Goal: Task Accomplishment & Management: Manage account settings

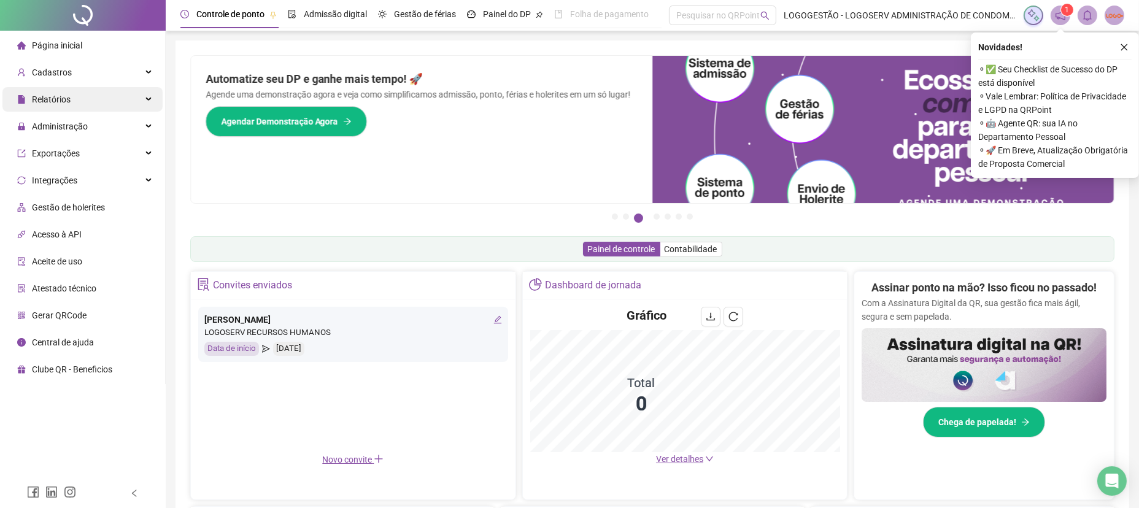
click at [103, 95] on div "Relatórios" at bounding box center [82, 99] width 160 height 25
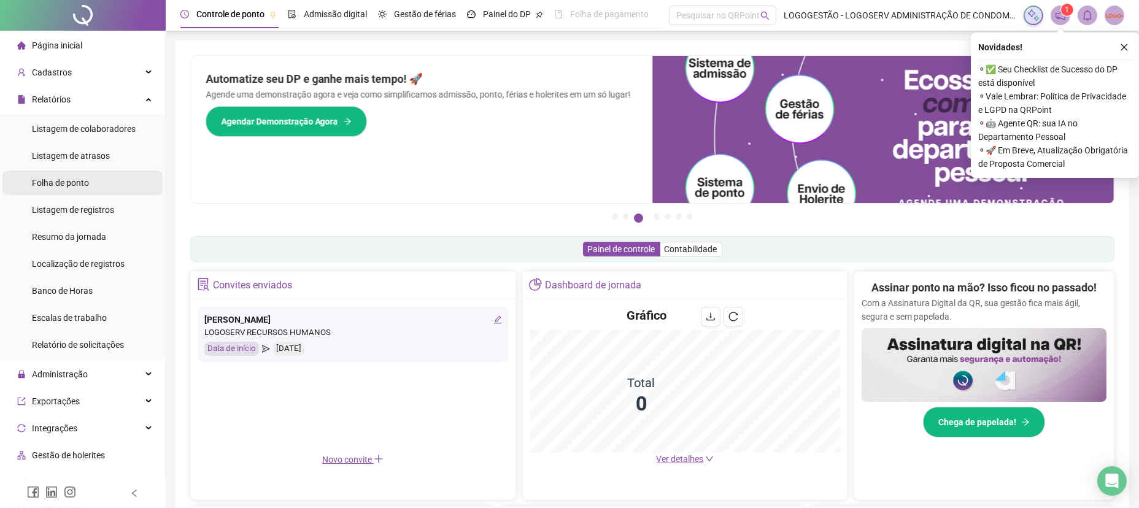
click at [118, 192] on li "Folha de ponto" at bounding box center [82, 183] width 160 height 25
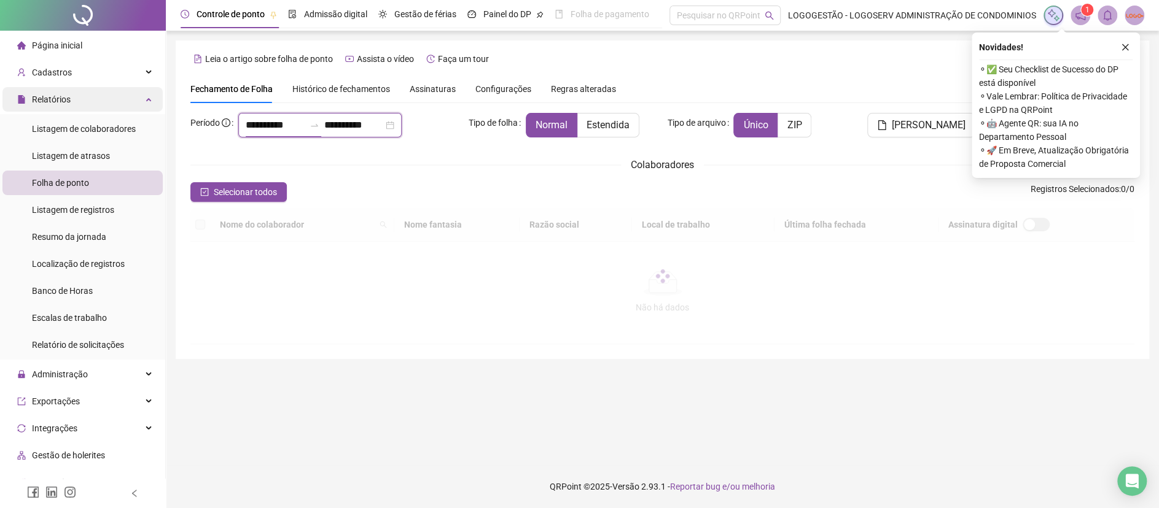
drag, startPoint x: 285, startPoint y: 122, endPoint x: 142, endPoint y: 101, distance: 144.6
click at [142, 101] on div "**********" at bounding box center [579, 254] width 1159 height 508
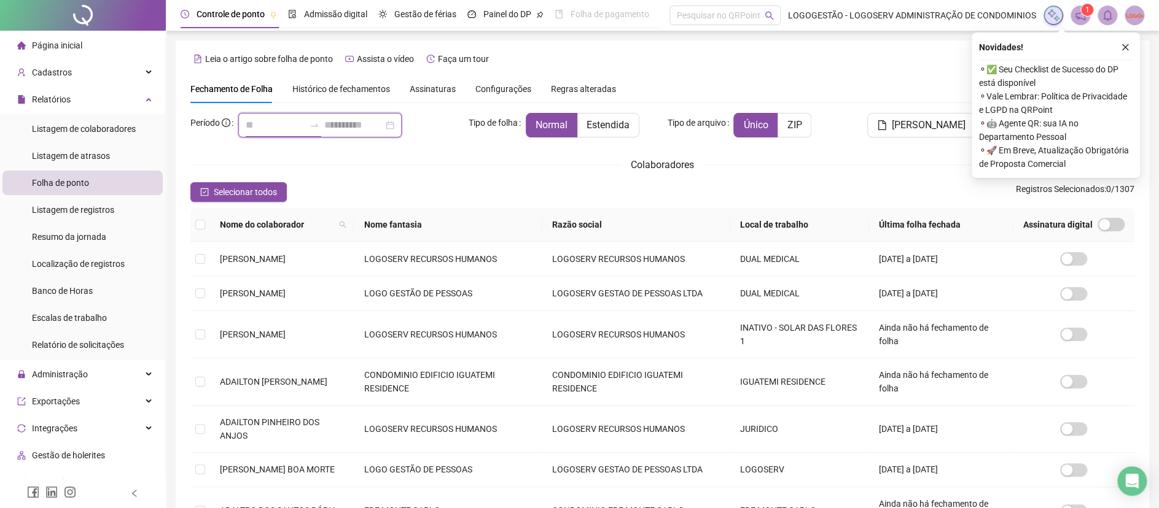
type input "**********"
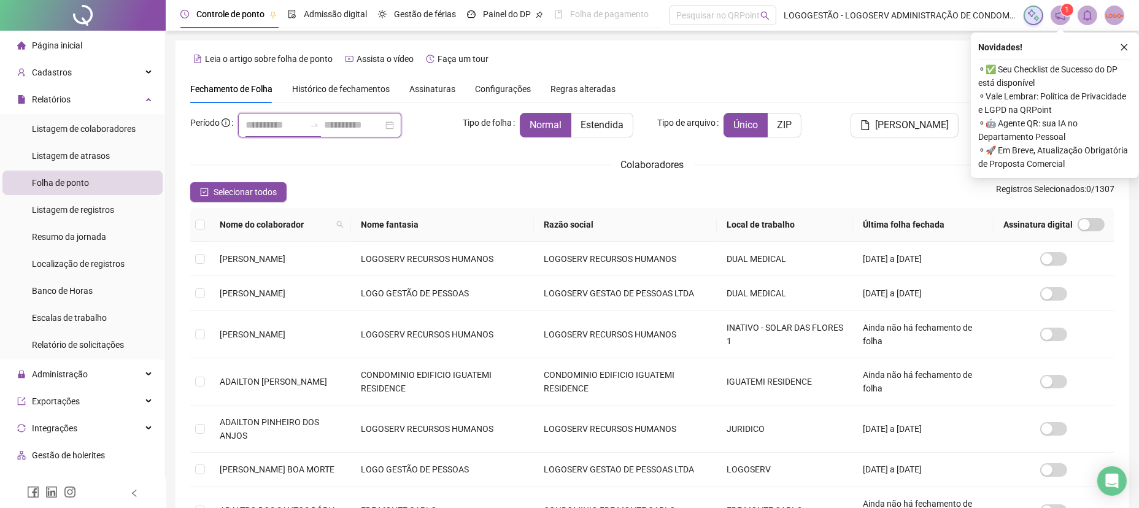
type input "**********"
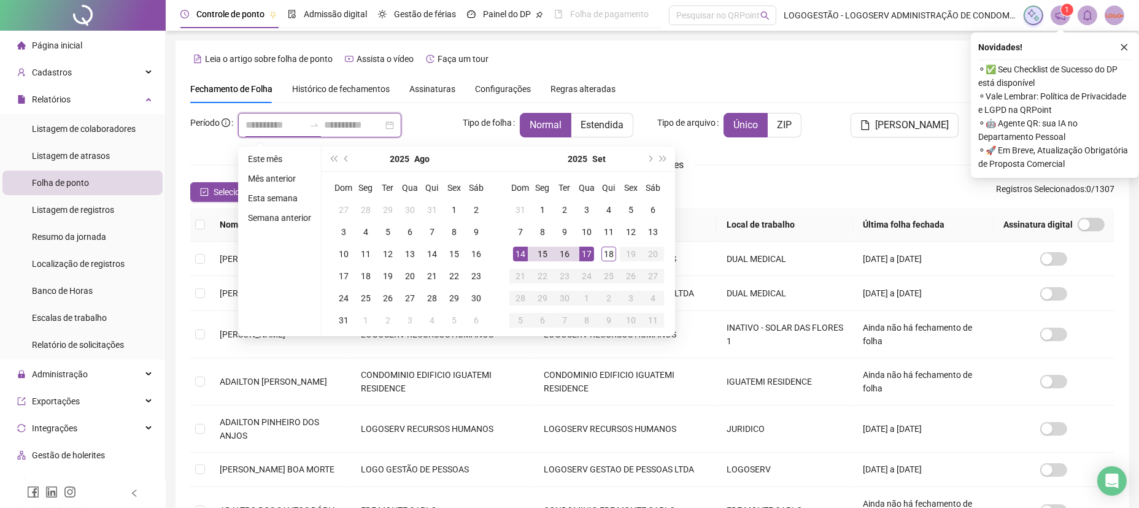
type input "**********"
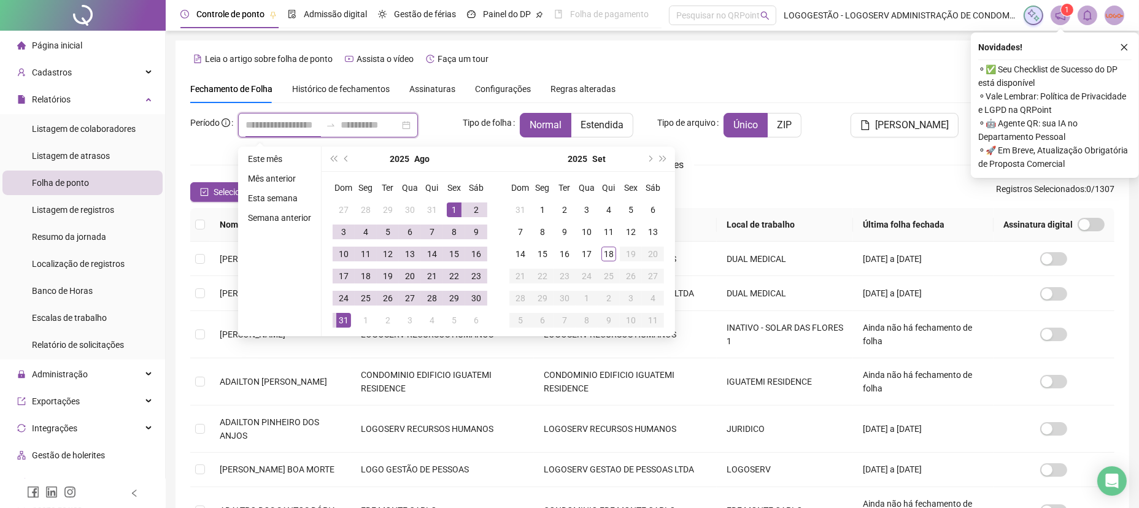
scroll to position [0, 14]
type input "**********"
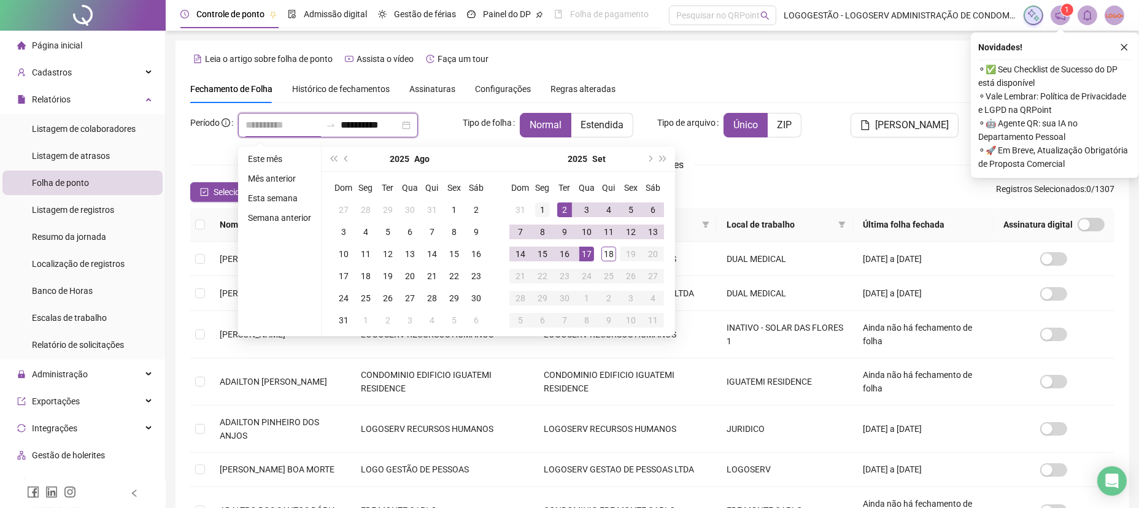
type input "**********"
click at [538, 213] on div "1" at bounding box center [542, 210] width 15 height 15
type input "**********"
drag, startPoint x: 610, startPoint y: 254, endPoint x: 597, endPoint y: 230, distance: 26.7
click at [609, 254] on div "18" at bounding box center [609, 254] width 15 height 15
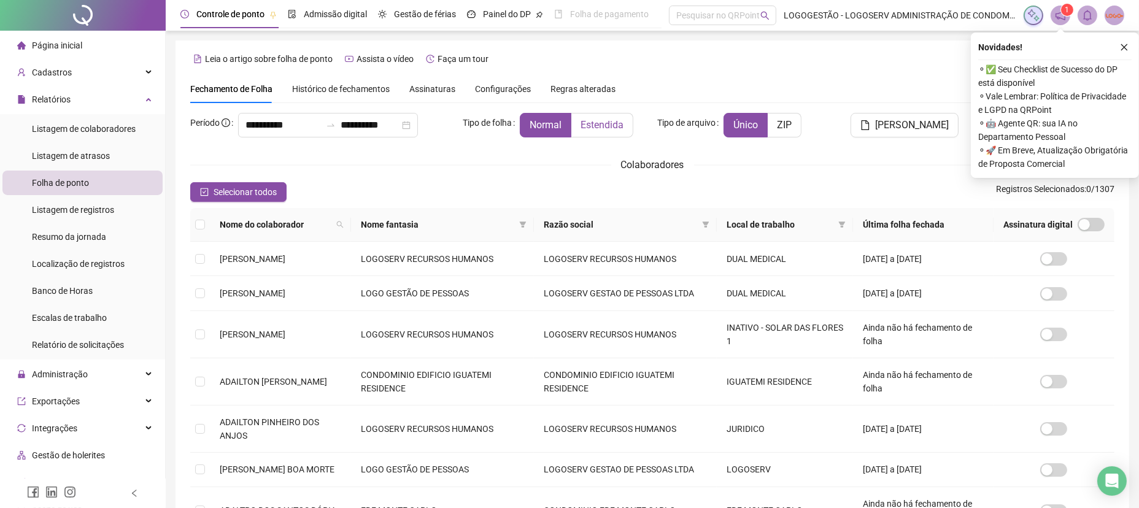
click at [588, 131] on label "Estendida" at bounding box center [603, 125] width 62 height 25
click at [527, 225] on icon "filter" at bounding box center [522, 224] width 7 height 7
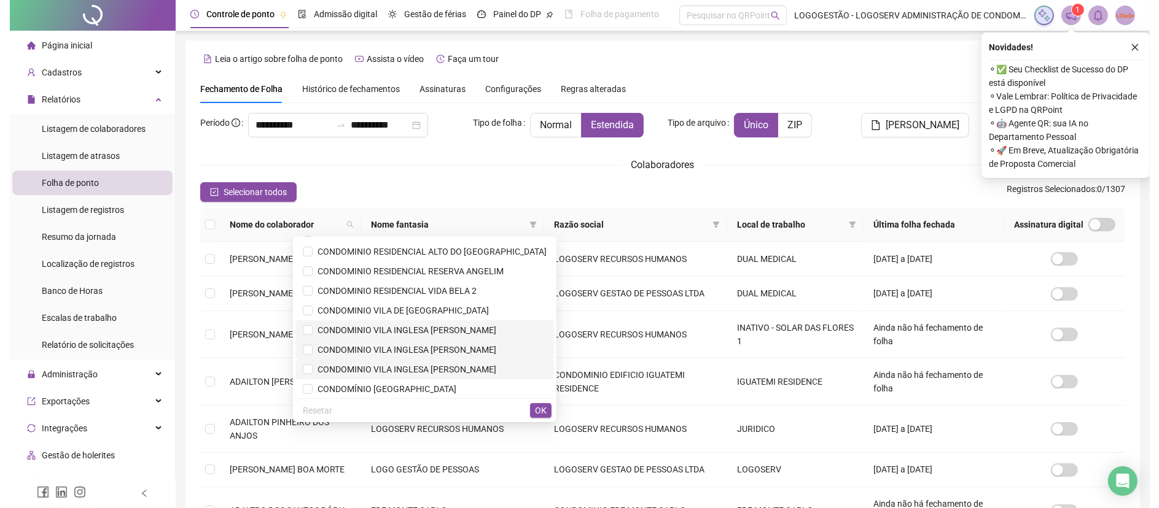
scroll to position [450, 0]
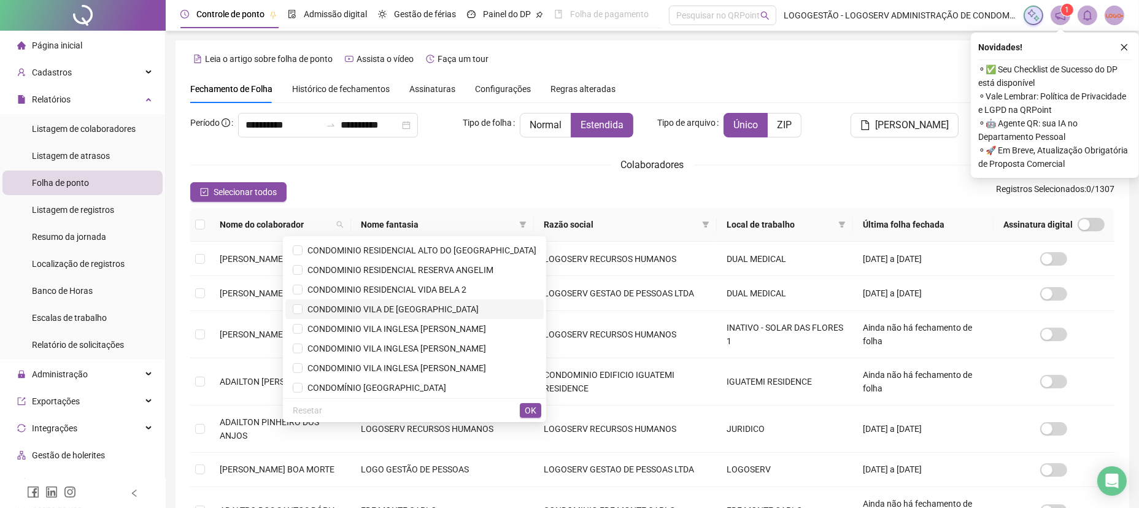
click at [479, 305] on span "CONDOMINIO VILA DE [GEOGRAPHIC_DATA]" at bounding box center [415, 310] width 244 height 14
click at [532, 413] on span "OK" at bounding box center [531, 411] width 12 height 14
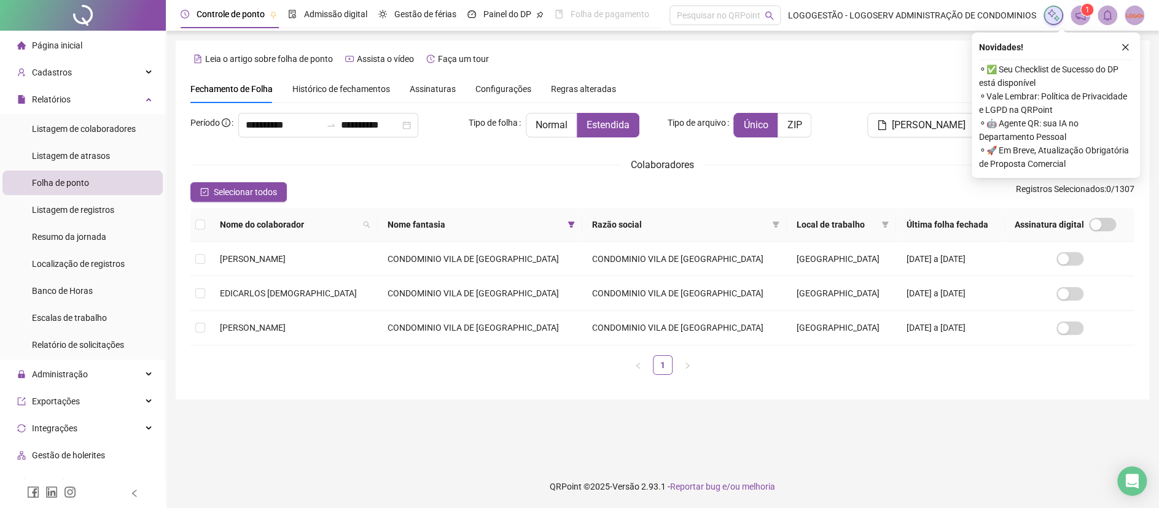
drag, startPoint x: 242, startPoint y: 198, endPoint x: 369, endPoint y: 236, distance: 132.7
click at [244, 198] on span "Selecionar todos" at bounding box center [245, 192] width 63 height 14
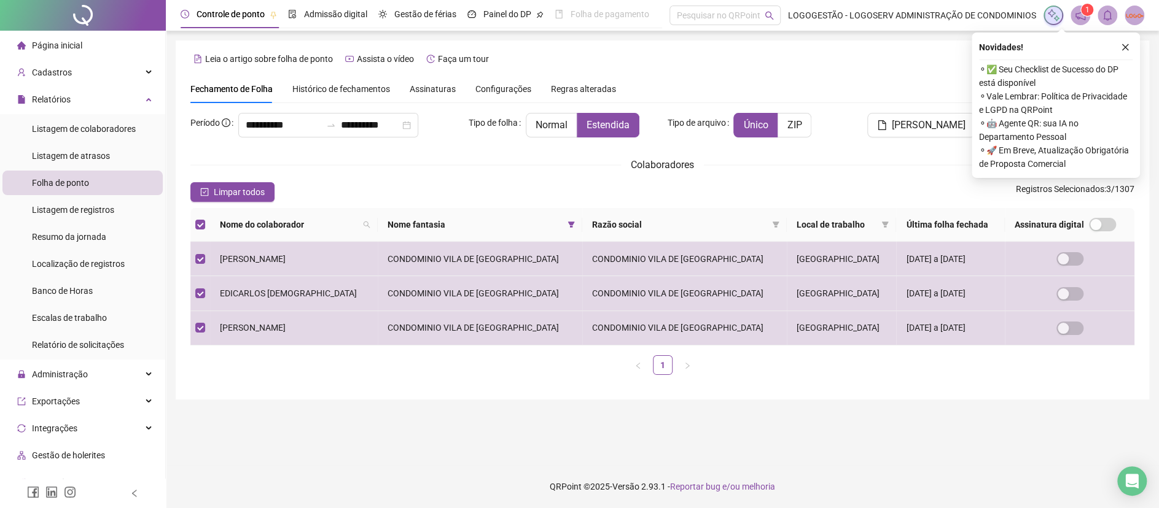
drag, startPoint x: 924, startPoint y: 140, endPoint x: 929, endPoint y: 135, distance: 6.9
click at [924, 139] on div "[PERSON_NAME]" at bounding box center [900, 130] width 159 height 34
click at [928, 133] on button "[PERSON_NAME]" at bounding box center [921, 125] width 108 height 25
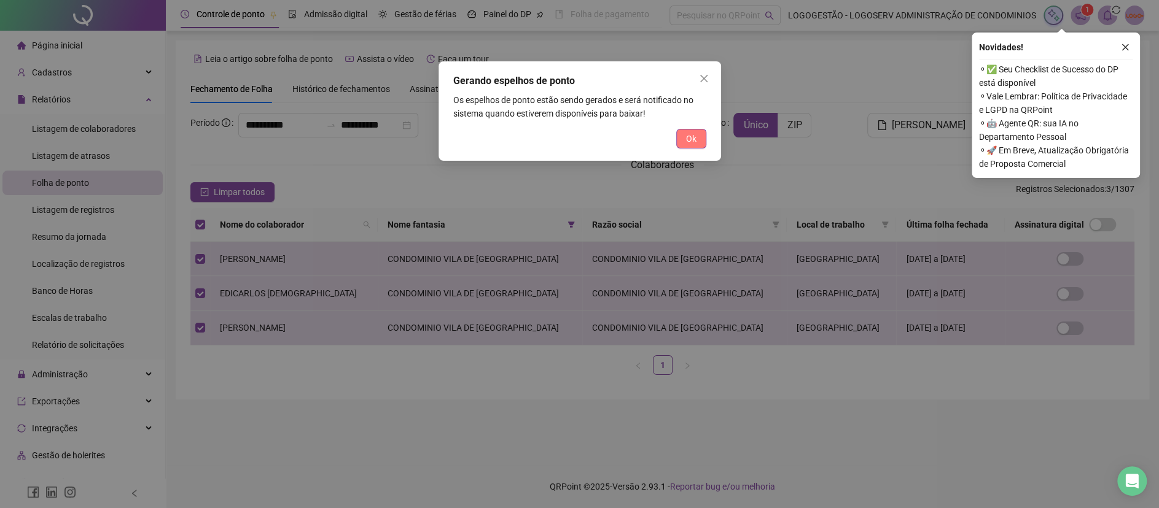
click at [686, 137] on span "Ok" at bounding box center [691, 139] width 10 height 14
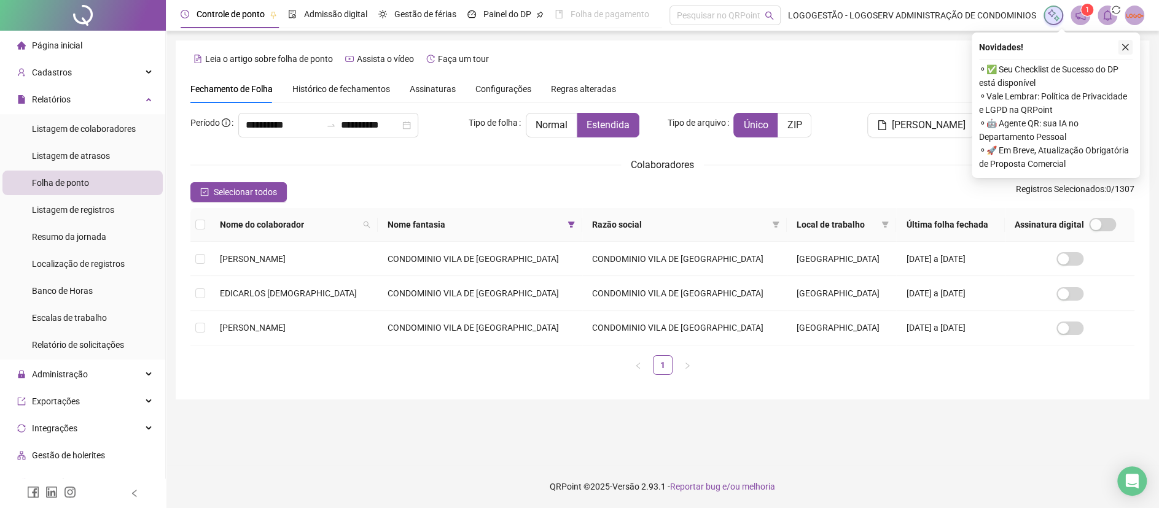
click at [1120, 44] on icon "close" at bounding box center [1124, 47] width 9 height 9
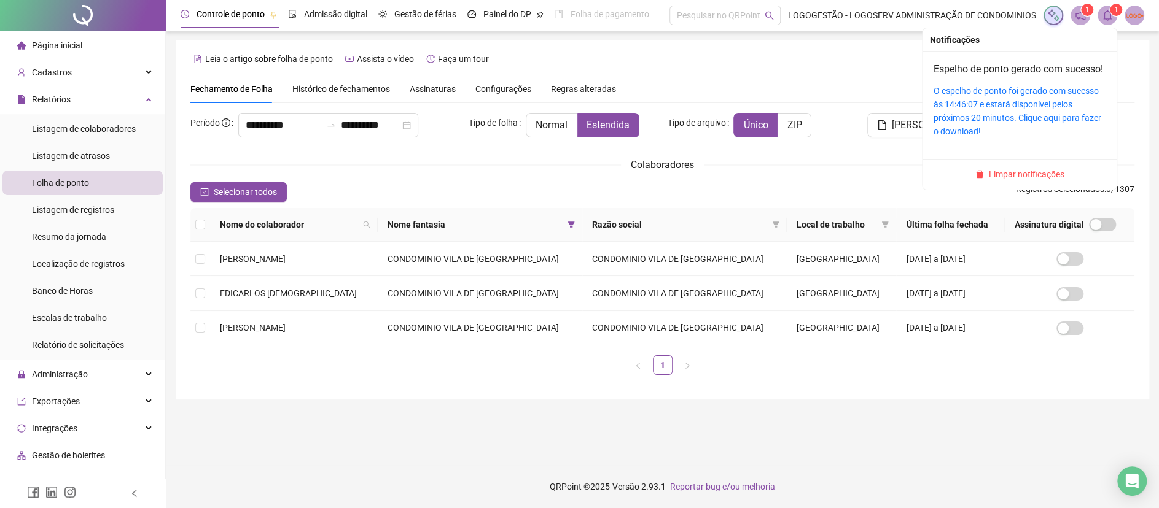
click at [1103, 14] on icon "bell" at bounding box center [1106, 15] width 11 height 11
click at [1047, 129] on link "O espelho de ponto foi gerado com sucesso às 14:46:07 e estará disponível pelos…" at bounding box center [1017, 111] width 168 height 50
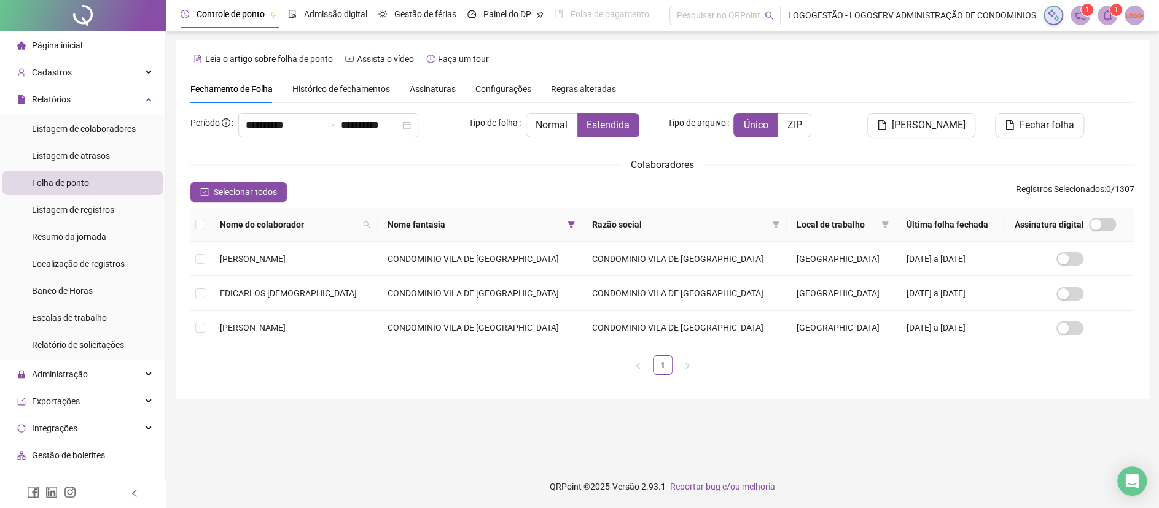
click at [565, 219] on span at bounding box center [571, 224] width 12 height 18
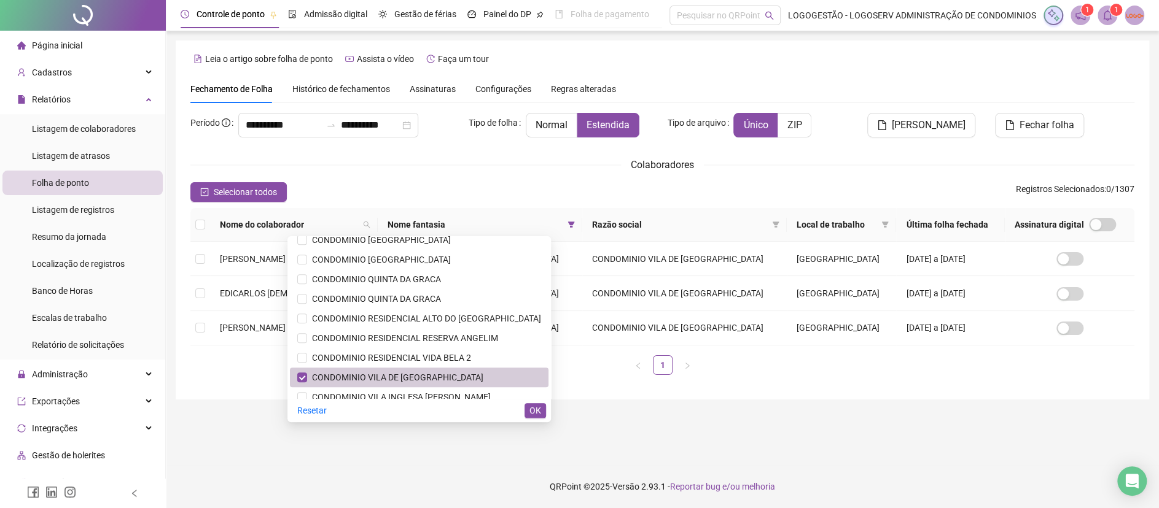
click at [403, 378] on span "CONDOMINIO VILA DE [GEOGRAPHIC_DATA]" at bounding box center [395, 378] width 176 height 10
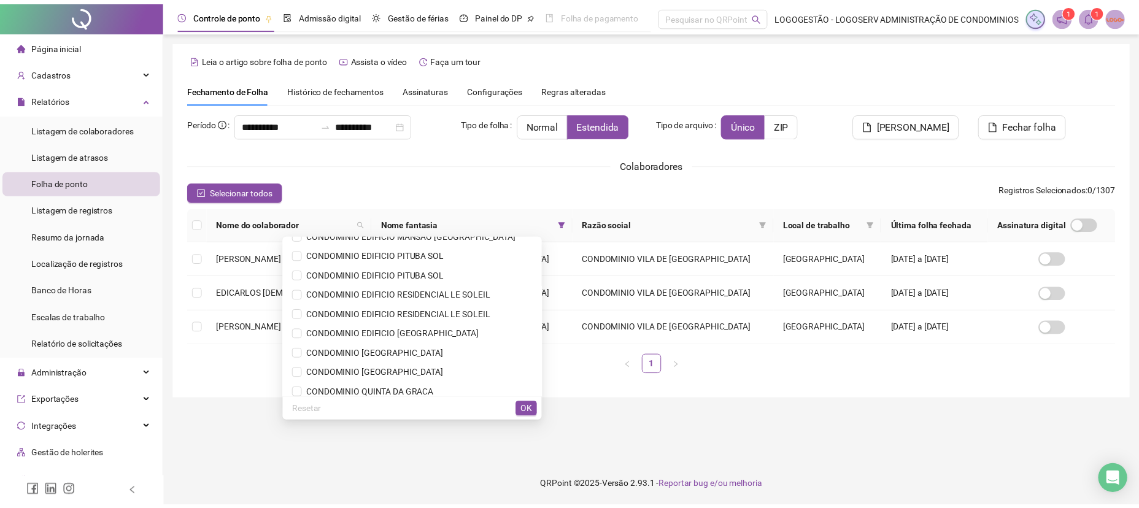
scroll to position [246, 0]
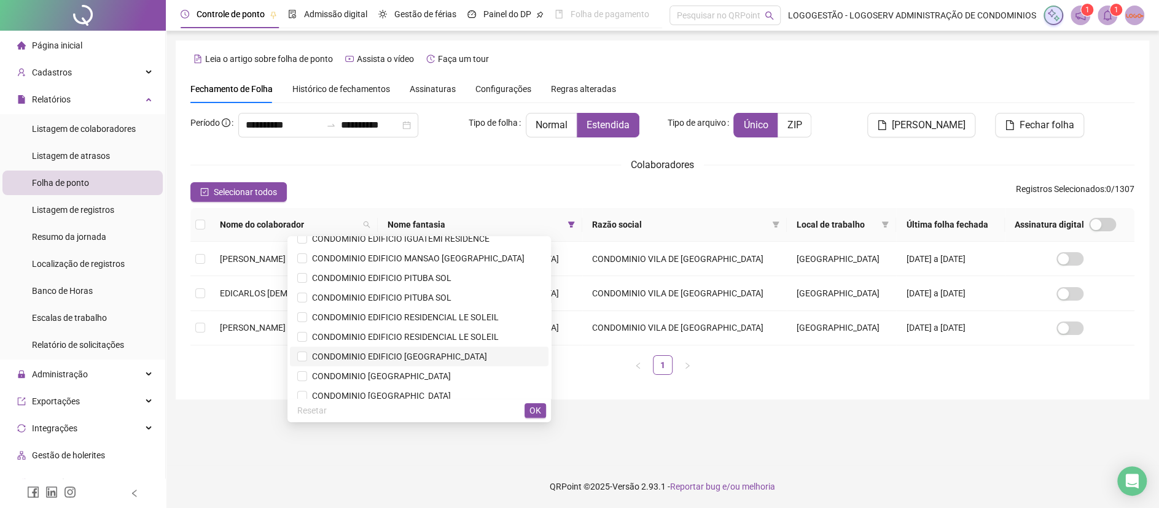
click at [430, 350] on span "CONDOMINIO EDIFICIO [GEOGRAPHIC_DATA]" at bounding box center [419, 357] width 244 height 14
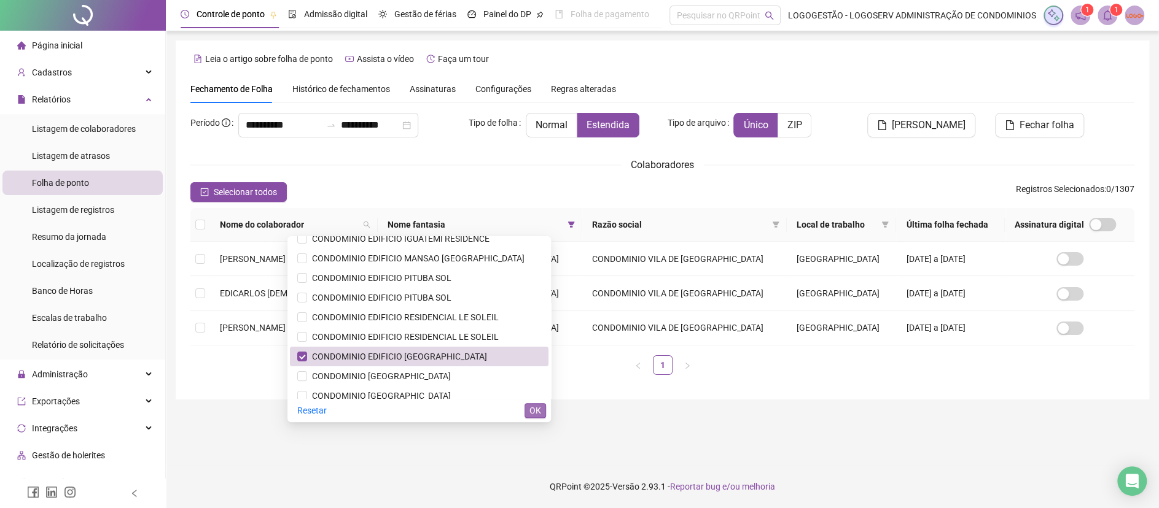
click at [543, 414] on button "OK" at bounding box center [534, 410] width 21 height 15
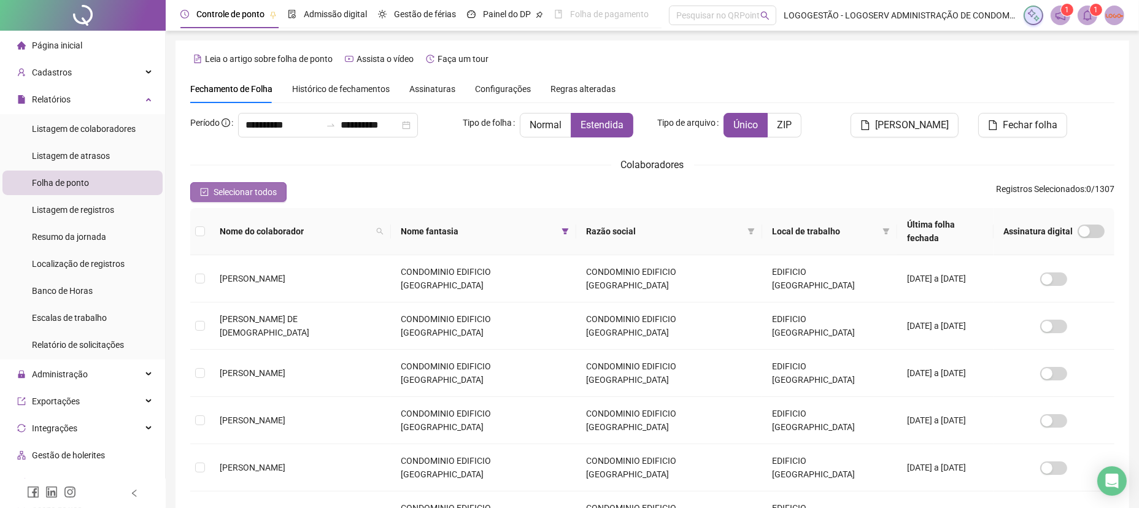
click at [255, 192] on span "Selecionar todos" at bounding box center [245, 192] width 63 height 14
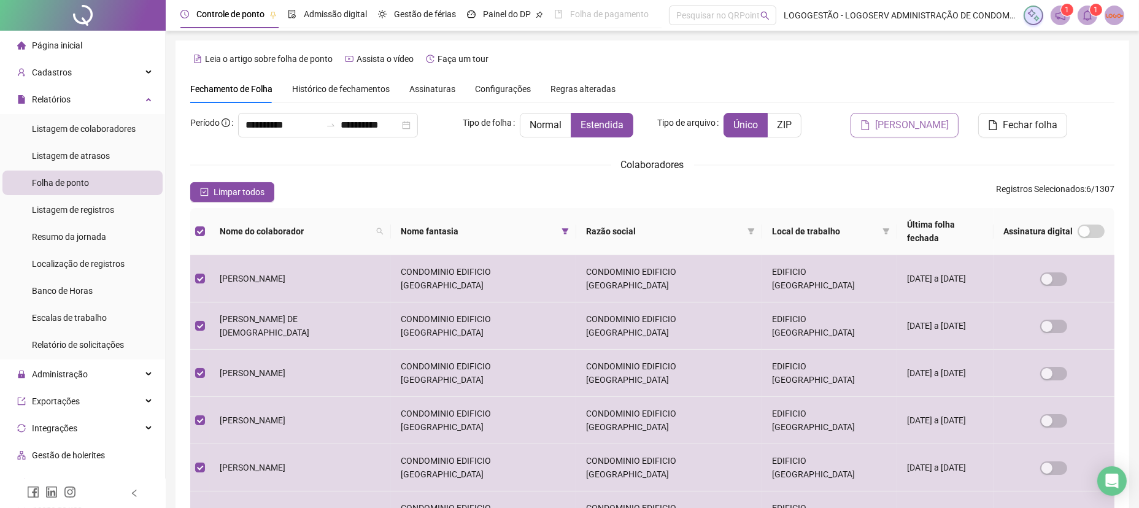
click at [869, 127] on button "[PERSON_NAME]" at bounding box center [905, 125] width 108 height 25
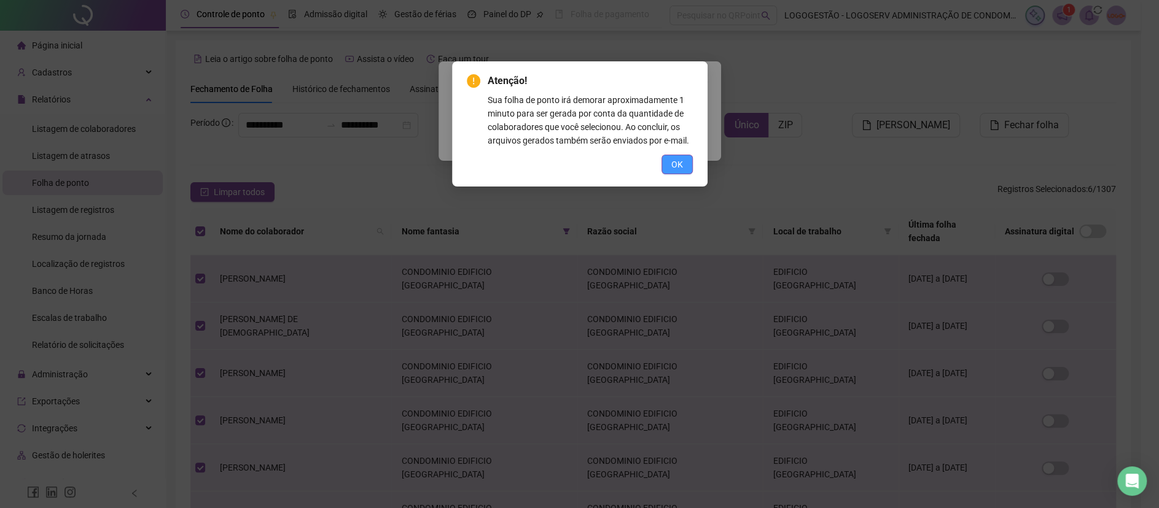
click at [671, 164] on span "OK" at bounding box center [677, 165] width 12 height 14
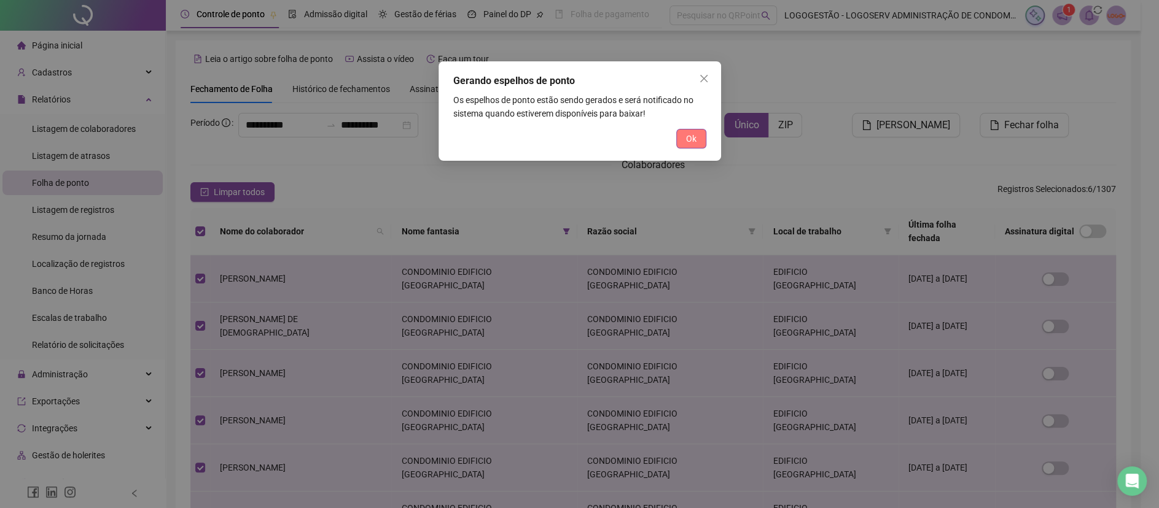
click at [688, 134] on span "Ok" at bounding box center [691, 139] width 10 height 14
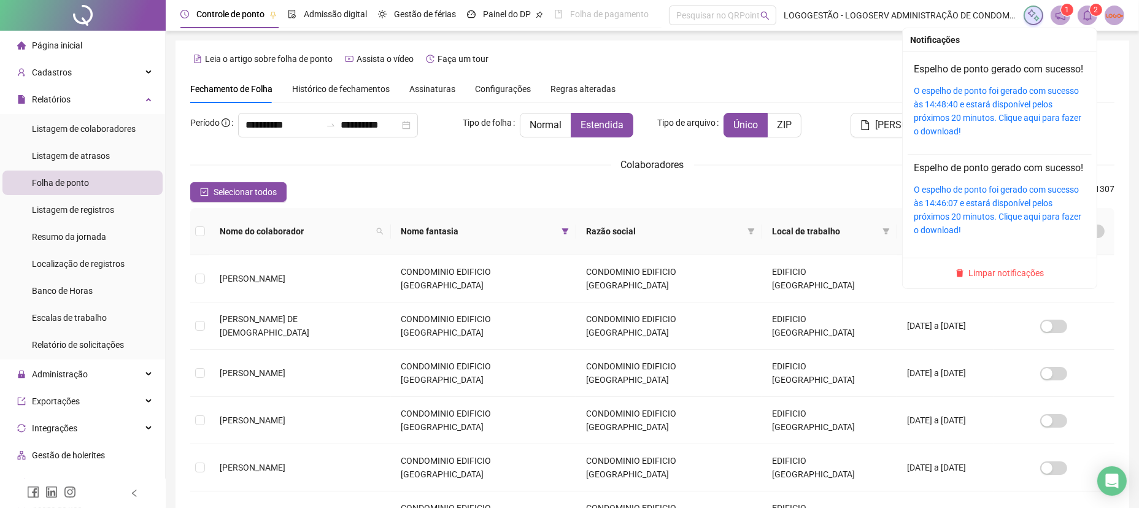
click at [1085, 17] on icon "bell" at bounding box center [1088, 15] width 9 height 11
click at [992, 131] on link "O espelho de ponto foi gerado com sucesso às 14:48:40 e estará disponível pelos…" at bounding box center [998, 111] width 168 height 50
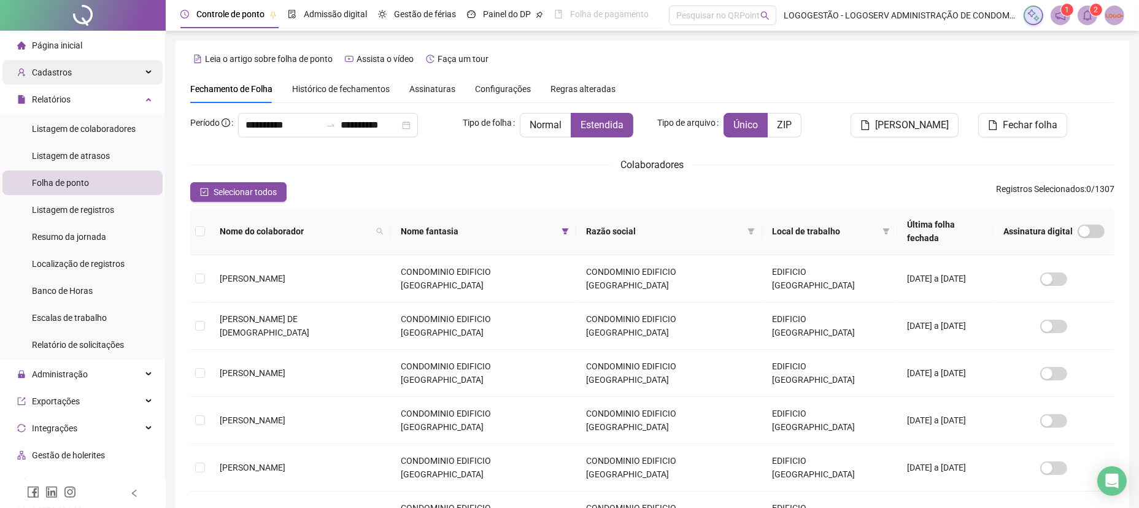
click at [104, 80] on div "Cadastros" at bounding box center [82, 72] width 160 height 25
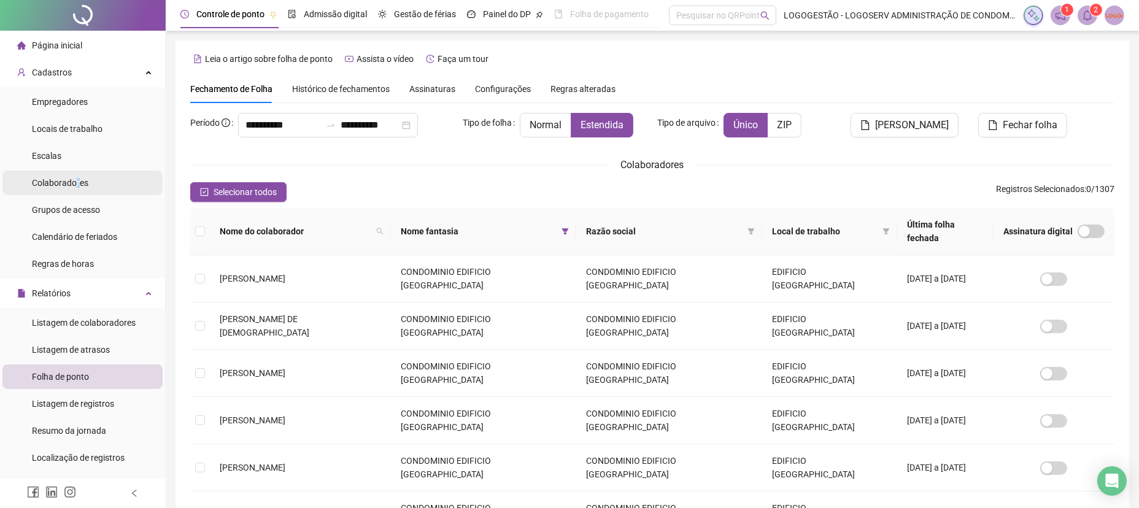
click at [79, 182] on span "Colaboradores" at bounding box center [60, 183] width 56 height 10
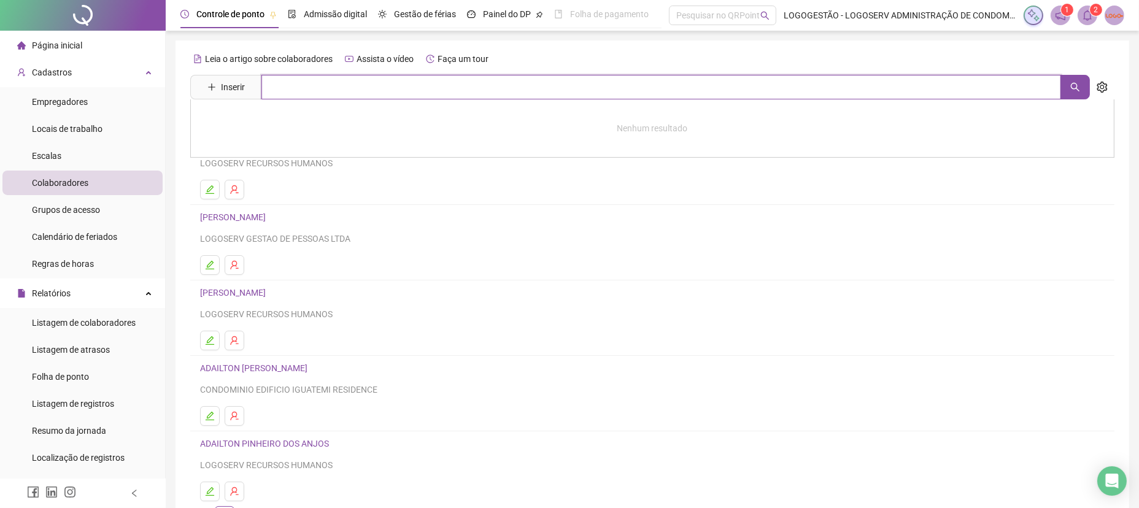
click at [321, 91] on input "text" at bounding box center [662, 87] width 800 height 25
type input "**********"
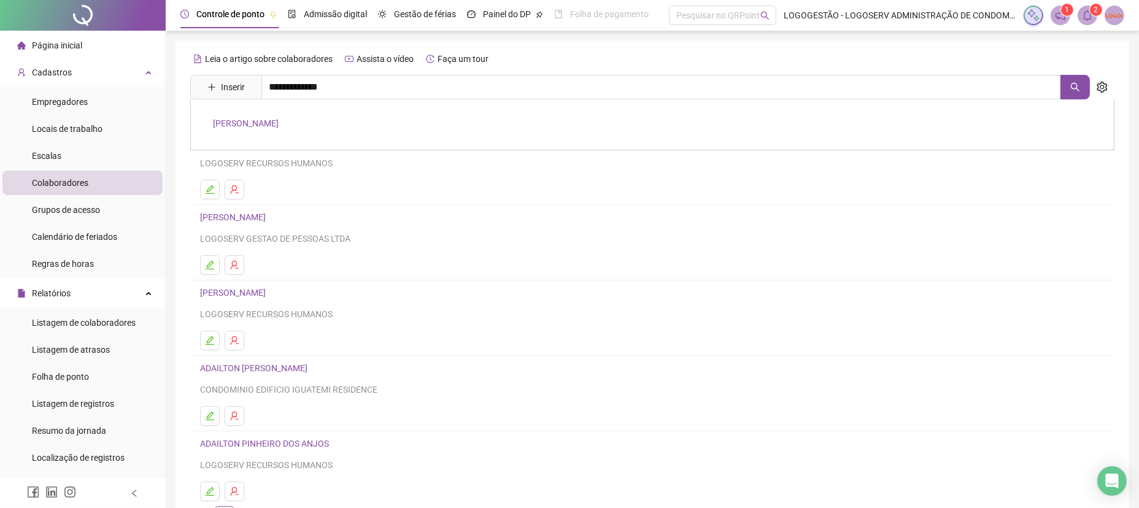
click at [279, 122] on link "GABRIEL DA SILVA SOUZA" at bounding box center [246, 123] width 66 height 10
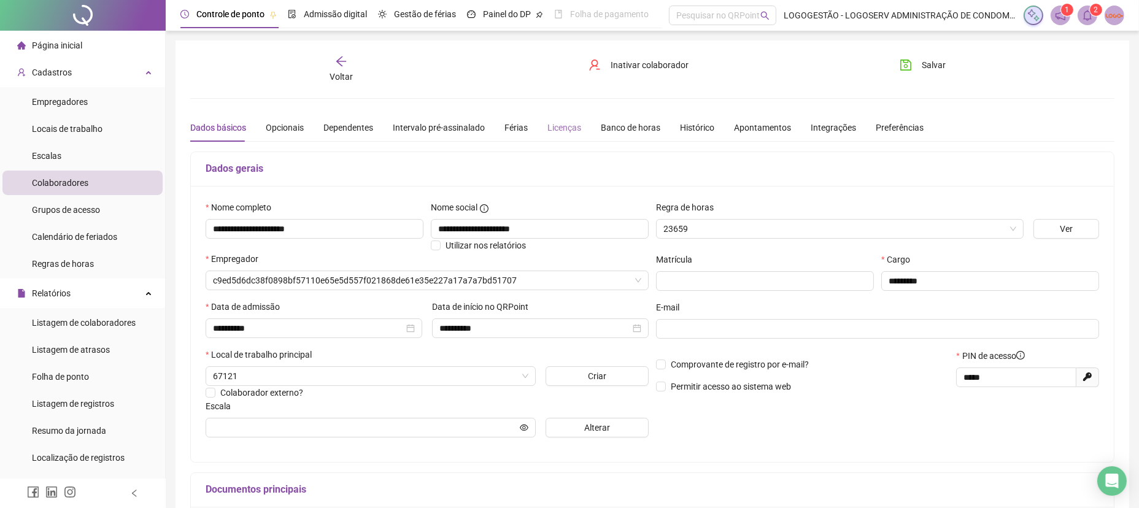
type input "**********"
drag, startPoint x: 493, startPoint y: 132, endPoint x: 505, endPoint y: 130, distance: 11.9
click at [496, 131] on div "Dados básicos Opcionais Dependentes Intervalo pré-assinalado Férias Licenças Ba…" at bounding box center [557, 128] width 734 height 28
drag, startPoint x: 505, startPoint y: 130, endPoint x: 502, endPoint y: 146, distance: 16.9
click at [507, 129] on div "Férias" at bounding box center [516, 128] width 23 height 14
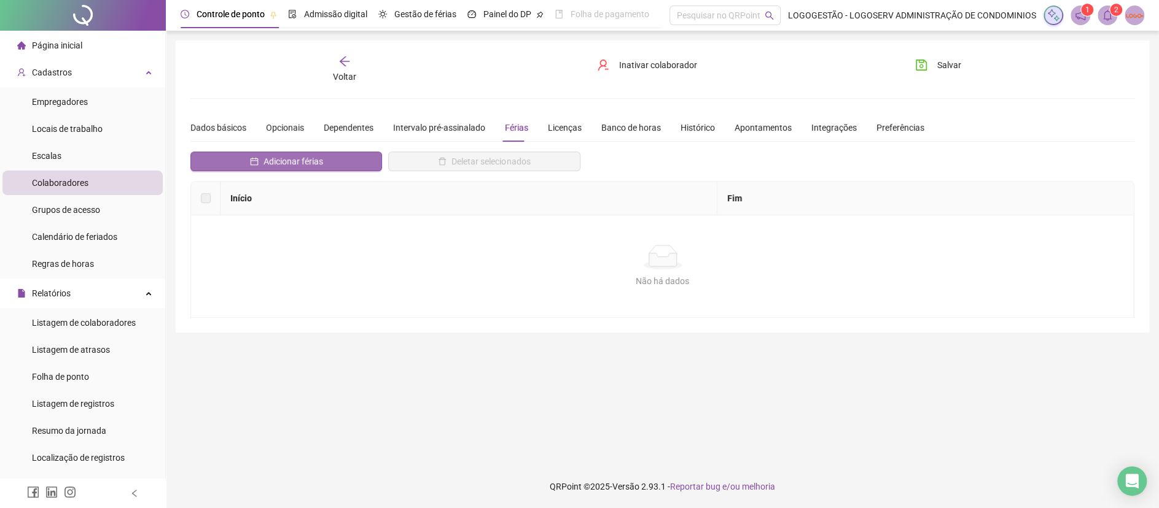
click at [317, 160] on span "Adicionar férias" at bounding box center [293, 162] width 60 height 14
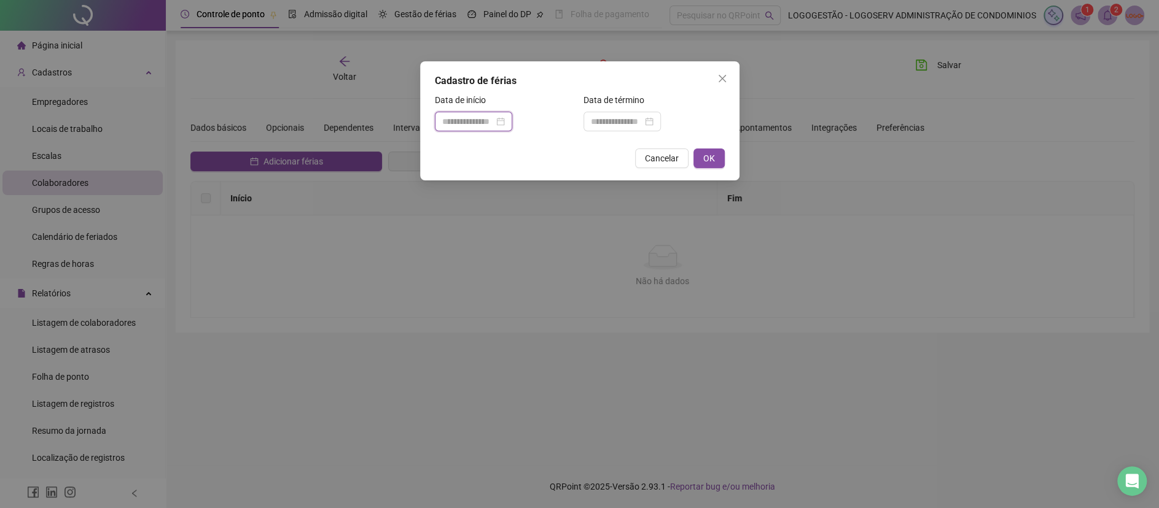
click at [475, 128] on input at bounding box center [468, 122] width 52 height 14
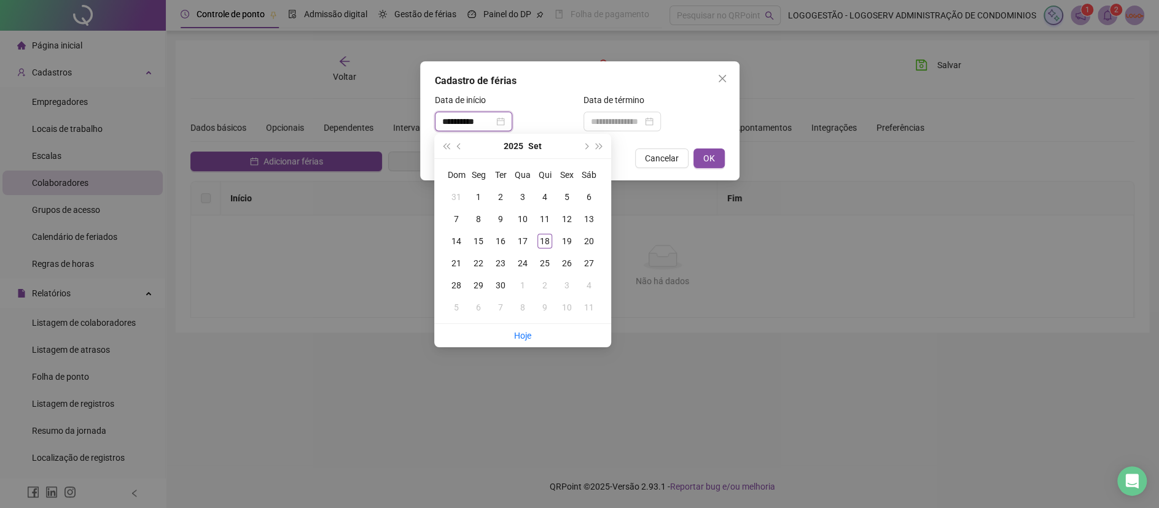
type input "**********"
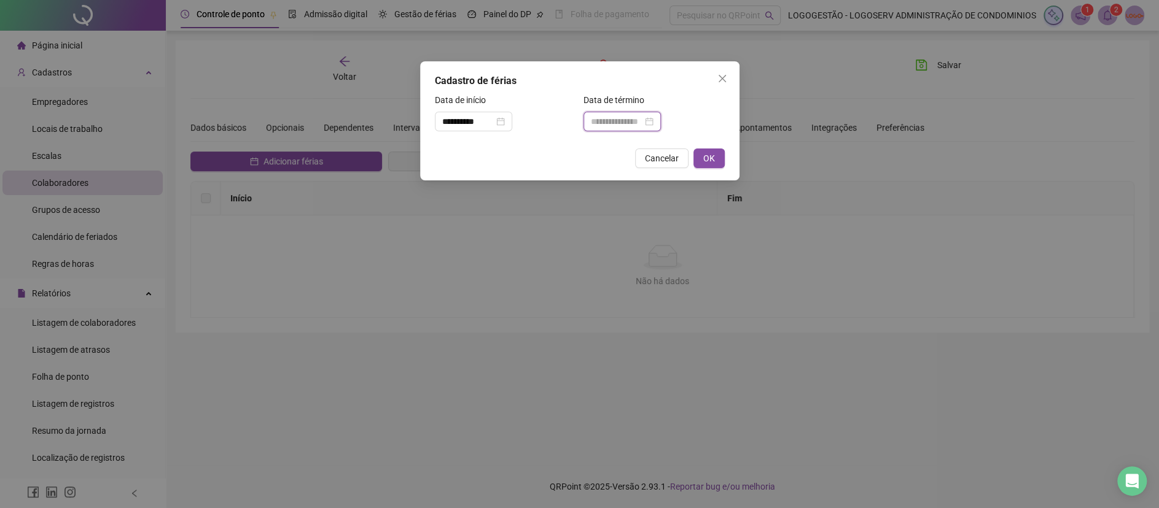
drag, startPoint x: 600, startPoint y: 120, endPoint x: 616, endPoint y: 122, distance: 15.5
click at [602, 120] on input at bounding box center [617, 122] width 52 height 14
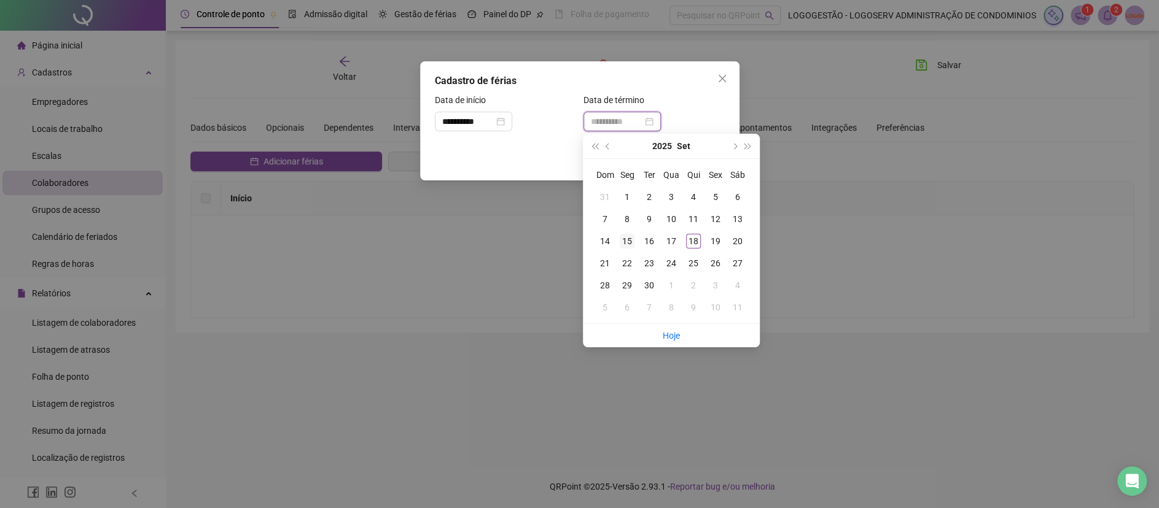
type input "**********"
click at [619, 242] on div "15" at bounding box center [626, 241] width 15 height 15
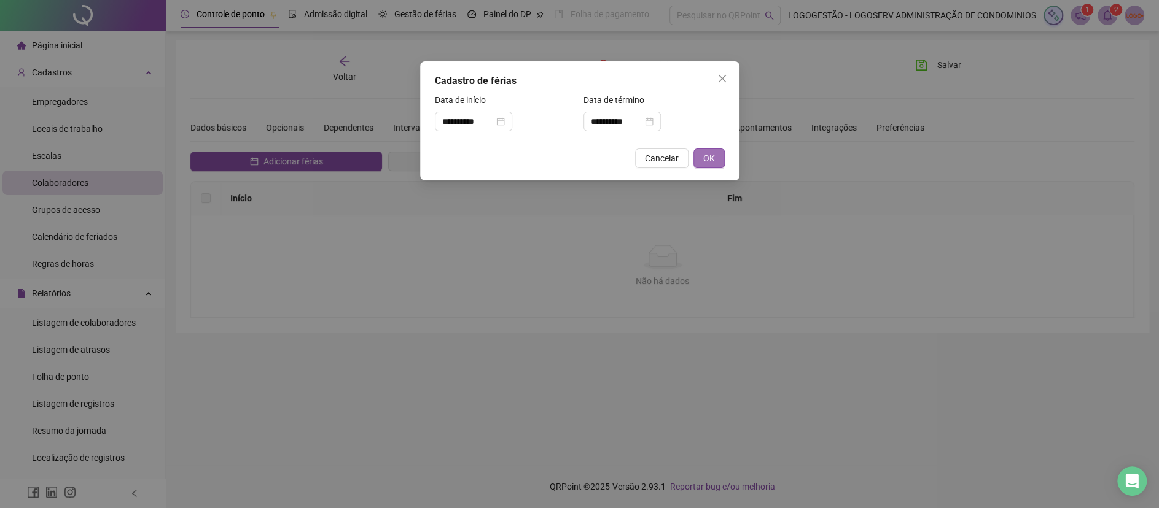
drag, startPoint x: 710, startPoint y: 160, endPoint x: 718, endPoint y: 149, distance: 14.1
click at [709, 160] on span "OK" at bounding box center [709, 159] width 12 height 14
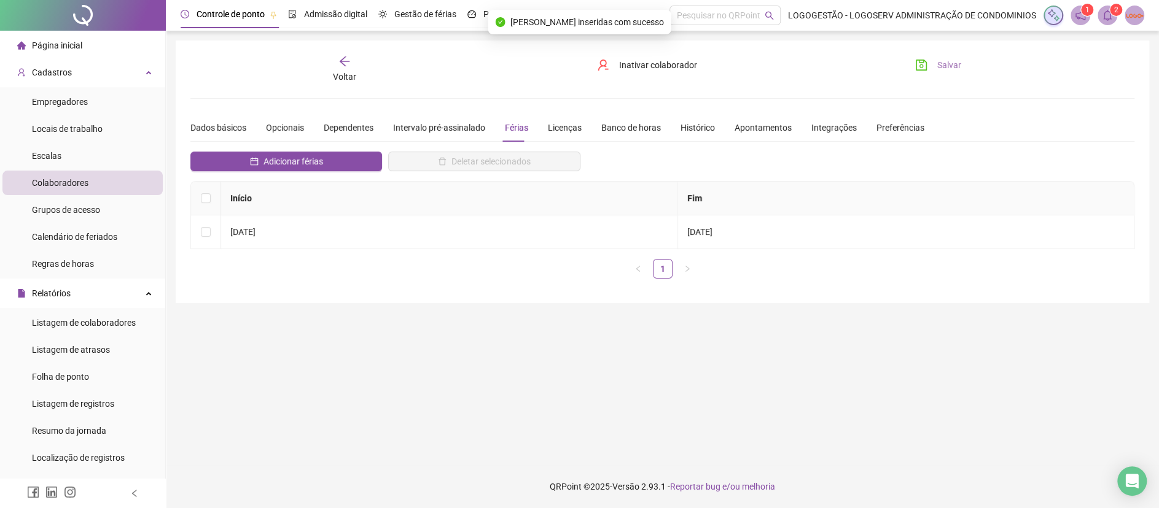
click at [949, 60] on span "Salvar" at bounding box center [949, 65] width 24 height 14
drag, startPoint x: 894, startPoint y: 55, endPoint x: 923, endPoint y: 62, distance: 30.4
click at [923, 63] on div "**********" at bounding box center [662, 172] width 973 height 263
drag, startPoint x: 923, startPoint y: 62, endPoint x: 443, endPoint y: 108, distance: 482.9
click at [917, 63] on icon "save" at bounding box center [921, 65] width 12 height 12
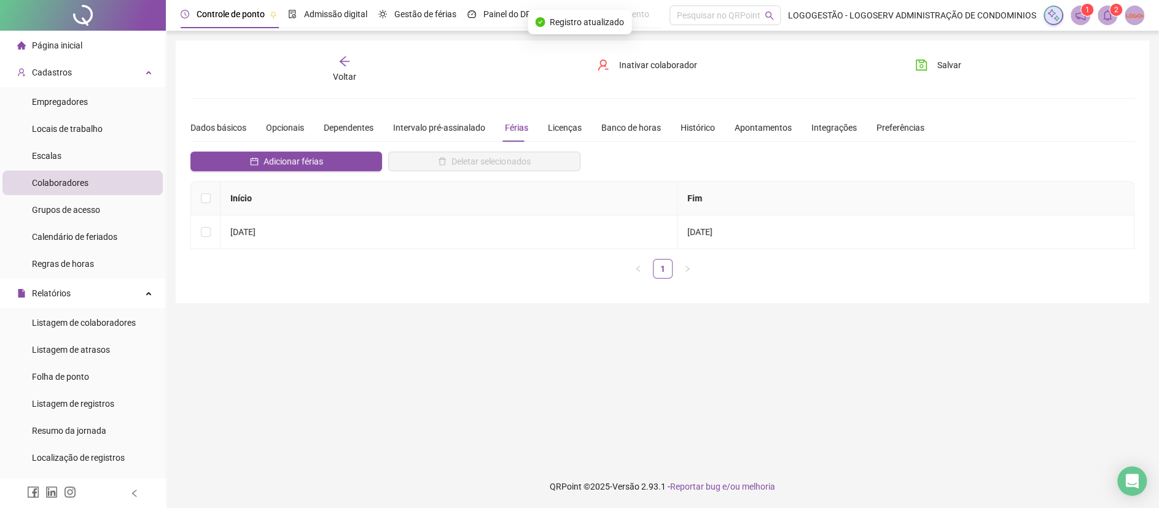
click at [351, 64] on div "Voltar" at bounding box center [344, 69] width 149 height 28
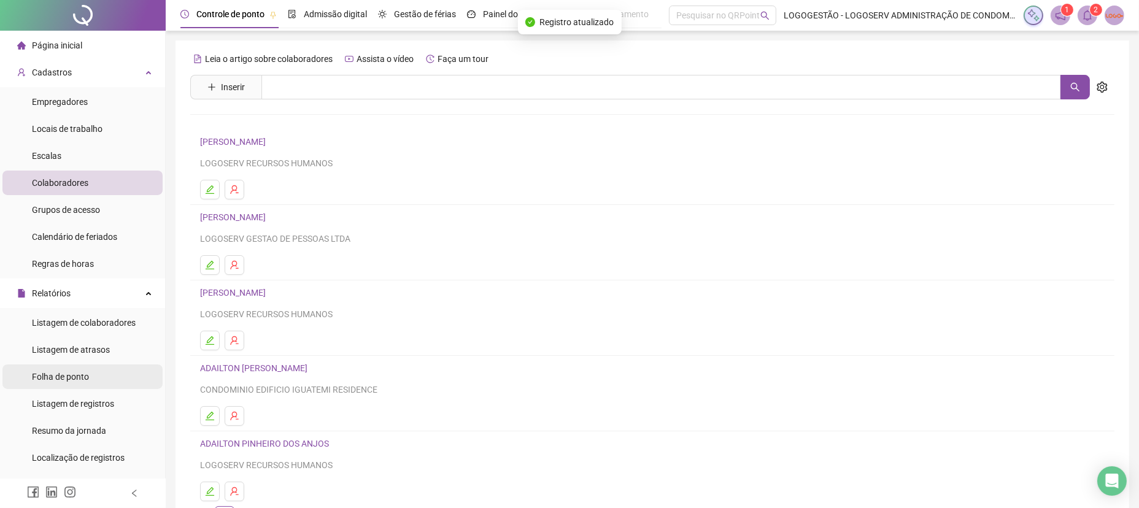
click at [72, 374] on span "Folha de ponto" at bounding box center [60, 377] width 57 height 10
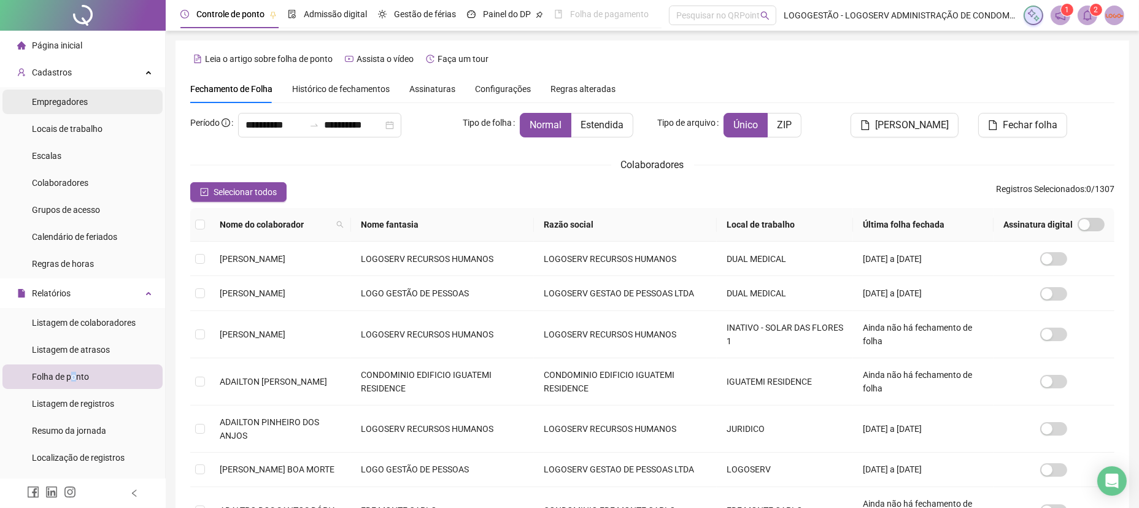
drag, startPoint x: 300, startPoint y: 116, endPoint x: 132, endPoint y: 91, distance: 169.4
click at [164, 96] on div "**********" at bounding box center [569, 379] width 1139 height 758
drag, startPoint x: 300, startPoint y: 120, endPoint x: 196, endPoint y: 93, distance: 108.0
click at [203, 94] on div "**********" at bounding box center [652, 383] width 925 height 616
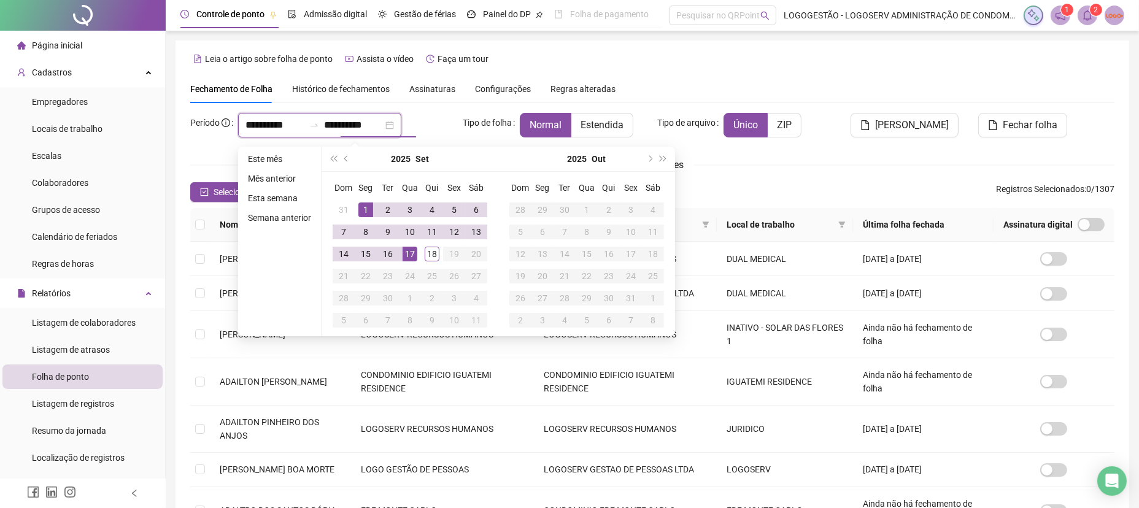
type input "**********"
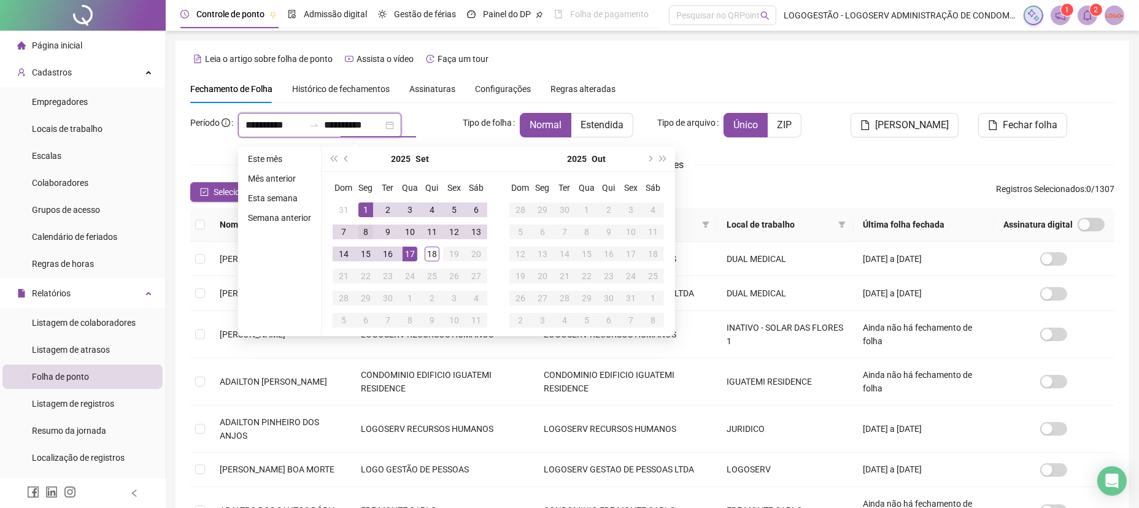
type input "**********"
drag, startPoint x: 433, startPoint y: 255, endPoint x: 433, endPoint y: 249, distance: 6.8
click at [433, 255] on div "18" at bounding box center [432, 254] width 15 height 15
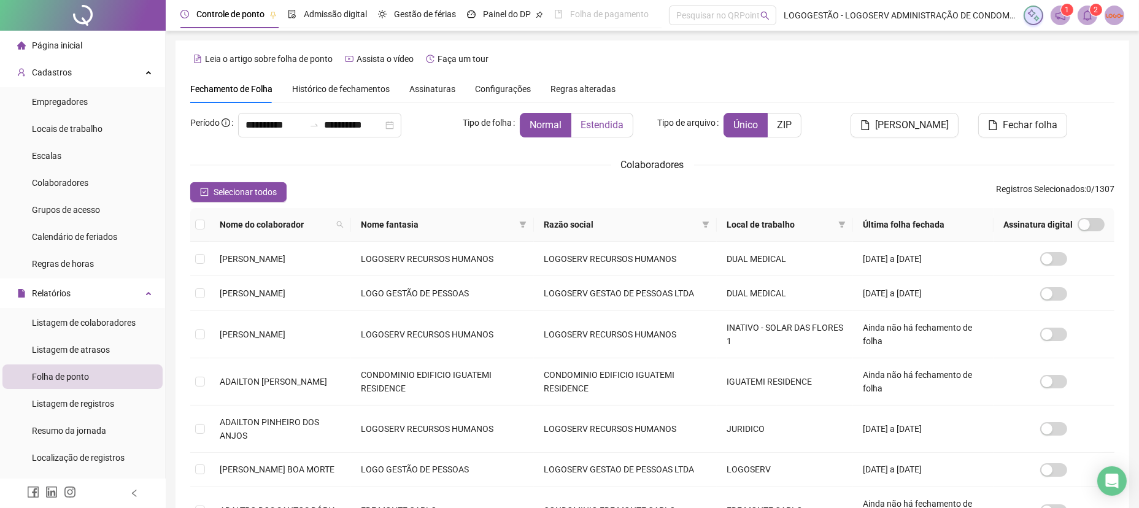
click at [583, 122] on span "Estendida" at bounding box center [602, 125] width 43 height 12
click at [527, 224] on icon "filter" at bounding box center [522, 224] width 7 height 7
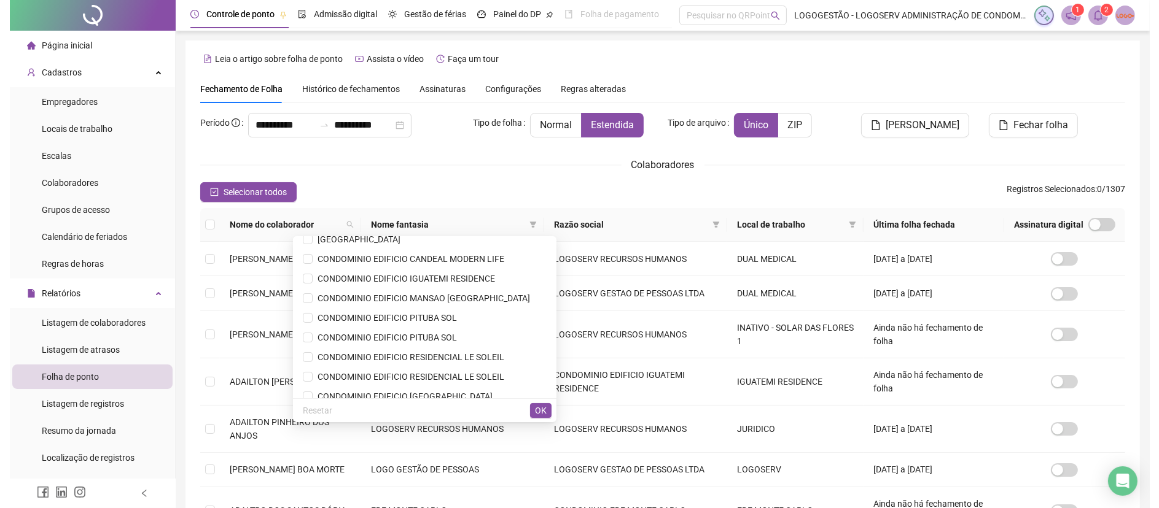
scroll to position [204, 0]
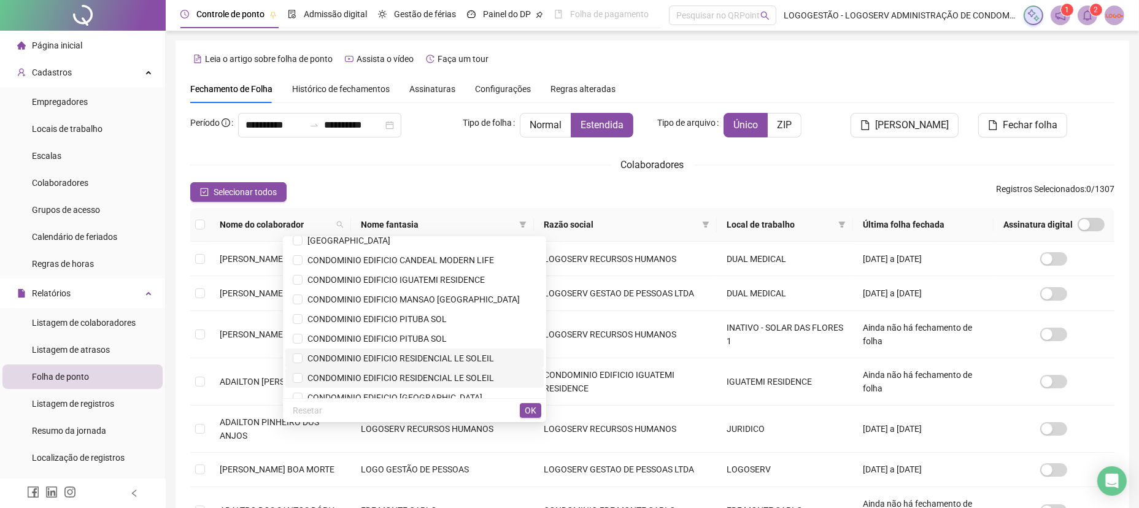
click at [444, 360] on span "CONDOMINIO EDIFICIO RESIDENCIAL LE SOLEIL" at bounding box center [399, 359] width 192 height 10
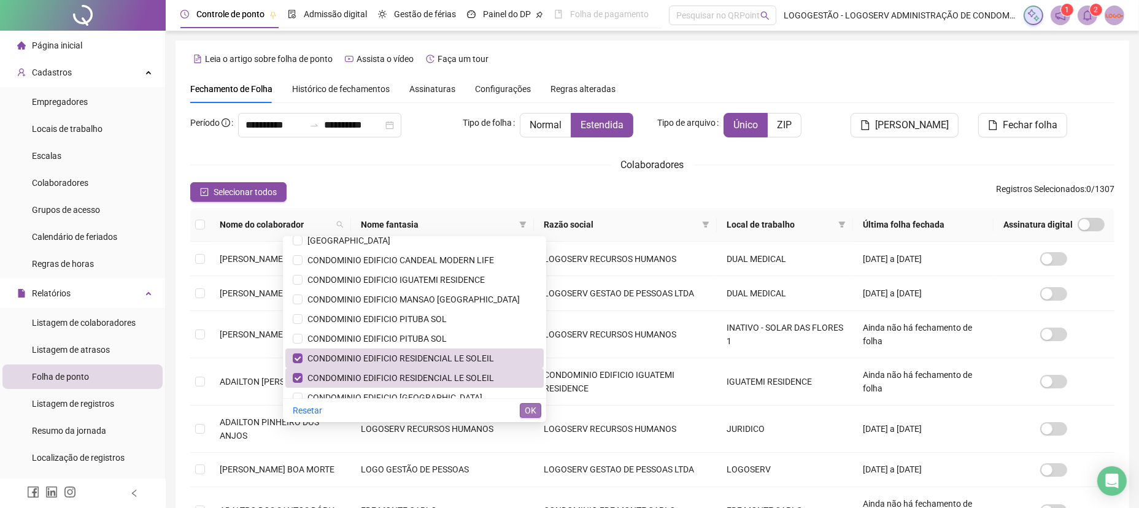
click at [531, 410] on span "OK" at bounding box center [531, 411] width 12 height 14
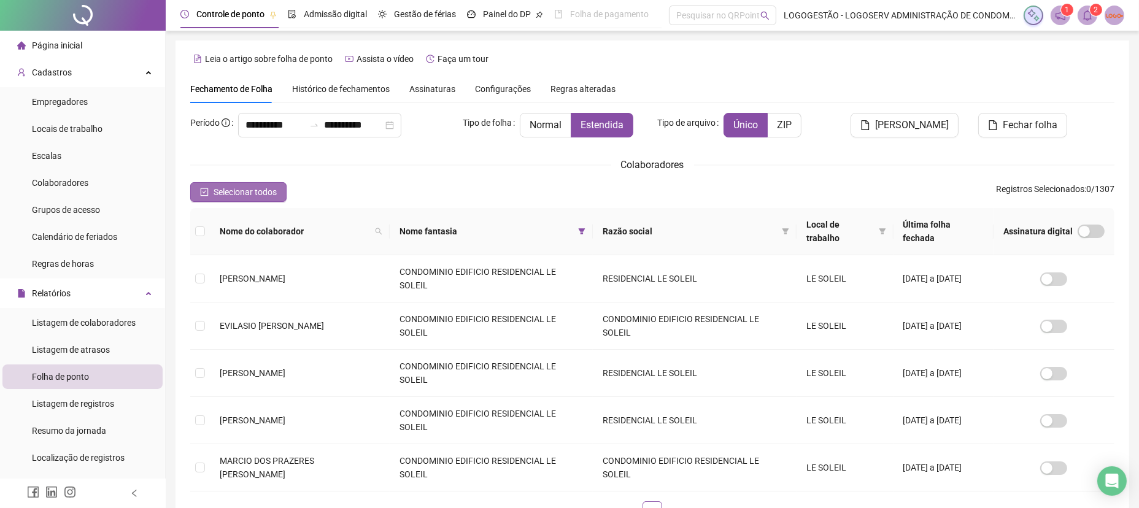
click at [261, 201] on div "**********" at bounding box center [652, 322] width 925 height 418
click at [300, 188] on div "Selecionar todos Registros Selecionados : 0 / 1307" at bounding box center [652, 192] width 925 height 20
click at [252, 190] on span "Selecionar todos" at bounding box center [245, 192] width 63 height 14
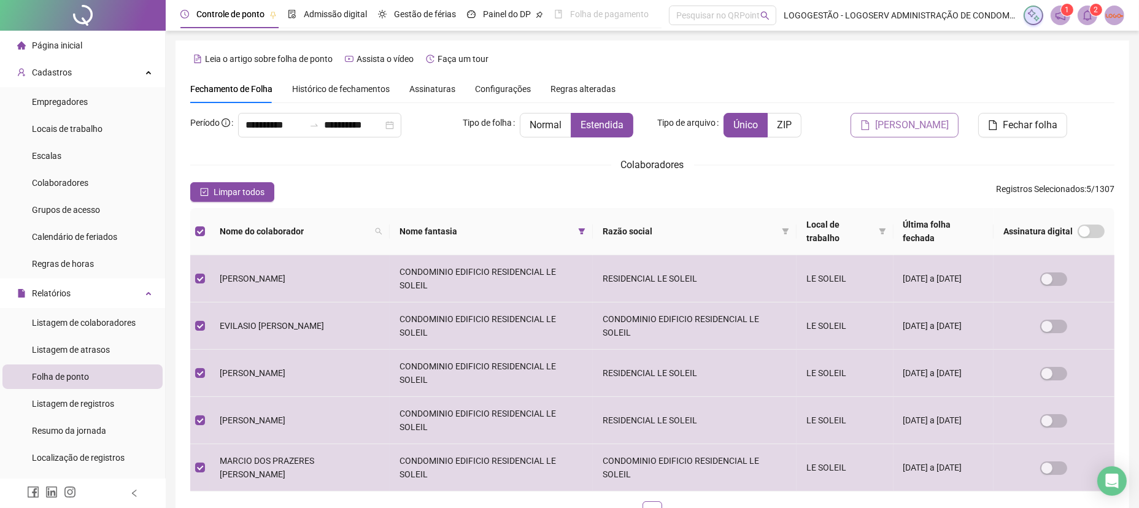
click at [877, 132] on button "[PERSON_NAME]" at bounding box center [905, 125] width 108 height 25
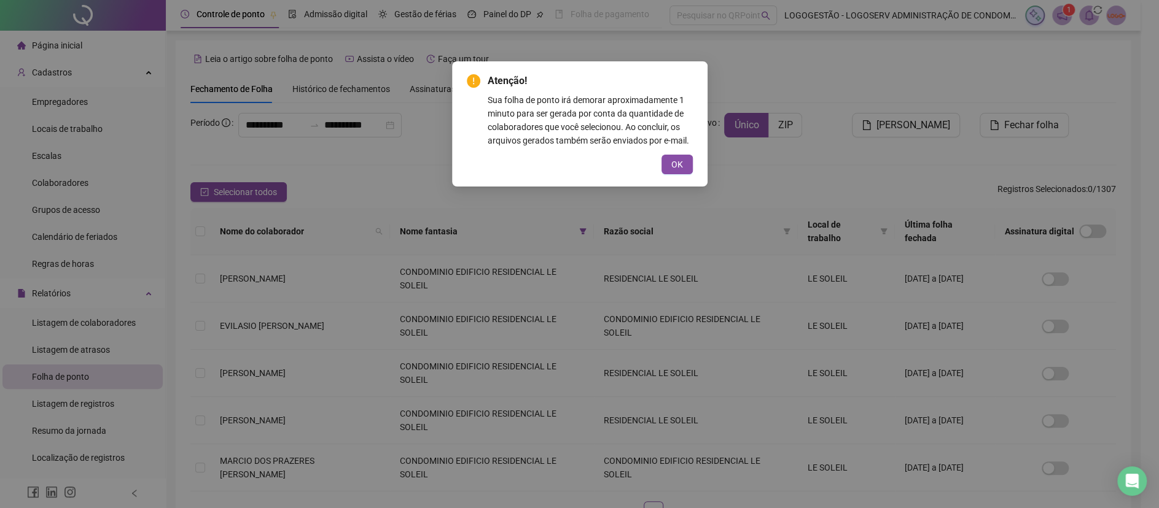
click at [678, 164] on span "OK" at bounding box center [677, 165] width 12 height 14
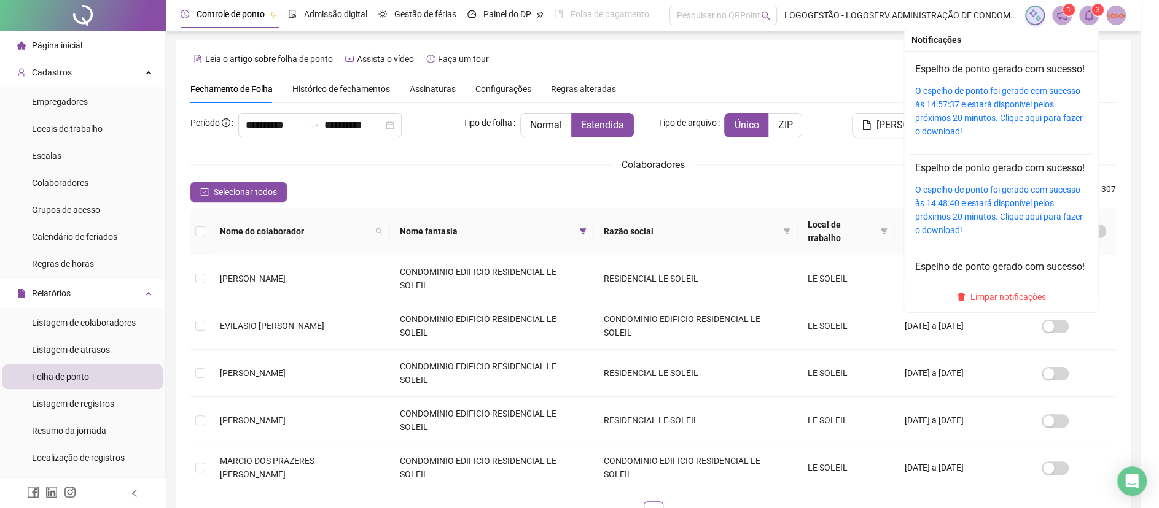
click at [1092, 18] on icon "bell" at bounding box center [1088, 15] width 11 height 11
click at [992, 132] on link "O espelho de ponto foi gerado com sucesso às 14:57:37 e estará disponível pelos…" at bounding box center [999, 111] width 168 height 50
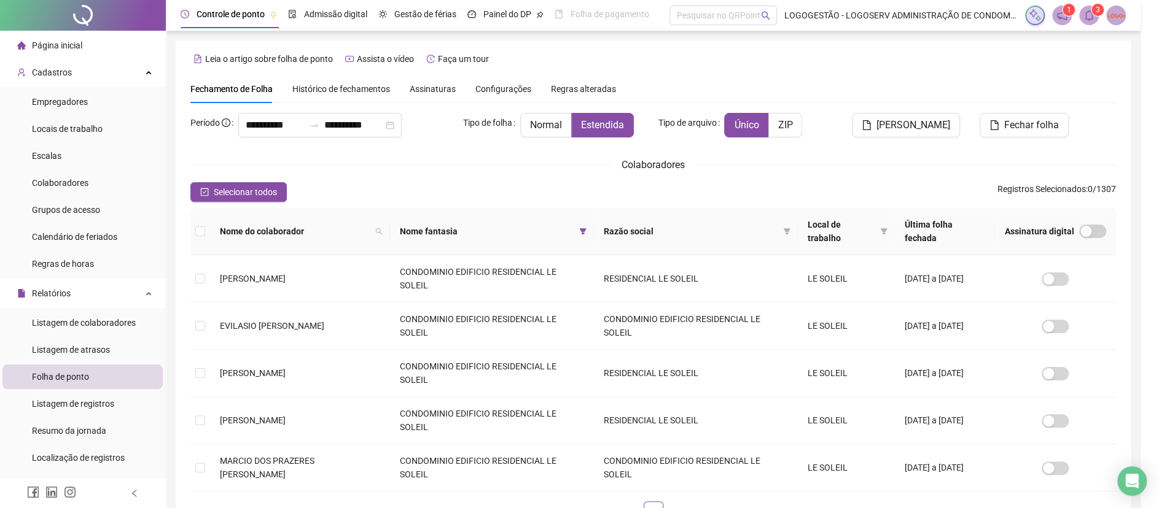
drag, startPoint x: 565, startPoint y: 227, endPoint x: 488, endPoint y: 351, distance: 145.8
click at [579, 228] on icon "filter" at bounding box center [582, 231] width 7 height 7
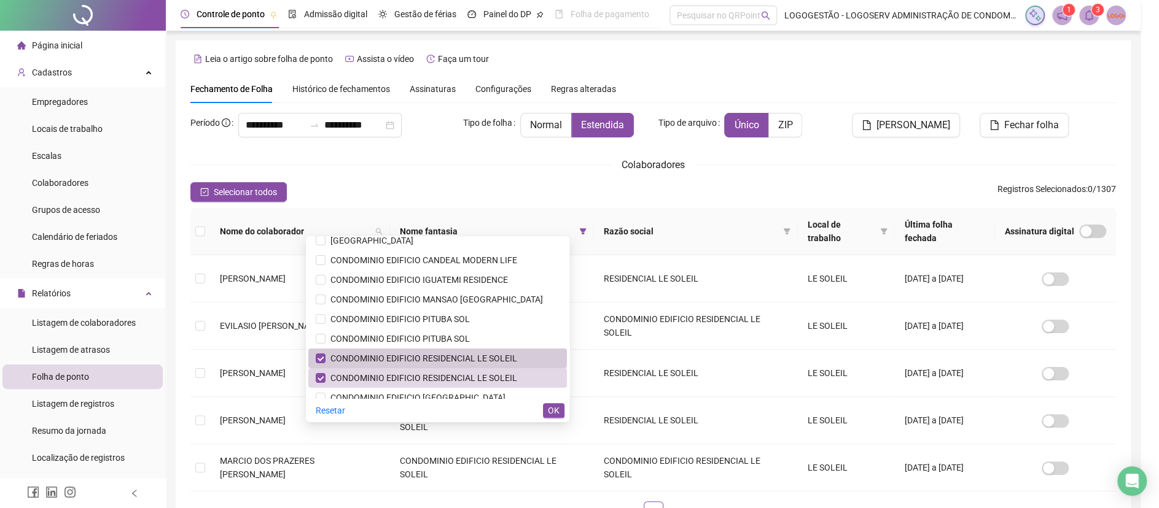
click at [468, 354] on span "CONDOMINIO EDIFICIO RESIDENCIAL LE SOLEIL" at bounding box center [421, 359] width 192 height 10
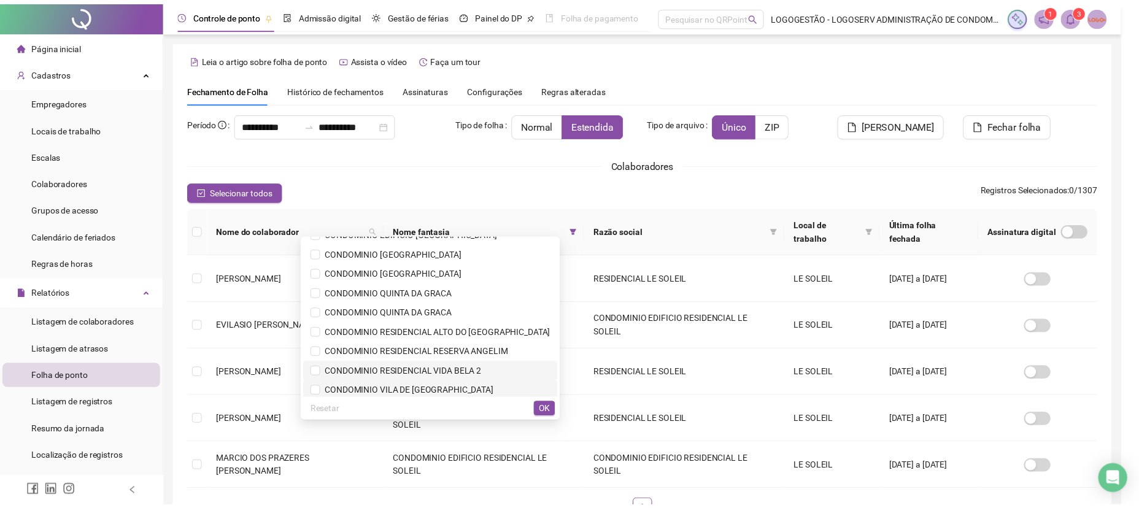
scroll to position [327, 0]
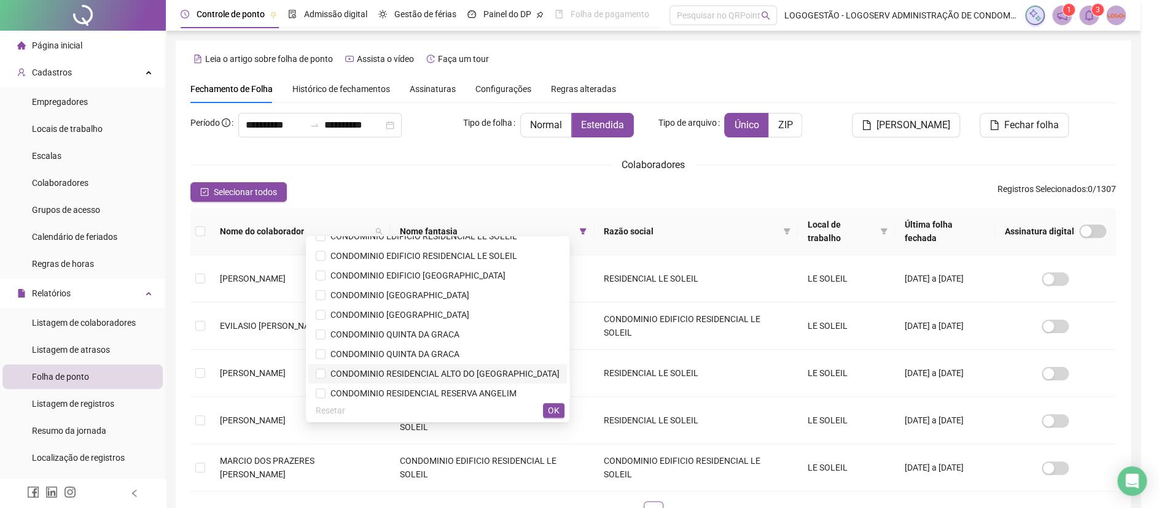
click at [489, 376] on span "CONDOMINIO RESIDENCIAL ALTO DO [GEOGRAPHIC_DATA]" at bounding box center [442, 374] width 234 height 10
click at [562, 410] on button "OK" at bounding box center [553, 410] width 21 height 15
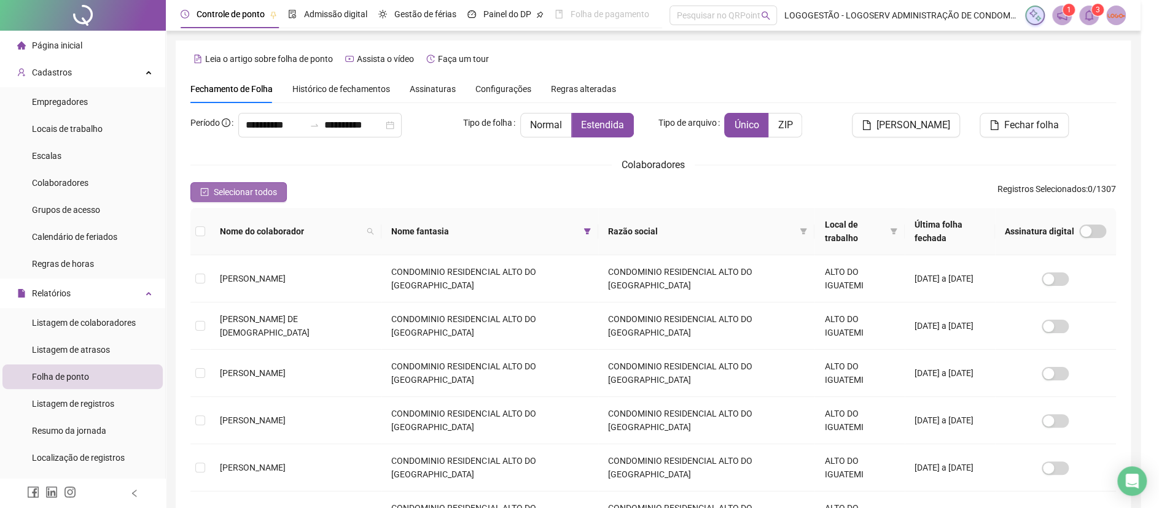
click at [266, 182] on button "Selecionar todos" at bounding box center [238, 192] width 96 height 20
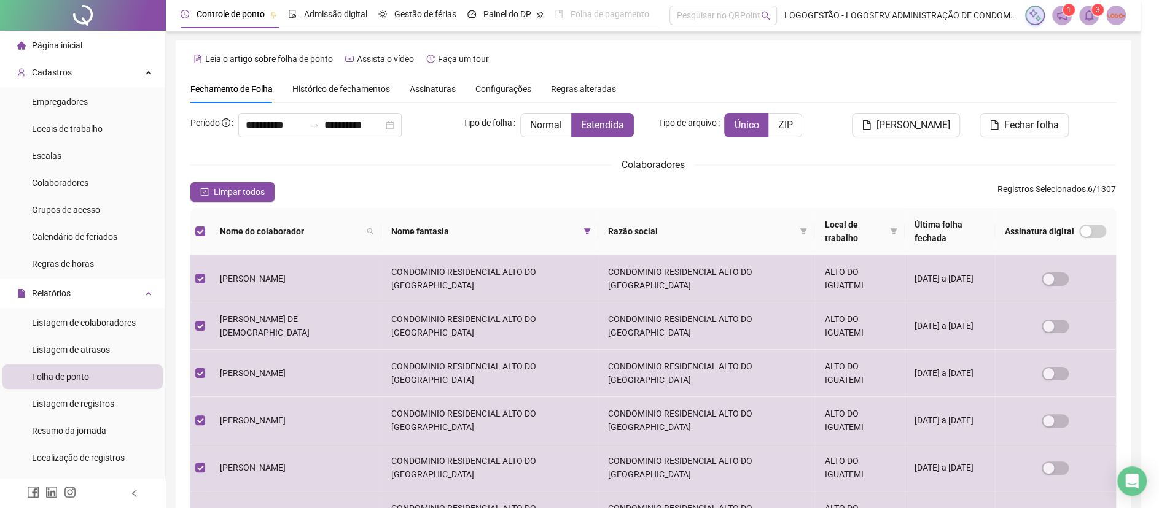
drag, startPoint x: 945, startPoint y: 91, endPoint x: 924, endPoint y: 111, distance: 28.7
click at [944, 92] on div "Fechamento de Folha Histórico de fechamentos Assinaturas Configurações Regras a…" at bounding box center [652, 89] width 925 height 28
click at [924, 111] on div "**********" at bounding box center [652, 326] width 925 height 503
click at [914, 123] on span "[PERSON_NAME]" at bounding box center [913, 125] width 74 height 15
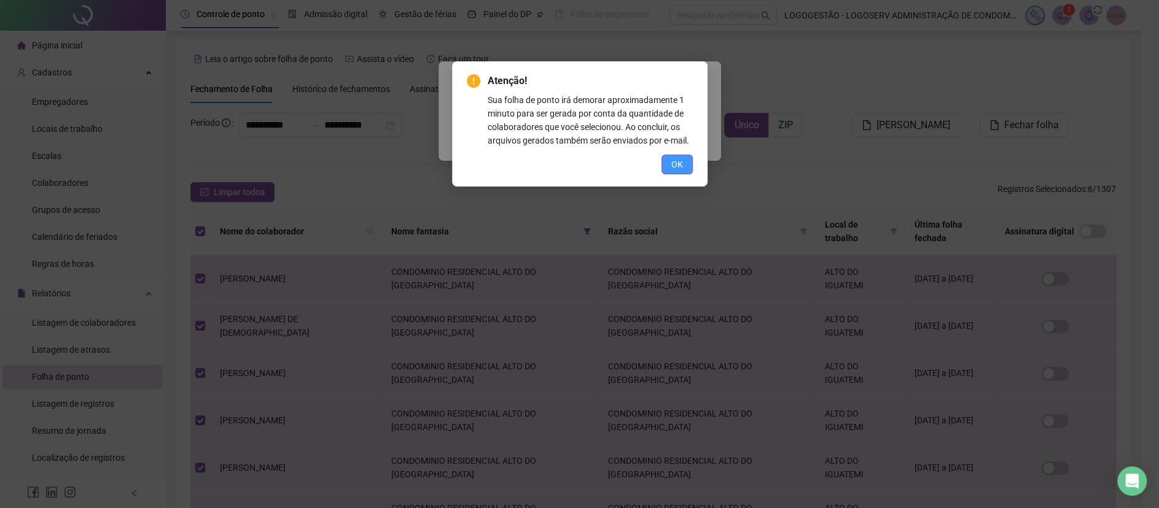
click at [688, 158] on button "OK" at bounding box center [676, 165] width 31 height 20
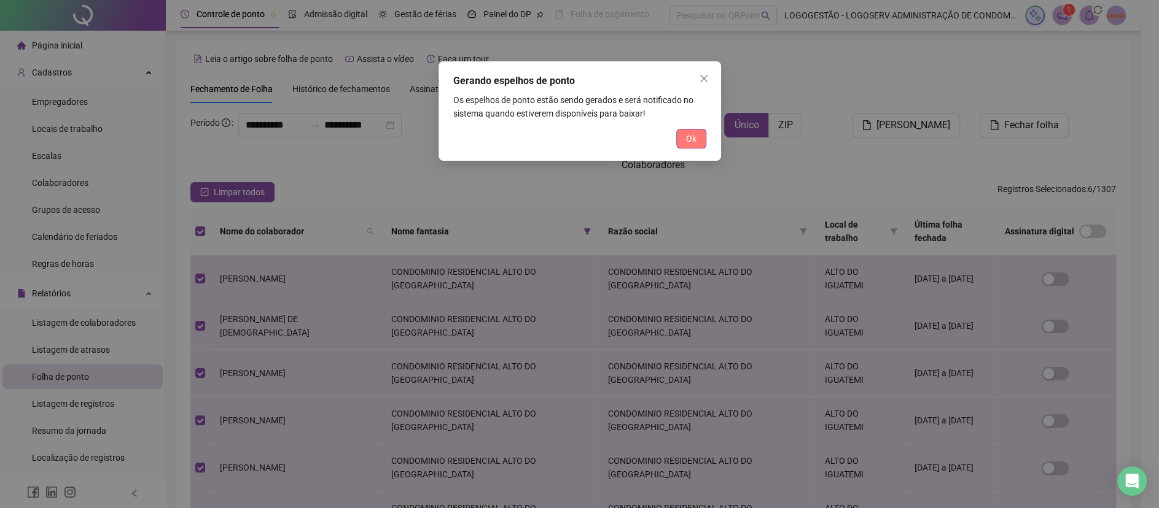
click at [686, 139] on span "Ok" at bounding box center [691, 139] width 10 height 14
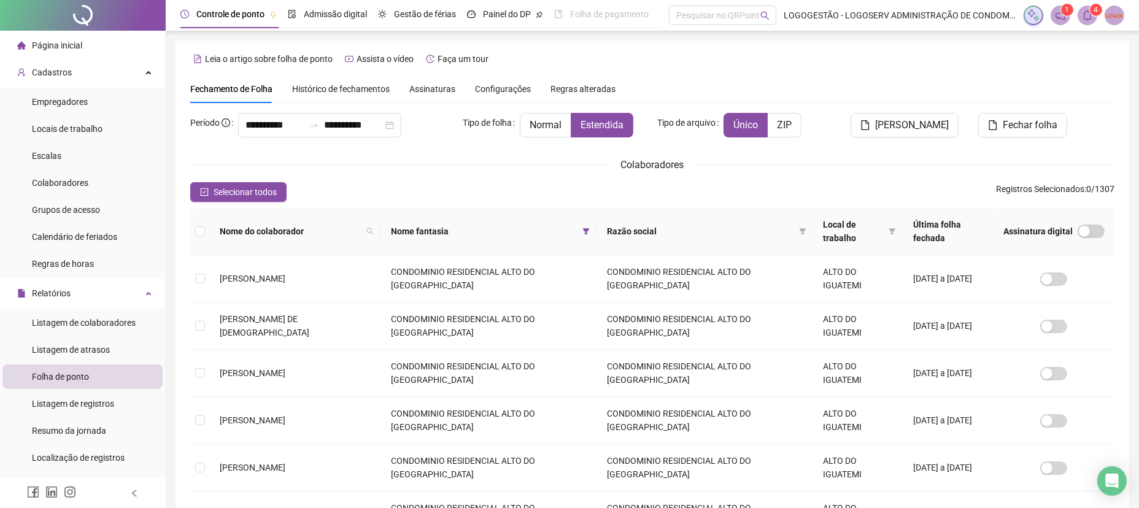
click at [1092, 18] on icon "bell" at bounding box center [1087, 15] width 11 height 11
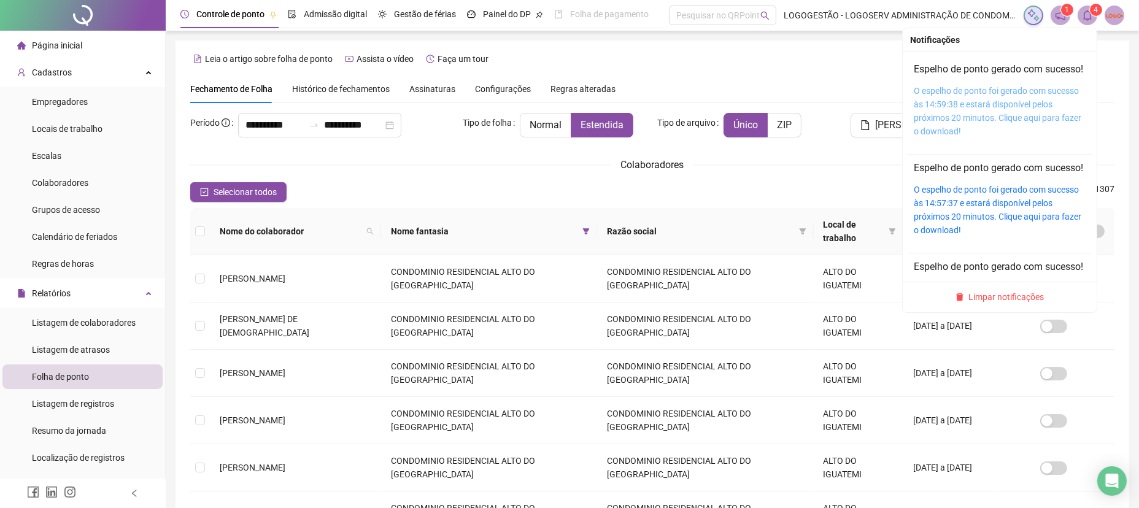
click at [996, 131] on link "O espelho de ponto foi gerado com sucesso às 14:59:38 e estará disponível pelos…" at bounding box center [998, 111] width 168 height 50
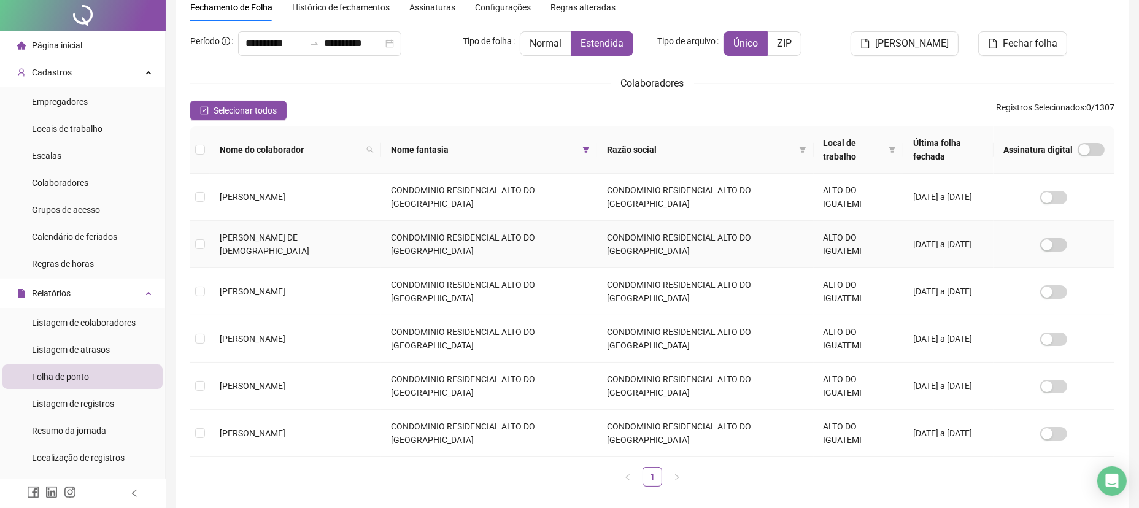
scroll to position [0, 0]
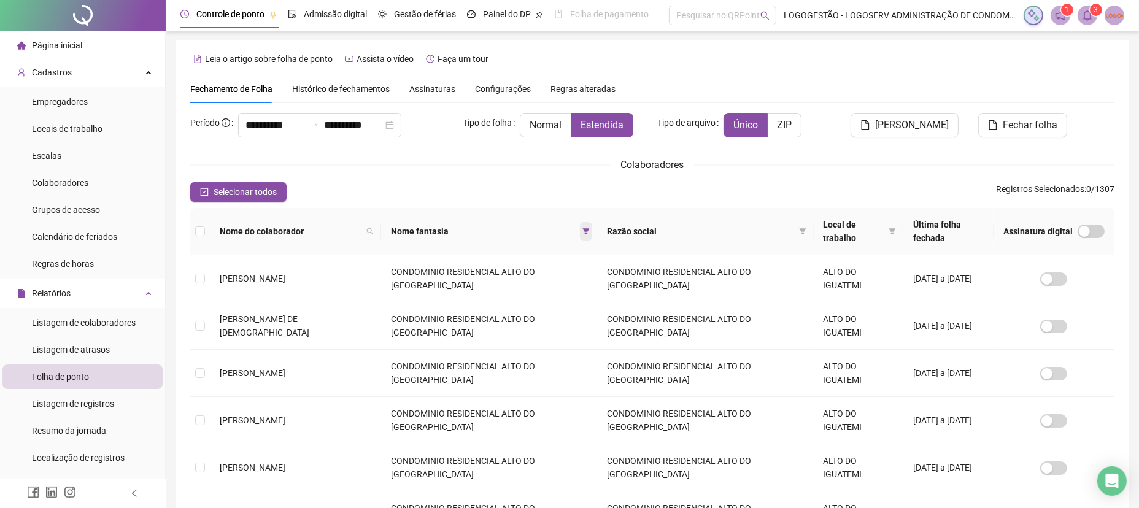
click at [580, 237] on span at bounding box center [586, 231] width 12 height 18
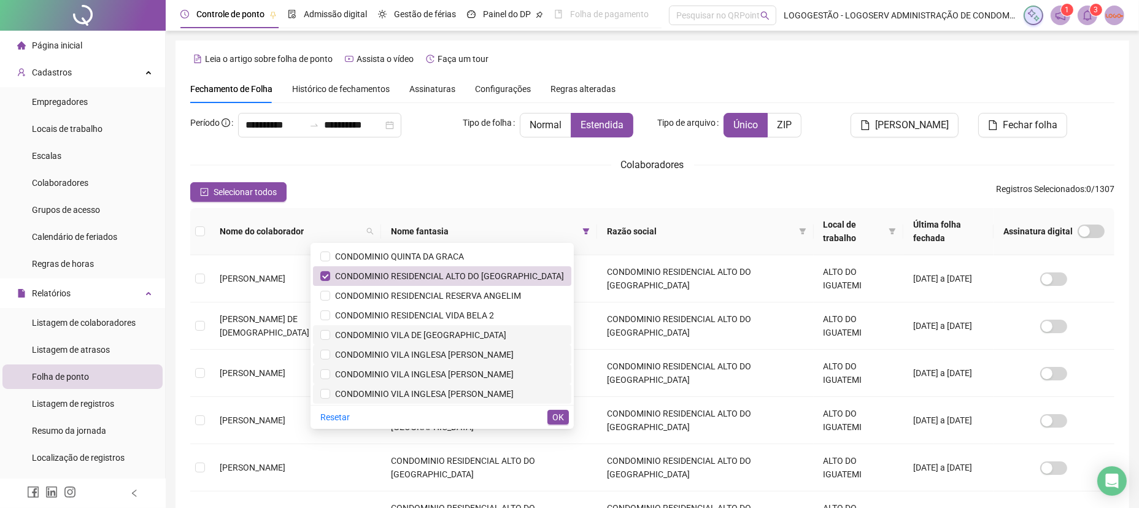
scroll to position [409, 0]
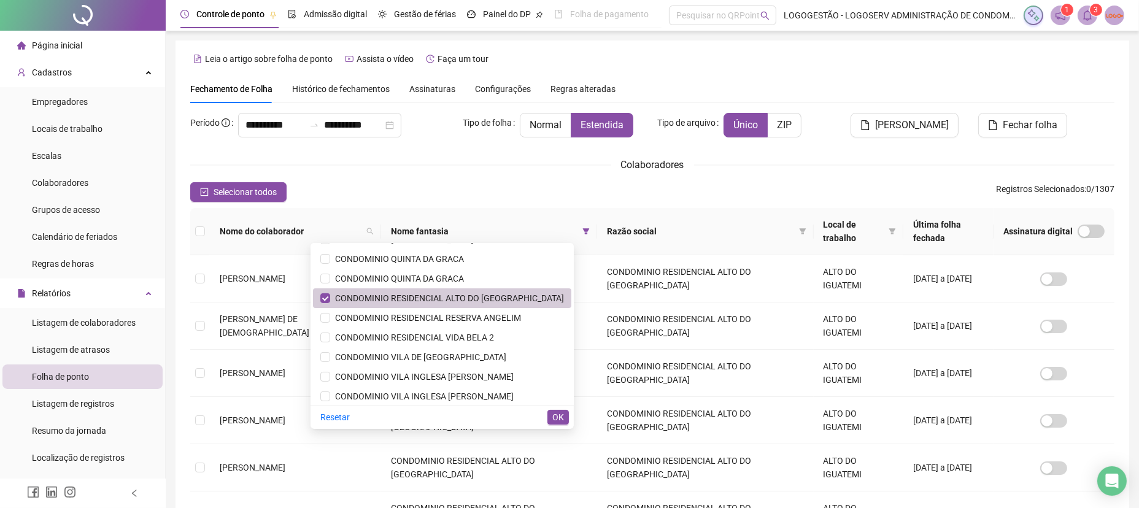
click at [452, 299] on span "CONDOMINIO RESIDENCIAL ALTO DO [GEOGRAPHIC_DATA]" at bounding box center [447, 298] width 234 height 10
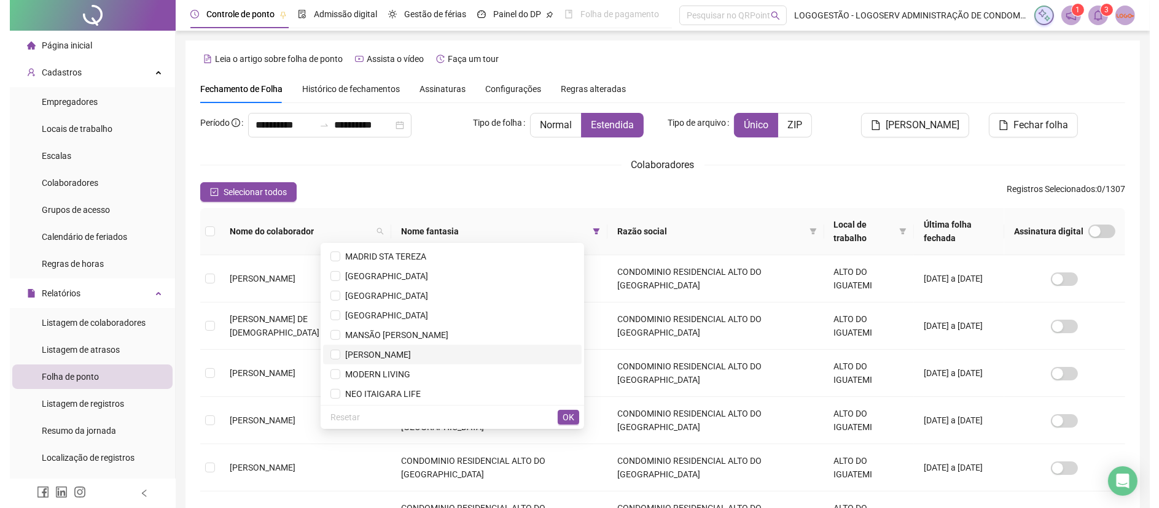
scroll to position [982, 0]
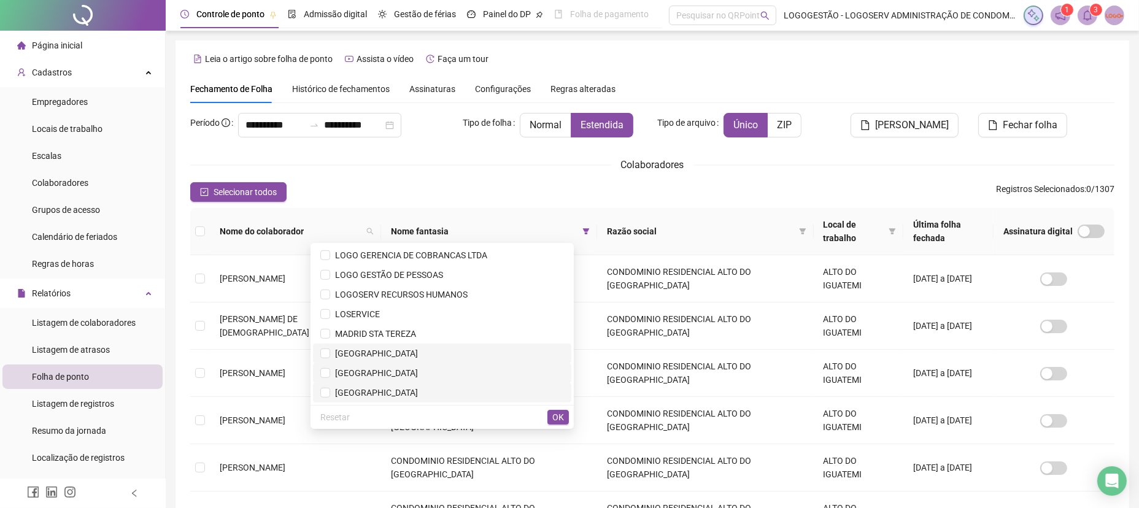
click at [433, 368] on span "[GEOGRAPHIC_DATA]" at bounding box center [442, 374] width 244 height 14
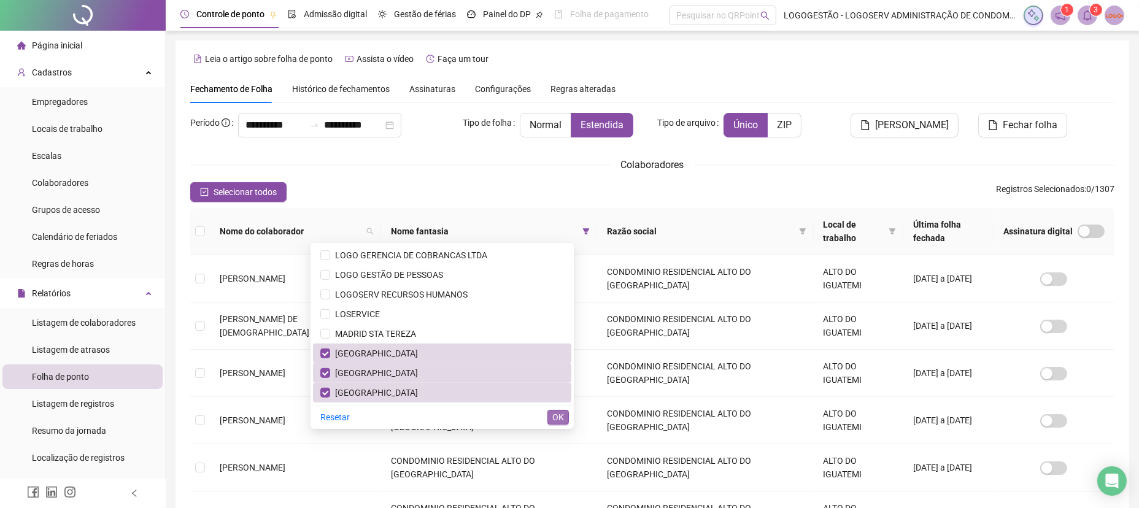
click at [566, 417] on button "OK" at bounding box center [558, 417] width 21 height 15
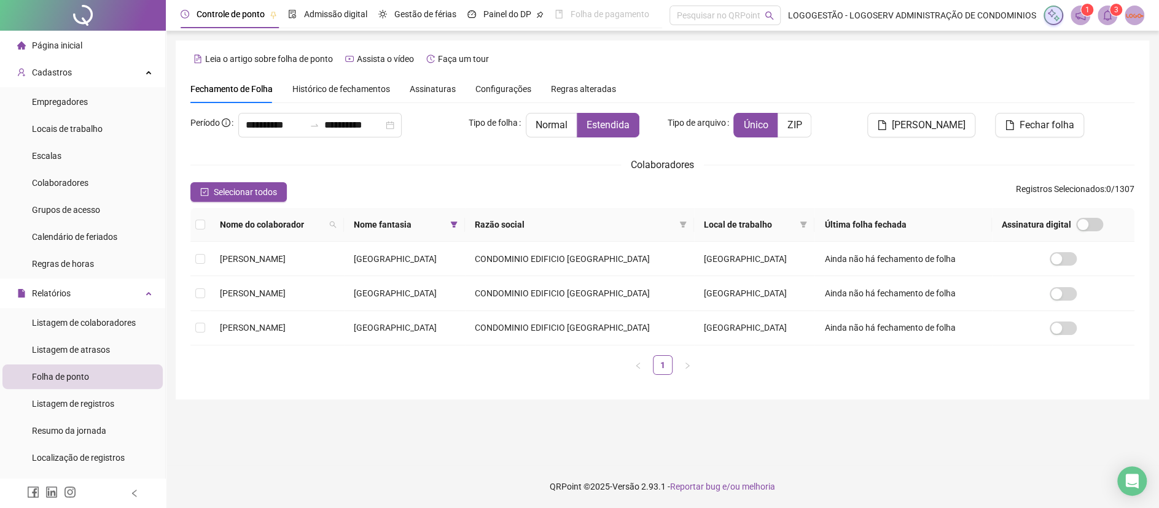
drag, startPoint x: 268, startPoint y: 189, endPoint x: 476, endPoint y: 230, distance: 212.0
click at [269, 189] on span "Selecionar todos" at bounding box center [245, 192] width 63 height 14
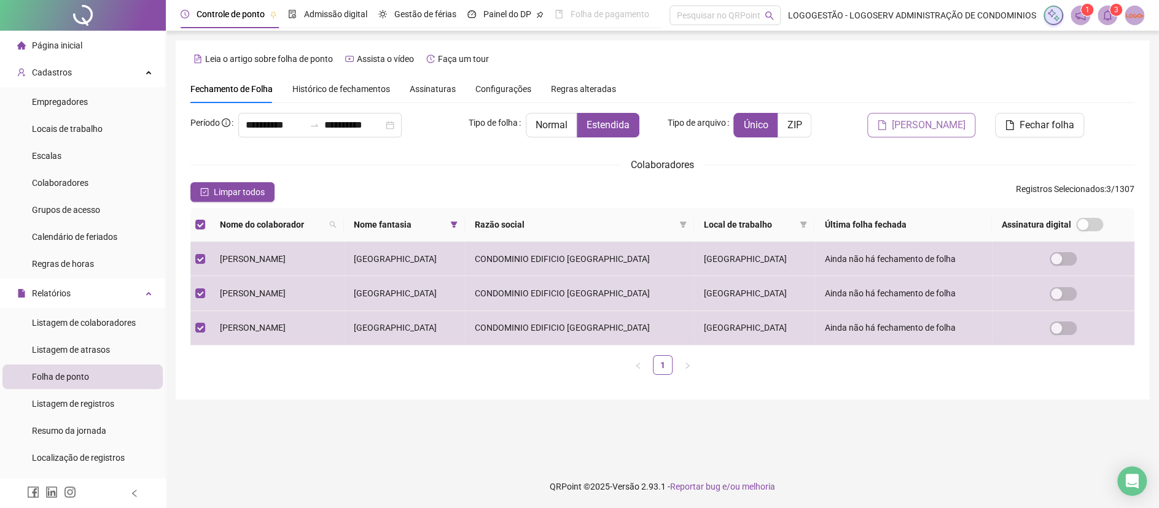
click at [921, 118] on span "[PERSON_NAME]" at bounding box center [928, 125] width 74 height 15
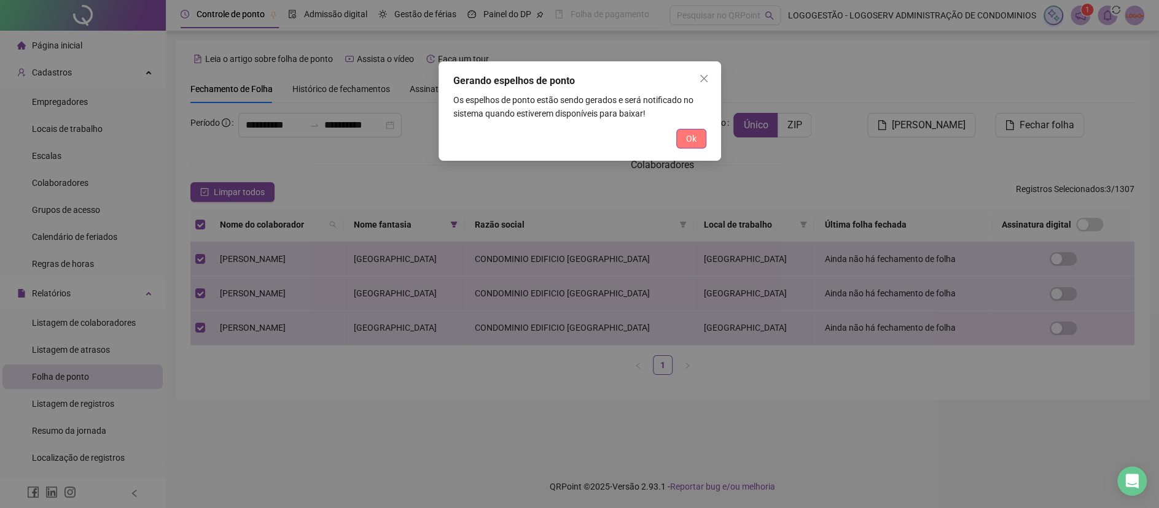
click at [688, 136] on span "Ok" at bounding box center [691, 139] width 10 height 14
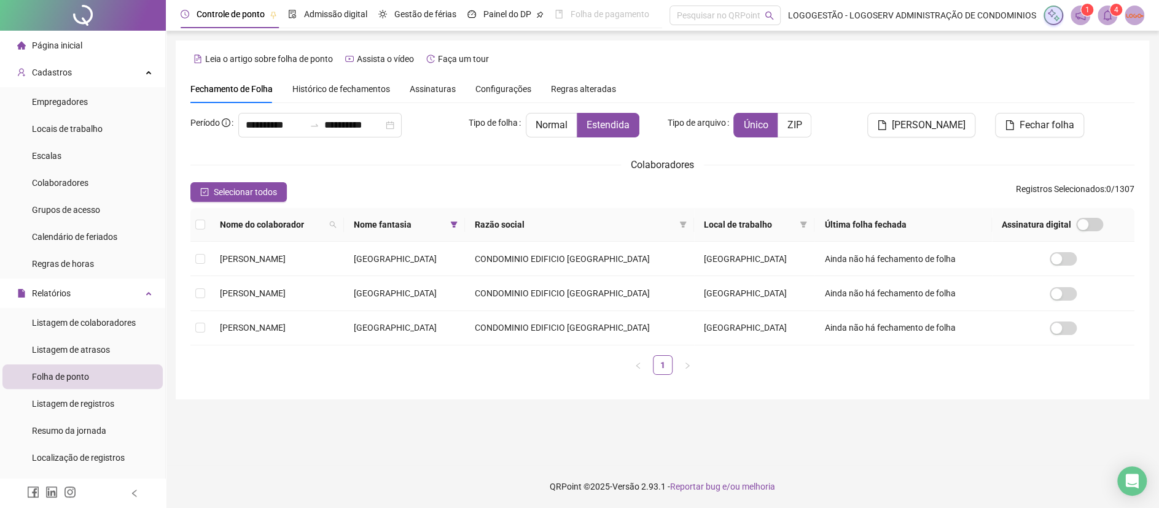
click at [1101, 15] on icon "bell" at bounding box center [1106, 15] width 11 height 11
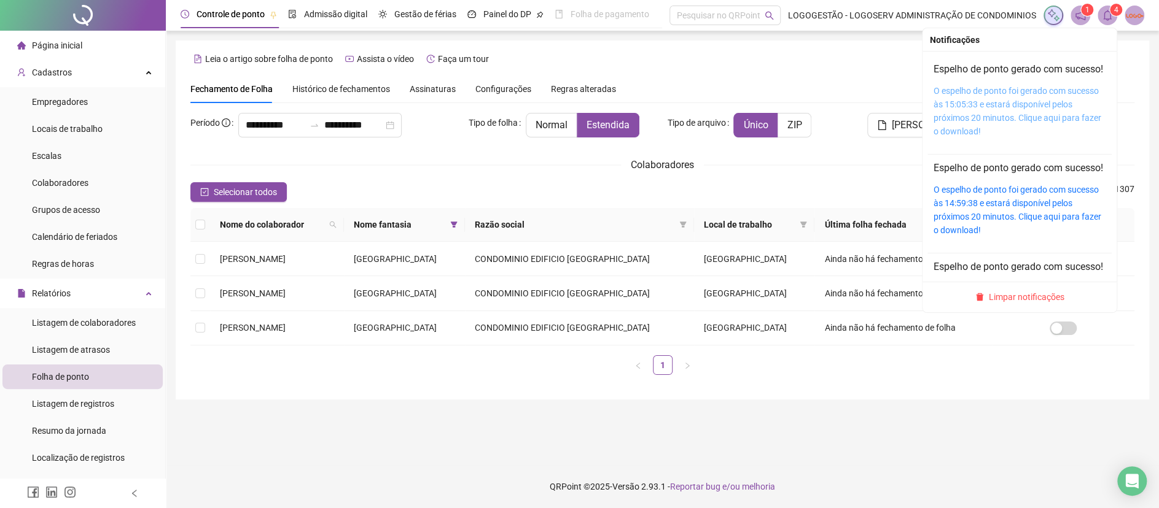
click at [1023, 130] on link "O espelho de ponto foi gerado com sucesso às 15:05:33 e estará disponível pelos…" at bounding box center [1017, 111] width 168 height 50
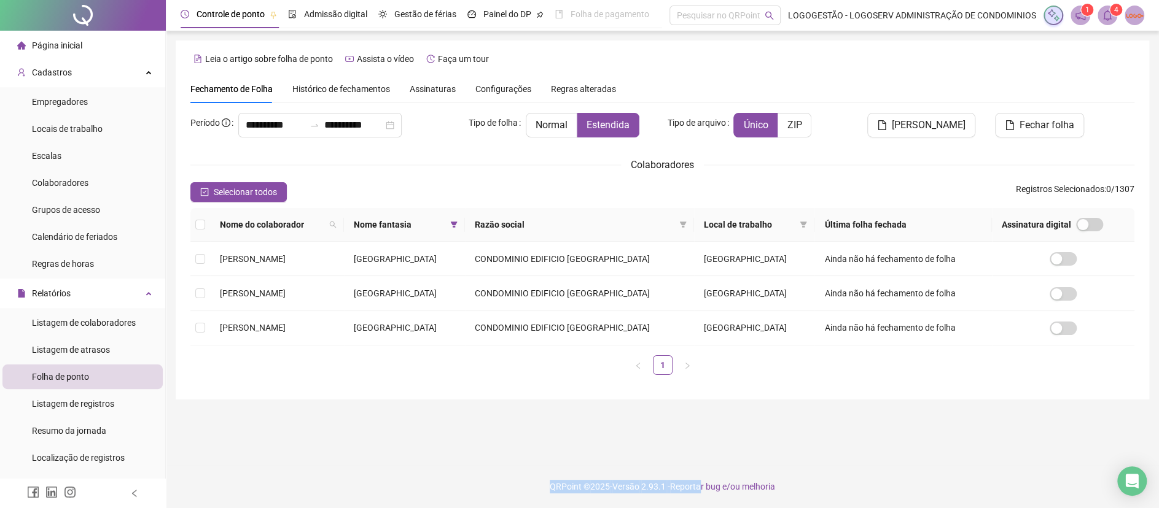
drag, startPoint x: 414, startPoint y: 410, endPoint x: 701, endPoint y: 466, distance: 292.7
click at [701, 466] on div "**********" at bounding box center [662, 254] width 993 height 508
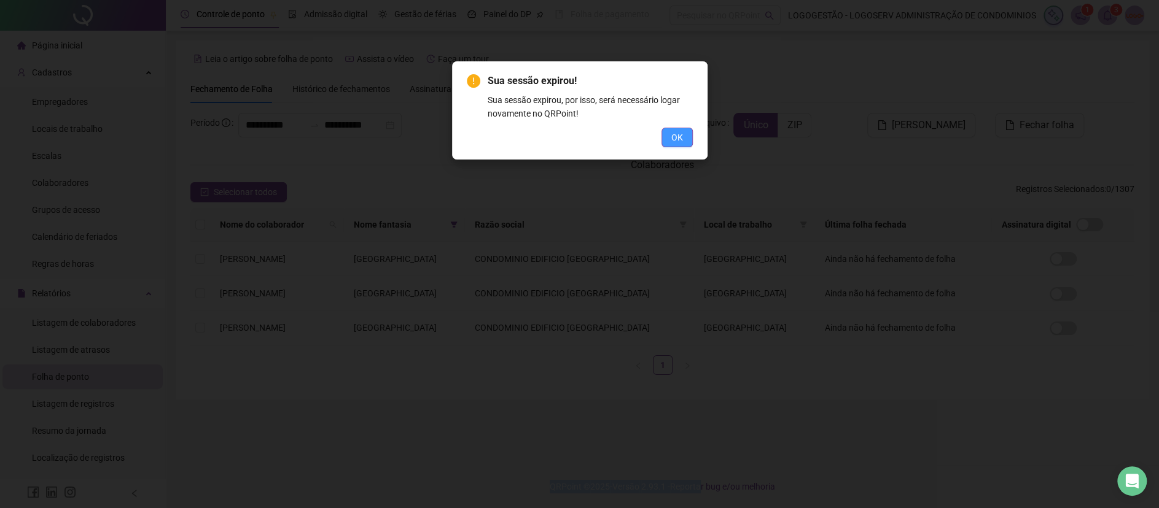
click at [669, 133] on button "OK" at bounding box center [676, 138] width 31 height 20
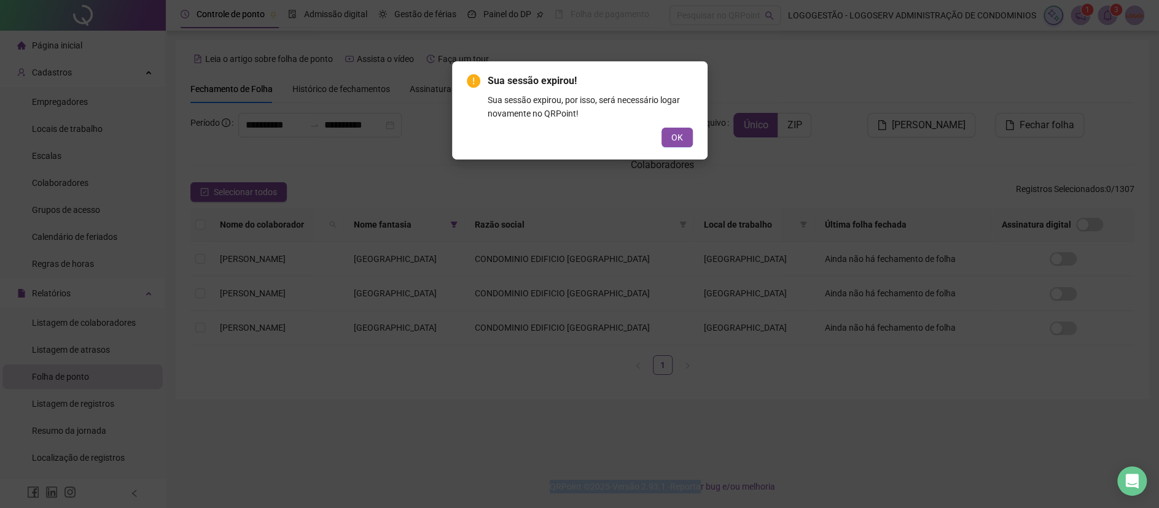
drag, startPoint x: 685, startPoint y: 132, endPoint x: 696, endPoint y: 129, distance: 11.5
click at [687, 132] on button "OK" at bounding box center [676, 138] width 31 height 20
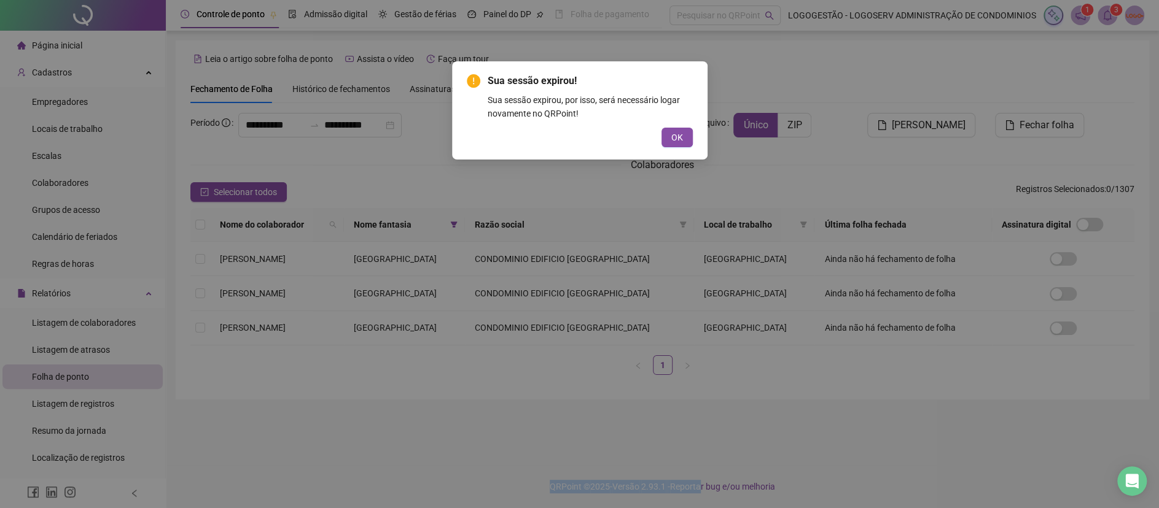
click at [687, 147] on div "Sua sessão expirou! Sua sessão expirou, por isso, será necessário logar novamen…" at bounding box center [579, 110] width 255 height 98
click at [686, 142] on button "OK" at bounding box center [676, 138] width 31 height 20
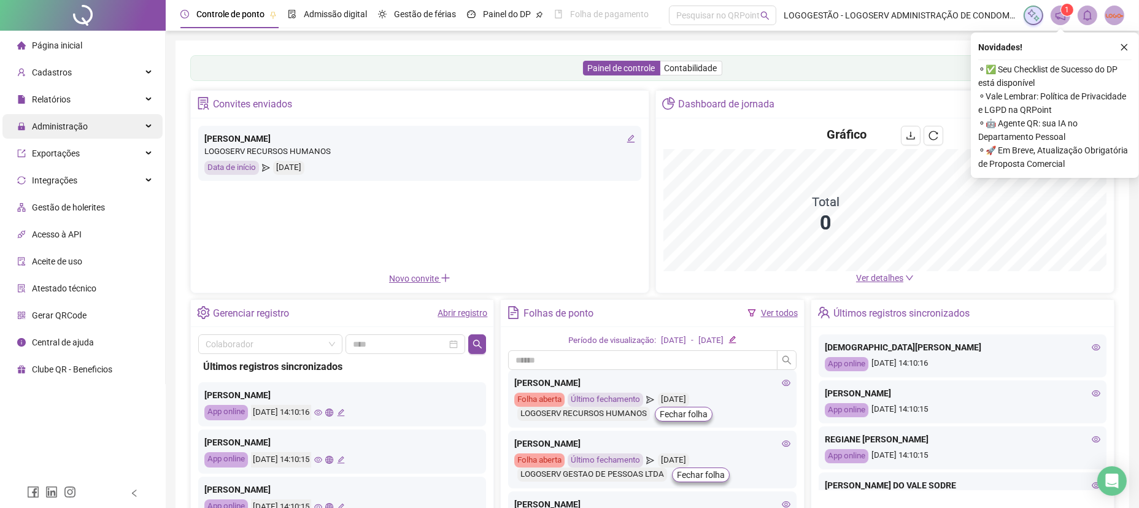
click at [98, 113] on ul "Página inicial Cadastros Relatórios Administração Exportações Integrações Gestã…" at bounding box center [83, 208] width 166 height 354
click at [97, 115] on div "Administração" at bounding box center [82, 126] width 160 height 25
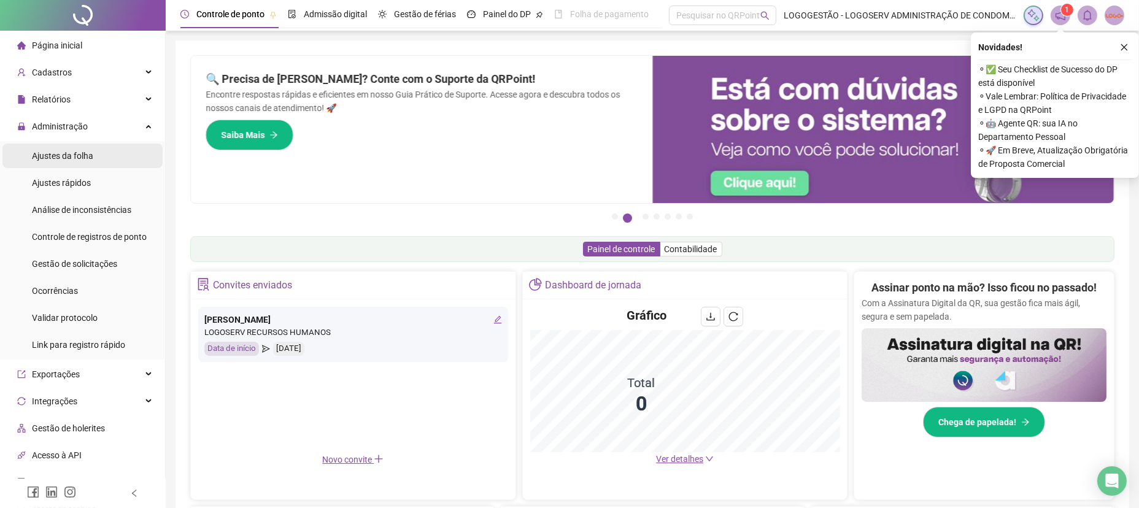
click at [83, 162] on div "Ajustes da folha" at bounding box center [62, 156] width 61 height 25
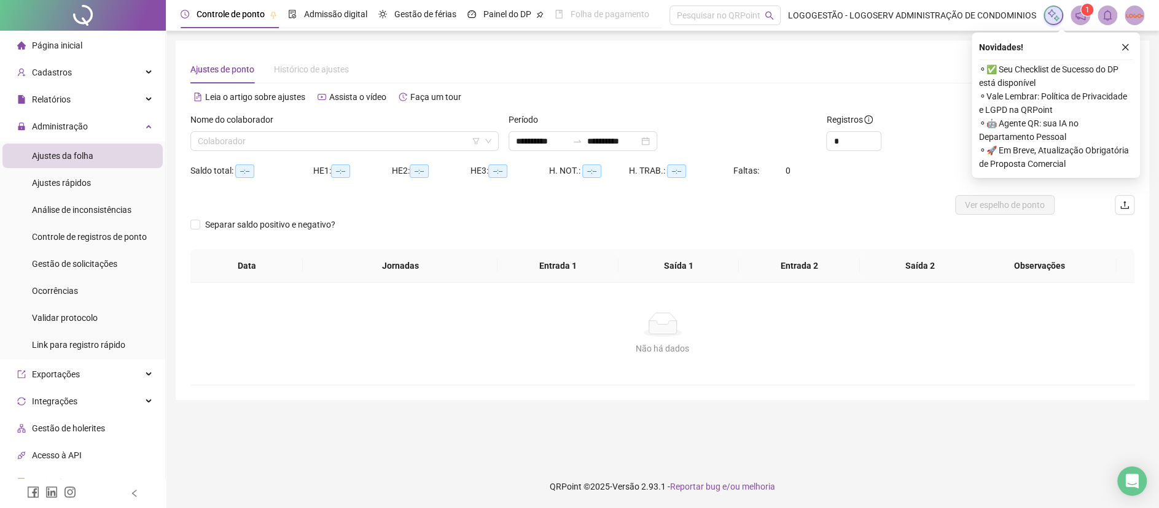
type input "**********"
drag, startPoint x: 207, startPoint y: 150, endPoint x: 212, endPoint y: 144, distance: 7.9
click at [212, 145] on input "search" at bounding box center [339, 141] width 282 height 18
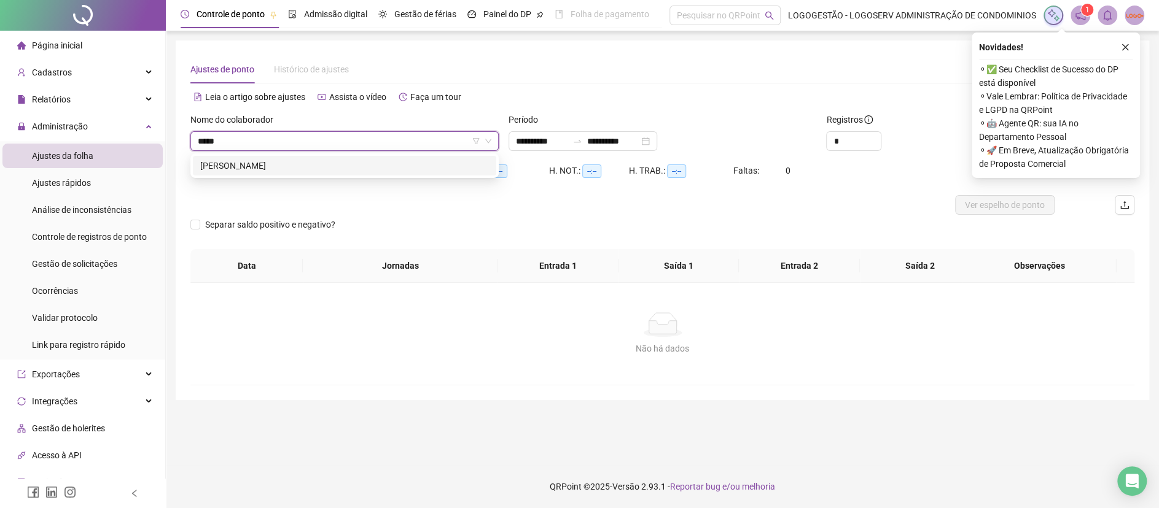
type input "******"
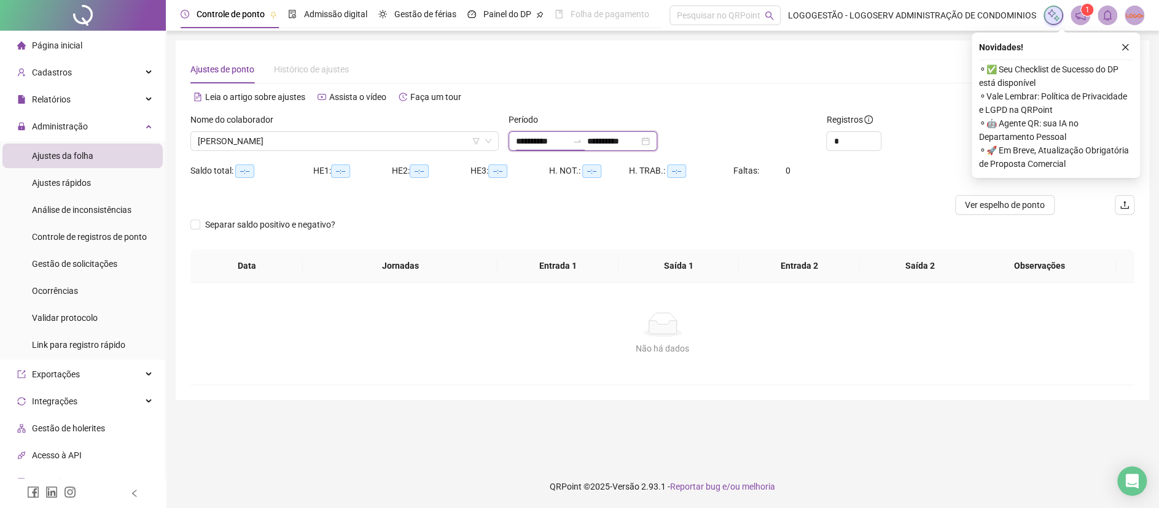
drag, startPoint x: 583, startPoint y: 146, endPoint x: 392, endPoint y: 155, distance: 191.7
click at [387, 163] on form "**********" at bounding box center [662, 181] width 944 height 136
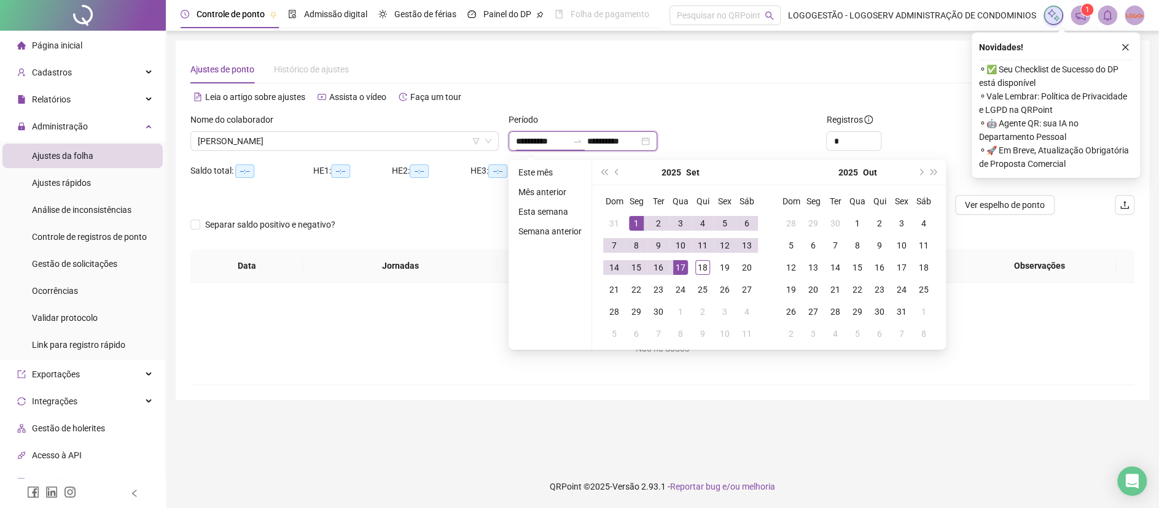
type input "**********"
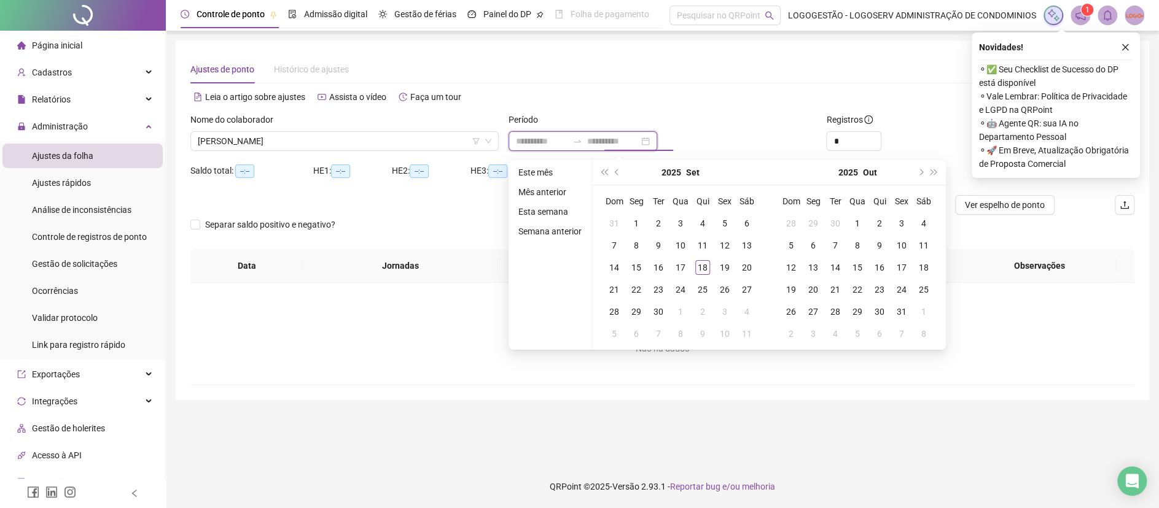
type input "**********"
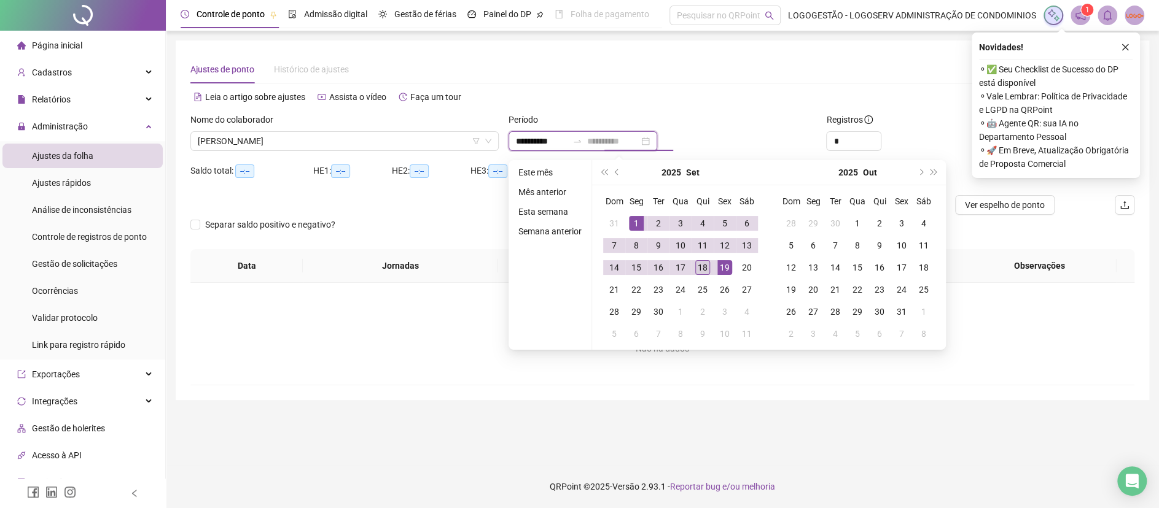
type input "**********"
click at [699, 268] on div "18" at bounding box center [702, 267] width 15 height 15
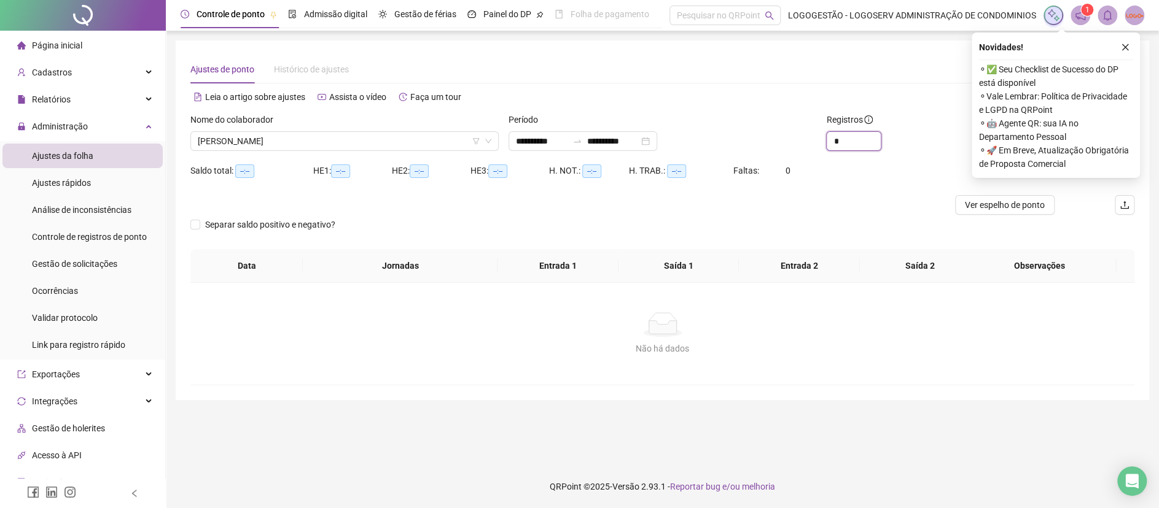
drag, startPoint x: 845, startPoint y: 142, endPoint x: 734, endPoint y: 146, distance: 111.8
click at [722, 130] on div "**********" at bounding box center [661, 137] width 953 height 48
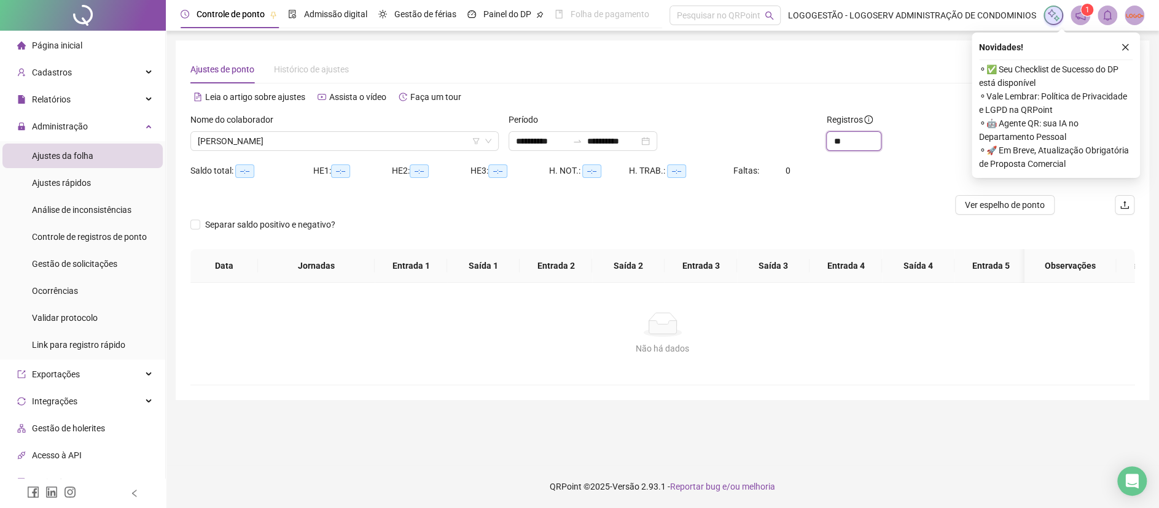
type input "**"
drag, startPoint x: 1125, startPoint y: 51, endPoint x: 1104, endPoint y: 75, distance: 31.4
click at [1125, 50] on icon "close" at bounding box center [1124, 47] width 9 height 9
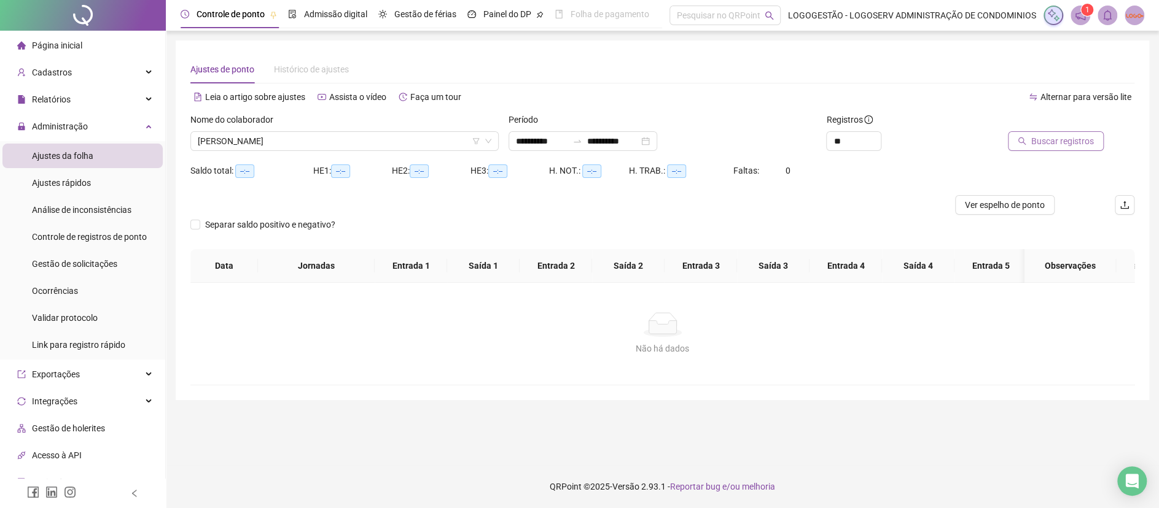
click at [1047, 149] on button "Buscar registros" at bounding box center [1055, 141] width 96 height 20
click at [1047, 151] on div "Buscando registros Os registros de ponto estão sendo buscados... OK" at bounding box center [579, 254] width 1159 height 508
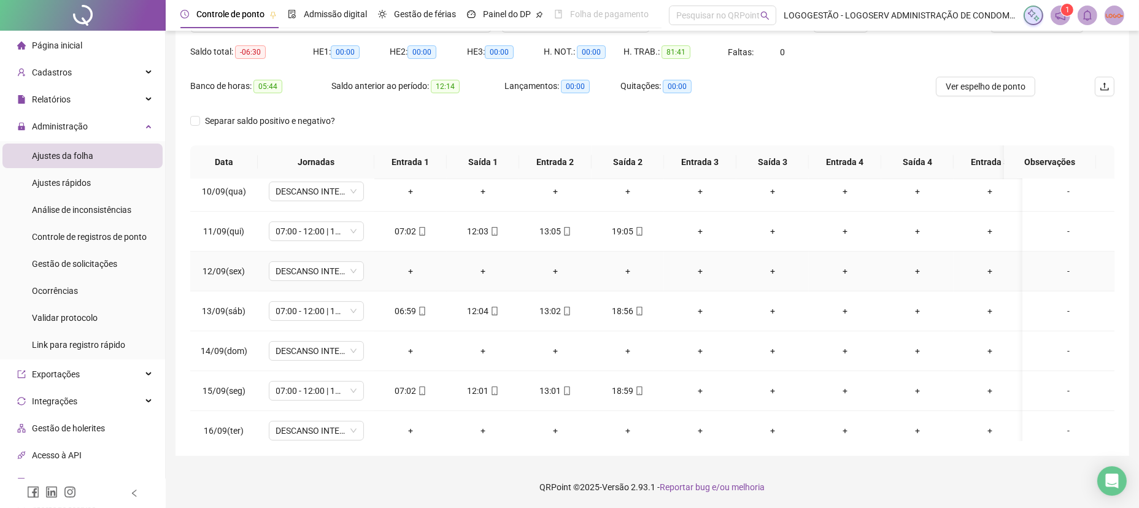
scroll to position [474, 0]
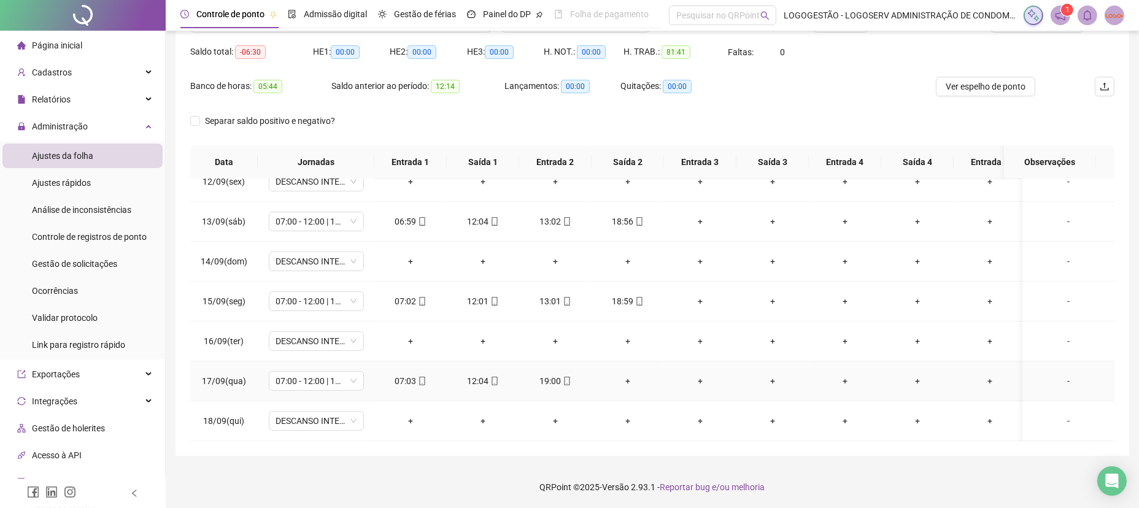
click at [627, 375] on div "+" at bounding box center [628, 382] width 53 height 14
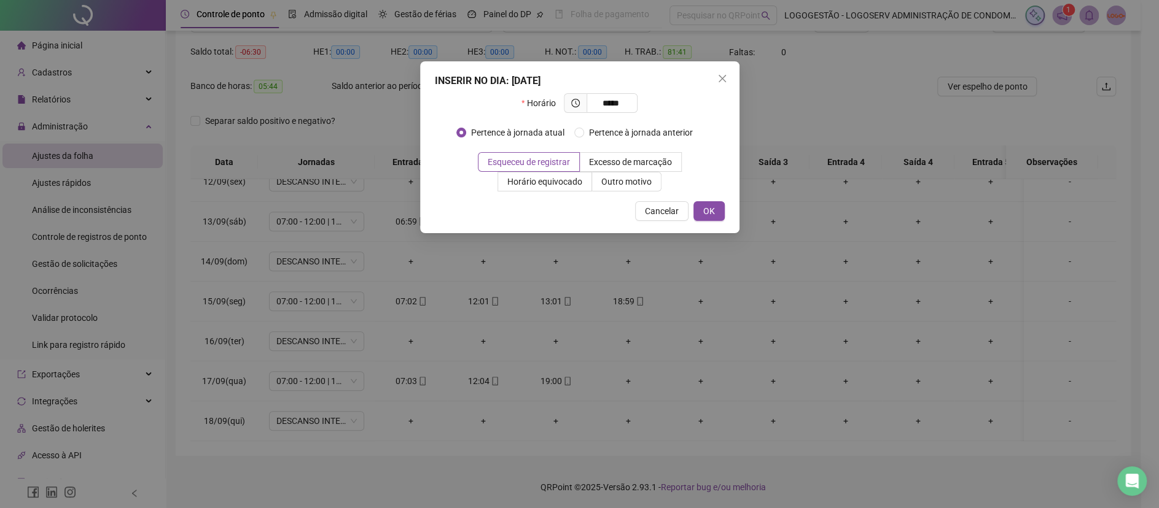
type input "*****"
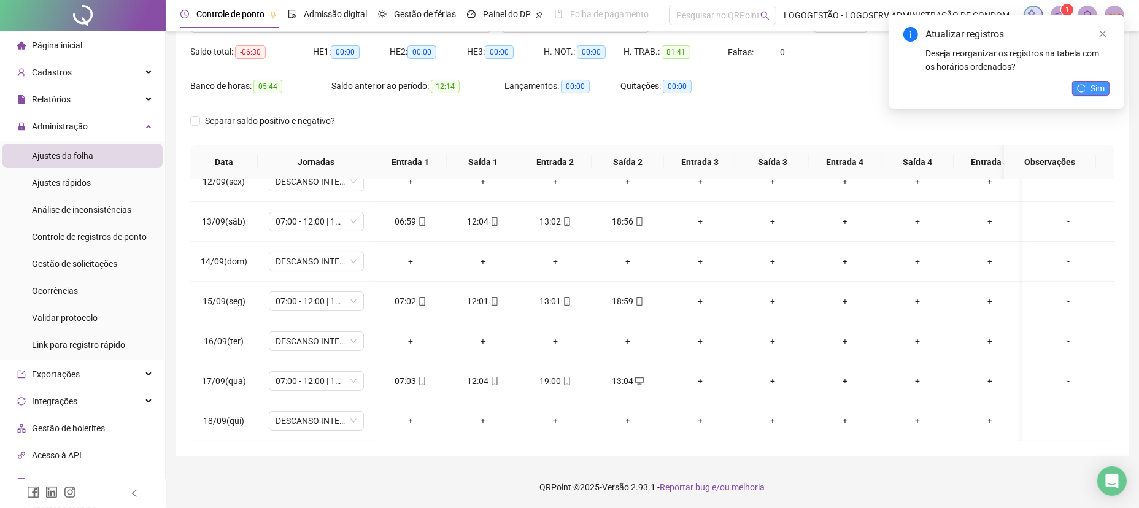
click at [1095, 90] on span "Sim" at bounding box center [1098, 89] width 14 height 14
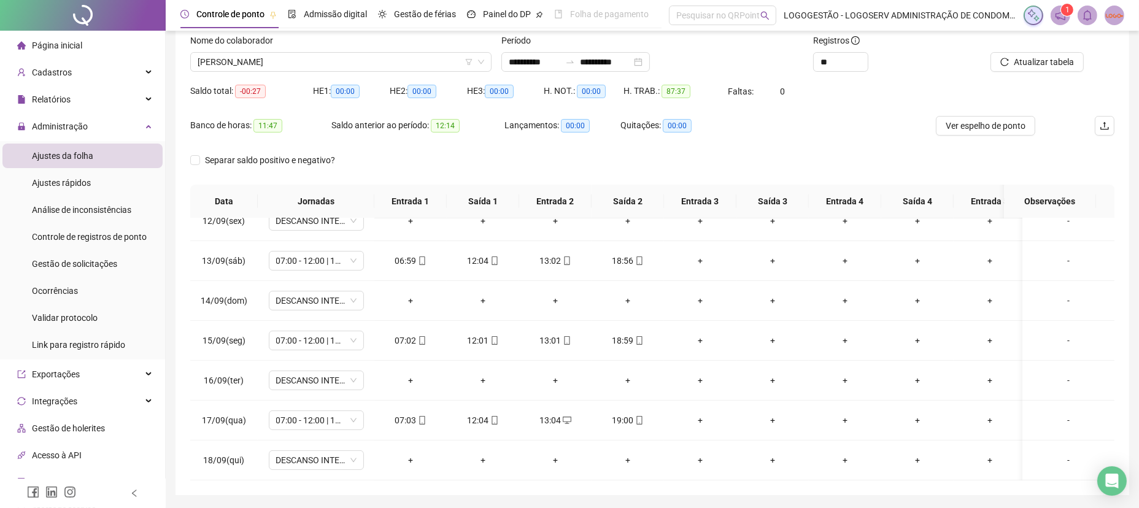
scroll to position [0, 0]
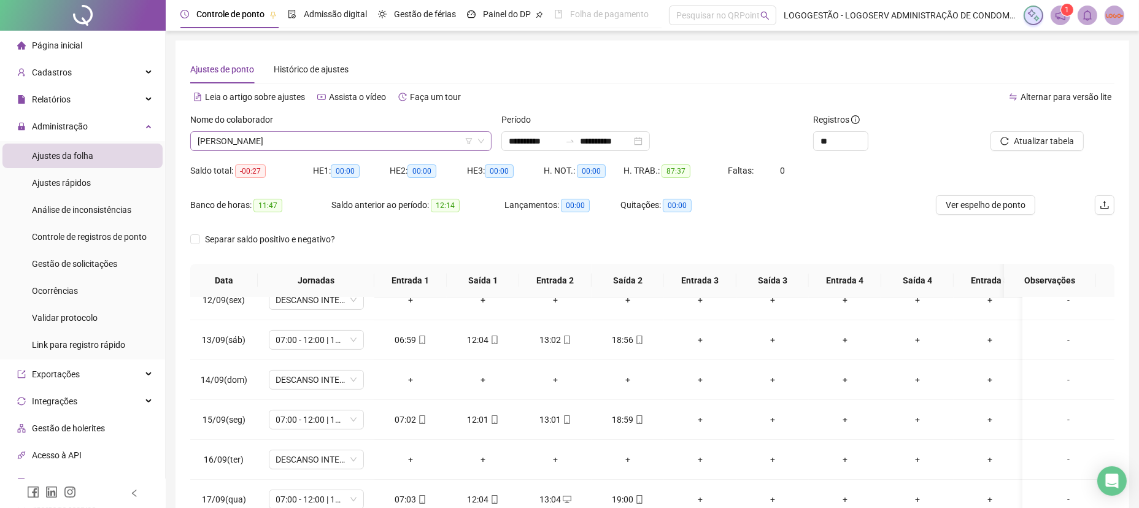
click at [311, 138] on span "BONIFACIO GAMA DE SANTANA" at bounding box center [341, 141] width 287 height 18
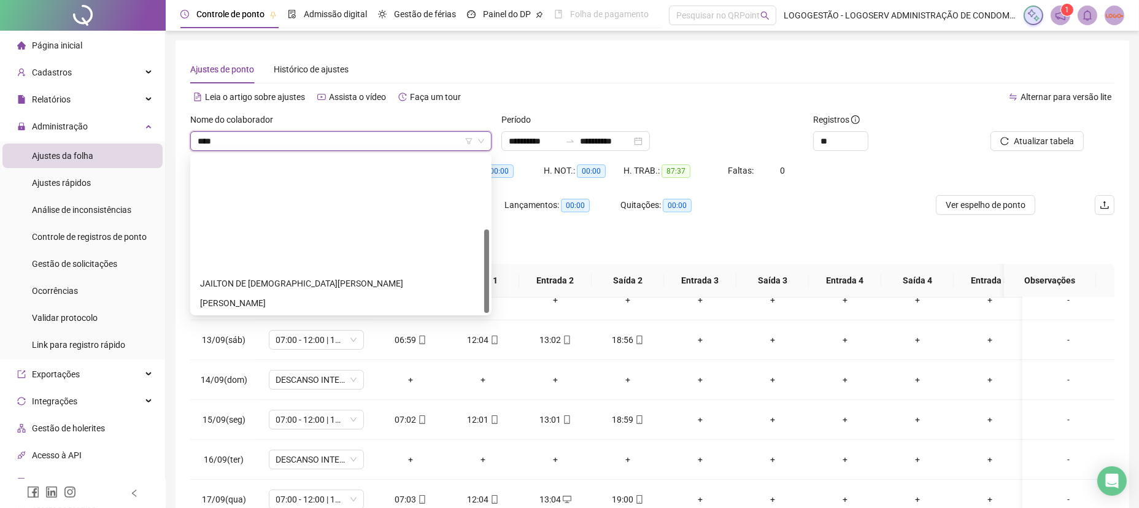
type input "****"
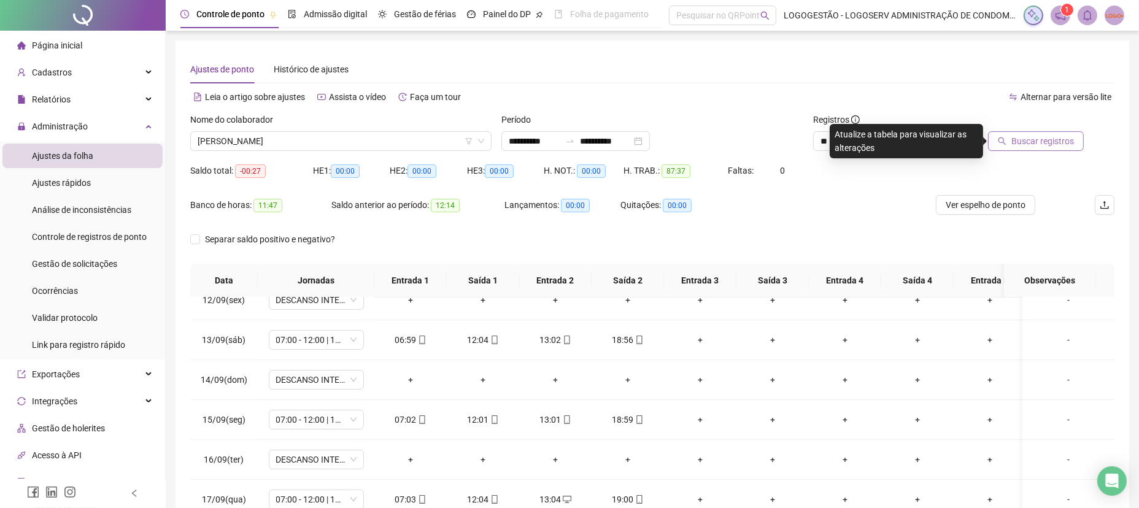
click at [1027, 139] on span "Buscar registros" at bounding box center [1043, 141] width 63 height 14
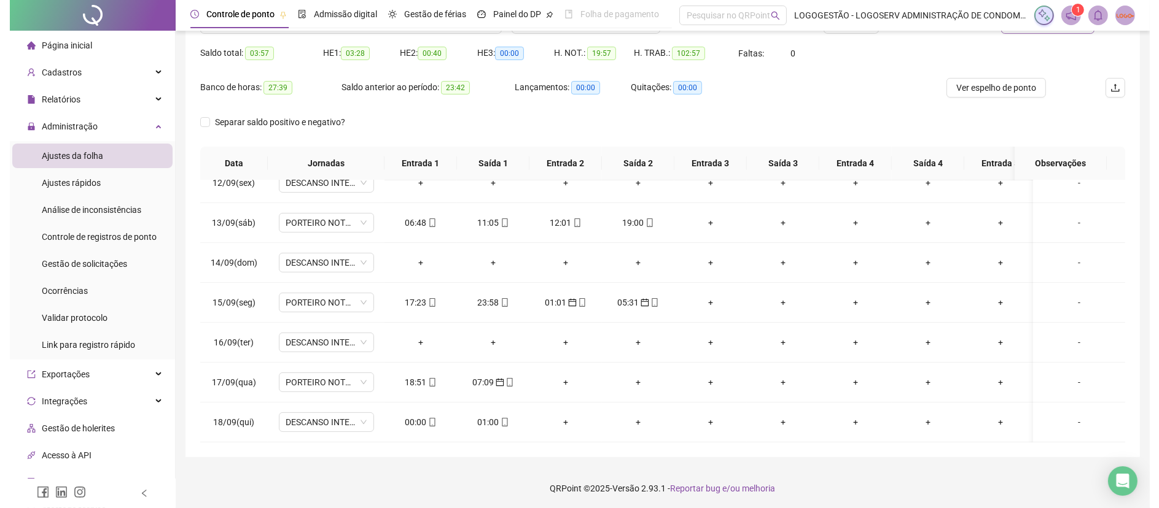
scroll to position [118, 0]
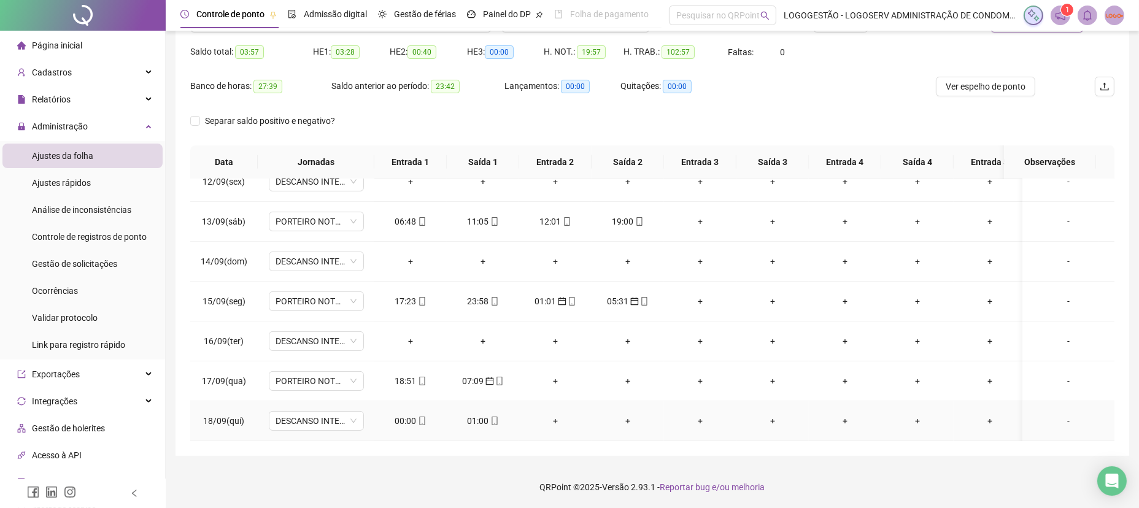
click at [406, 414] on div "00:00" at bounding box center [410, 421] width 53 height 14
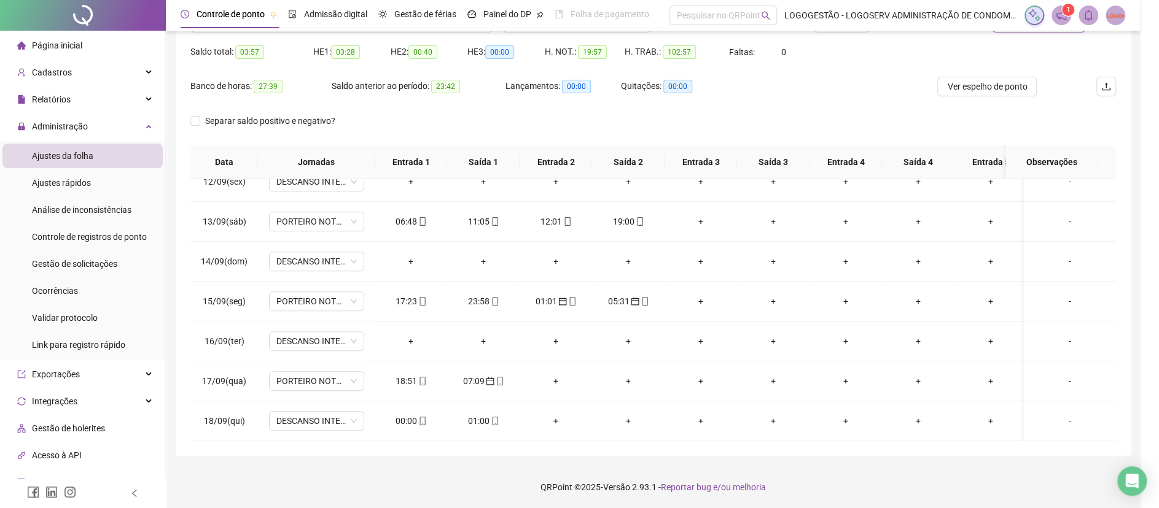
type input "**********"
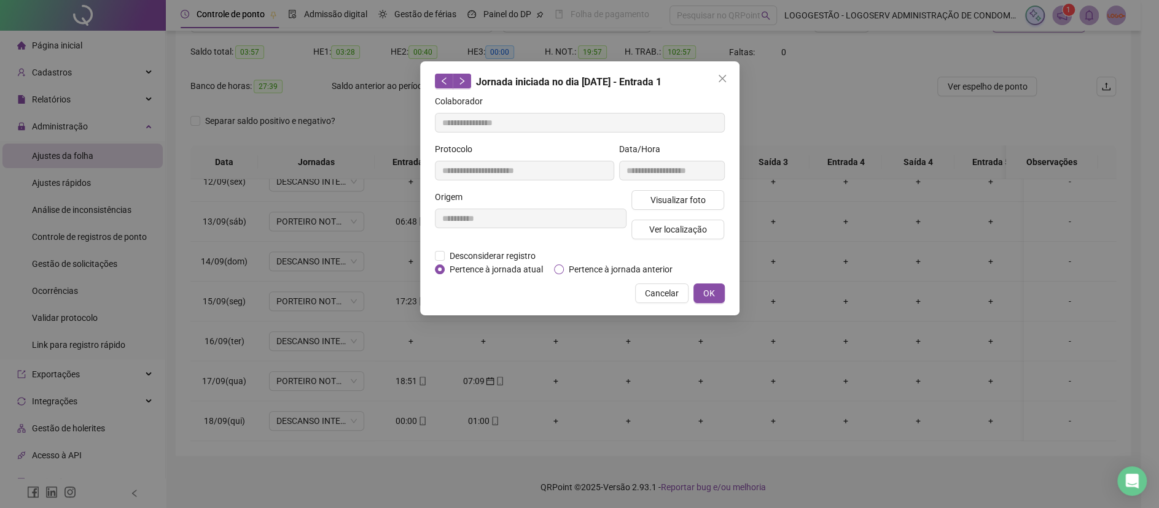
click at [598, 266] on span "Pertence à jornada anterior" at bounding box center [621, 270] width 114 height 14
click at [720, 295] on button "OK" at bounding box center [708, 294] width 31 height 20
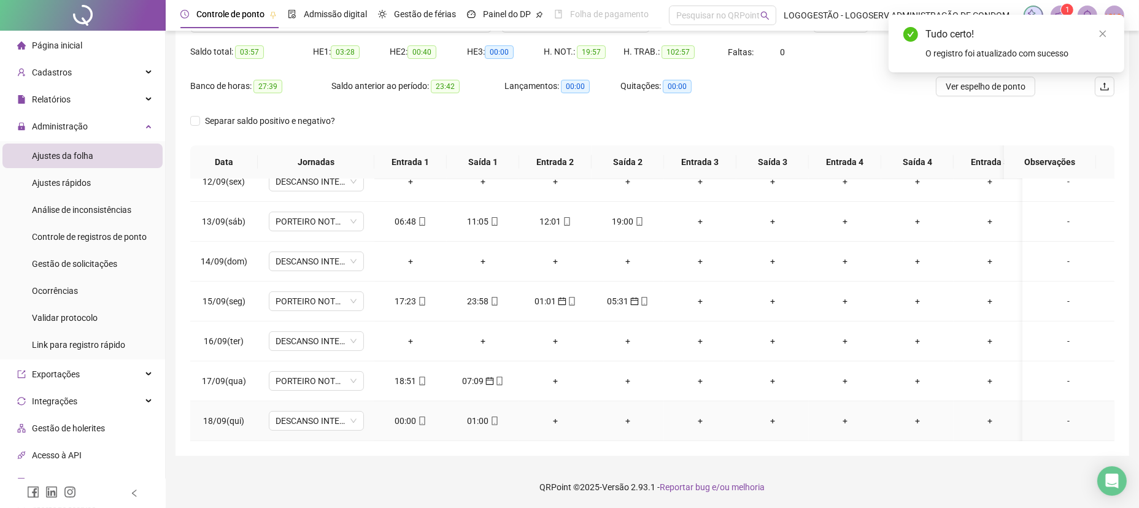
click at [476, 414] on div "01:00" at bounding box center [483, 421] width 53 height 14
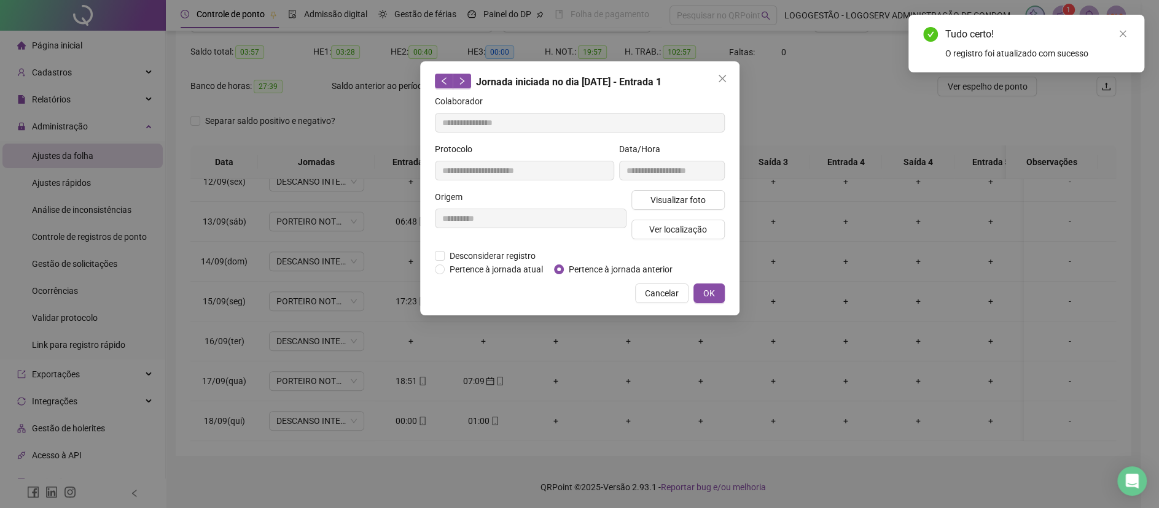
type input "**********"
click at [564, 265] on span "Pertence à jornada anterior" at bounding box center [621, 270] width 114 height 14
click at [696, 286] on button "OK" at bounding box center [708, 294] width 31 height 20
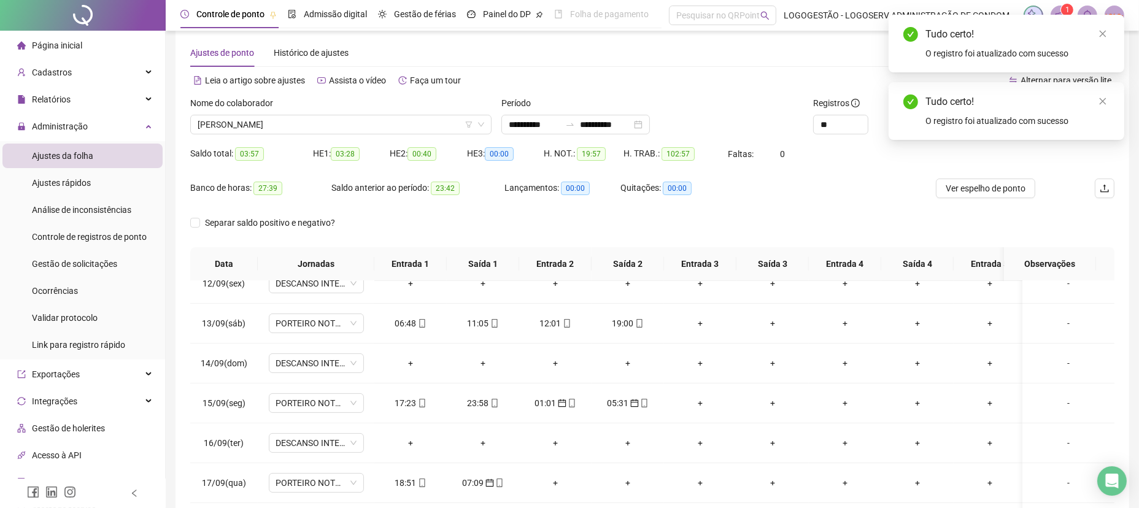
scroll to position [0, 0]
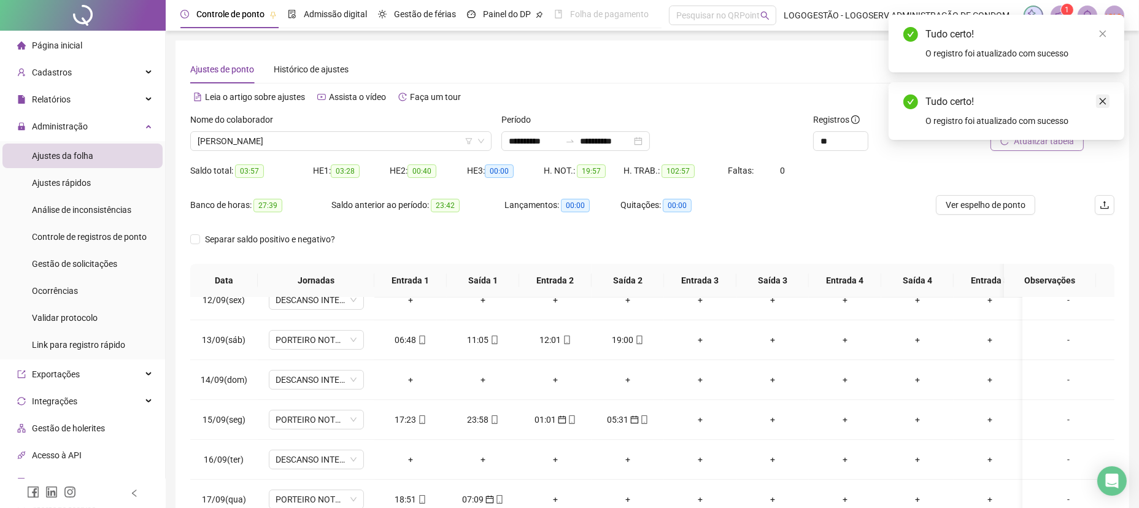
click at [1108, 98] on link "Close" at bounding box center [1103, 102] width 14 height 14
click at [1077, 134] on button "Atualizar tabela" at bounding box center [1037, 141] width 93 height 20
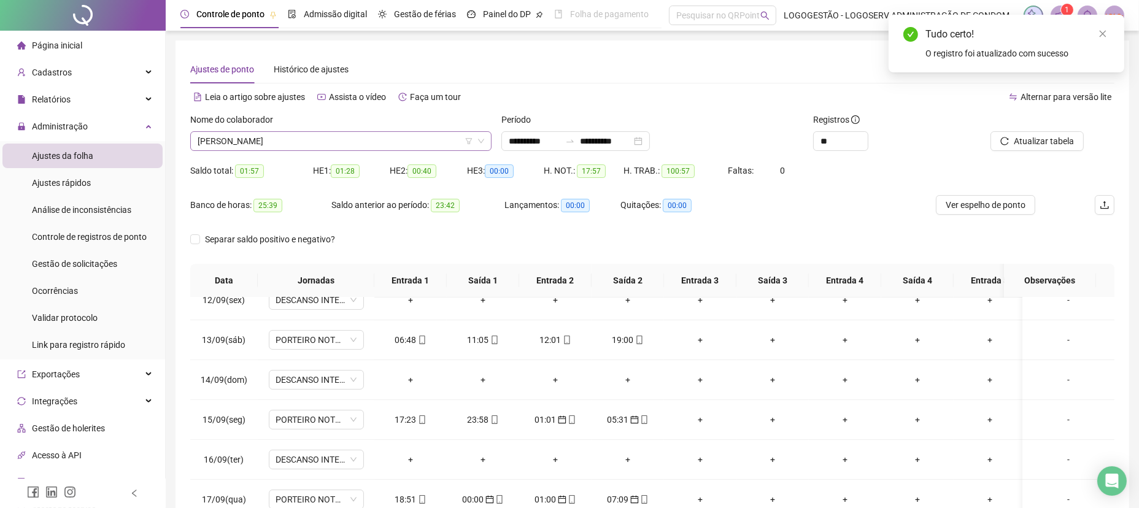
click at [225, 139] on span "JAIR DOS SANTOS" at bounding box center [341, 141] width 287 height 18
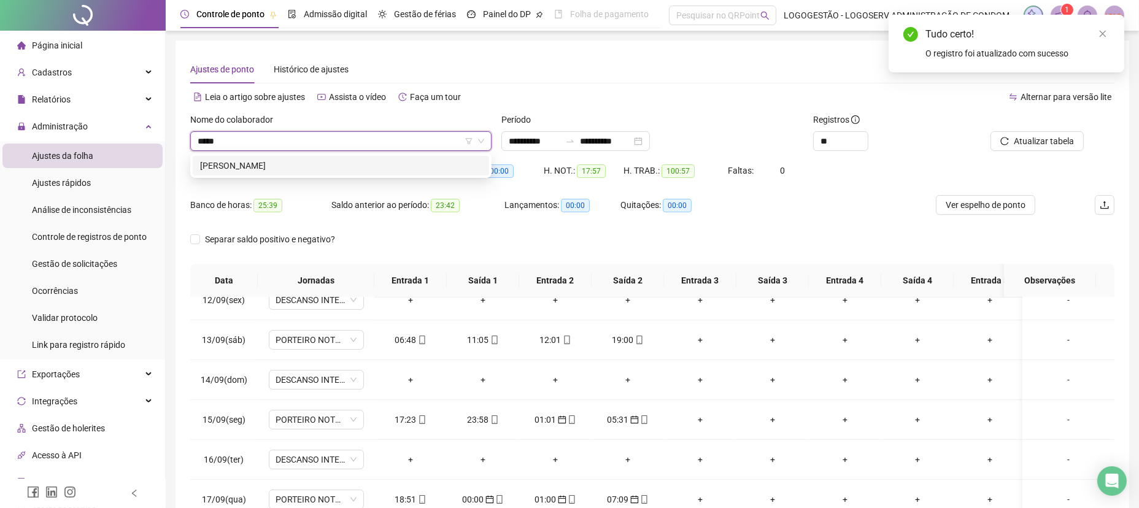
type input "******"
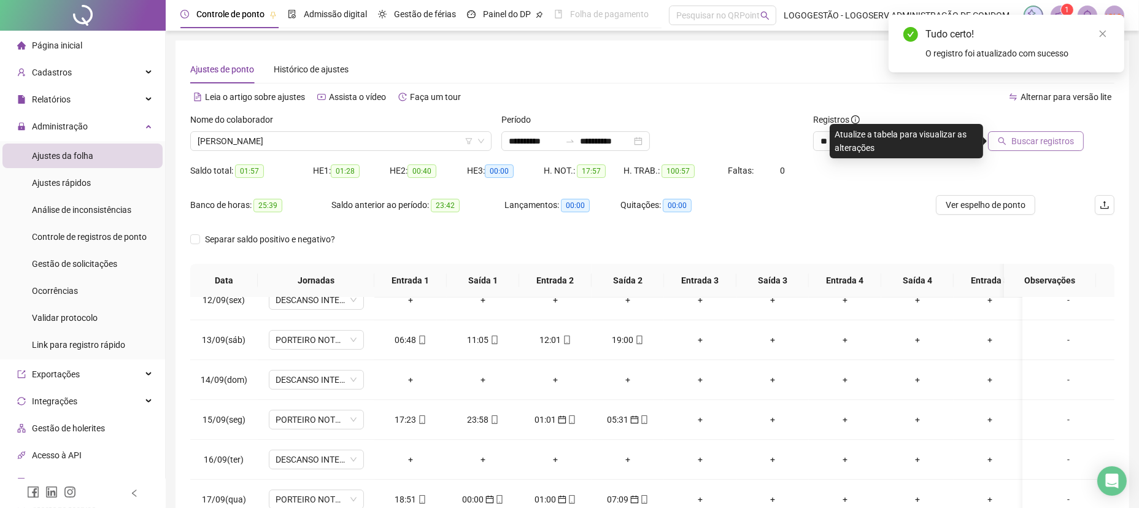
click at [1034, 132] on button "Buscar registros" at bounding box center [1036, 141] width 96 height 20
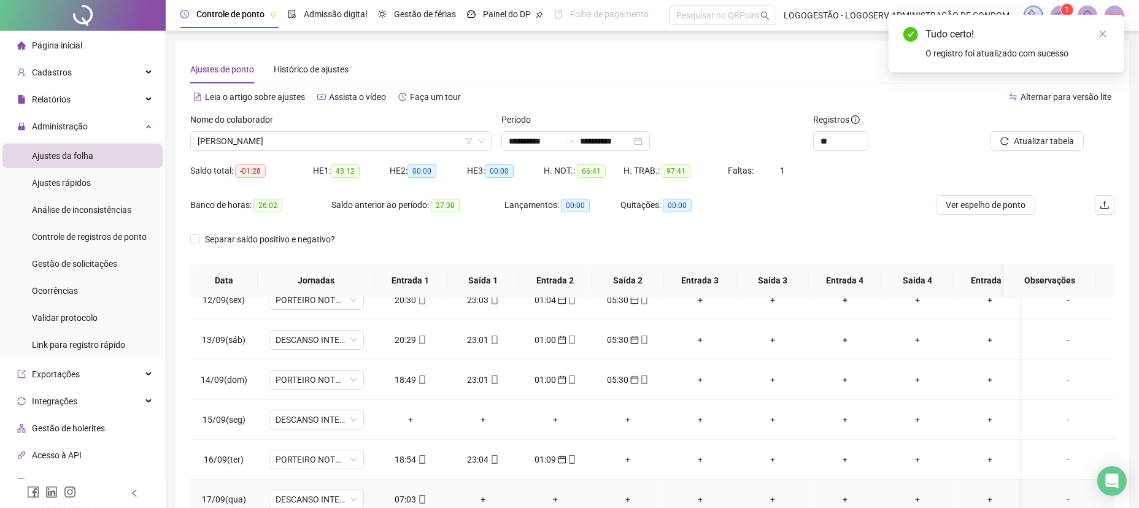
click at [403, 489] on td "07:03" at bounding box center [411, 500] width 72 height 40
click at [416, 493] on div "07:03" at bounding box center [410, 500] width 53 height 14
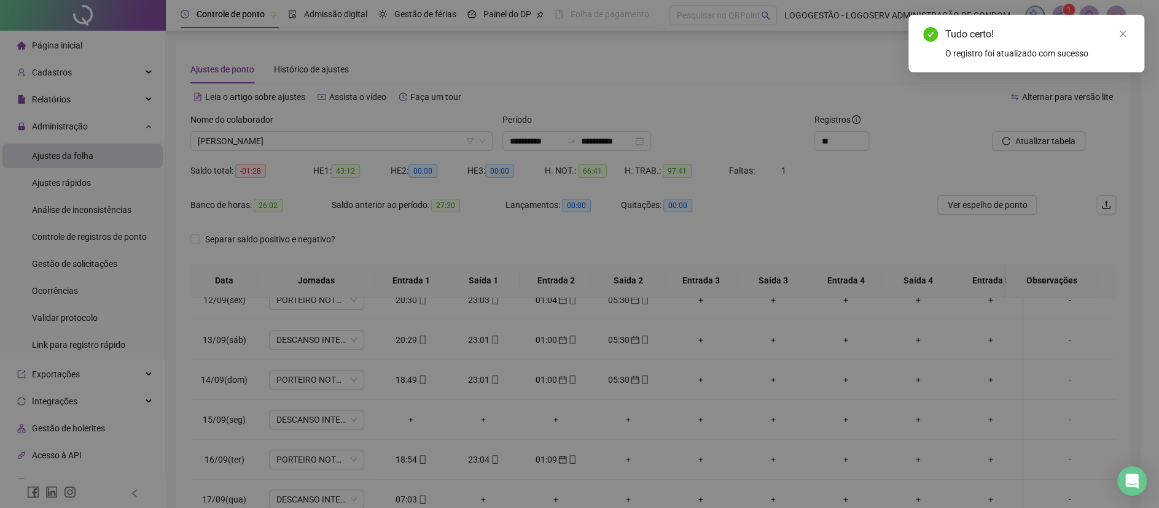
type input "**********"
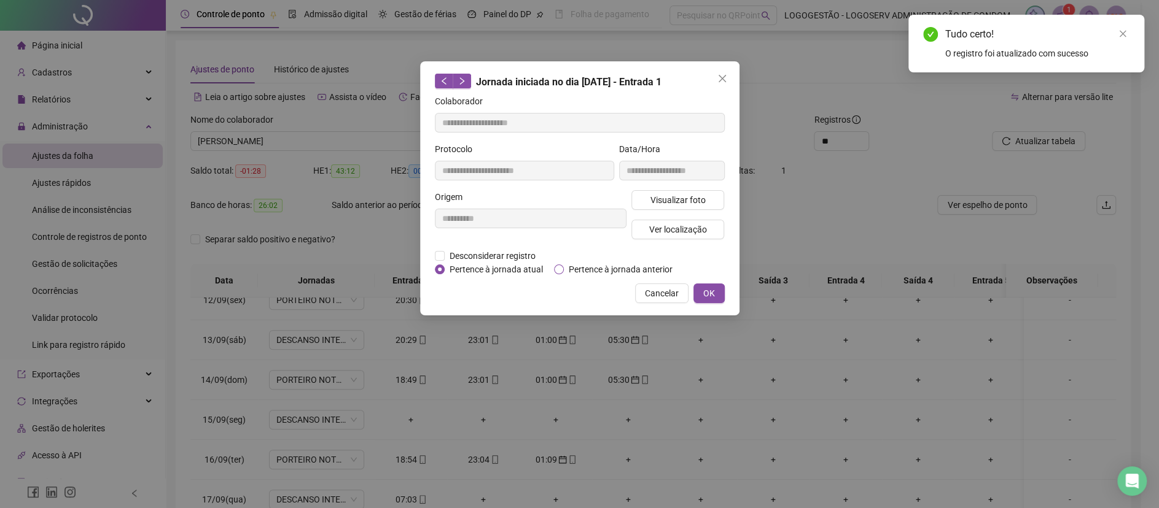
click at [622, 263] on span "Pertence à jornada anterior" at bounding box center [621, 270] width 114 height 14
click at [703, 287] on span "OK" at bounding box center [709, 294] width 12 height 14
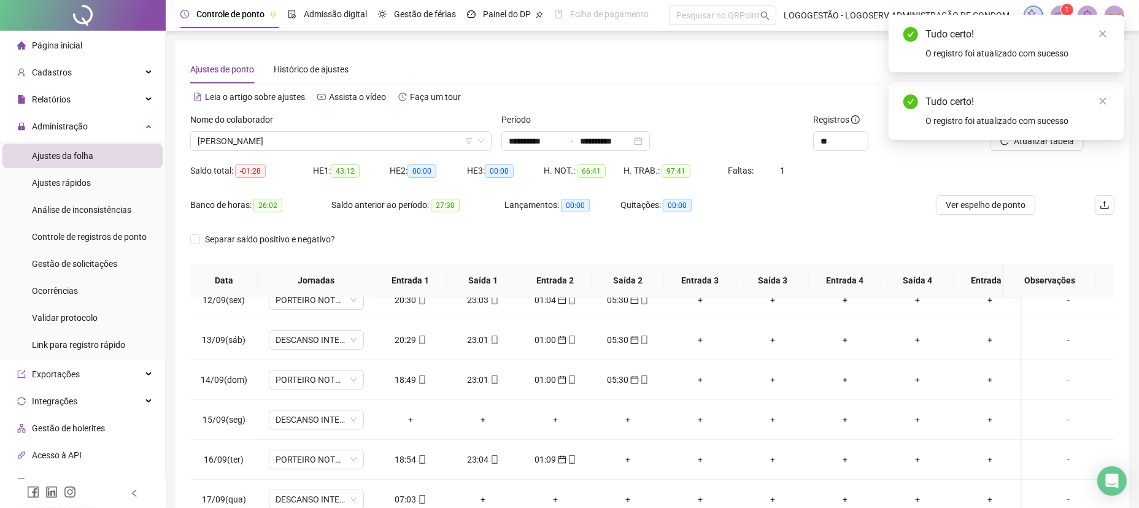
click at [1052, 140] on div "Tudo certo! O registro foi atualizado com sucesso" at bounding box center [1007, 111] width 236 height 58
drag, startPoint x: 1097, startPoint y: 106, endPoint x: 1093, endPoint y: 111, distance: 6.6
click at [1101, 102] on link "Close" at bounding box center [1103, 102] width 14 height 14
click at [1071, 132] on button "Atualizar tabela" at bounding box center [1037, 141] width 93 height 20
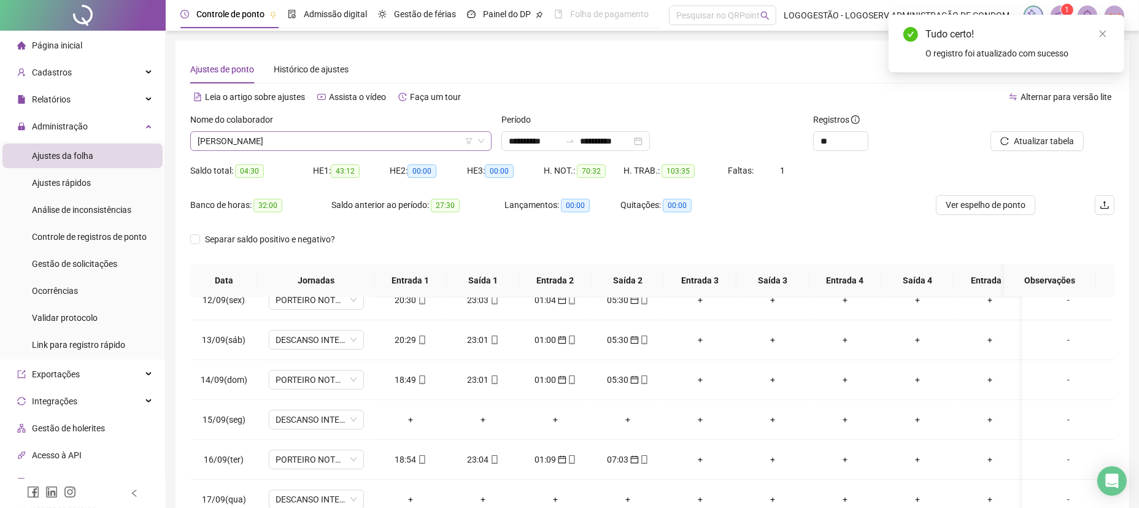
drag, startPoint x: 311, startPoint y: 155, endPoint x: 316, endPoint y: 144, distance: 12.1
click at [311, 154] on div "Nome do colaborador JUCELINO SANTOS COSTA" at bounding box center [340, 137] width 311 height 48
click at [316, 144] on span "JUCELINO SANTOS COSTA" at bounding box center [341, 141] width 287 height 18
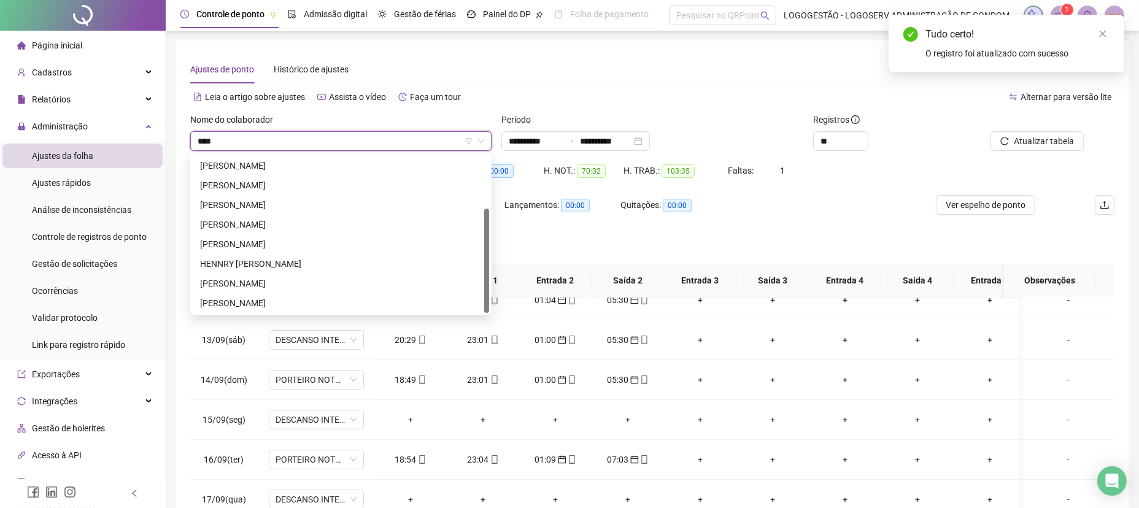
scroll to position [78, 0]
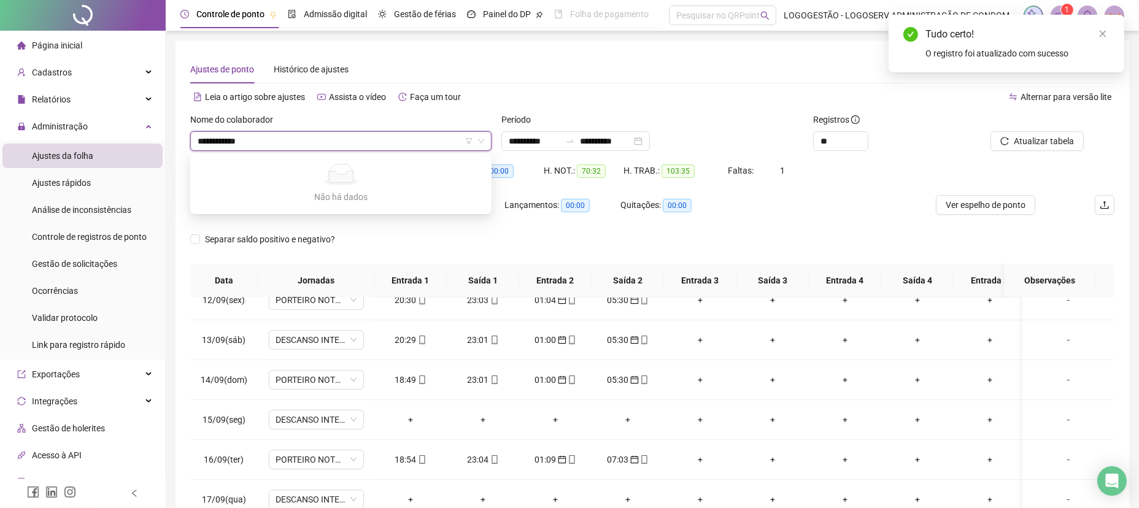
type input "**********"
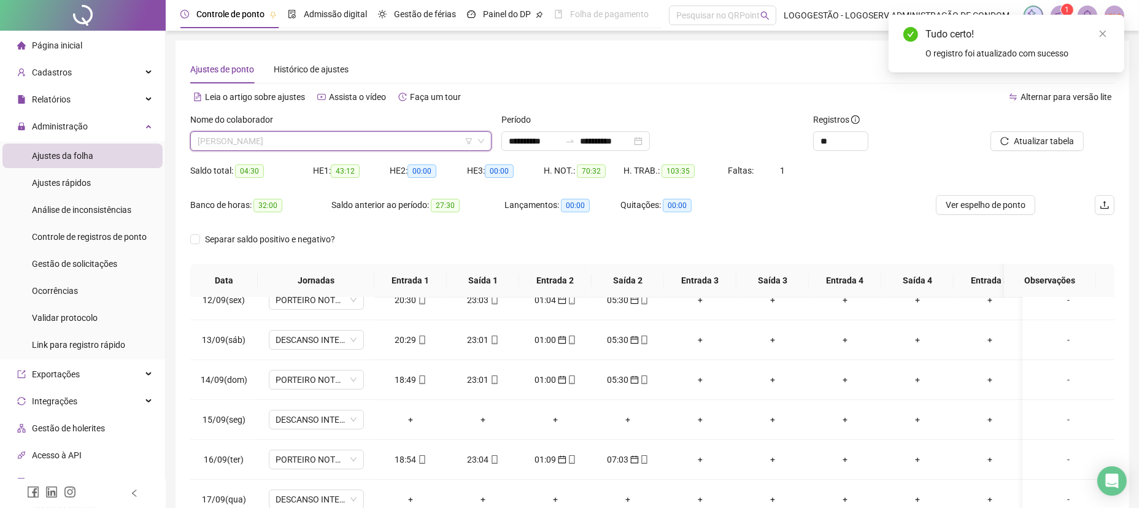
click at [316, 140] on span "JUCELINO SANTOS COSTA" at bounding box center [341, 141] width 287 height 18
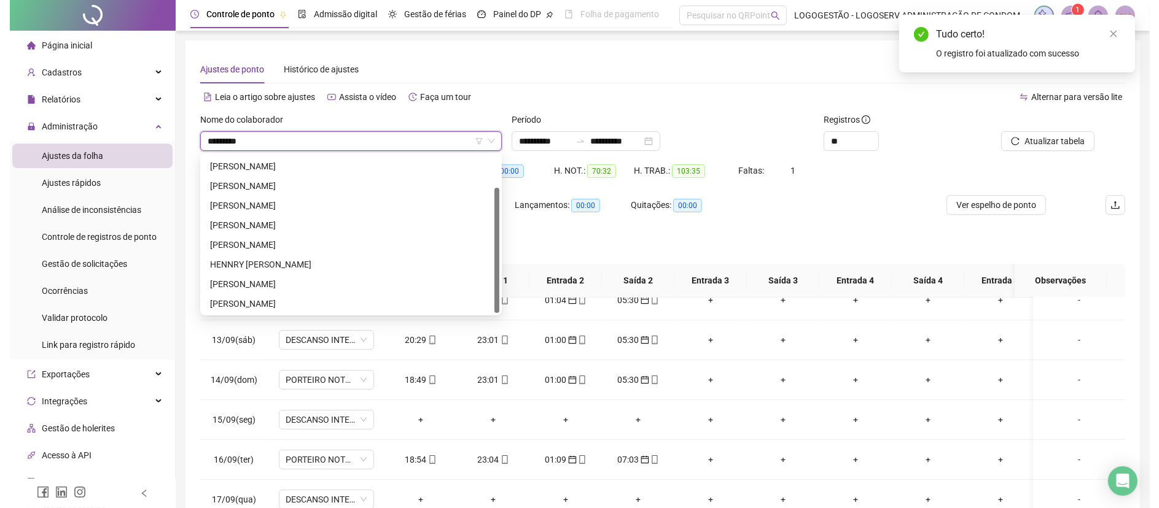
scroll to position [0, 0]
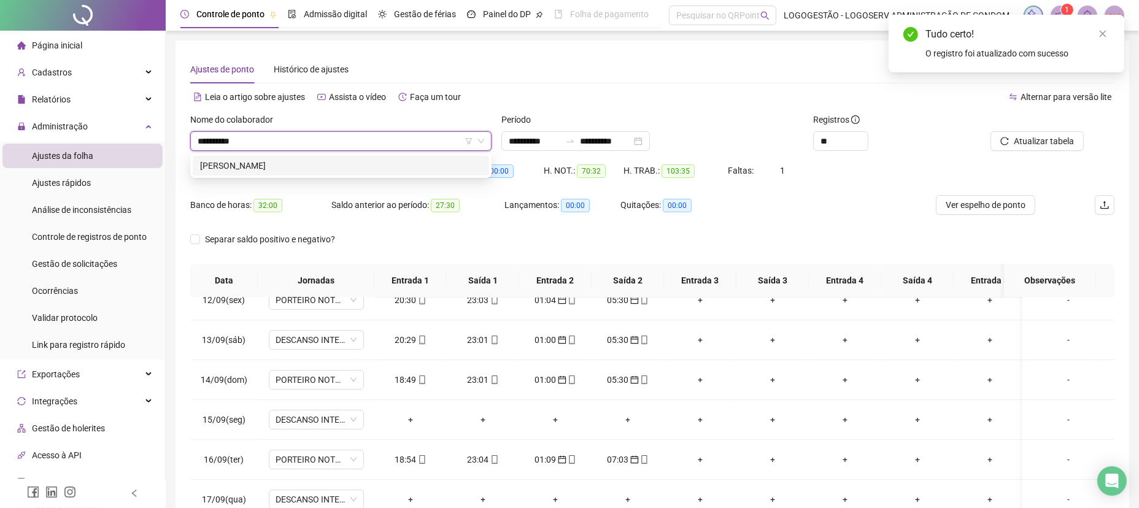
type input "**********"
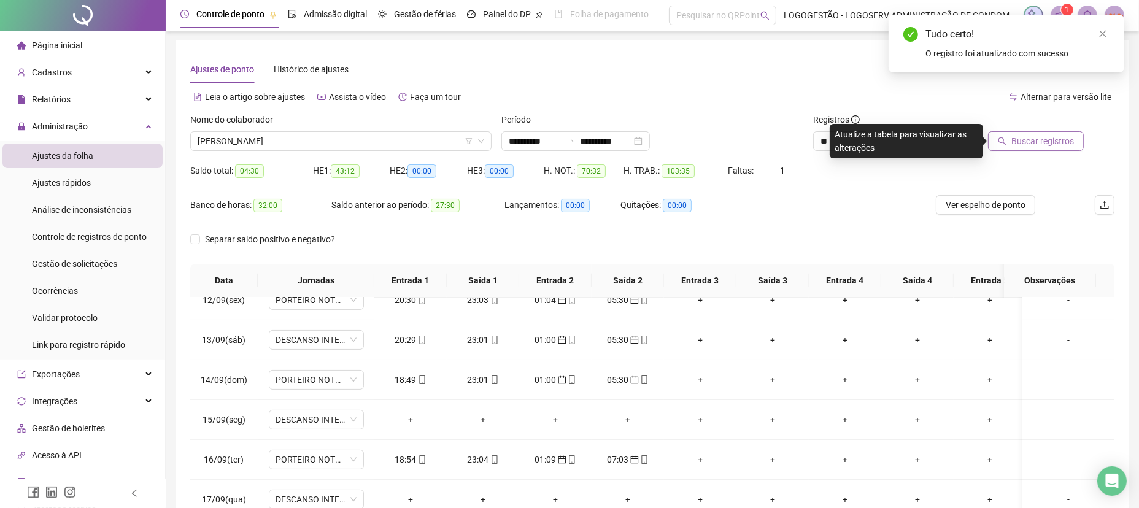
click at [1004, 137] on icon "search" at bounding box center [1002, 141] width 9 height 9
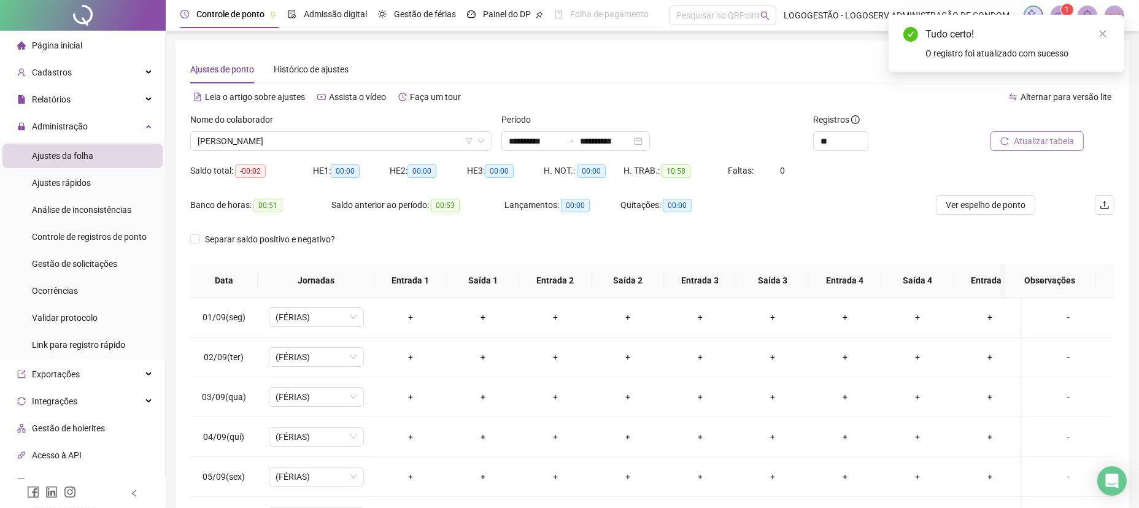
click at [307, 129] on div "Nome do colaborador" at bounding box center [340, 122] width 301 height 18
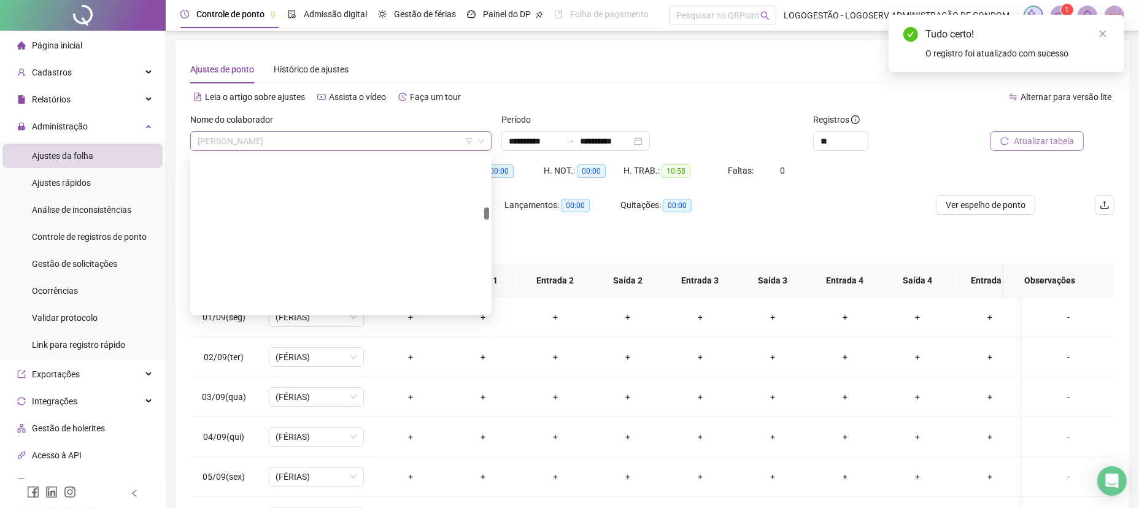
click at [295, 144] on span "GABRIEL DA SILVA SOUZA" at bounding box center [341, 141] width 287 height 18
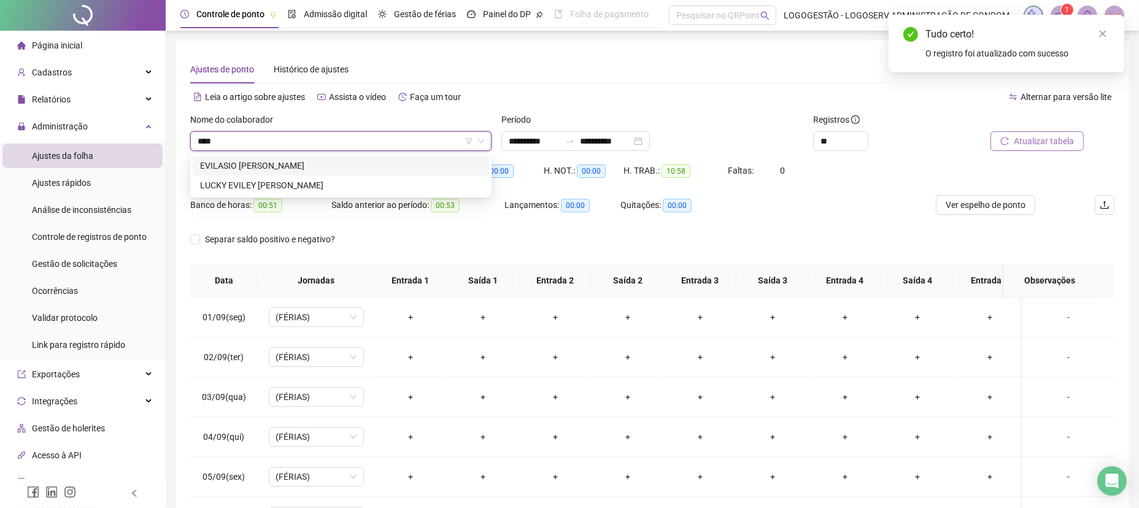
type input "*****"
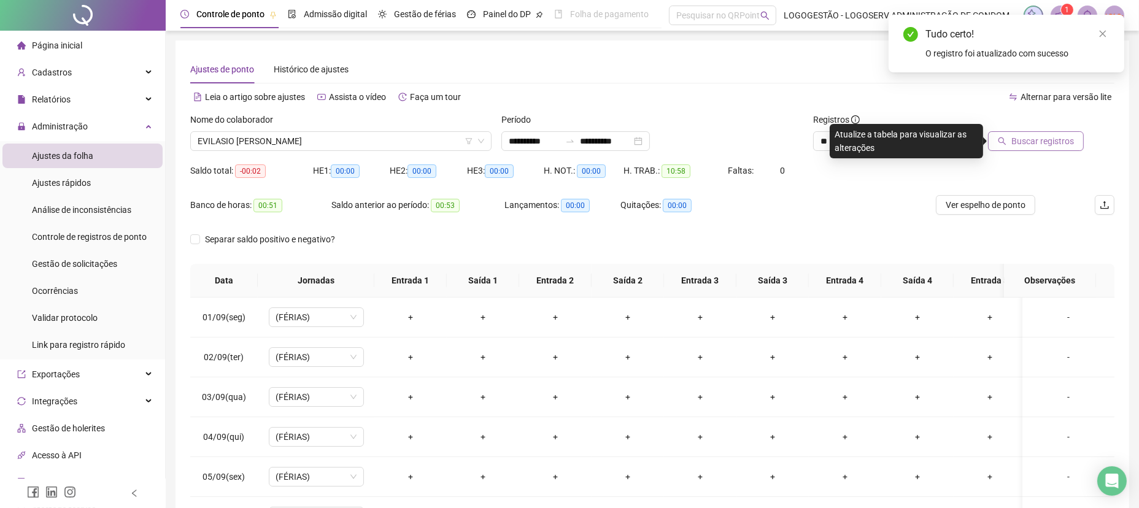
drag, startPoint x: 1057, startPoint y: 130, endPoint x: 1025, endPoint y: 146, distance: 36.2
click at [1055, 131] on div "Buscar registros" at bounding box center [1026, 132] width 115 height 38
click at [1025, 146] on span "Buscar registros" at bounding box center [1043, 141] width 63 height 14
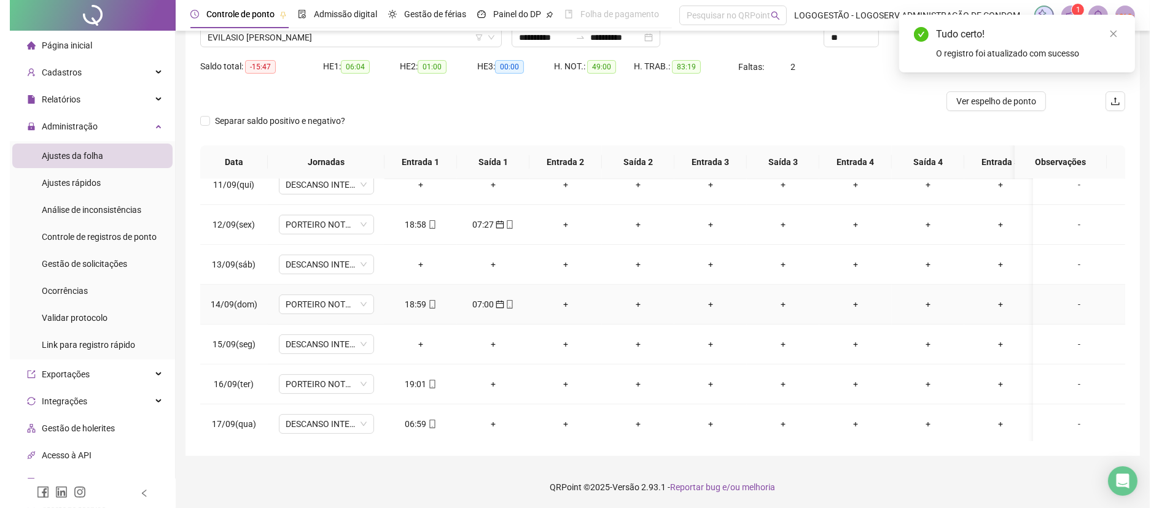
scroll to position [474, 0]
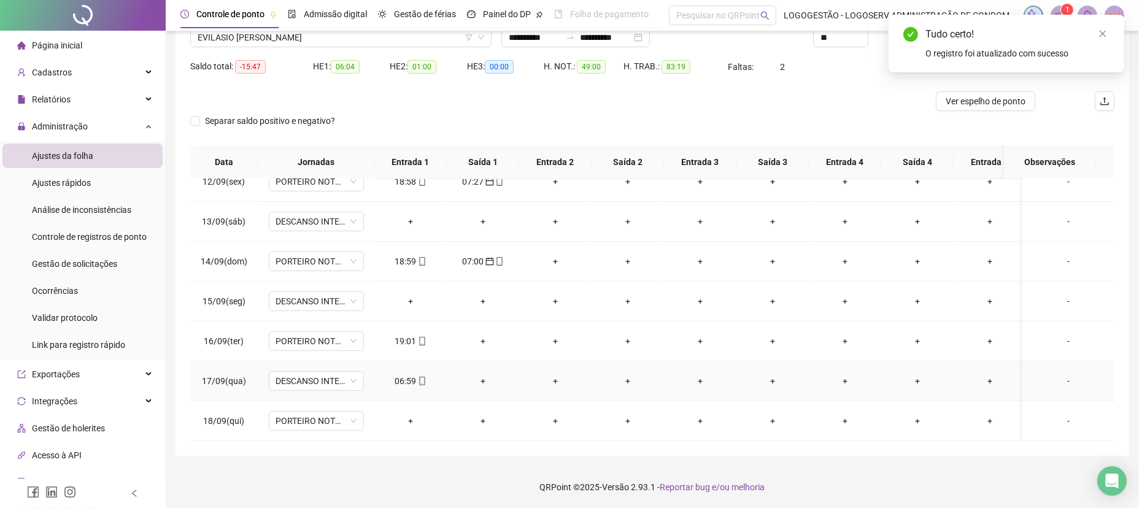
click at [403, 375] on div "06:59" at bounding box center [410, 382] width 53 height 14
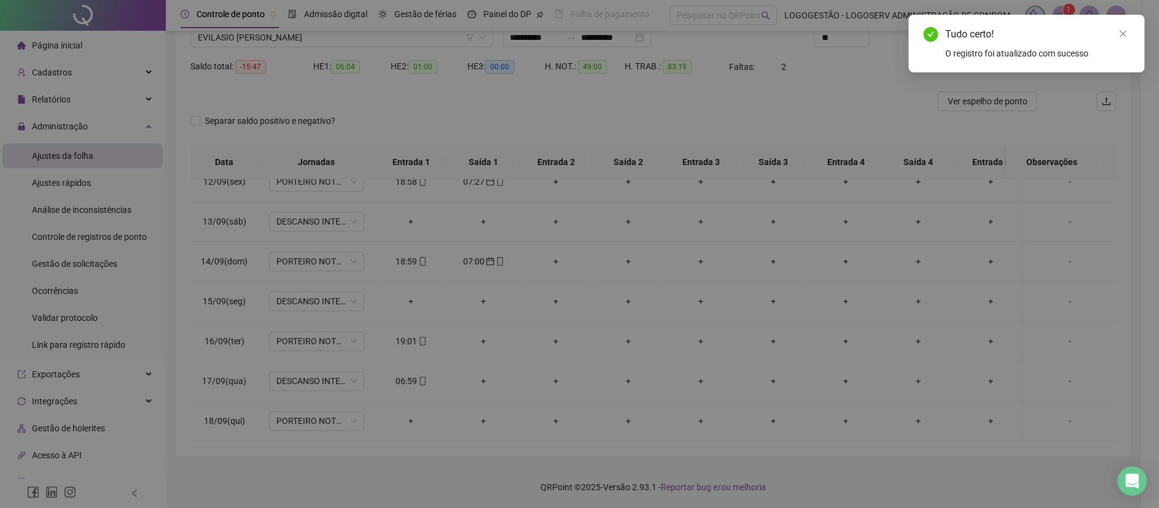
type input "**********"
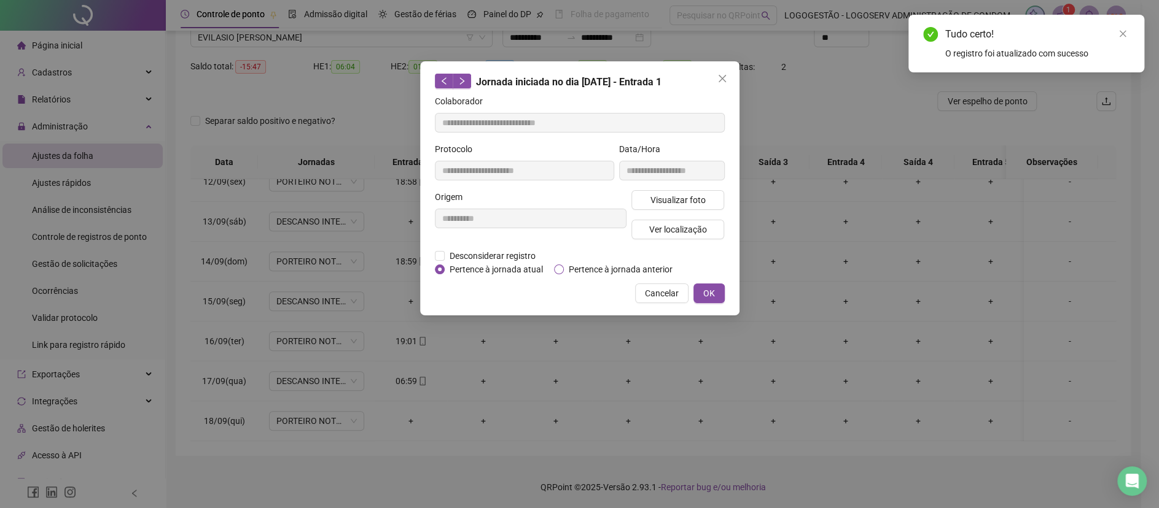
drag, startPoint x: 576, startPoint y: 261, endPoint x: 583, endPoint y: 266, distance: 8.9
click at [577, 263] on span "Pertence à jornada anterior" at bounding box center [621, 270] width 114 height 14
click at [715, 291] on button "OK" at bounding box center [708, 294] width 31 height 20
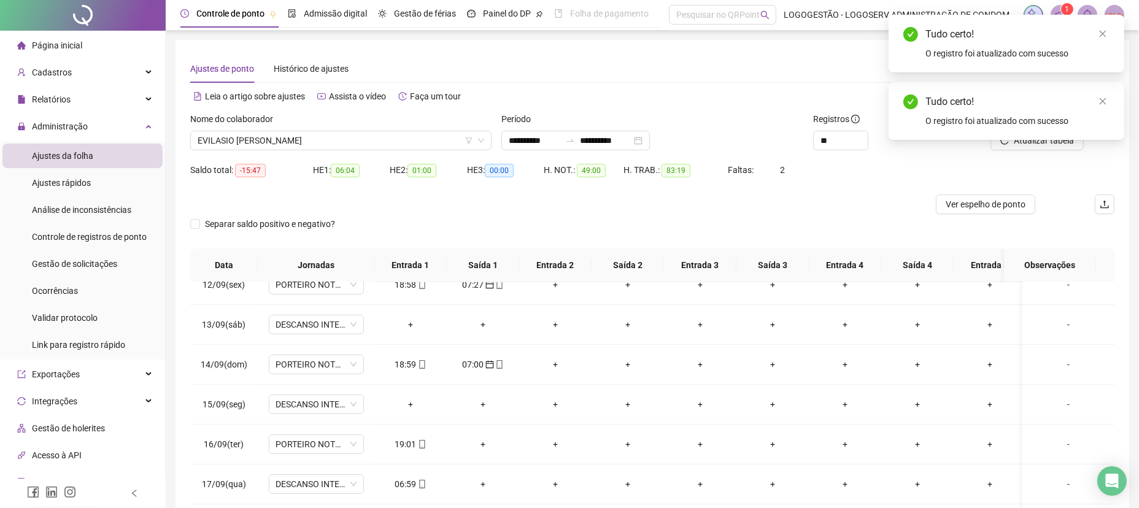
scroll to position [0, 0]
drag, startPoint x: 1111, startPoint y: 107, endPoint x: 1103, endPoint y: 101, distance: 10.5
click at [1110, 107] on div "Tudo certo! O registro foi atualizado com sucesso" at bounding box center [1007, 111] width 236 height 58
click at [1103, 101] on icon "close" at bounding box center [1103, 101] width 7 height 7
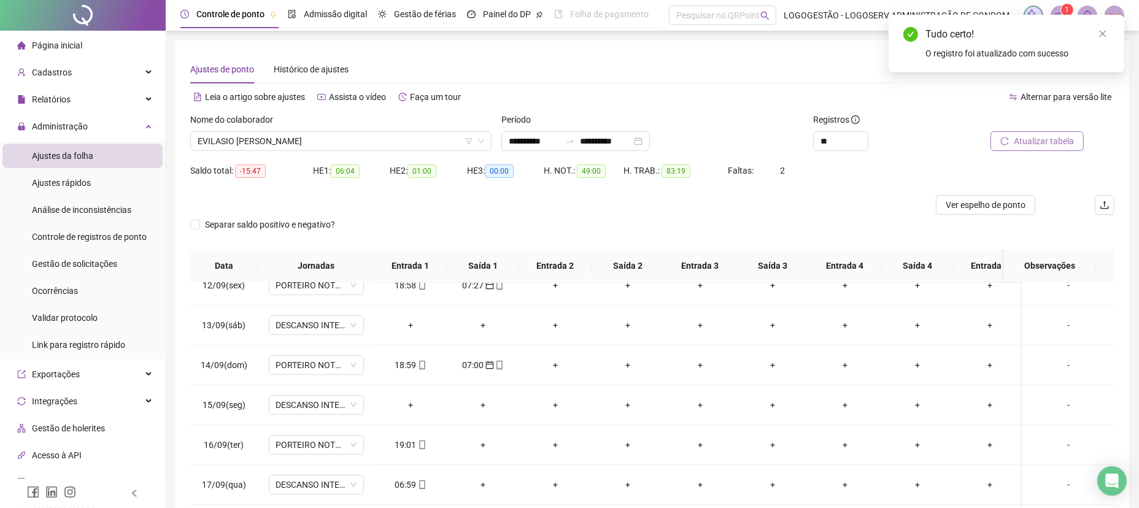
click at [1065, 146] on span "Atualizar tabela" at bounding box center [1044, 141] width 60 height 14
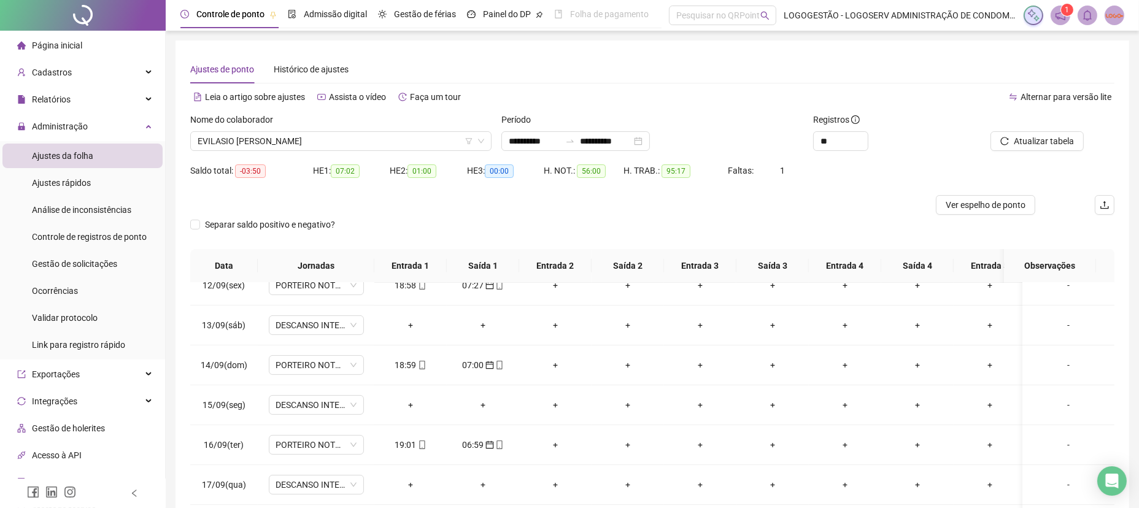
drag, startPoint x: 204, startPoint y: 135, endPoint x: 200, endPoint y: 69, distance: 66.4
click at [209, 135] on span "EVILASIO DIAS DE MENEZES FILHO" at bounding box center [341, 141] width 287 height 18
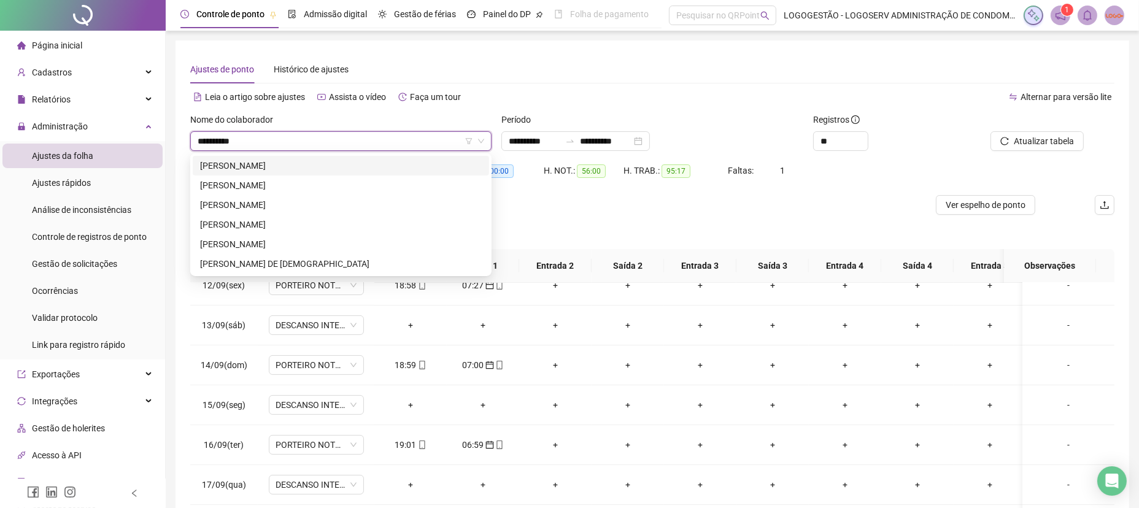
type input "**********"
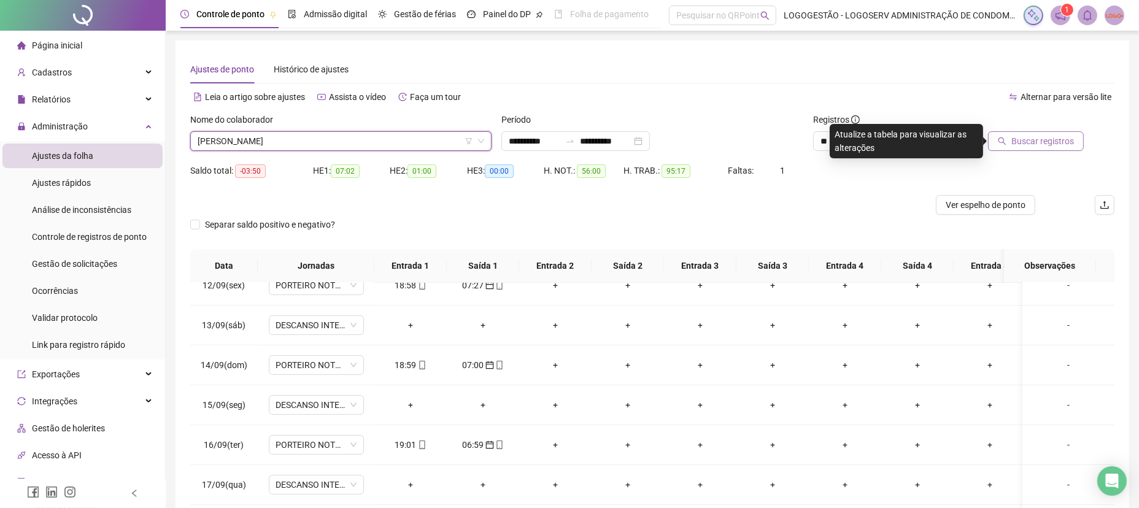
drag, startPoint x: 1068, startPoint y: 143, endPoint x: 1060, endPoint y: 143, distance: 7.4
click at [1066, 143] on span "Buscar registros" at bounding box center [1043, 141] width 63 height 14
click at [1061, 143] on span "Buscar registros" at bounding box center [1043, 141] width 63 height 14
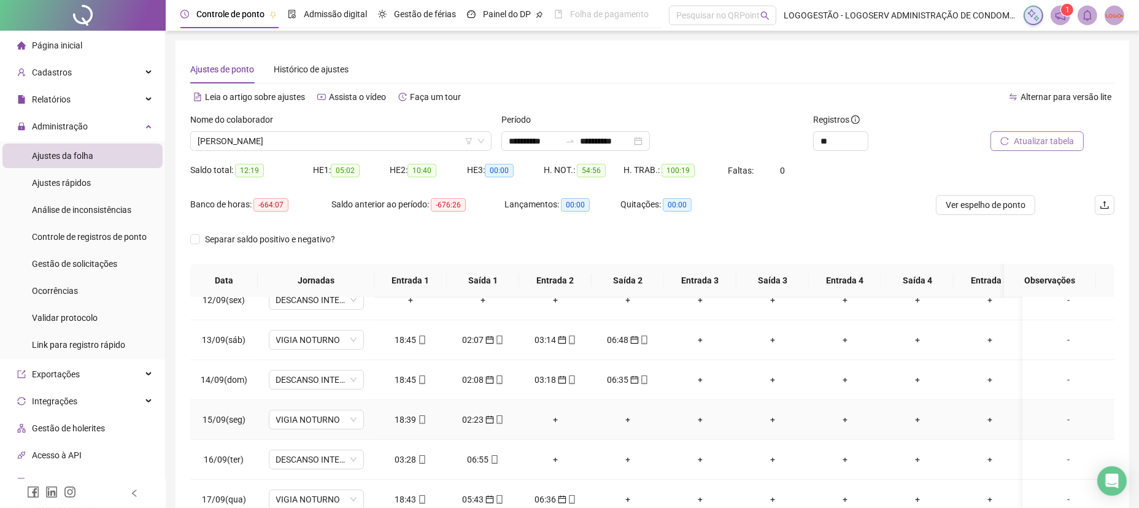
scroll to position [118, 0]
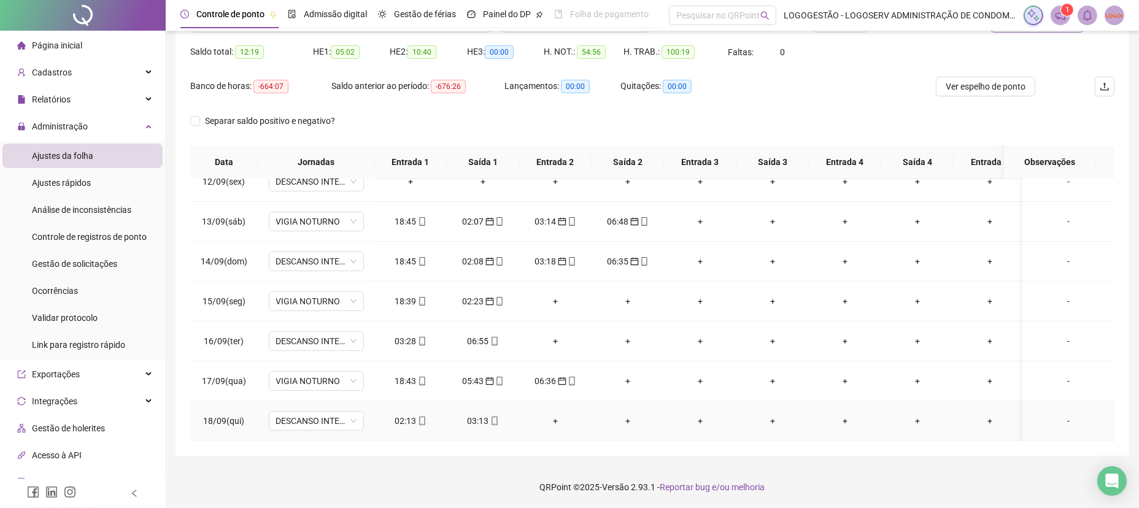
click at [403, 414] on div "02:13" at bounding box center [410, 421] width 53 height 14
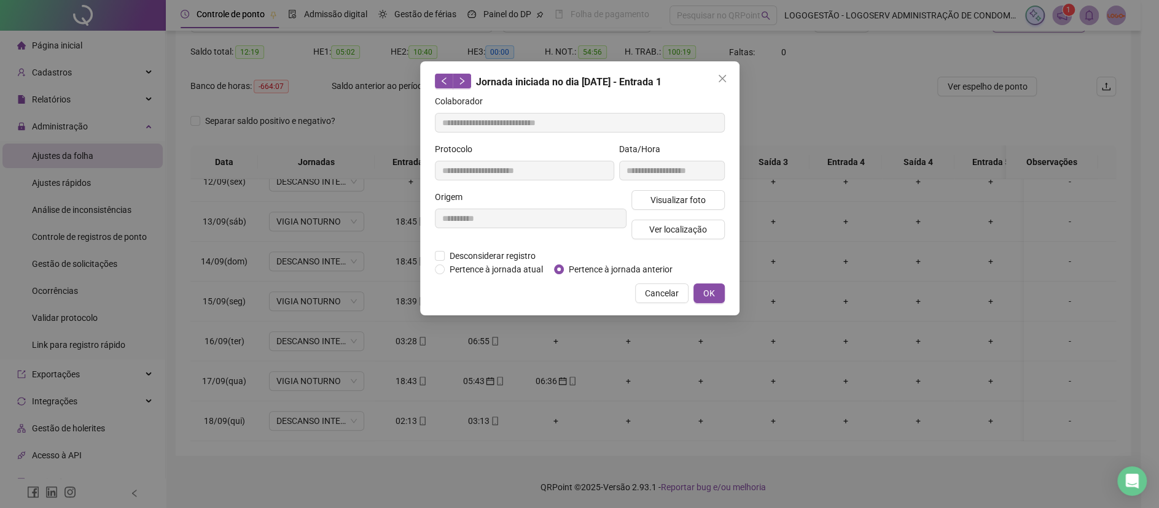
type input "**********"
click at [729, 76] on span "Close" at bounding box center [722, 79] width 20 height 10
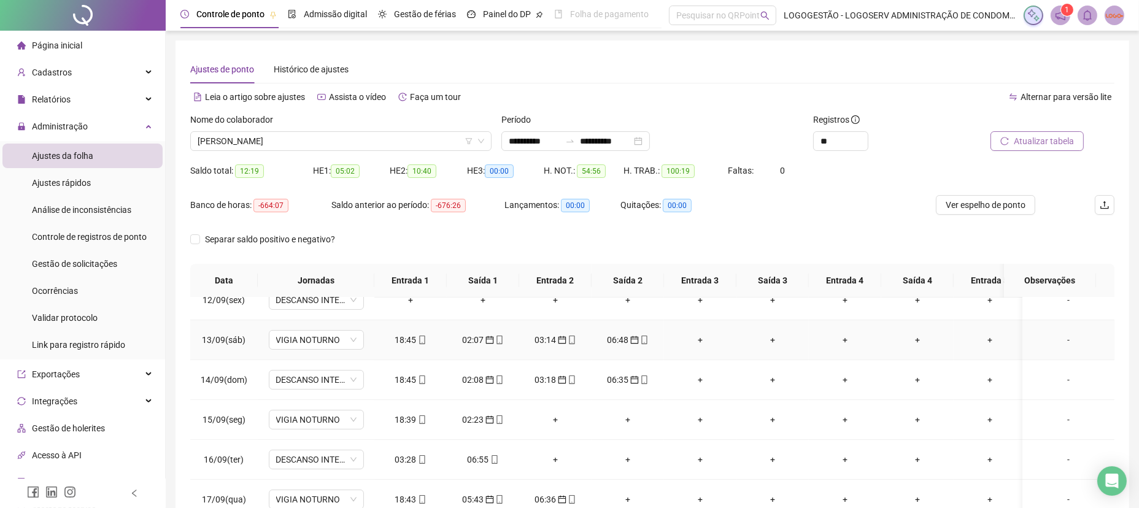
scroll to position [474, 0]
click at [411, 453] on div "03:28" at bounding box center [410, 460] width 53 height 14
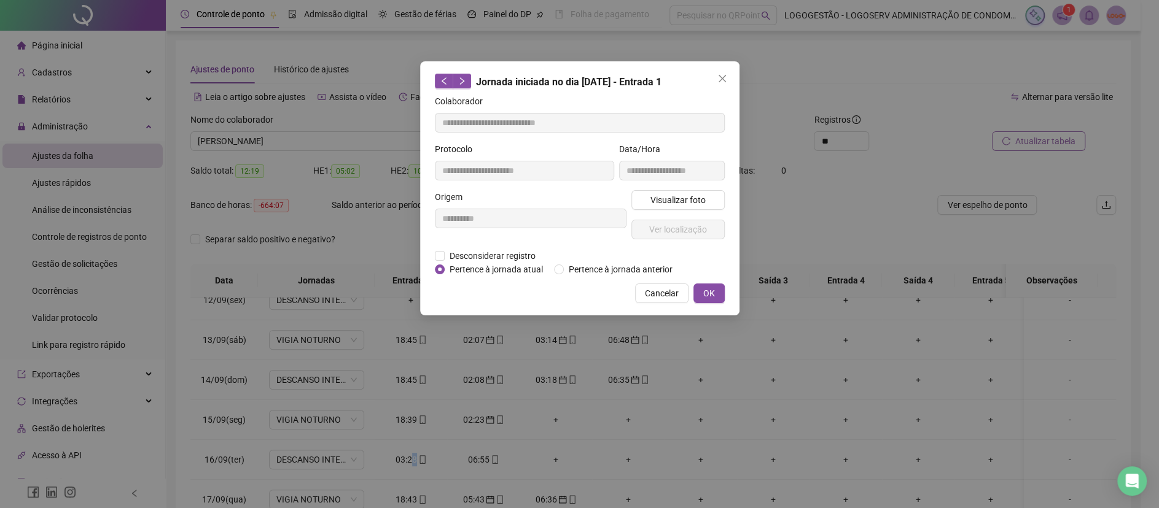
type input "**********"
click at [574, 264] on span "Pertence à jornada anterior" at bounding box center [621, 270] width 114 height 14
click at [704, 285] on button "OK" at bounding box center [708, 294] width 31 height 20
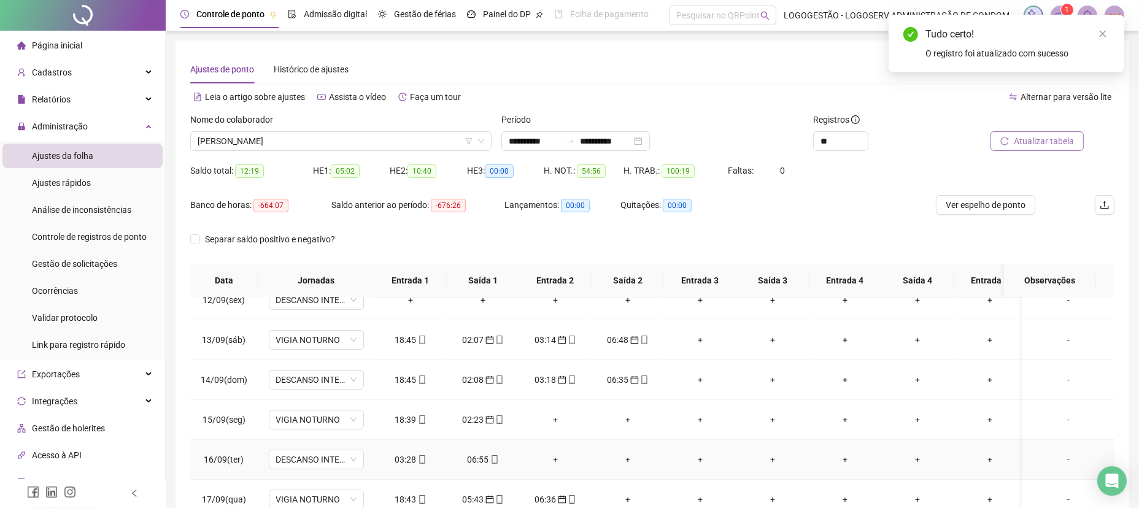
click at [484, 453] on div "06:55" at bounding box center [483, 460] width 53 height 14
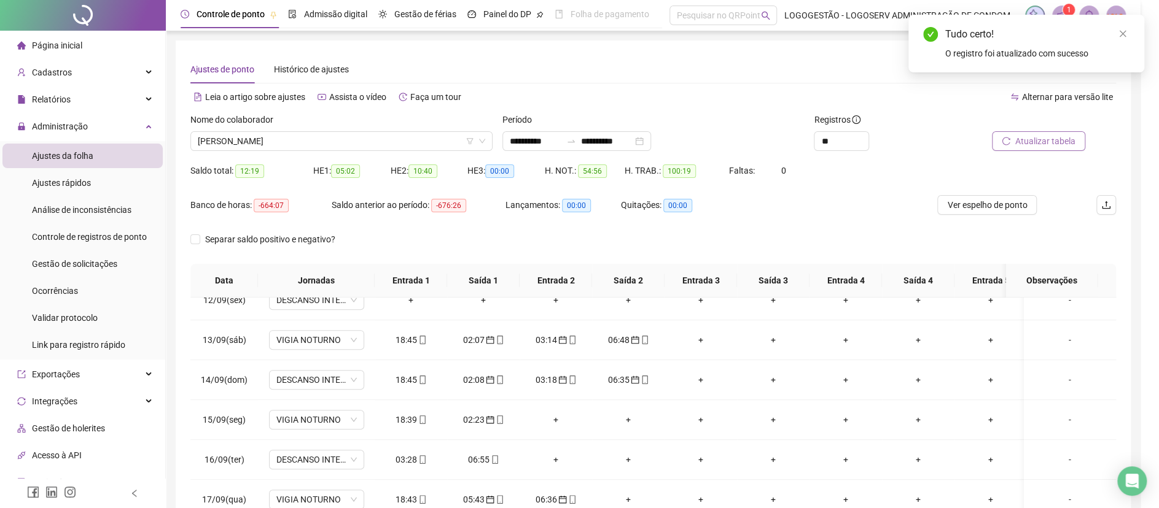
type input "**********"
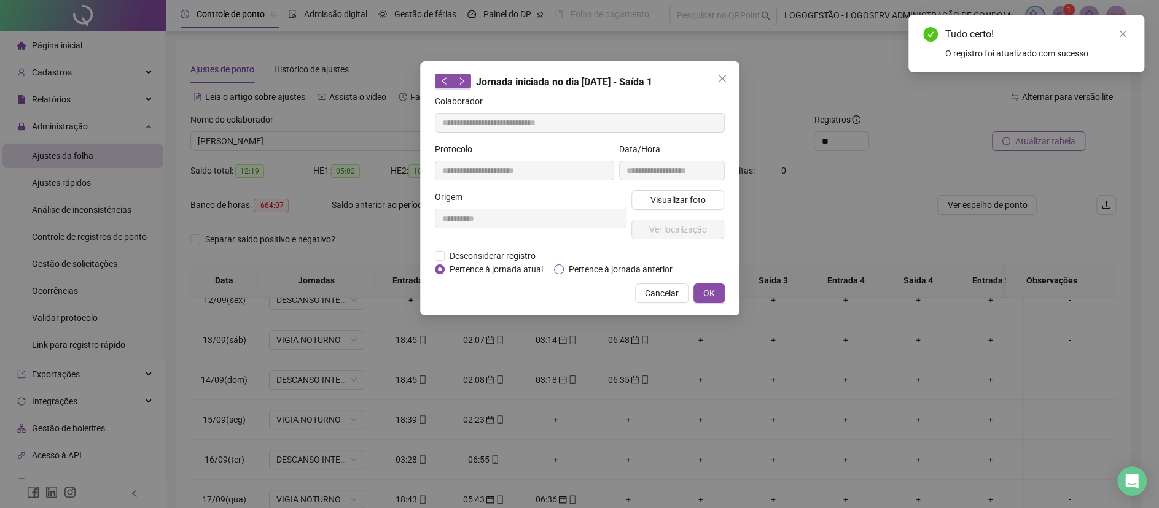
click at [584, 268] on span "Pertence à jornada anterior" at bounding box center [621, 270] width 114 height 14
click at [703, 287] on span "OK" at bounding box center [709, 294] width 12 height 14
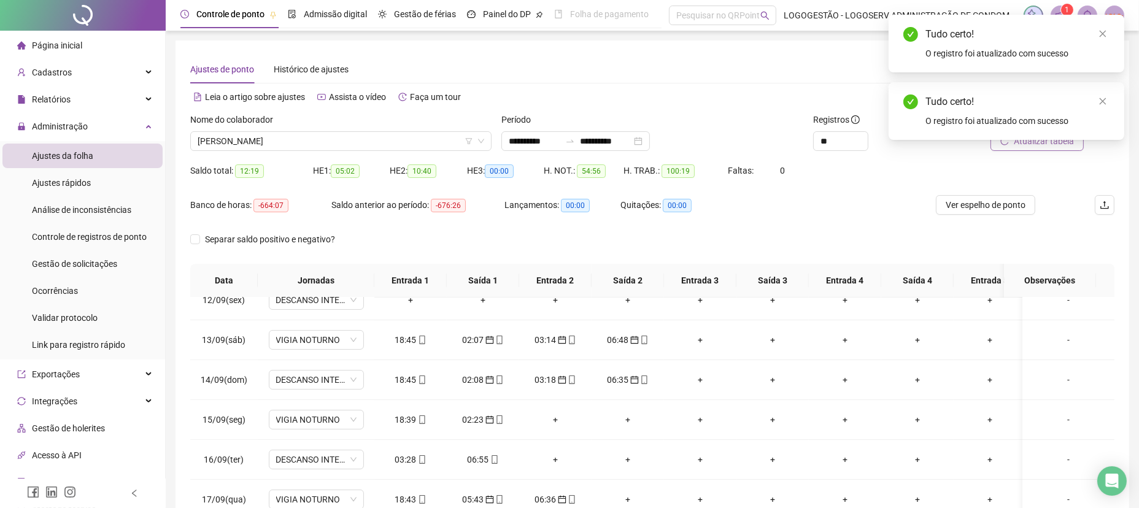
click at [1095, 98] on div "Tudo certo!" at bounding box center [1018, 102] width 184 height 15
drag, startPoint x: 1103, startPoint y: 98, endPoint x: 1096, endPoint y: 104, distance: 9.1
click at [1102, 98] on icon "close" at bounding box center [1103, 101] width 9 height 9
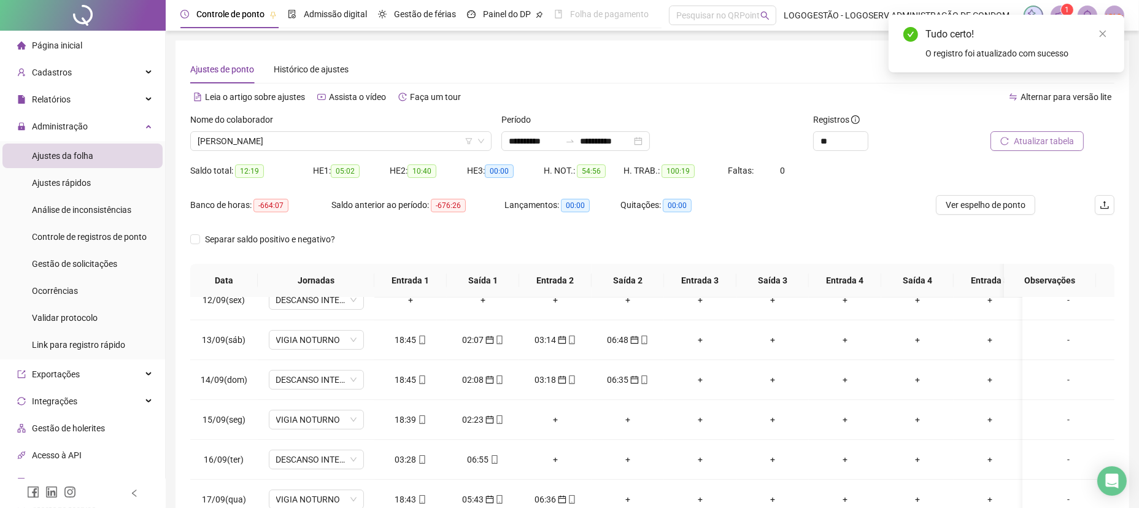
click at [1074, 133] on button "Atualizar tabela" at bounding box center [1037, 141] width 93 height 20
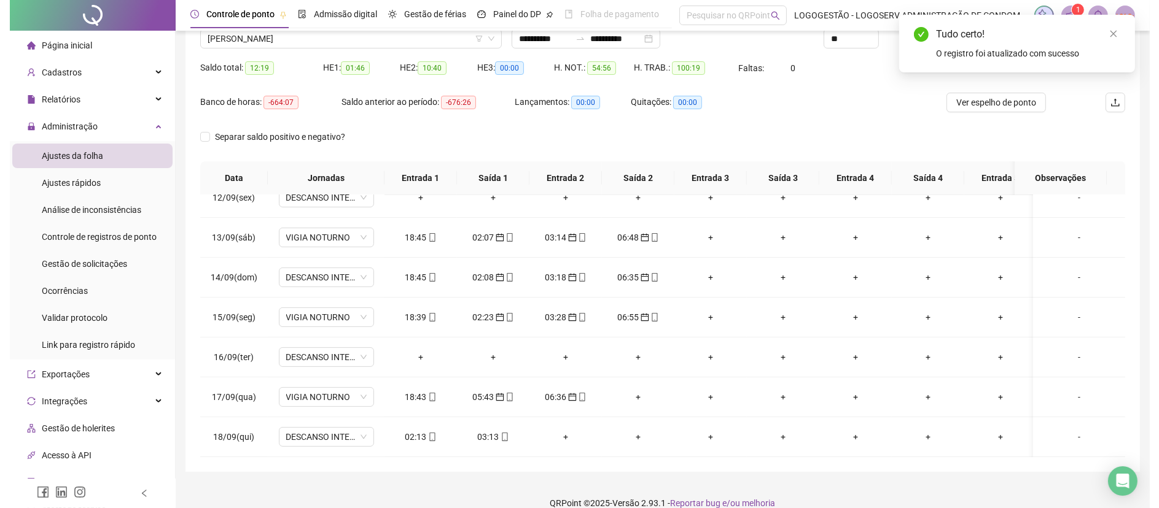
scroll to position [118, 0]
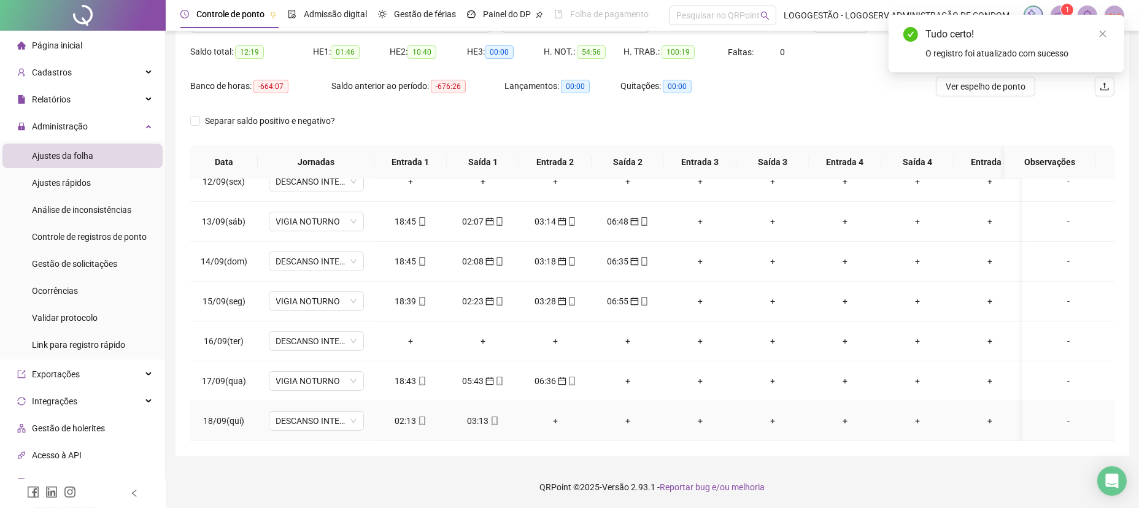
click at [465, 414] on div "03:13" at bounding box center [483, 421] width 53 height 14
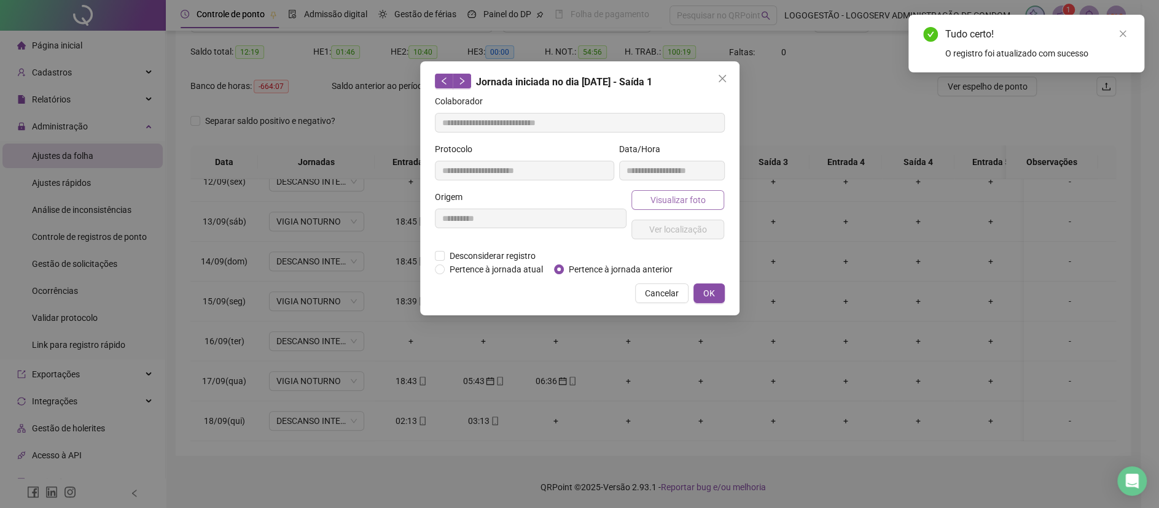
type input "**********"
click at [719, 82] on icon "close" at bounding box center [721, 78] width 7 height 7
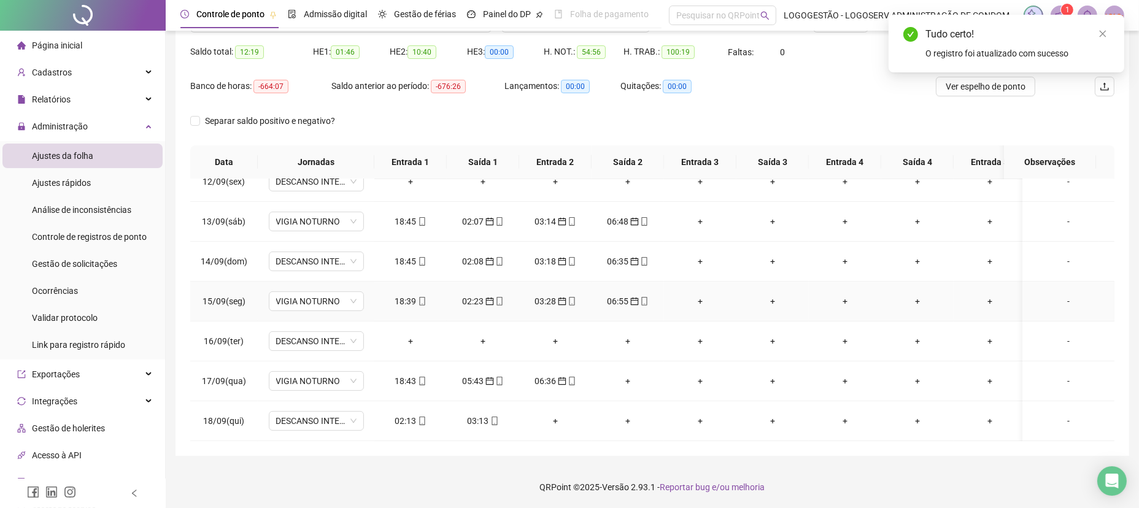
click at [503, 295] on div "02:23" at bounding box center [483, 302] width 53 height 14
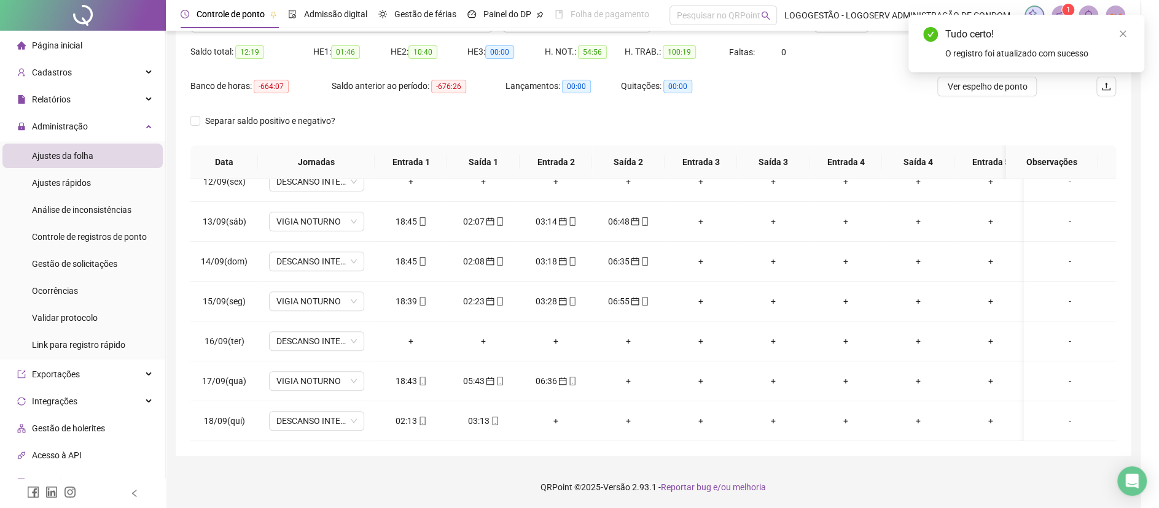
type input "**********"
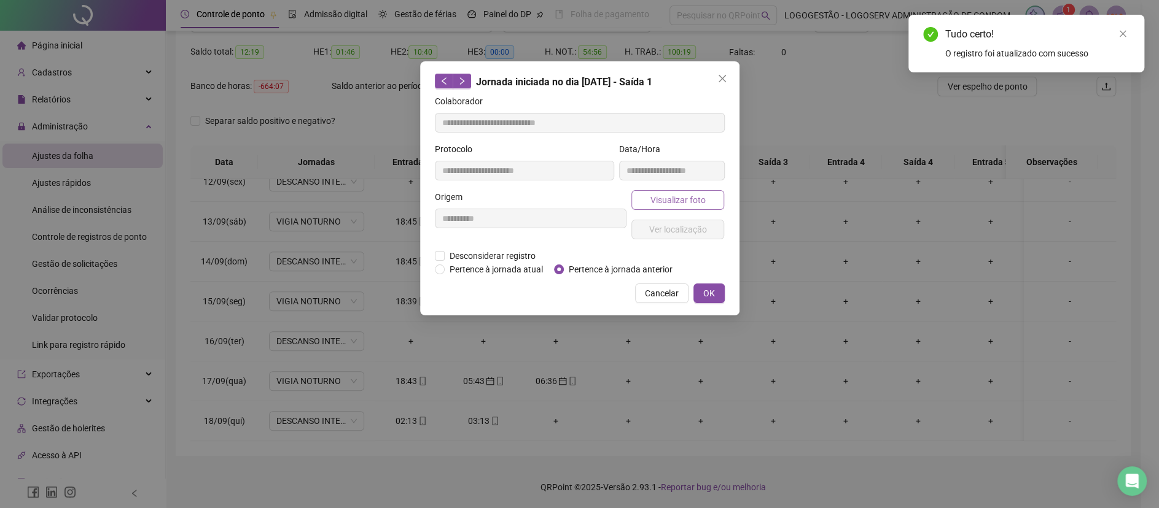
click at [656, 195] on span "Visualizar foto" at bounding box center [677, 200] width 55 height 14
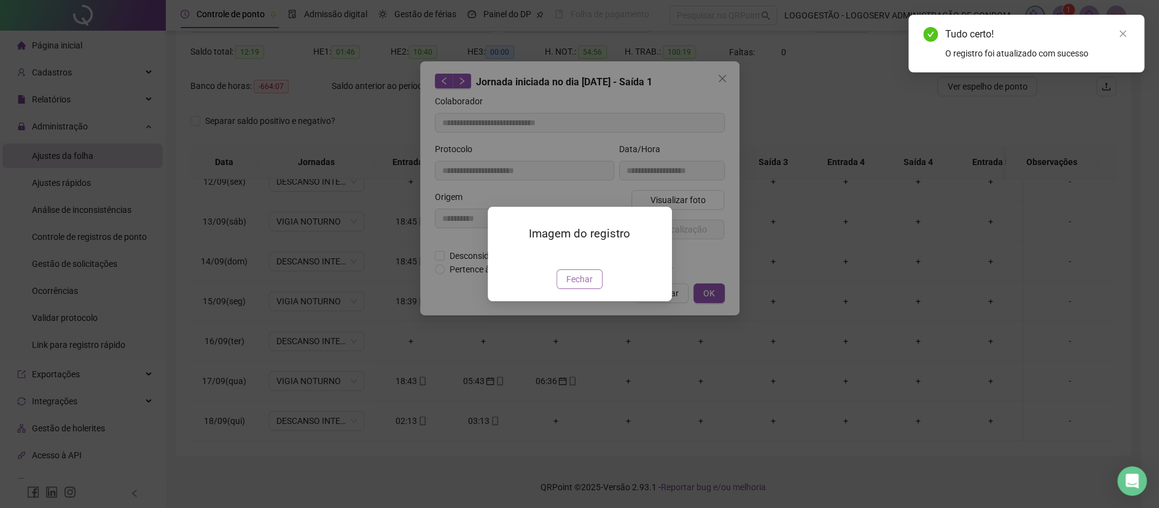
click at [572, 286] on span "Fechar" at bounding box center [579, 280] width 26 height 14
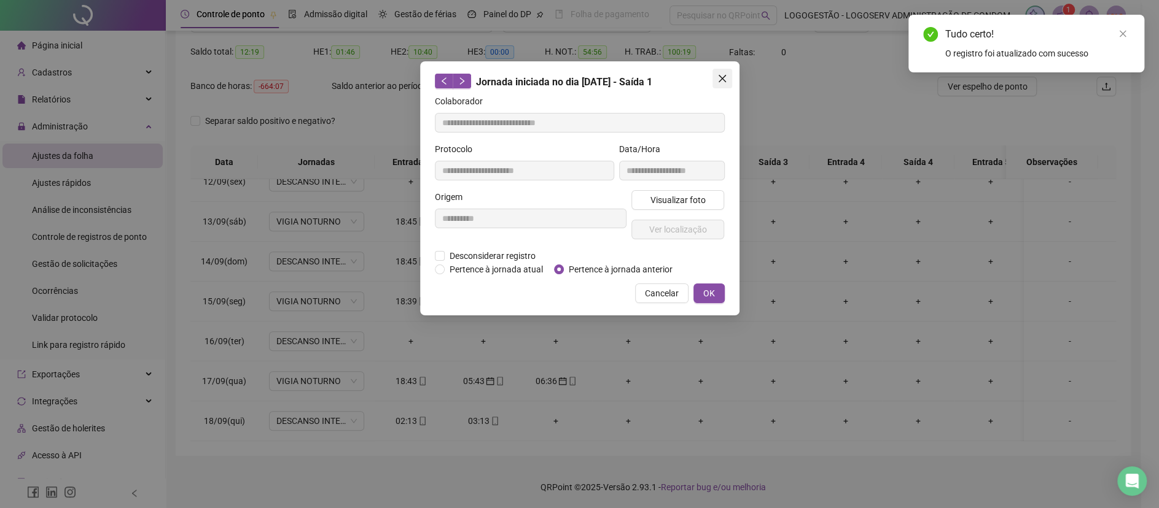
click at [715, 78] on span "Close" at bounding box center [722, 79] width 20 height 10
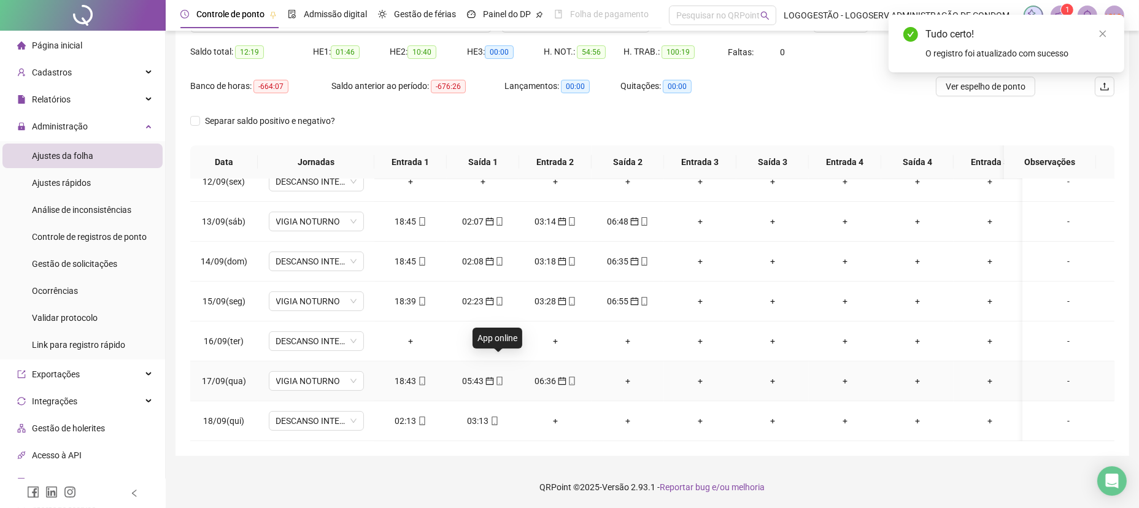
click at [495, 377] on icon "mobile" at bounding box center [499, 381] width 9 height 9
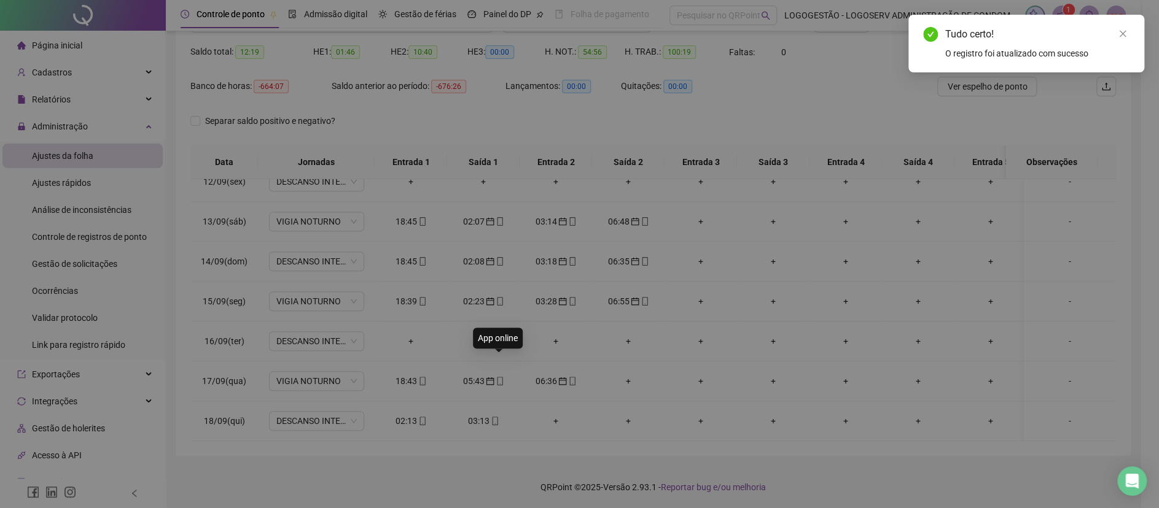
type input "**********"
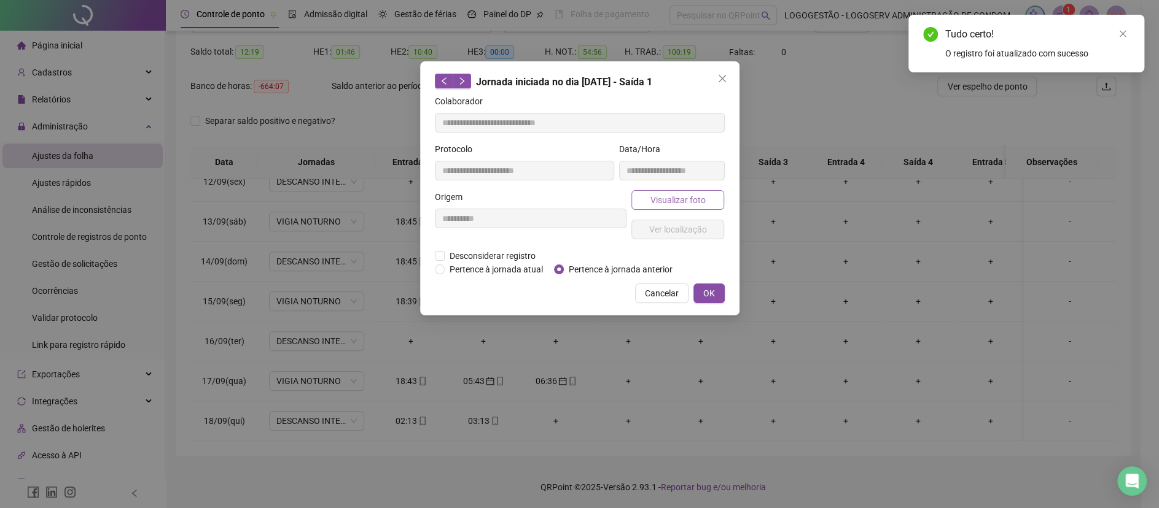
click at [651, 201] on span "Visualizar foto" at bounding box center [677, 200] width 55 height 14
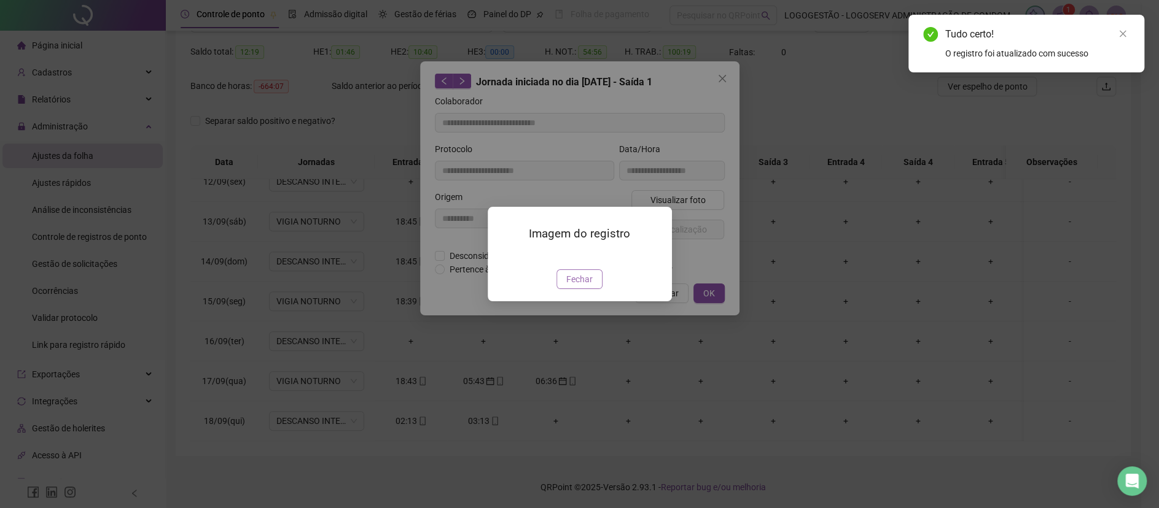
click at [572, 289] on button "Fechar" at bounding box center [579, 280] width 46 height 20
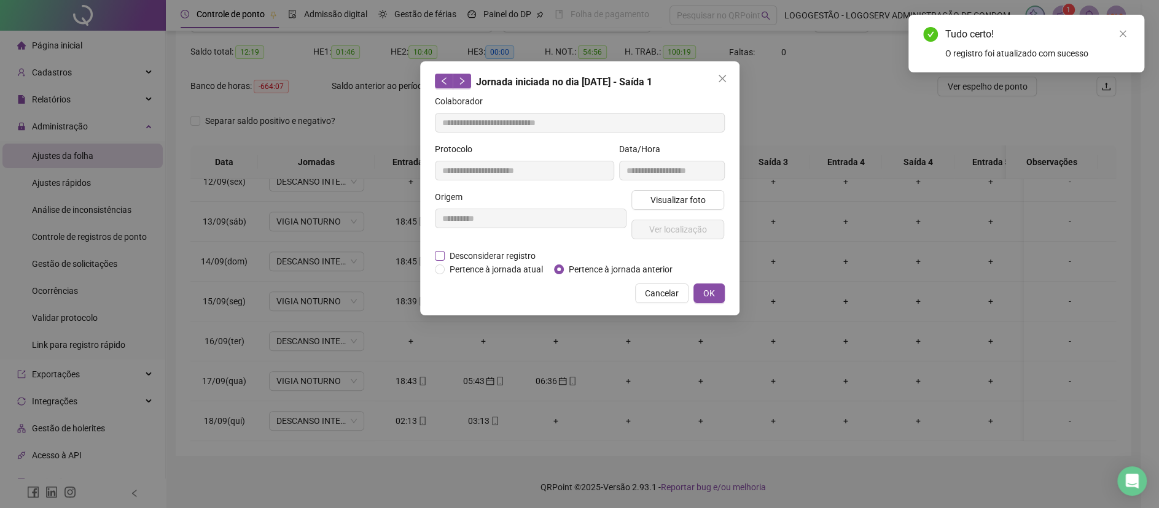
click at [447, 256] on span "Desconsiderar registro" at bounding box center [492, 256] width 96 height 14
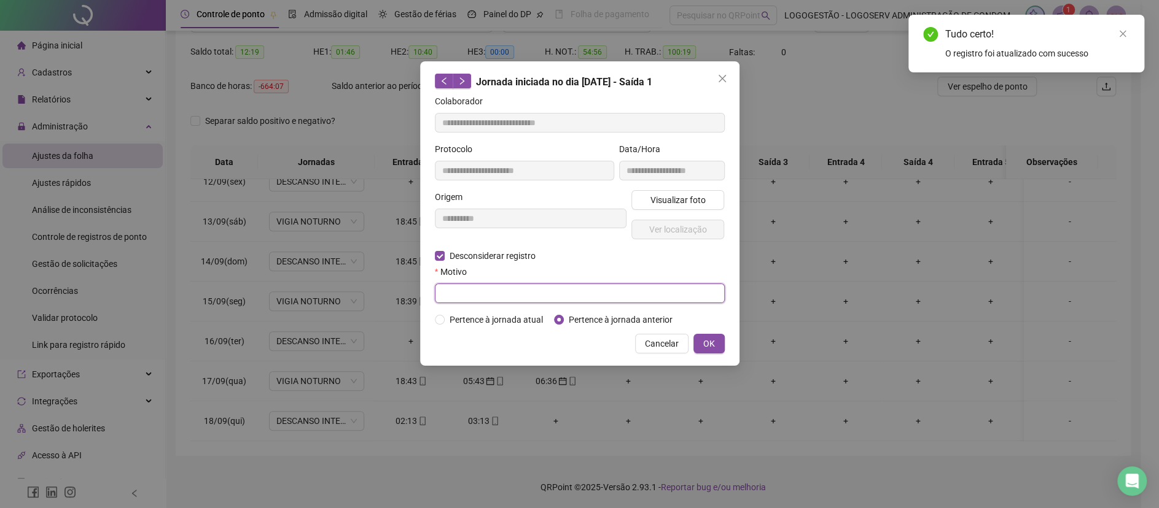
click at [479, 297] on input "text" at bounding box center [580, 294] width 290 height 20
type input "*"
click at [707, 344] on span "OK" at bounding box center [709, 344] width 12 height 14
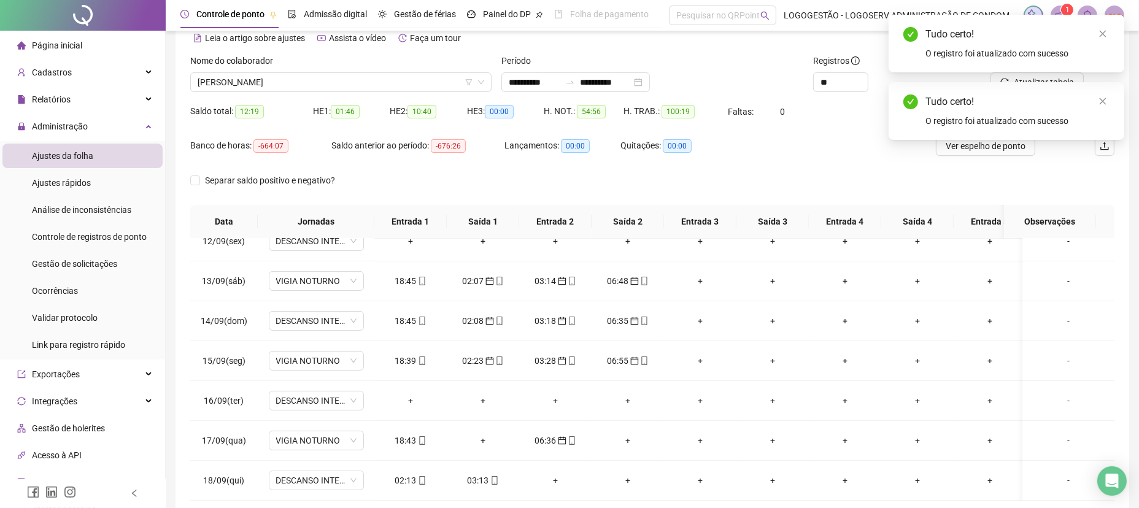
scroll to position [0, 0]
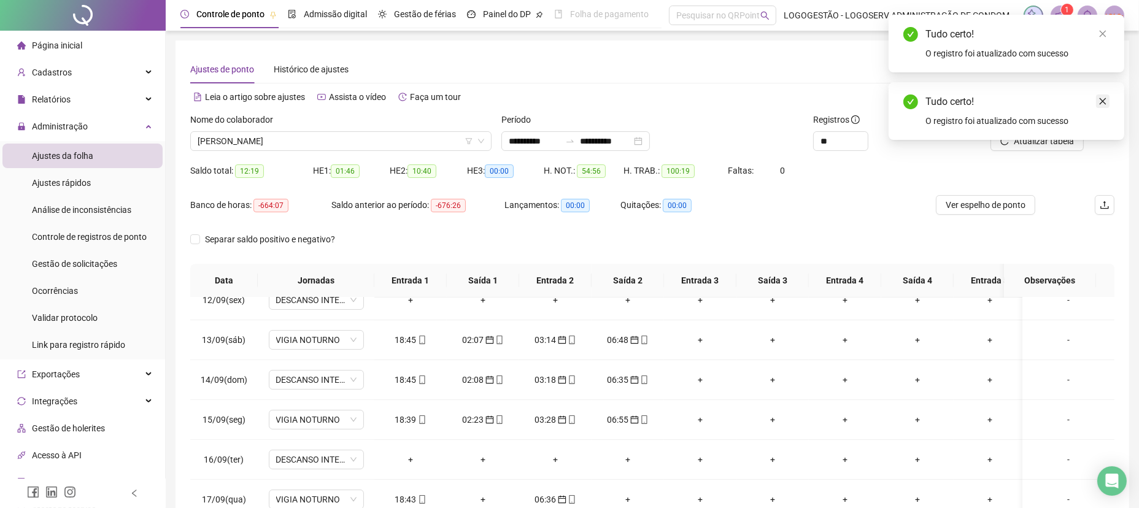
click at [1107, 101] on icon "close" at bounding box center [1103, 101] width 9 height 9
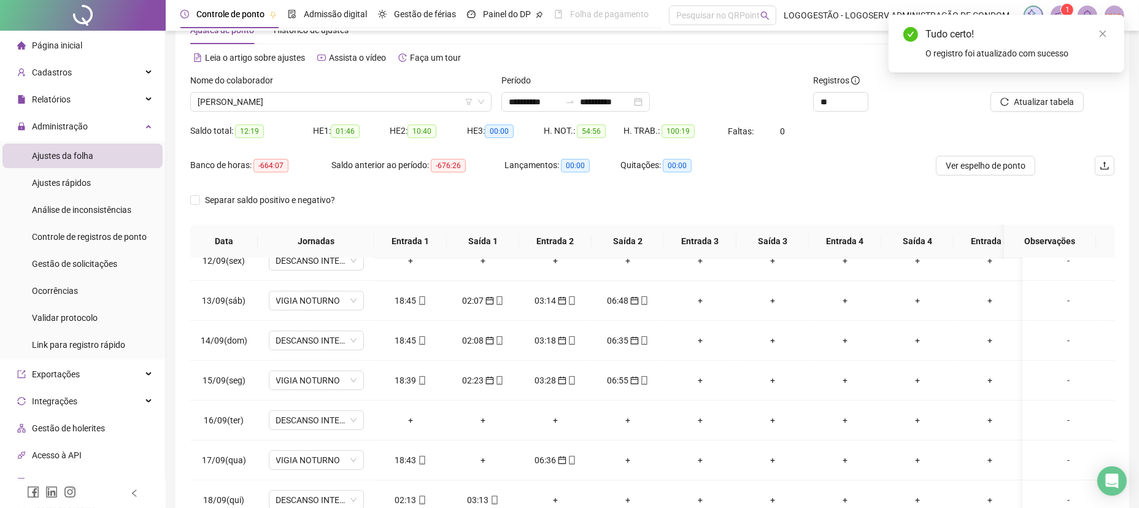
scroll to position [36, 0]
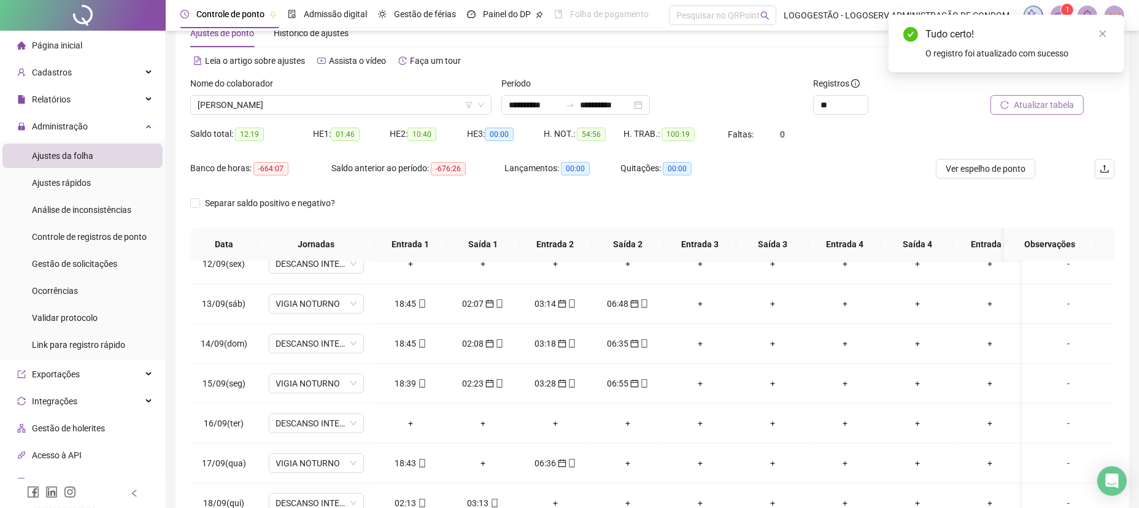
click at [1032, 101] on span "Atualizar tabela" at bounding box center [1044, 105] width 60 height 14
click at [412, 497] on div "02:13" at bounding box center [410, 504] width 53 height 14
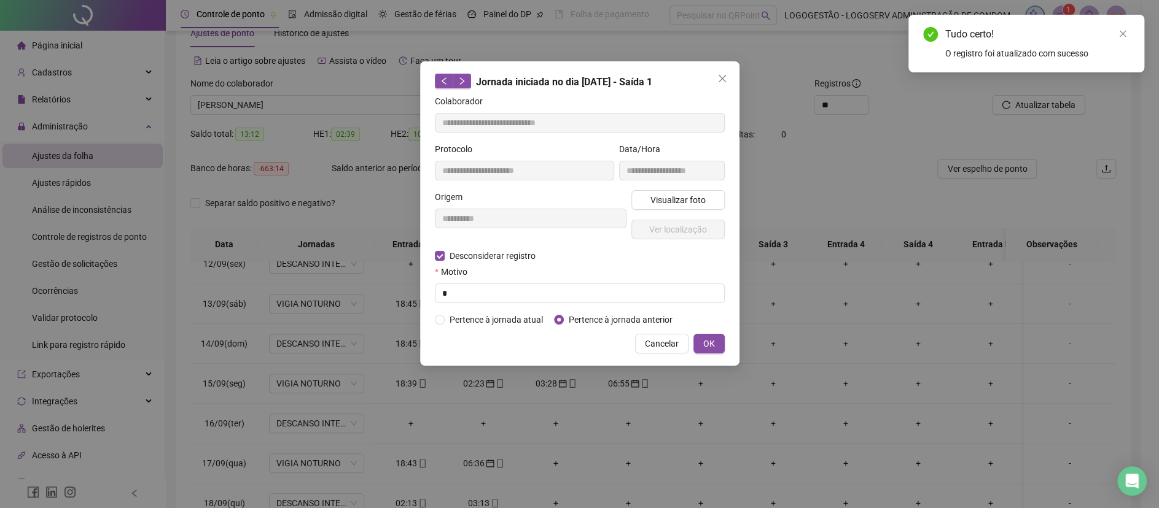
type input "**********"
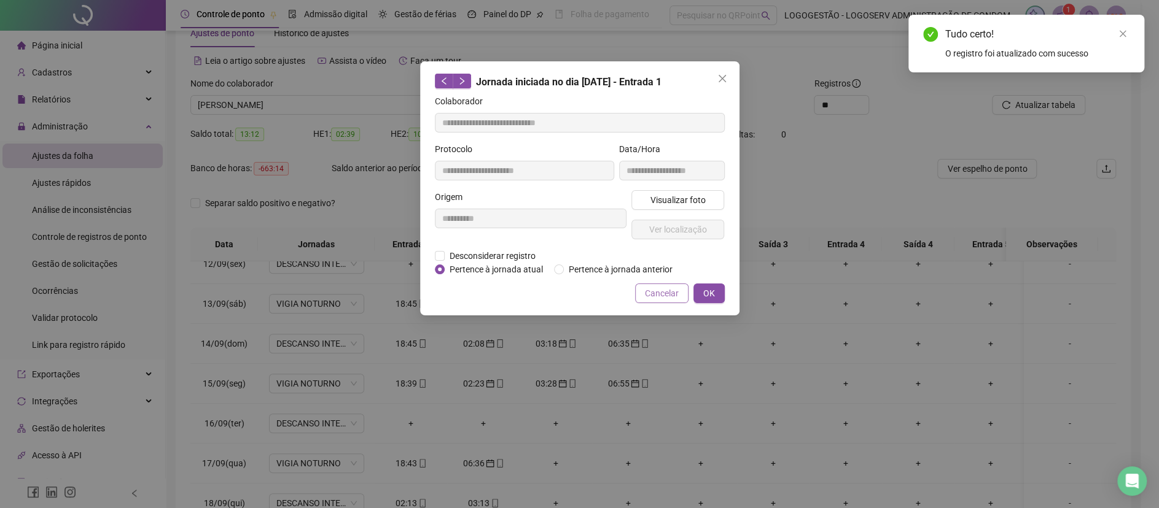
drag, startPoint x: 584, startPoint y: 269, endPoint x: 675, endPoint y: 289, distance: 93.7
click at [588, 267] on span "Pertence à jornada anterior" at bounding box center [621, 270] width 114 height 14
click at [572, 271] on span "Pertence à jornada anterior" at bounding box center [621, 270] width 114 height 14
click at [709, 292] on span "OK" at bounding box center [709, 294] width 12 height 14
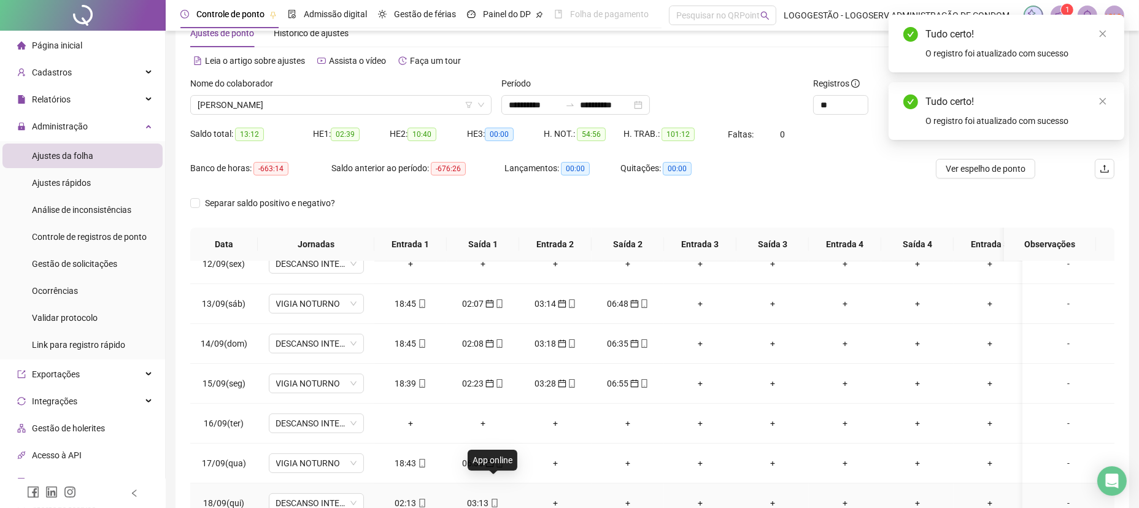
click at [491, 497] on div "03:13" at bounding box center [483, 504] width 53 height 14
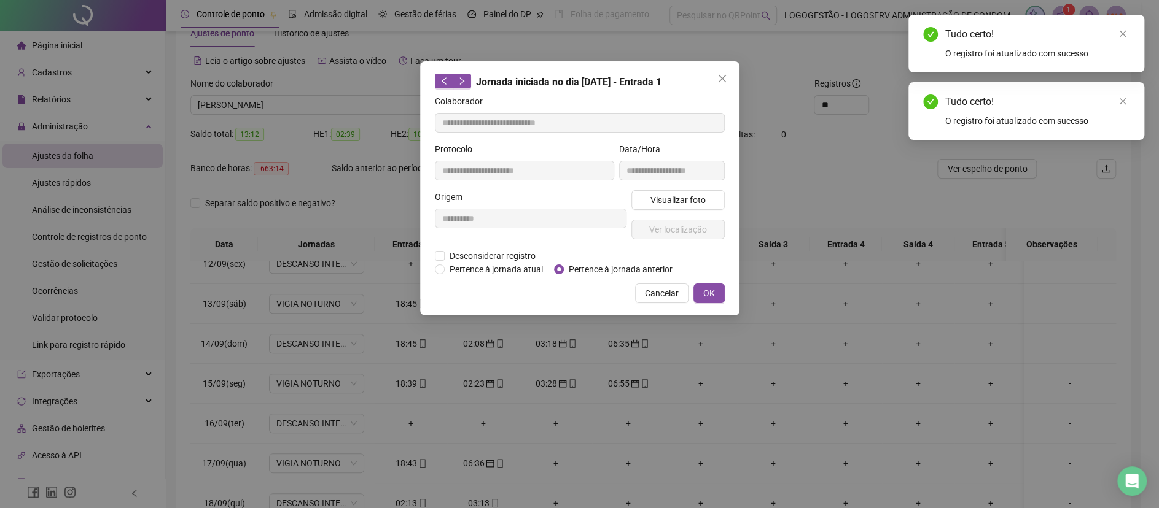
type input "**********"
click at [588, 268] on span "Pertence à jornada anterior" at bounding box center [621, 270] width 114 height 14
click at [712, 289] on span "OK" at bounding box center [709, 294] width 12 height 14
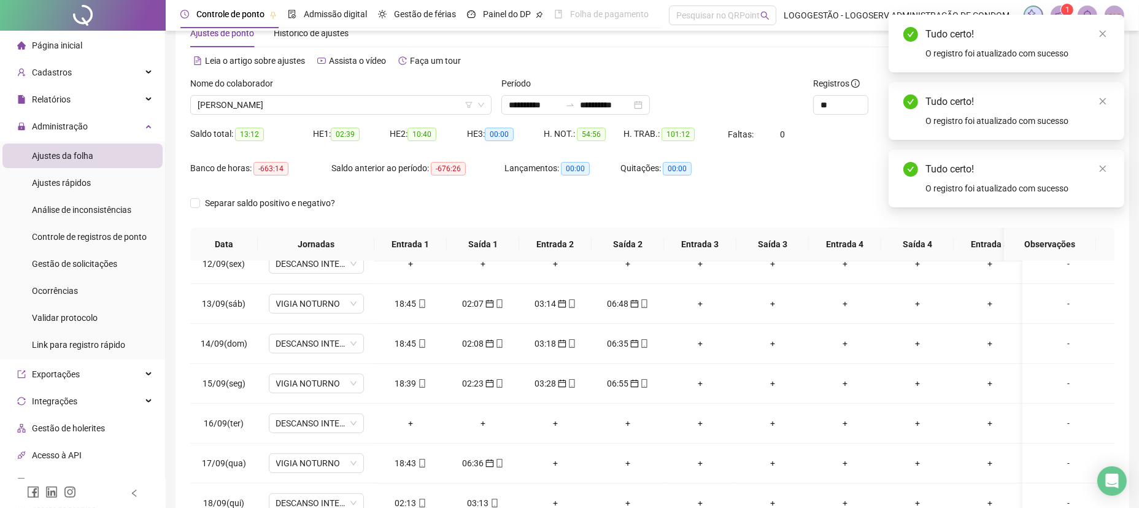
scroll to position [0, 0]
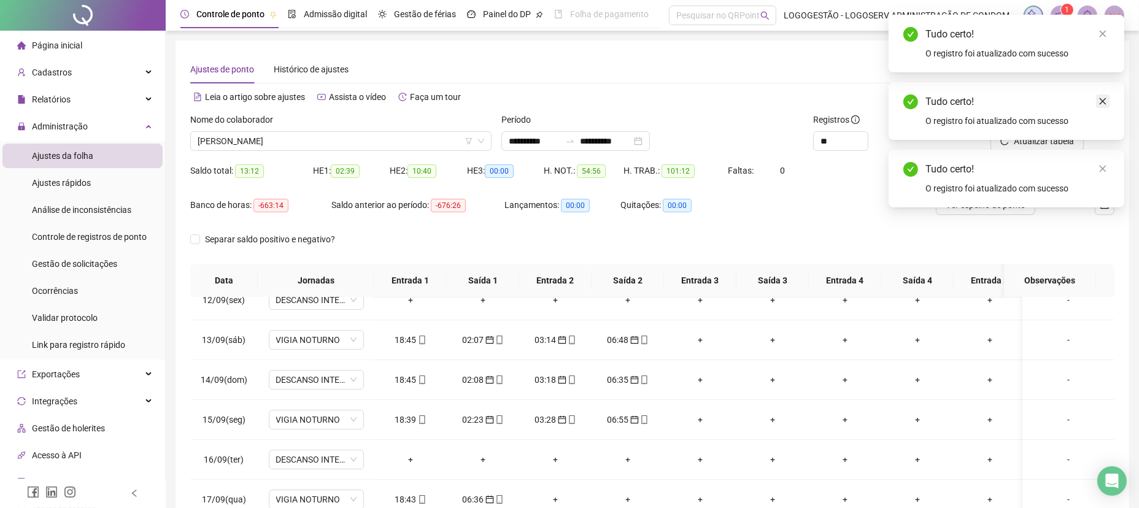
click at [1104, 99] on icon "close" at bounding box center [1103, 101] width 7 height 7
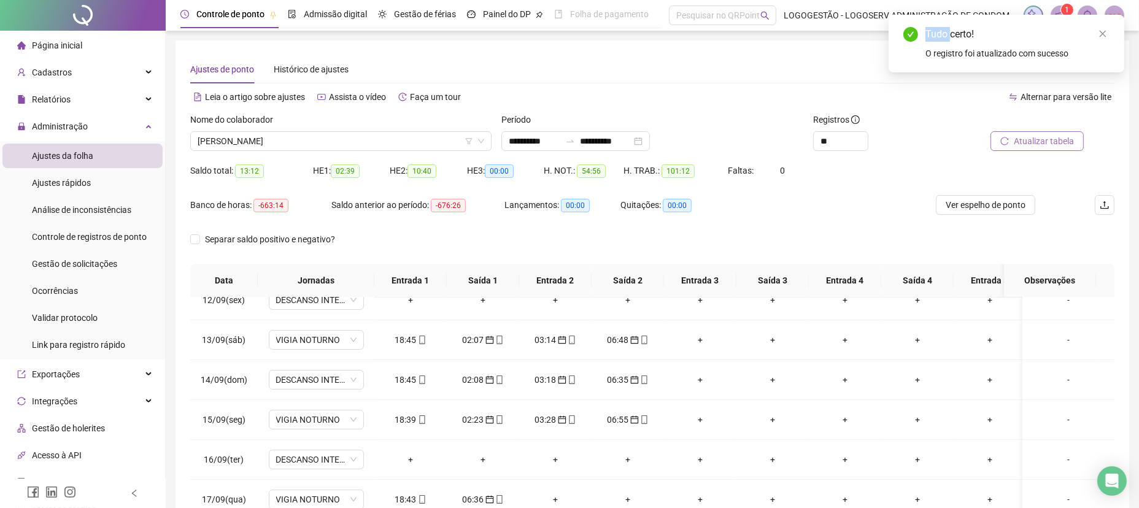
click at [1071, 131] on button "Atualizar tabela" at bounding box center [1037, 141] width 93 height 20
click at [397, 137] on span "ALEXANDRO NASCIMENTO CONCEIÇÃO" at bounding box center [341, 141] width 287 height 18
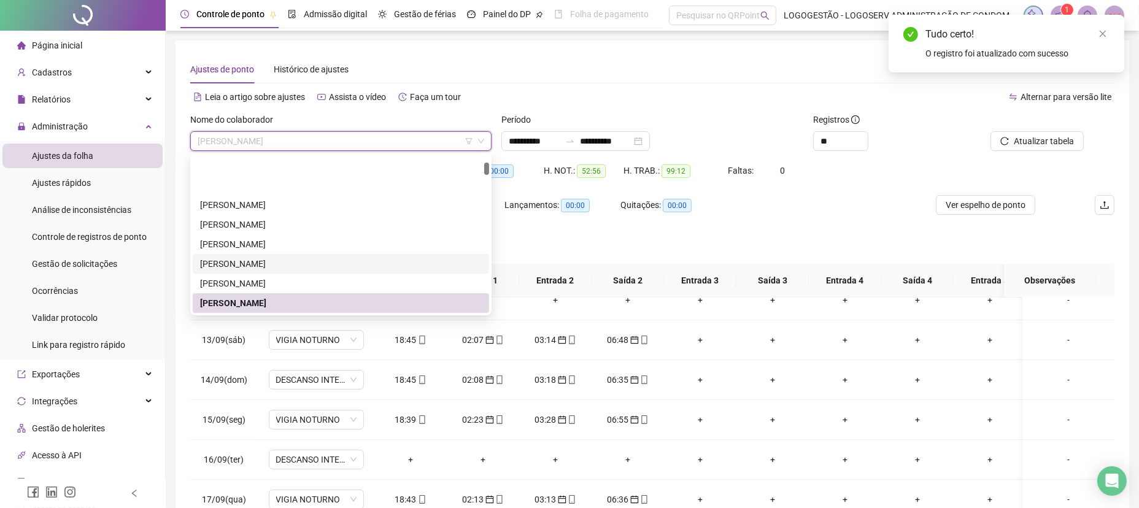
scroll to position [1180, 0]
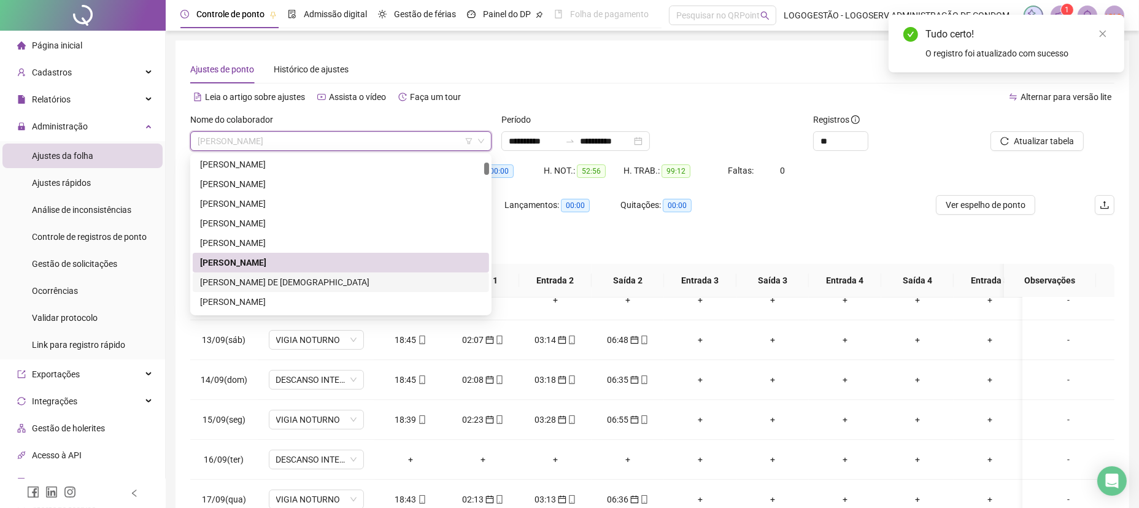
click at [333, 279] on div "ALEXANDRO NASCIMENTO DE JESUS" at bounding box center [341, 283] width 282 height 14
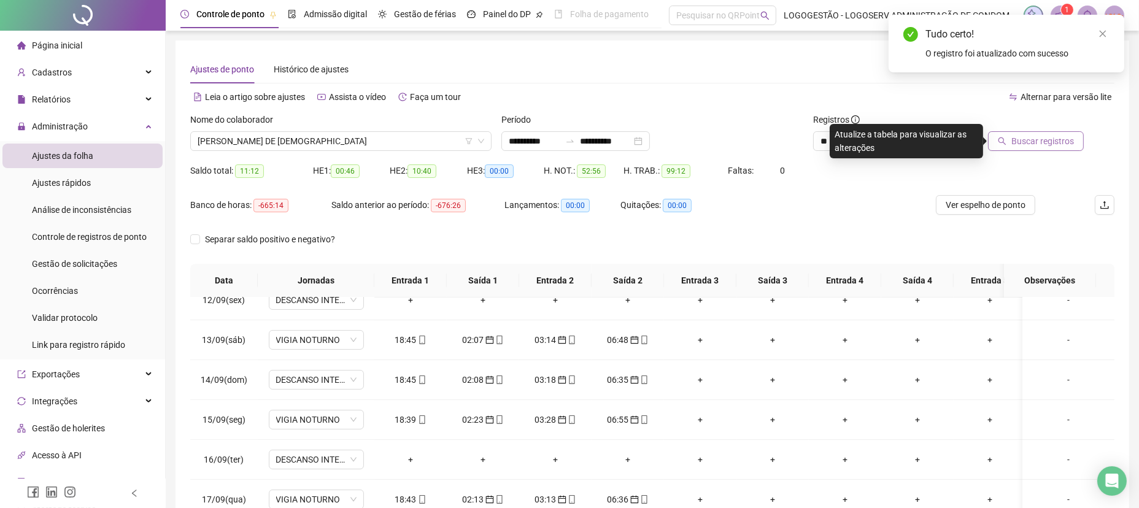
click at [1010, 145] on button "Buscar registros" at bounding box center [1036, 141] width 96 height 20
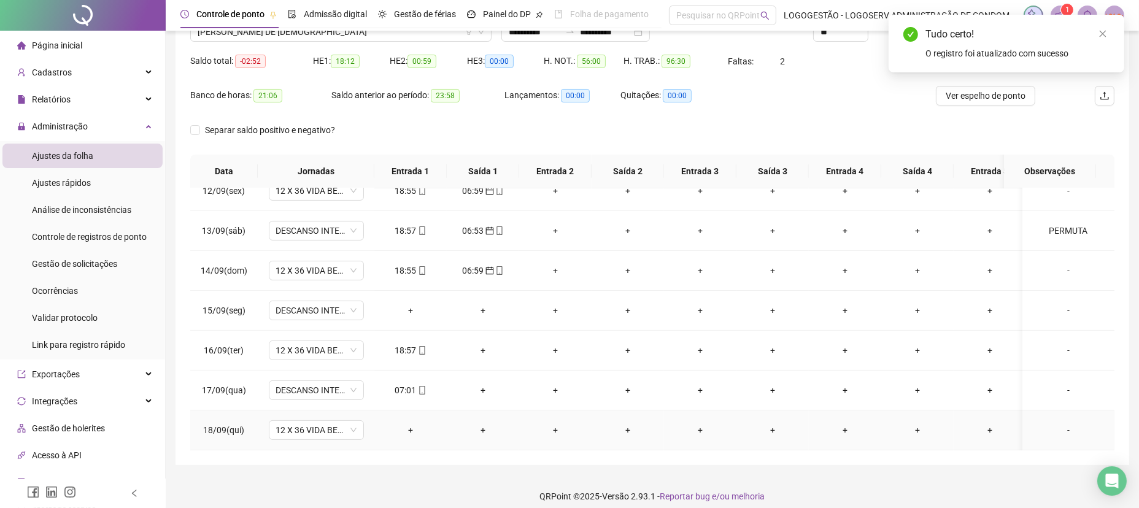
scroll to position [118, 0]
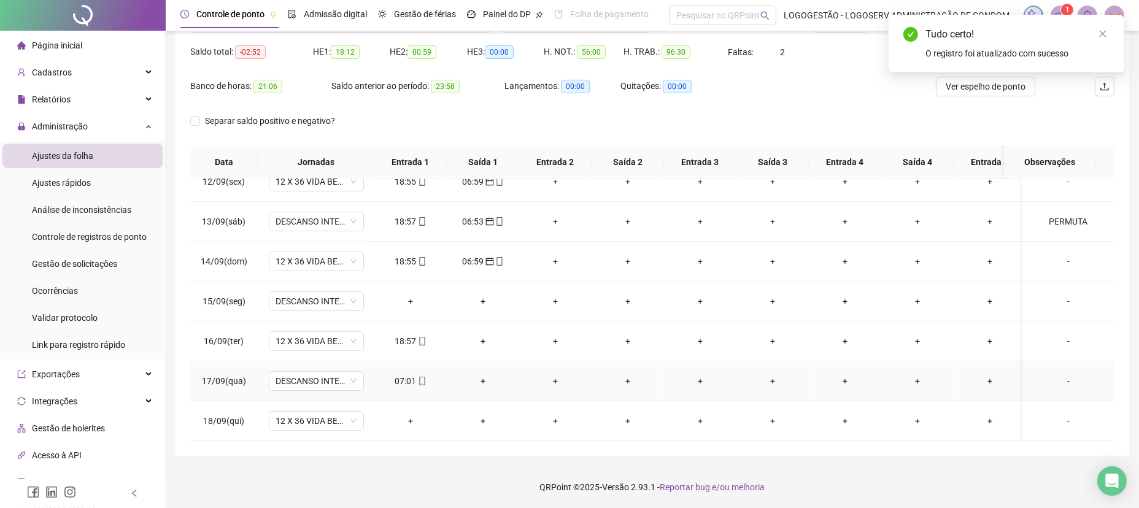
click at [403, 375] on div "07:01" at bounding box center [410, 382] width 53 height 14
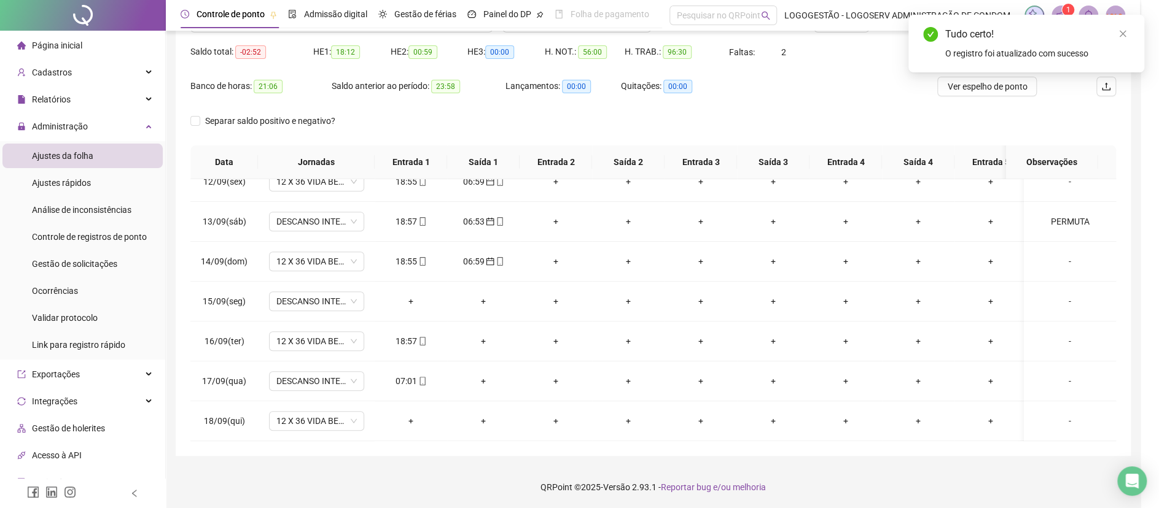
type input "**********"
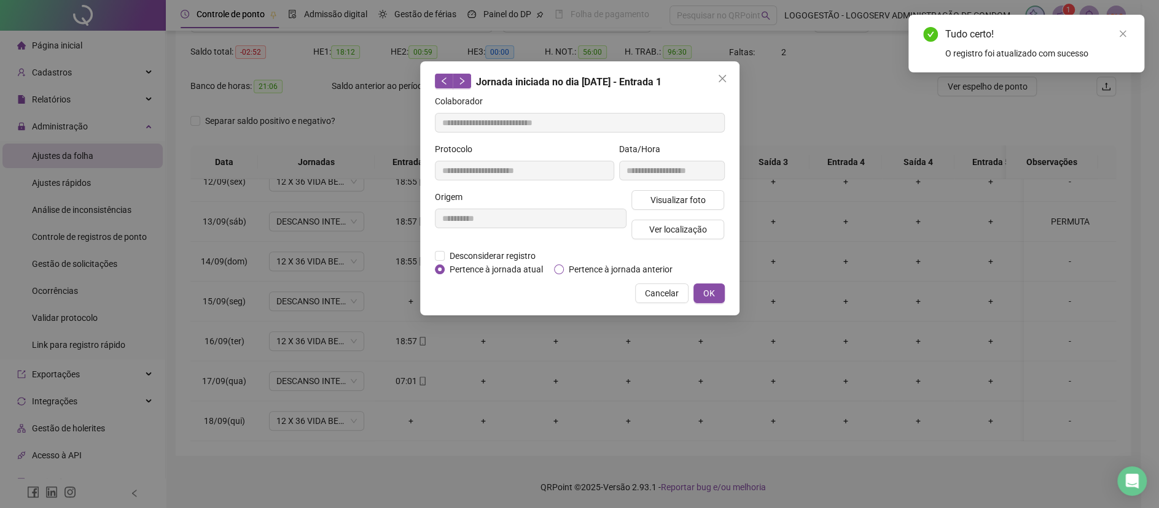
click at [589, 268] on span "Pertence à jornada anterior" at bounding box center [621, 270] width 114 height 14
click at [714, 295] on span "OK" at bounding box center [709, 294] width 12 height 14
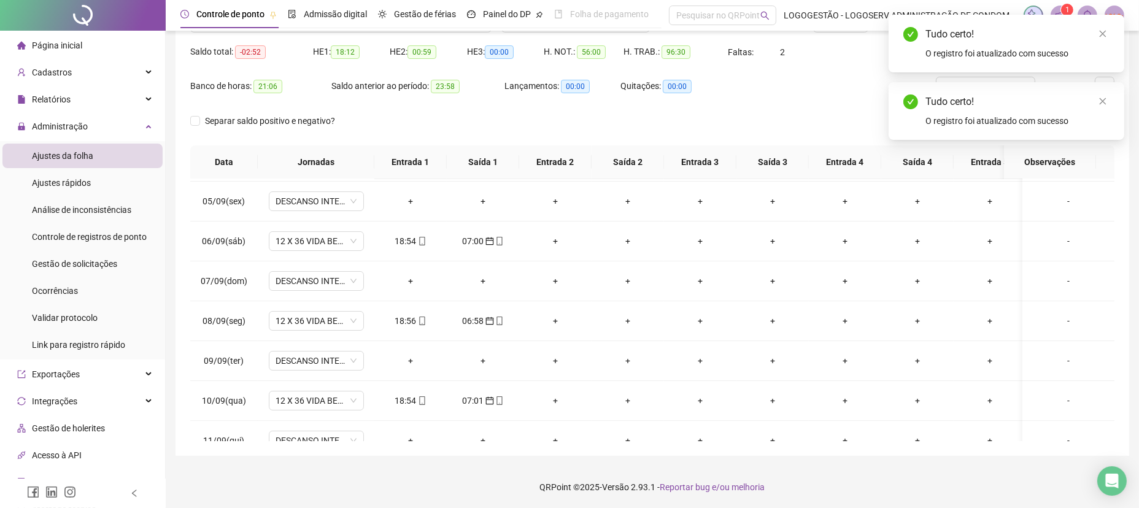
scroll to position [147, 0]
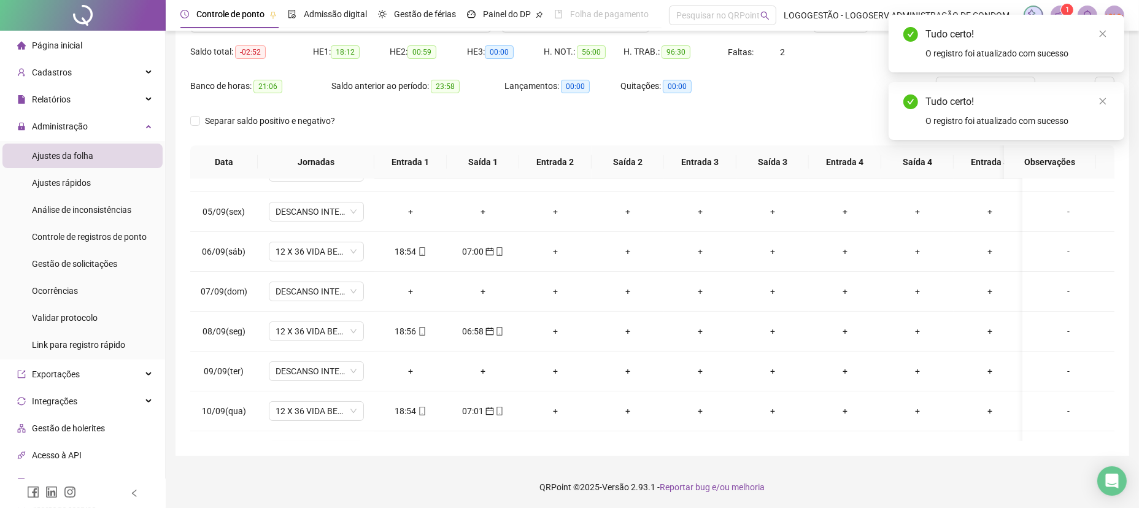
click at [1104, 90] on div "Tudo certo! O registro foi atualizado com sucesso" at bounding box center [1007, 111] width 236 height 58
click at [1101, 91] on div "Tudo certo! O registro foi atualizado com sucesso" at bounding box center [1007, 111] width 236 height 58
click at [1097, 98] on link "Close" at bounding box center [1103, 102] width 14 height 14
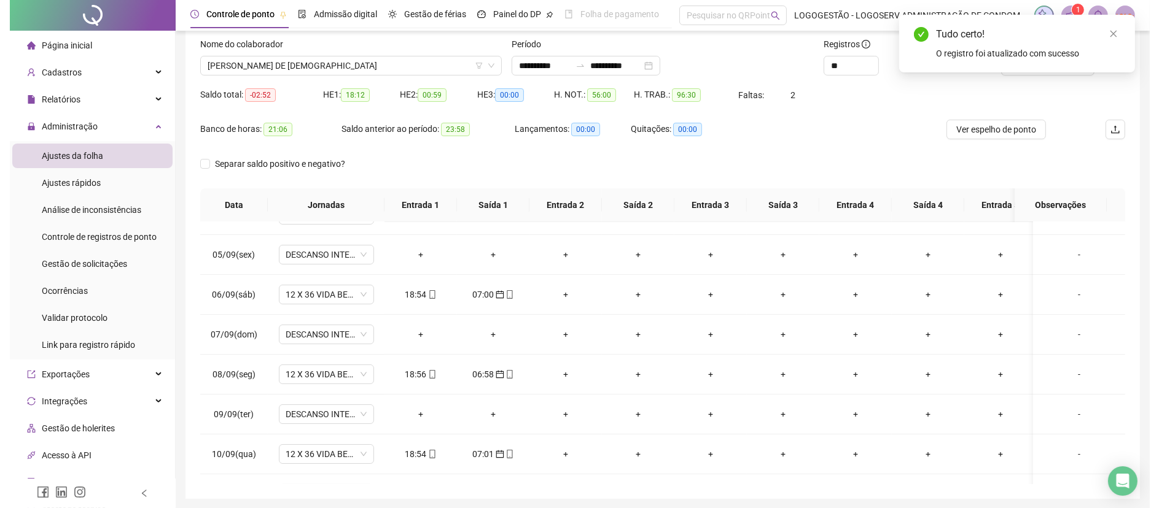
scroll to position [0, 0]
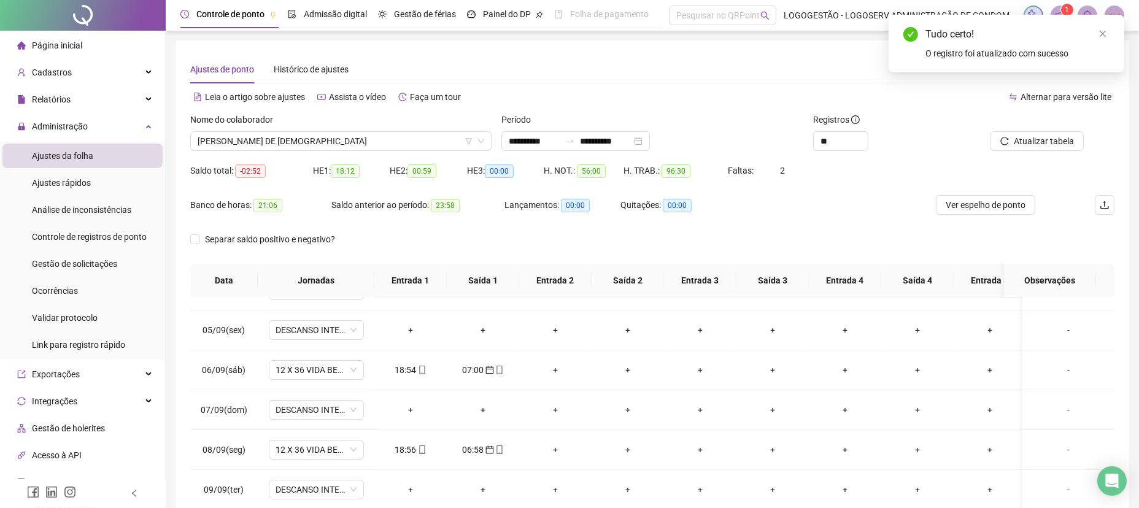
click at [1025, 138] on span "Atualizar tabela" at bounding box center [1044, 141] width 60 height 14
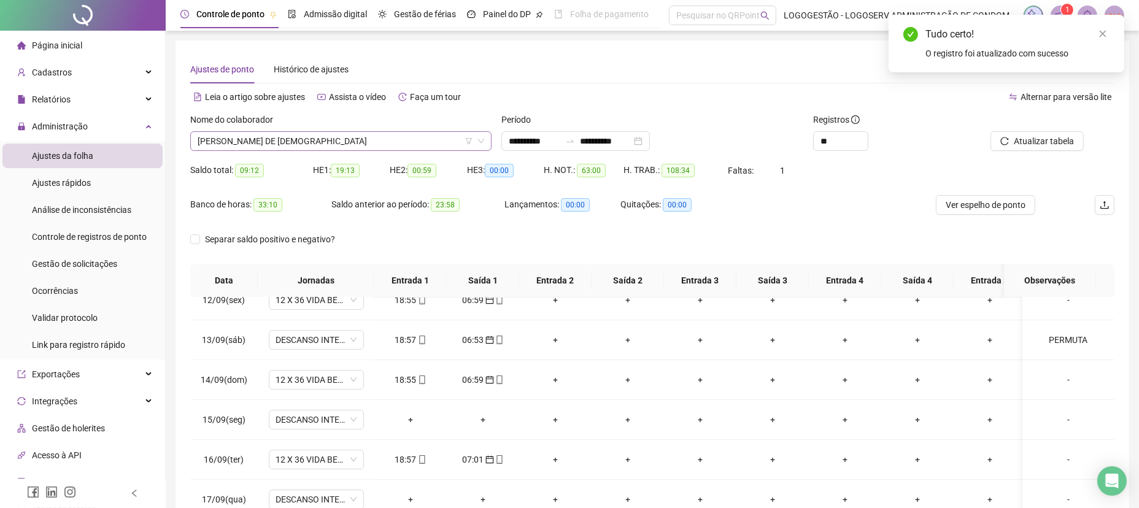
click at [279, 132] on span "ALEXANDRO NASCIMENTO DE JESUS" at bounding box center [341, 141] width 287 height 18
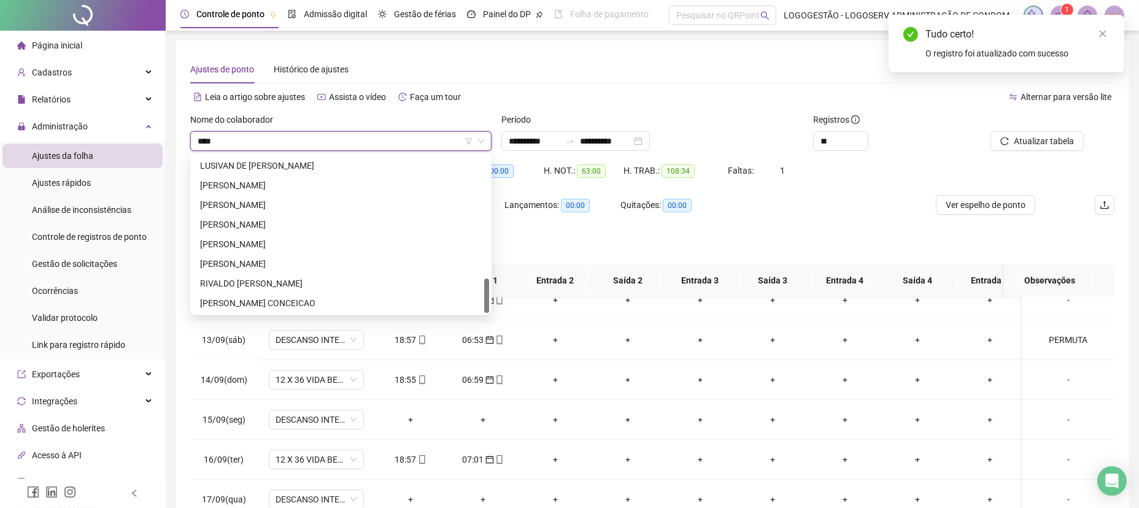
scroll to position [19, 0]
type input "*****"
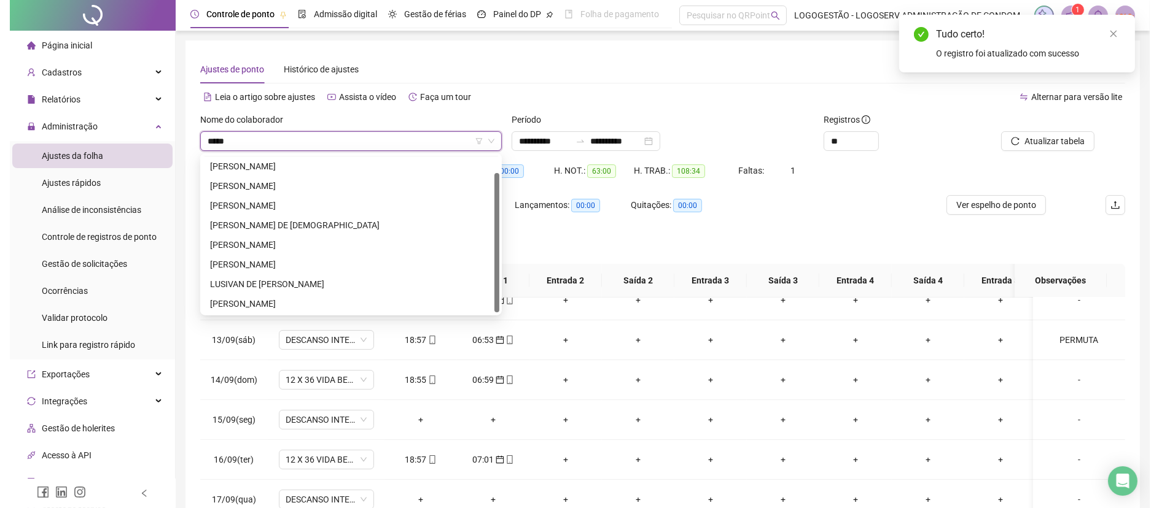
scroll to position [0, 0]
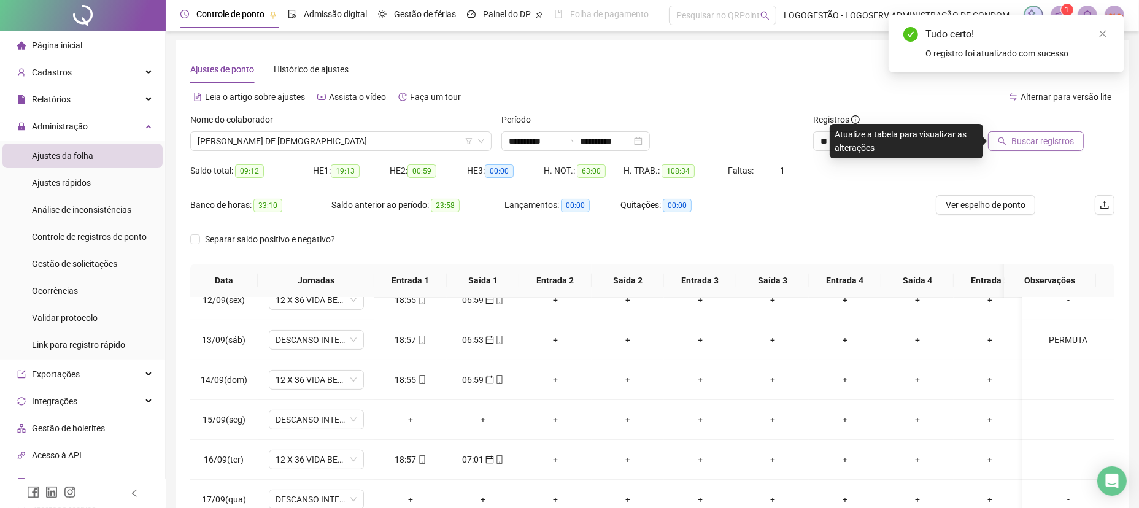
drag, startPoint x: 1019, startPoint y: 130, endPoint x: 1014, endPoint y: 134, distance: 6.9
click at [1017, 130] on div at bounding box center [1026, 122] width 115 height 18
click at [1010, 139] on button "Buscar registros" at bounding box center [1036, 141] width 96 height 20
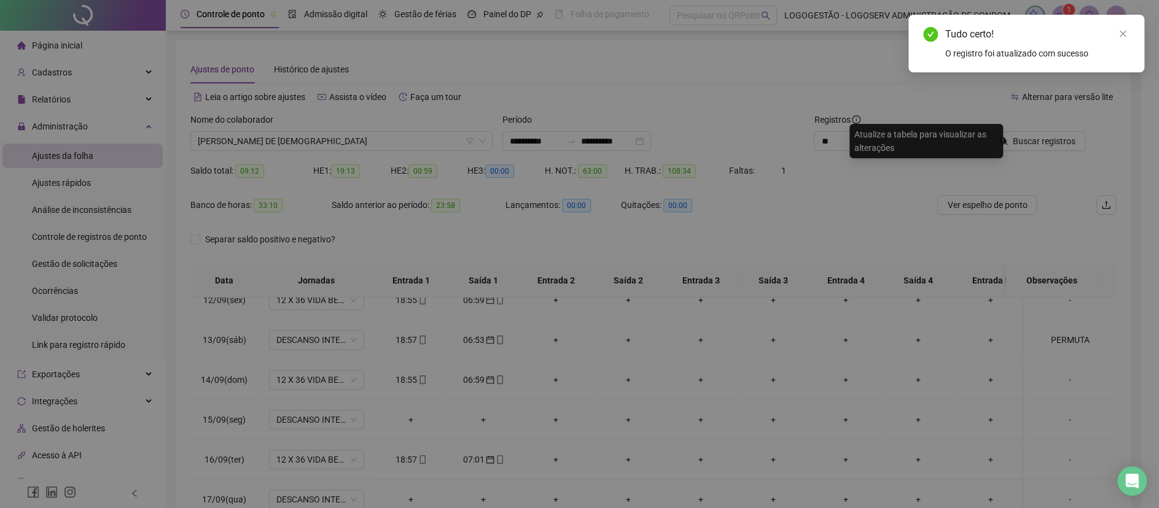
click at [1002, 146] on div "Buscando registros Os registros de ponto estão sendo buscados... OK" at bounding box center [579, 254] width 1159 height 508
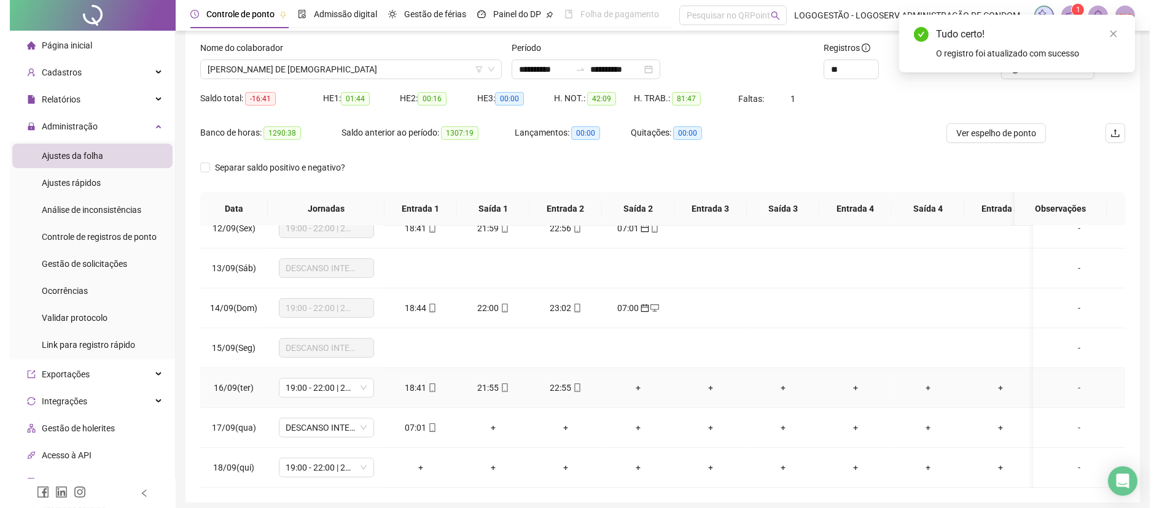
scroll to position [118, 0]
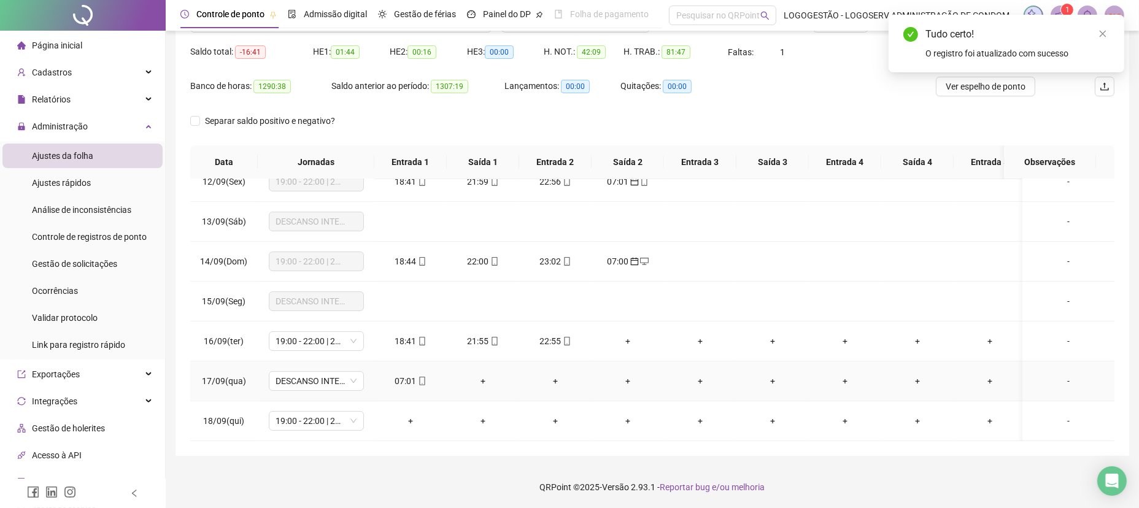
click at [405, 375] on div "07:01" at bounding box center [410, 382] width 53 height 14
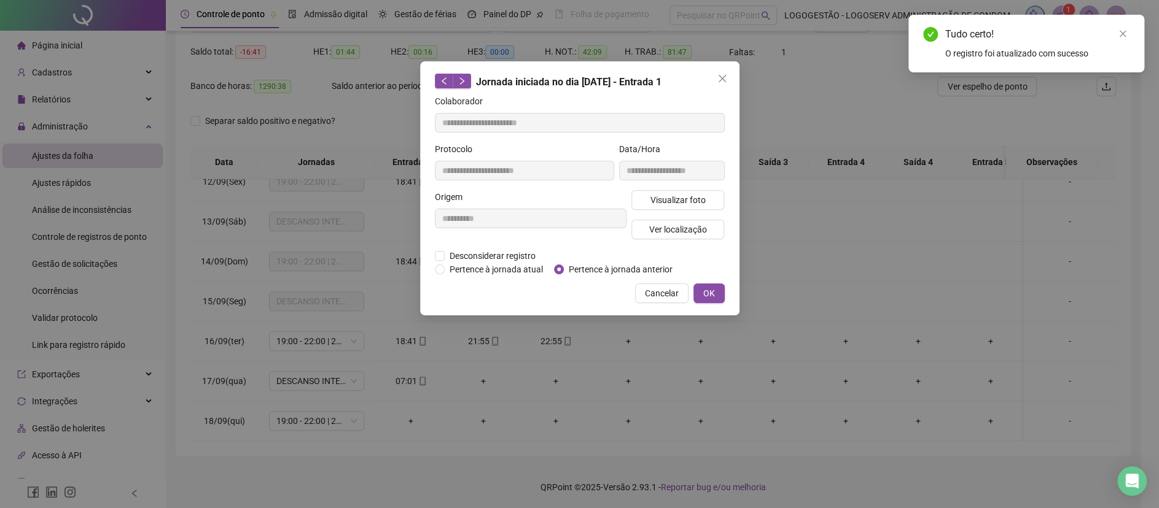
click at [553, 276] on div "**********" at bounding box center [579, 188] width 319 height 254
type input "**********"
click at [705, 293] on span "OK" at bounding box center [709, 294] width 12 height 14
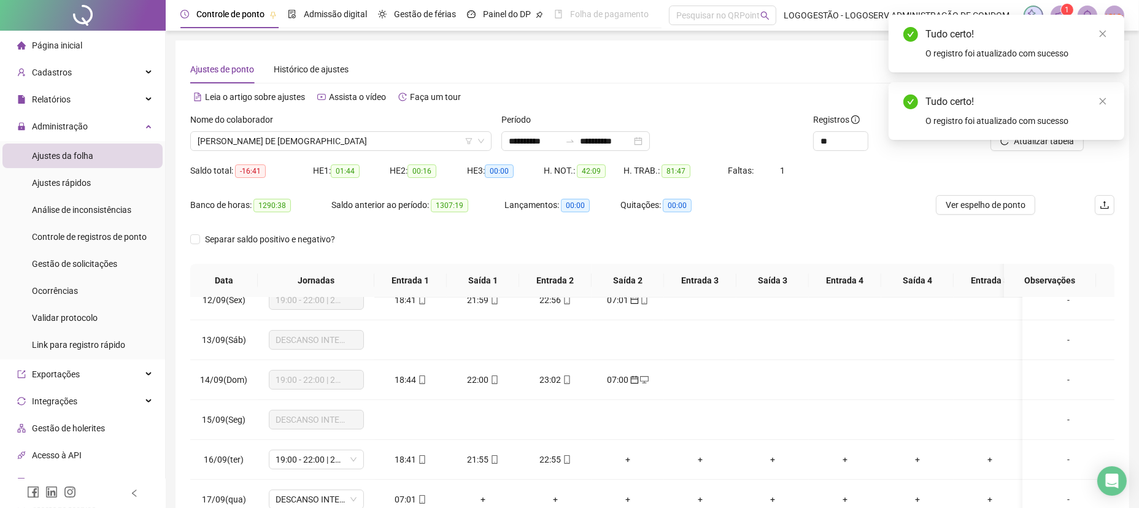
scroll to position [0, 0]
drag, startPoint x: 1110, startPoint y: 103, endPoint x: 1077, endPoint y: 128, distance: 41.5
click at [1108, 104] on link "Close" at bounding box center [1103, 102] width 14 height 14
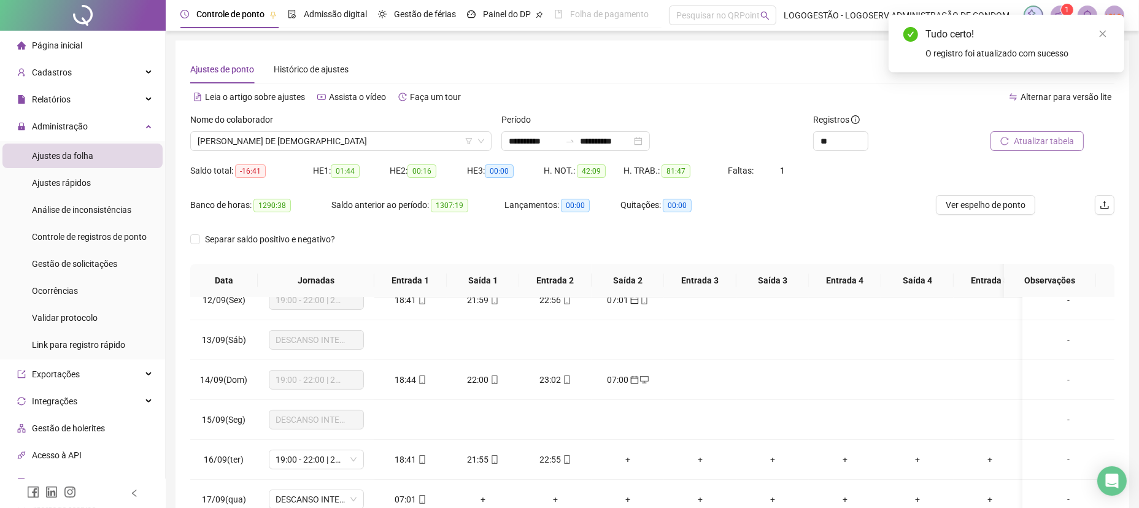
click at [1057, 140] on span "Atualizar tabela" at bounding box center [1044, 141] width 60 height 14
drag, startPoint x: 291, startPoint y: 134, endPoint x: 301, endPoint y: 122, distance: 15.2
click at [289, 141] on span "[PERSON_NAME] DE [DEMOGRAPHIC_DATA]" at bounding box center [341, 141] width 287 height 18
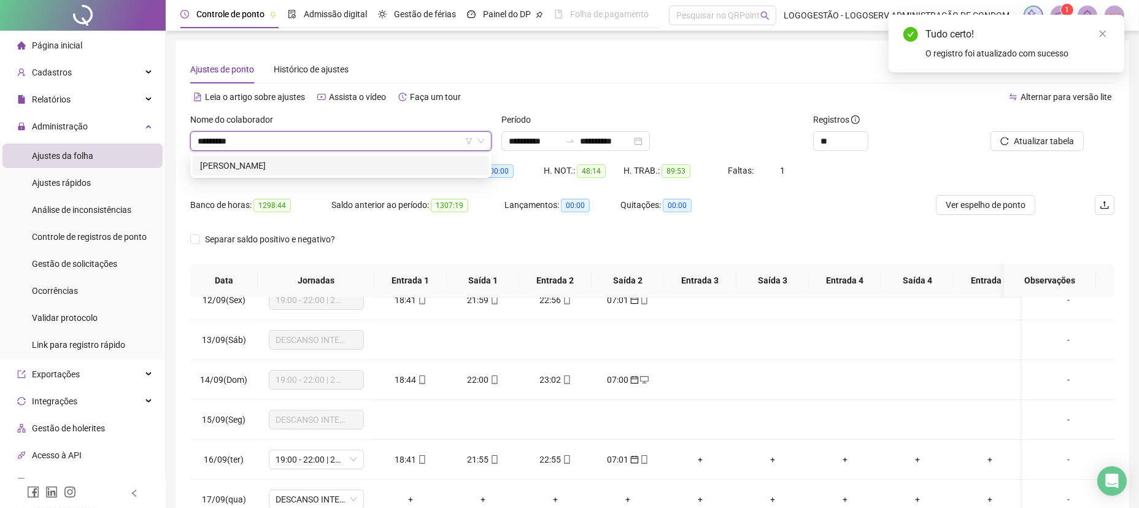
type input "**********"
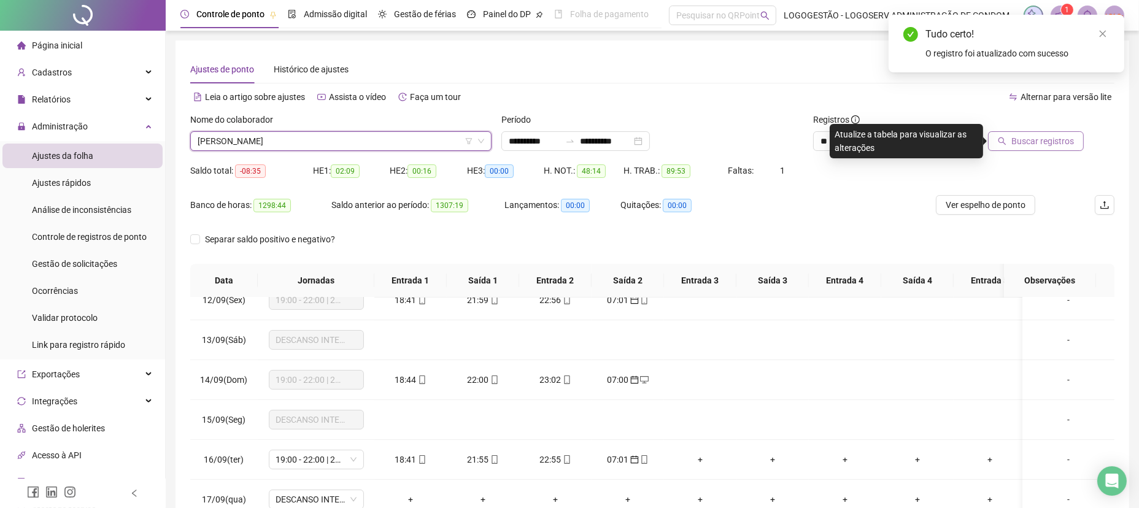
click at [1047, 136] on span "Buscar registros" at bounding box center [1043, 141] width 63 height 14
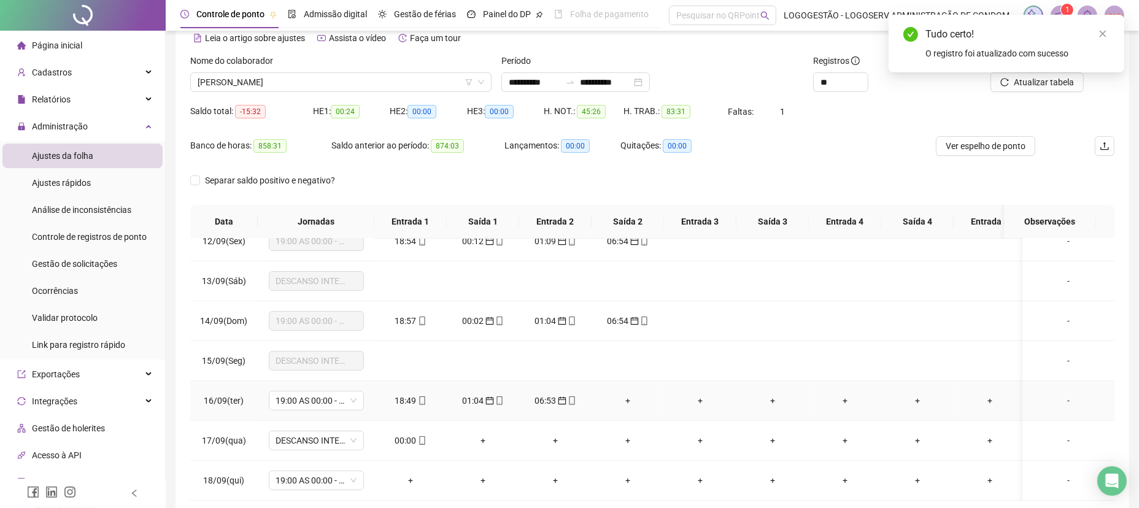
scroll to position [118, 0]
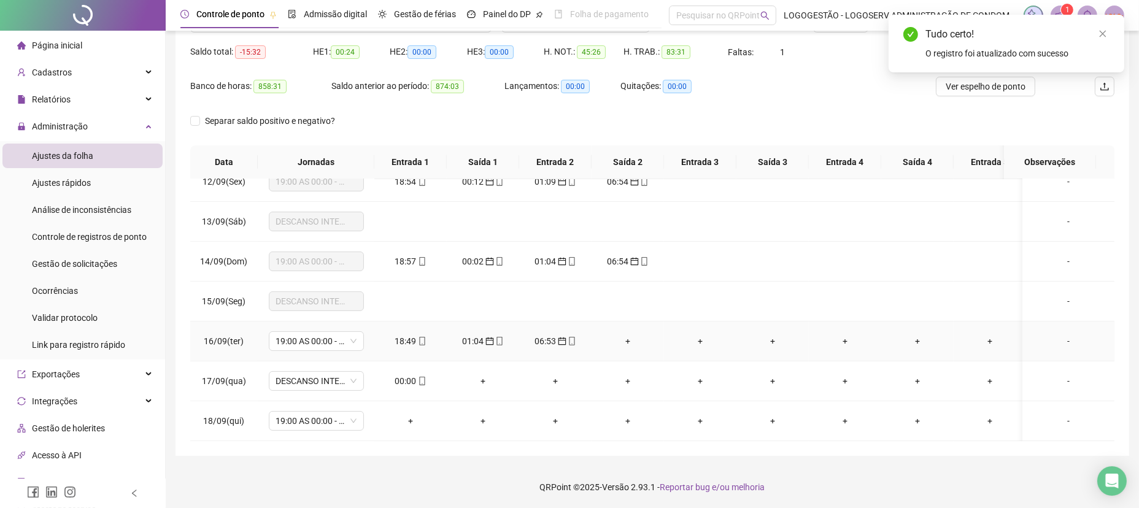
click at [405, 369] on td "00:00" at bounding box center [411, 382] width 72 height 40
click at [399, 375] on div "00:00" at bounding box center [410, 382] width 53 height 14
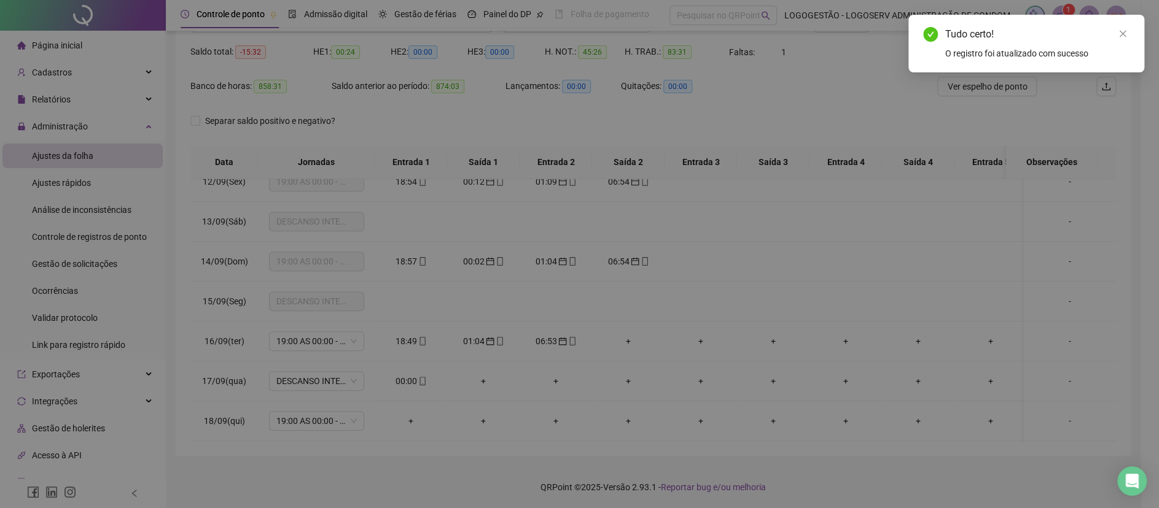
type input "**********"
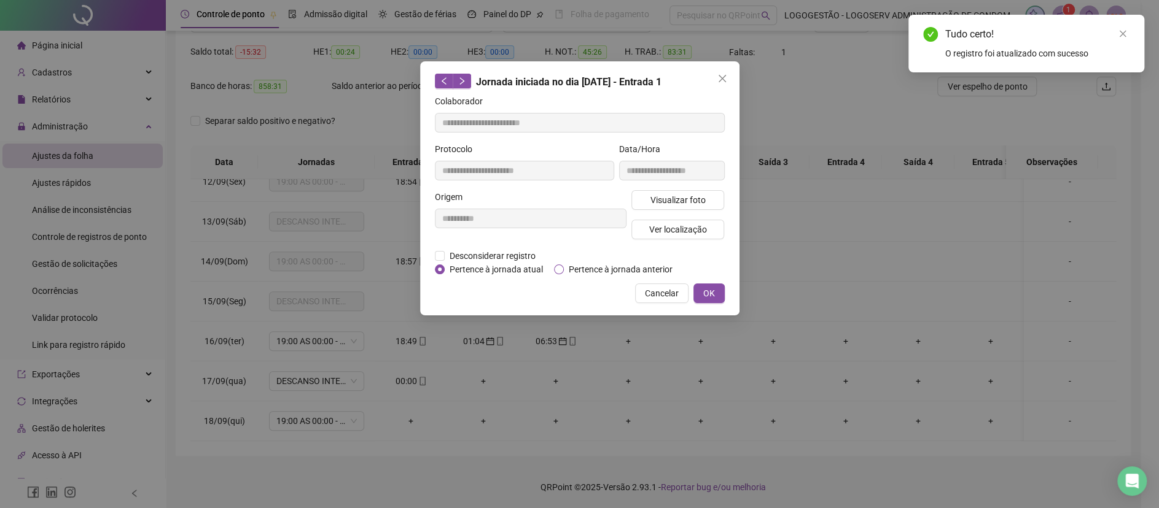
click at [576, 271] on span "Pertence à jornada anterior" at bounding box center [621, 270] width 114 height 14
click at [712, 292] on span "OK" at bounding box center [709, 294] width 12 height 14
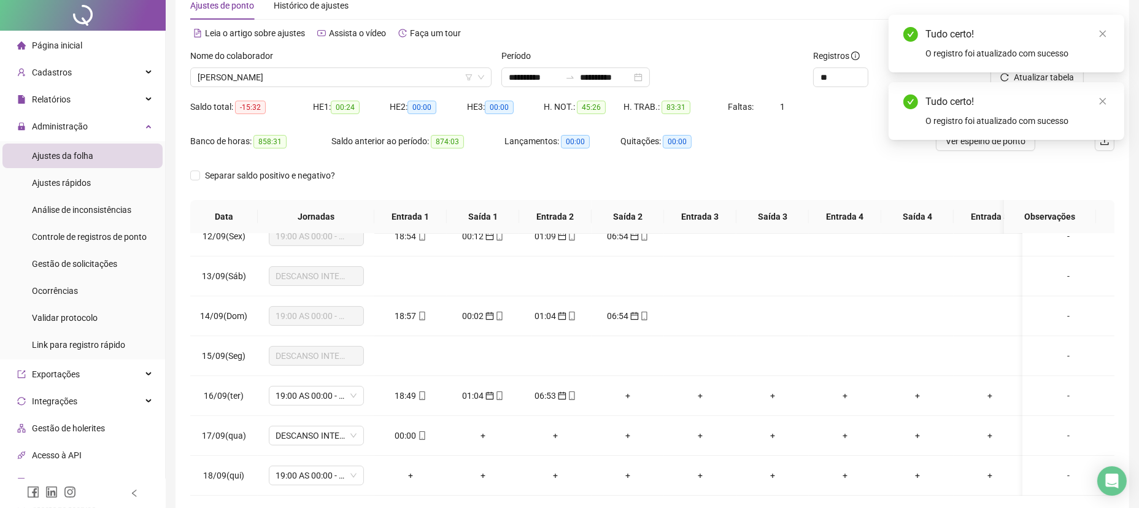
scroll to position [0, 0]
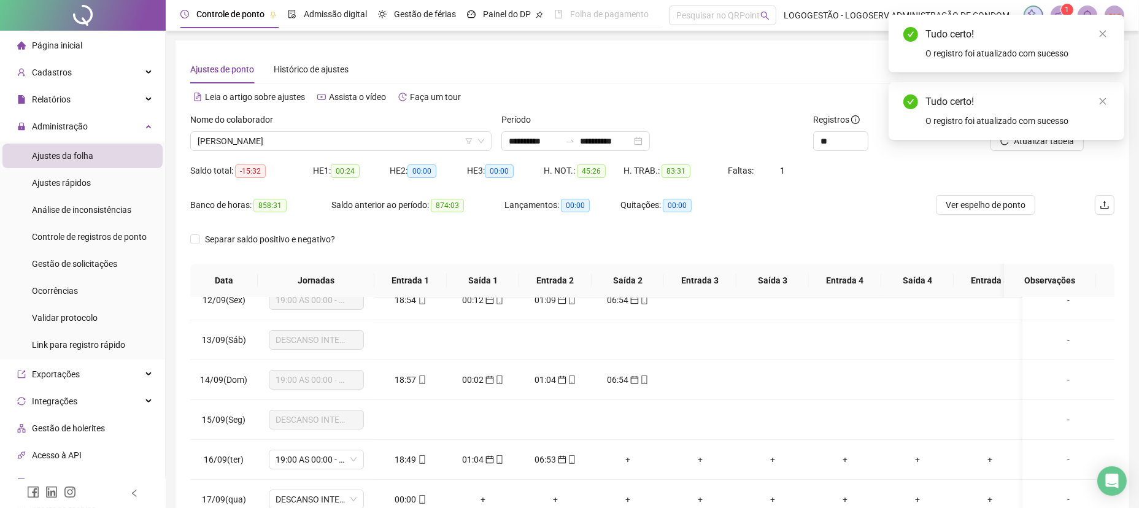
click at [1037, 134] on div "Tudo certo! O registro foi atualizado com sucesso" at bounding box center [1007, 111] width 236 height 58
click at [1106, 101] on icon "close" at bounding box center [1103, 101] width 9 height 9
click at [1069, 130] on div at bounding box center [1026, 122] width 115 height 18
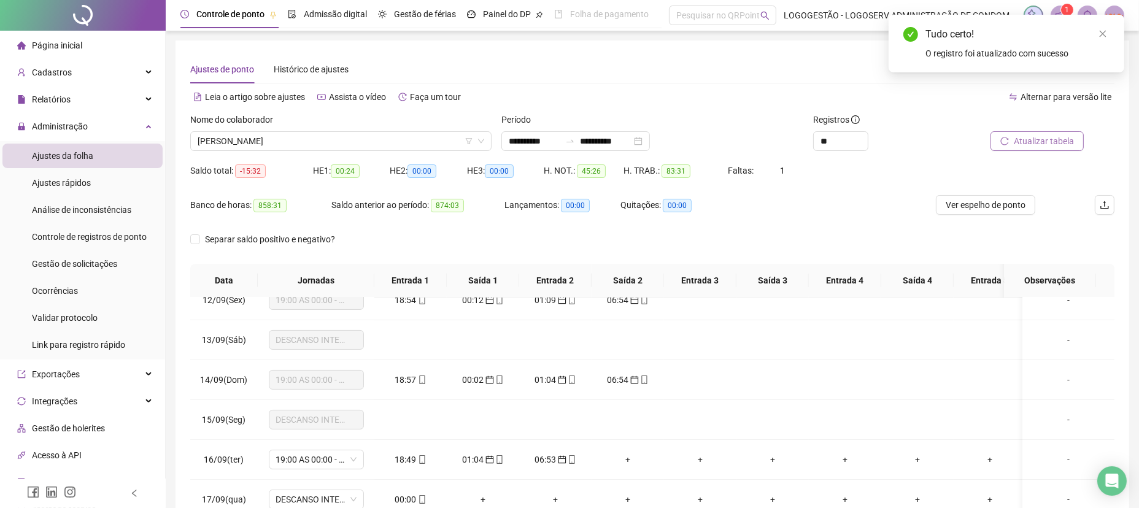
click at [1031, 146] on span "Atualizar tabela" at bounding box center [1044, 141] width 60 height 14
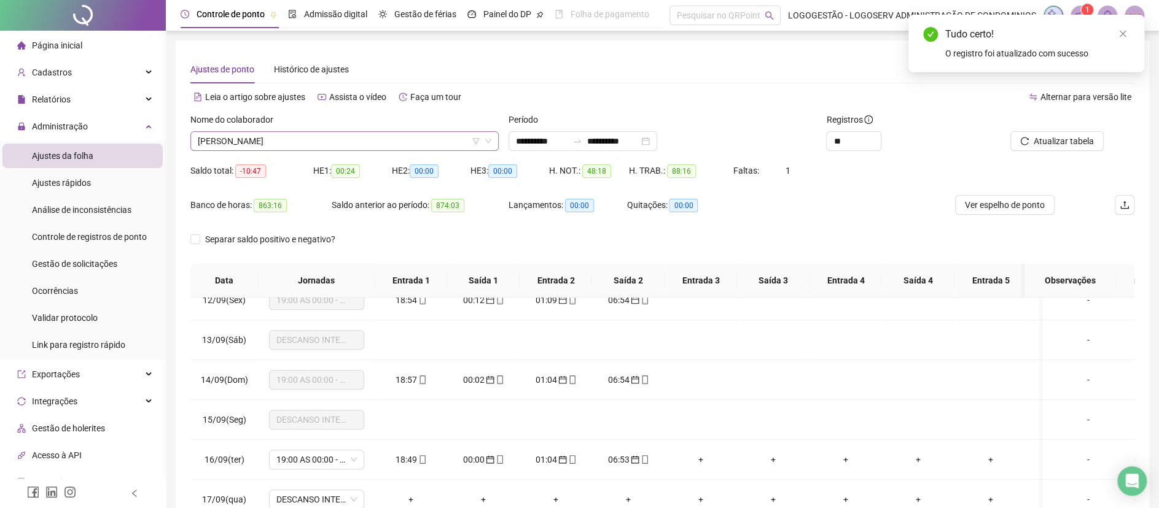
click at [320, 151] on div "Nome do colaborador RENALDO CARVALHO DE JESUS" at bounding box center [344, 137] width 318 height 48
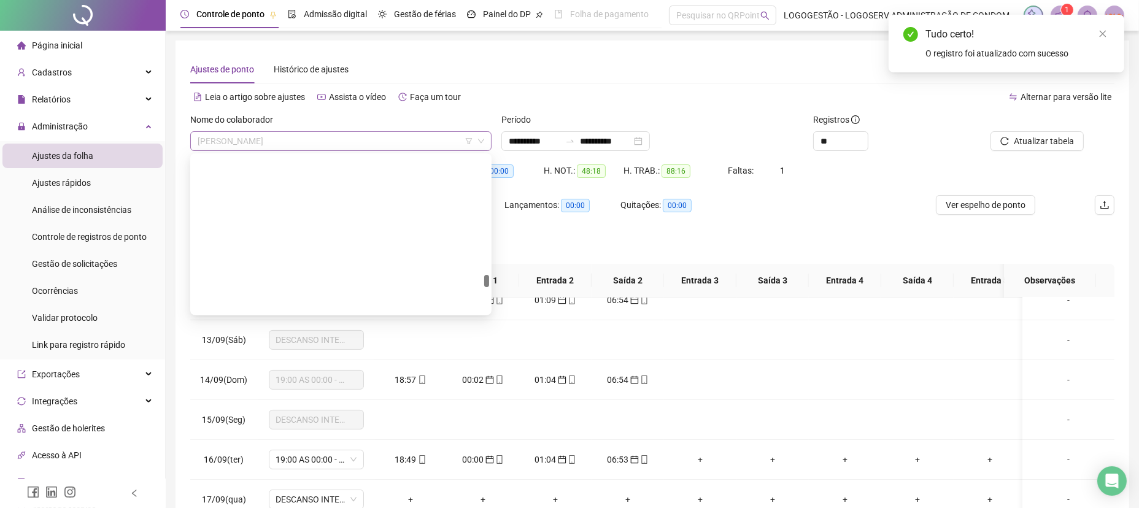
click at [320, 149] on span "[PERSON_NAME]" at bounding box center [341, 141] width 287 height 18
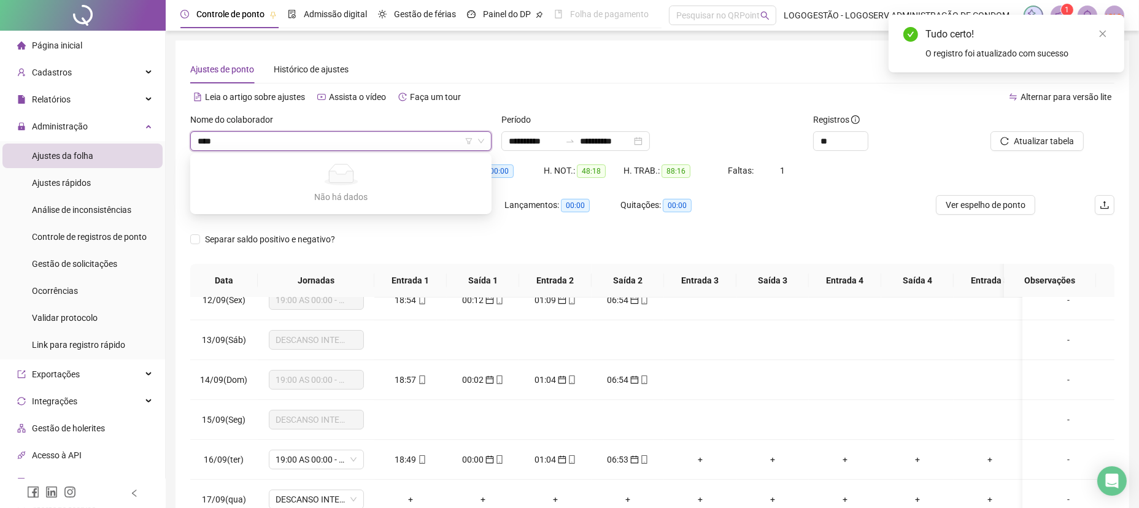
type input "***"
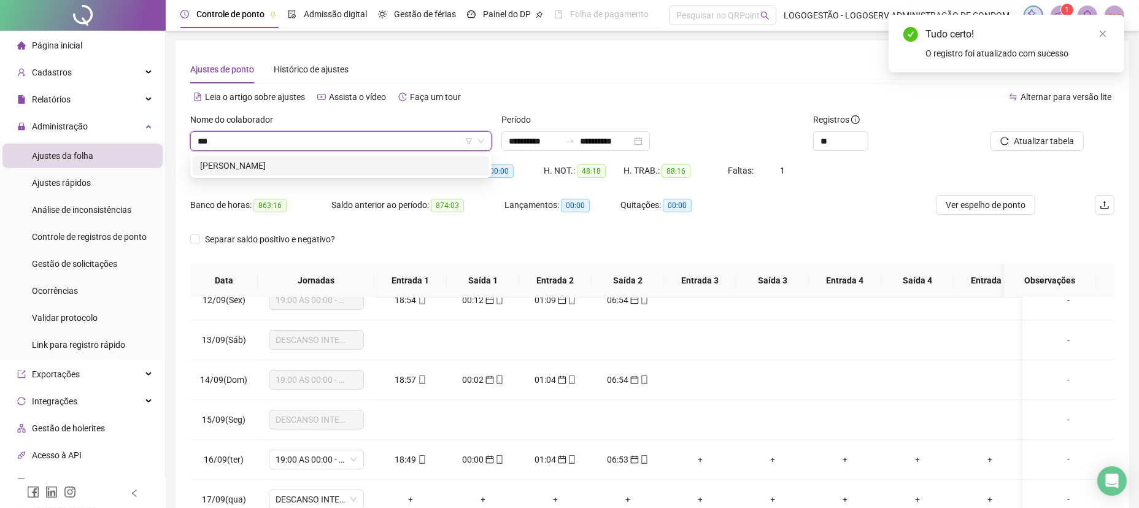
click at [330, 168] on div "ZACARIAS DE SOUZA ALVES" at bounding box center [341, 166] width 282 height 14
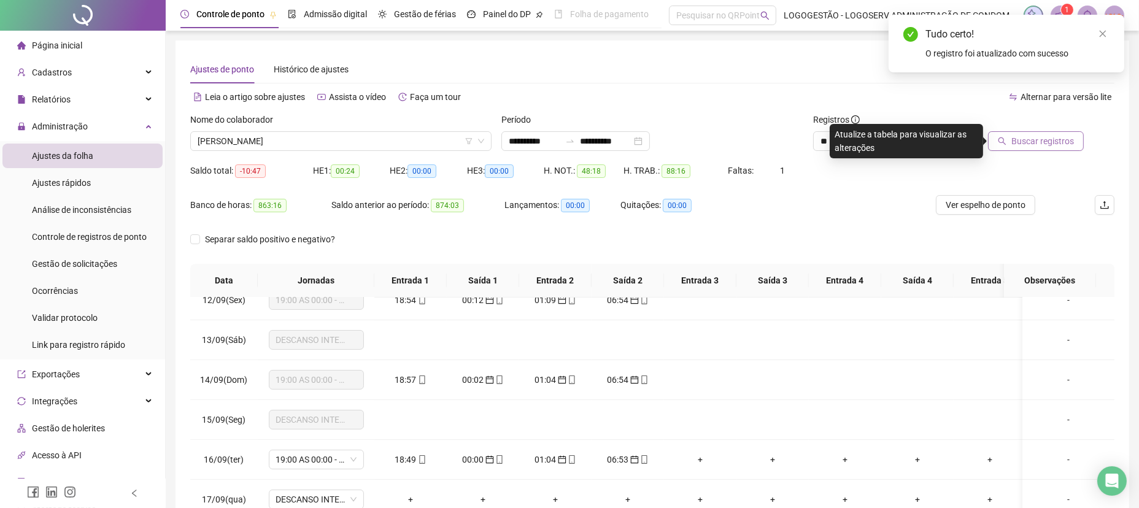
click at [1036, 148] on button "Buscar registros" at bounding box center [1036, 141] width 96 height 20
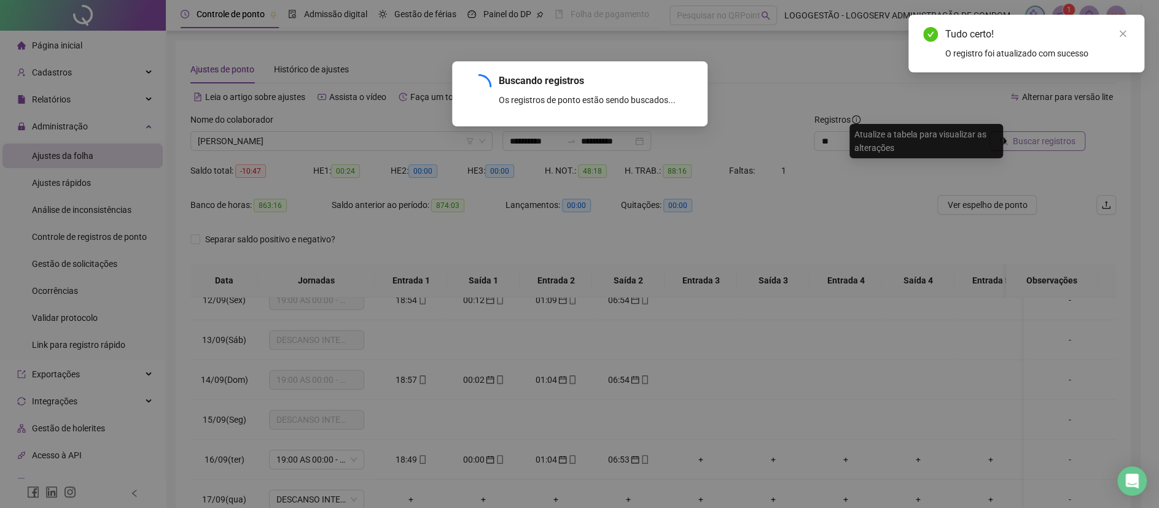
click at [1036, 147] on div "Buscando registros Os registros de ponto estão sendo buscados... OK" at bounding box center [579, 254] width 1159 height 508
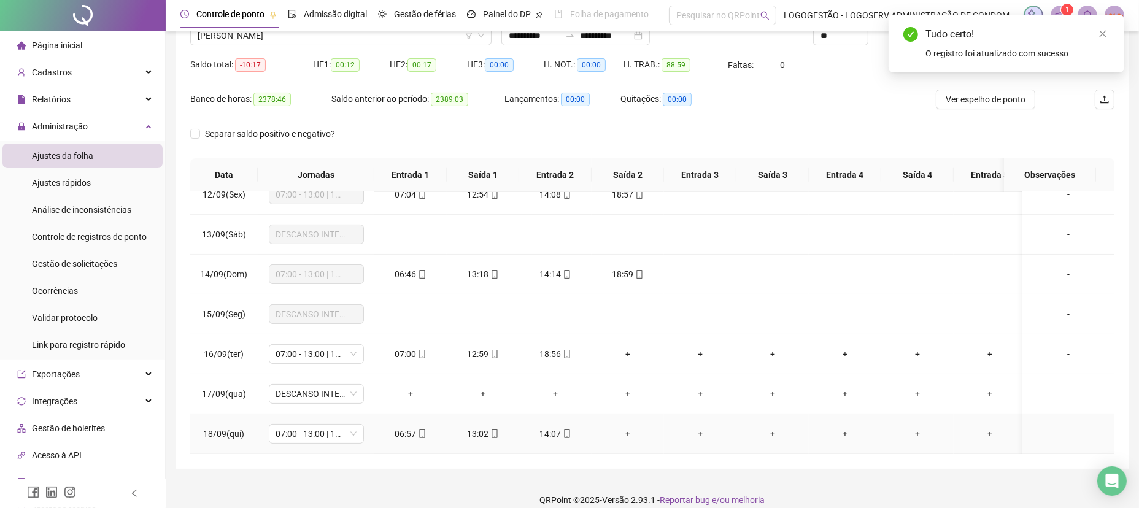
scroll to position [118, 0]
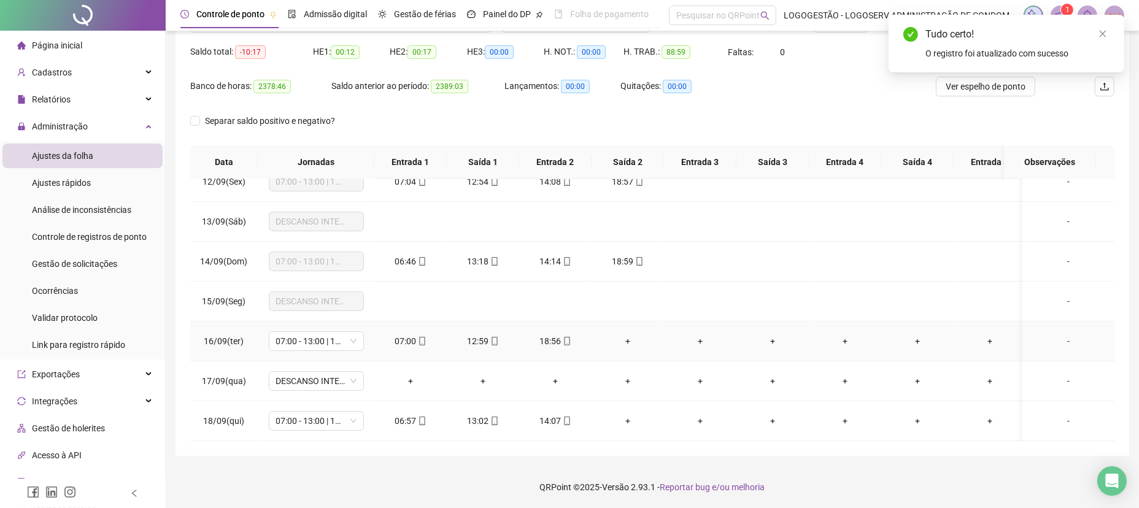
click at [622, 335] on div "+" at bounding box center [628, 342] width 53 height 14
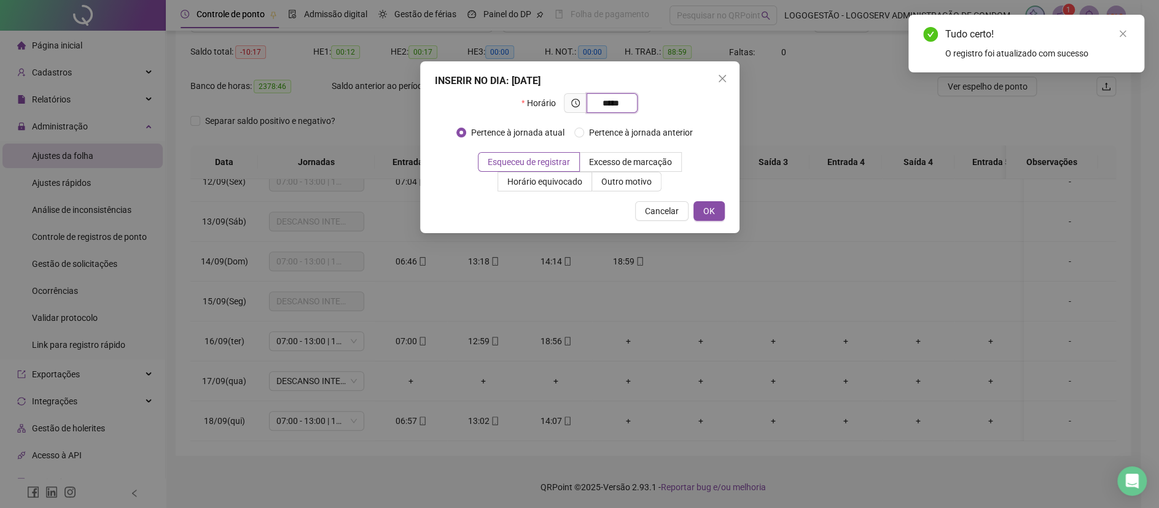
type input "*****"
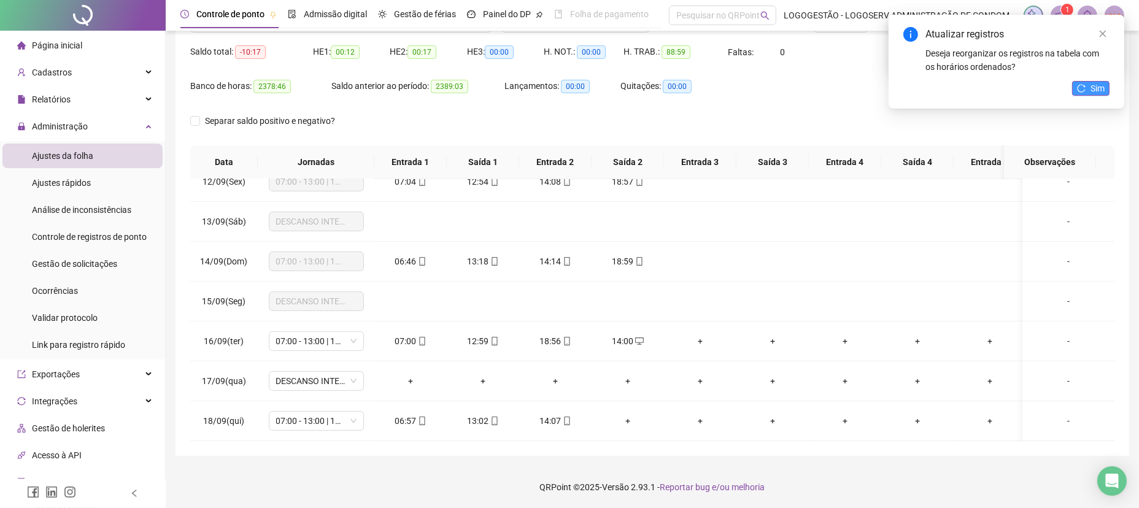
drag, startPoint x: 1088, startPoint y: 90, endPoint x: 1052, endPoint y: 114, distance: 43.4
click at [1087, 90] on button "Sim" at bounding box center [1091, 88] width 37 height 15
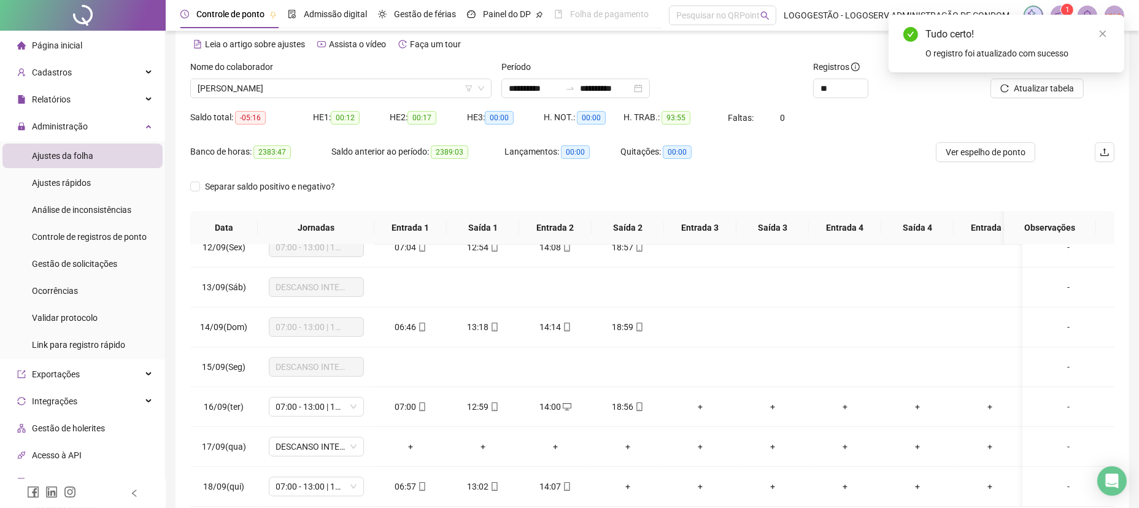
scroll to position [0, 0]
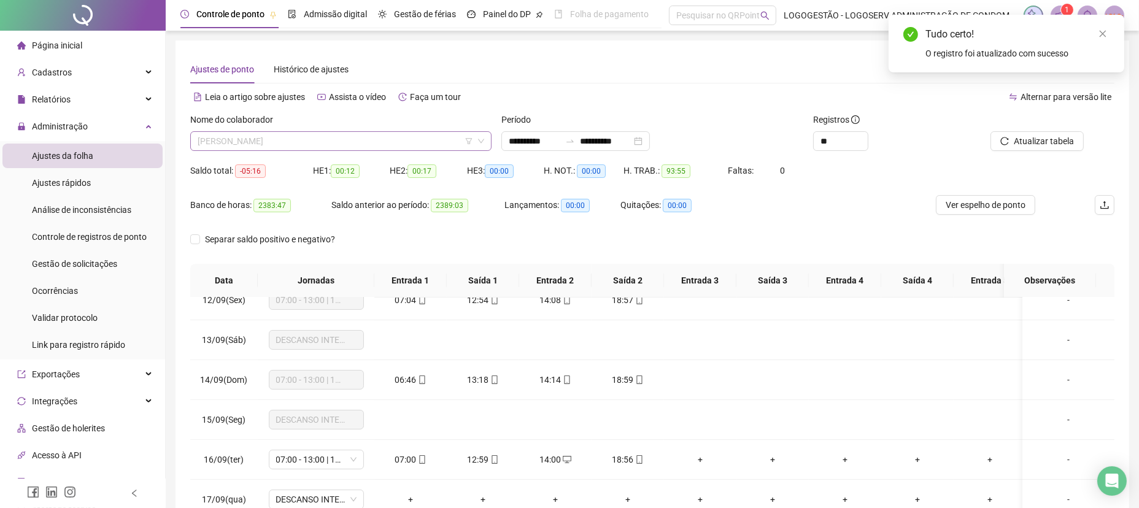
click at [349, 146] on span "ZACARIAS DE SOUZA ALVES" at bounding box center [341, 141] width 287 height 18
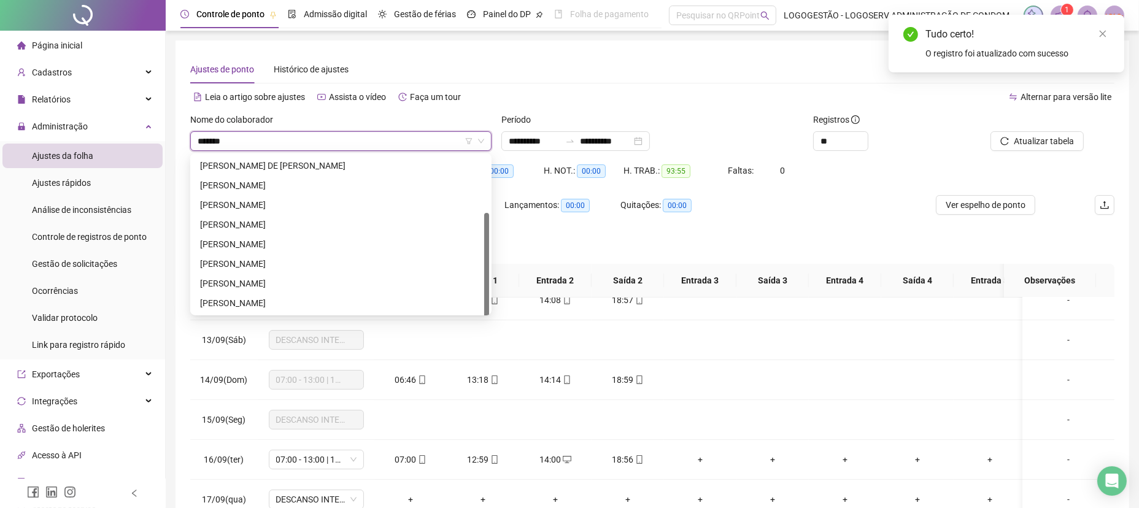
scroll to position [59, 0]
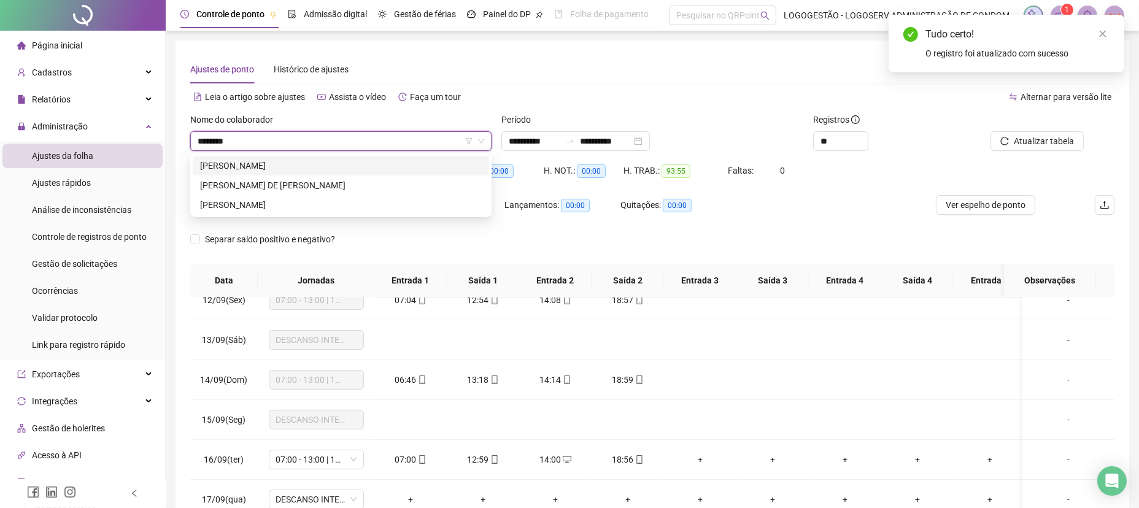
type input "*********"
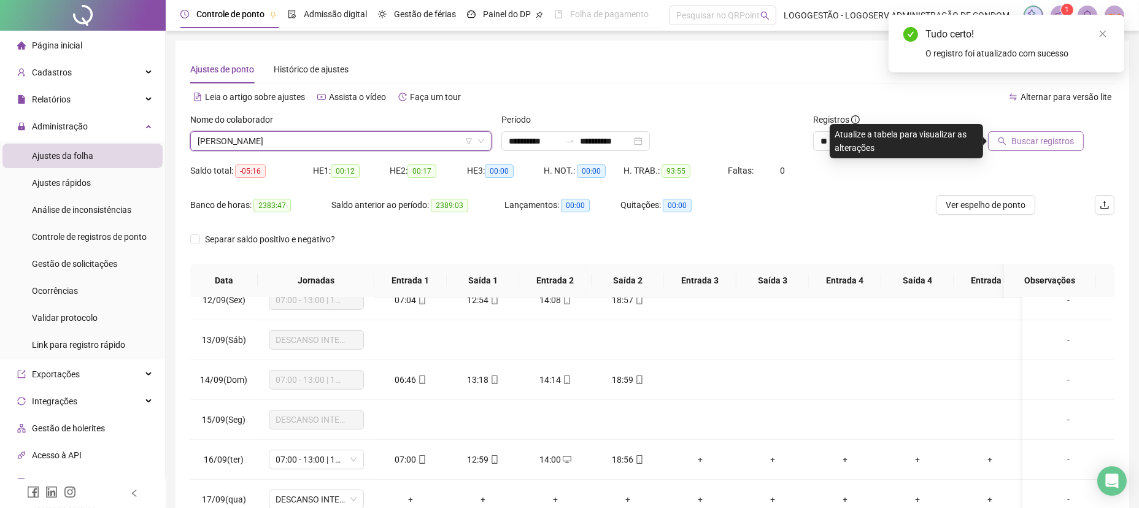
click at [1026, 141] on span "Buscar registros" at bounding box center [1043, 141] width 63 height 14
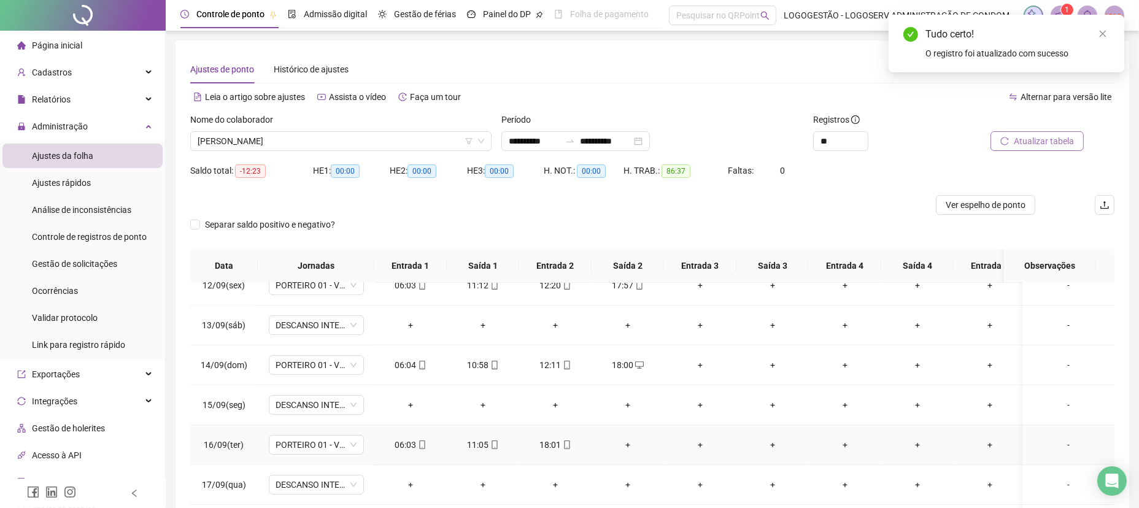
click at [626, 438] on div "+" at bounding box center [628, 445] width 53 height 14
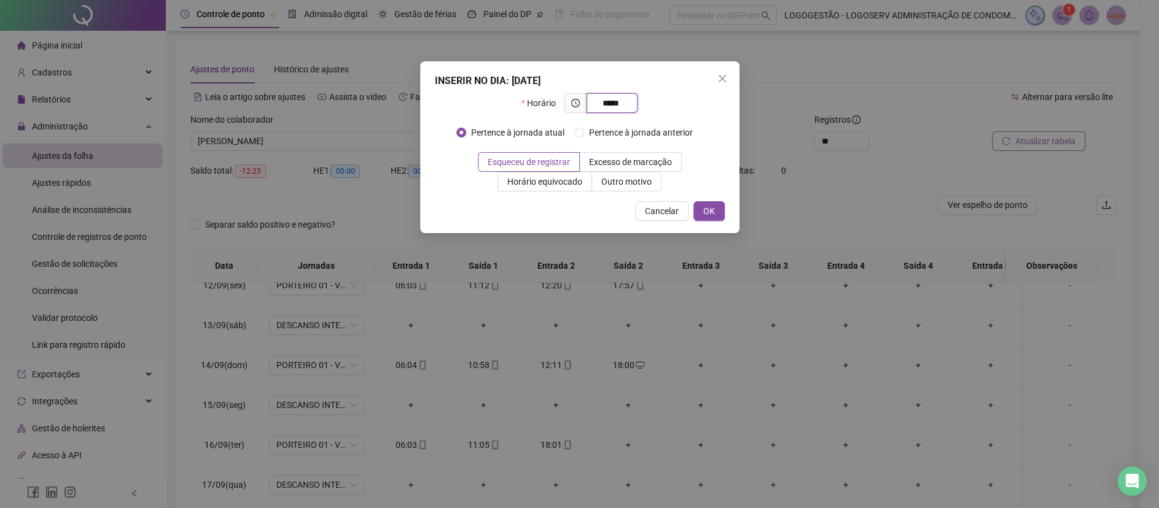
type input "*****"
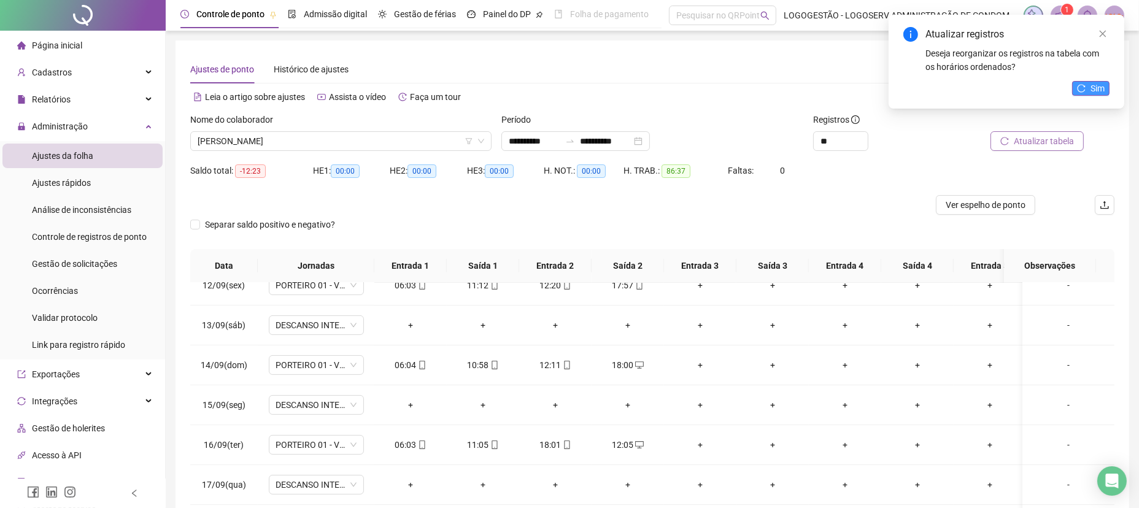
click at [1092, 85] on span "Sim" at bounding box center [1098, 89] width 14 height 14
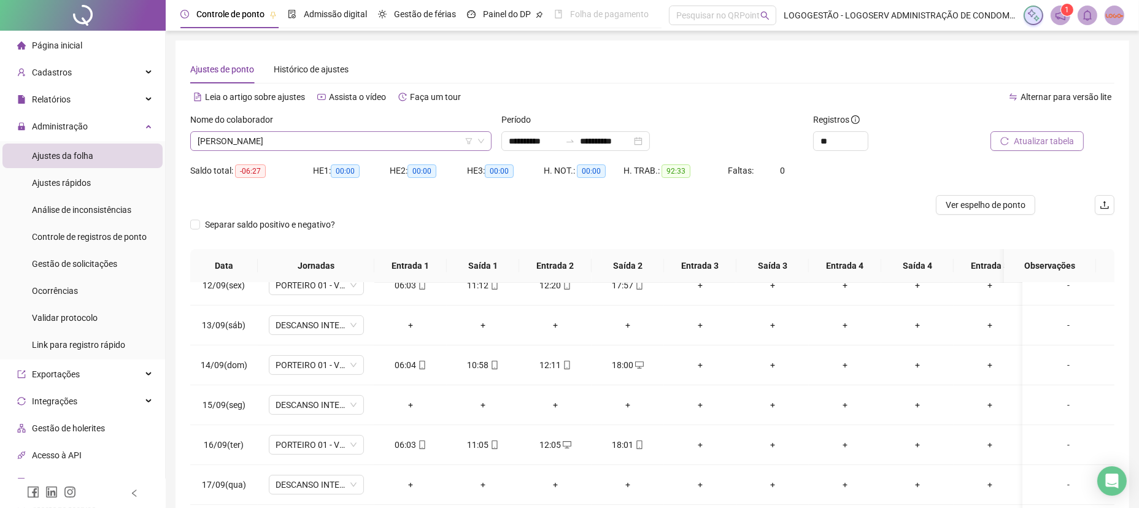
click at [376, 149] on div "Nome do colaborador RAFAEL COSTA DE ALMEIDA" at bounding box center [340, 137] width 311 height 48
click at [376, 148] on span "[PERSON_NAME]" at bounding box center [341, 141] width 287 height 18
type input "********"
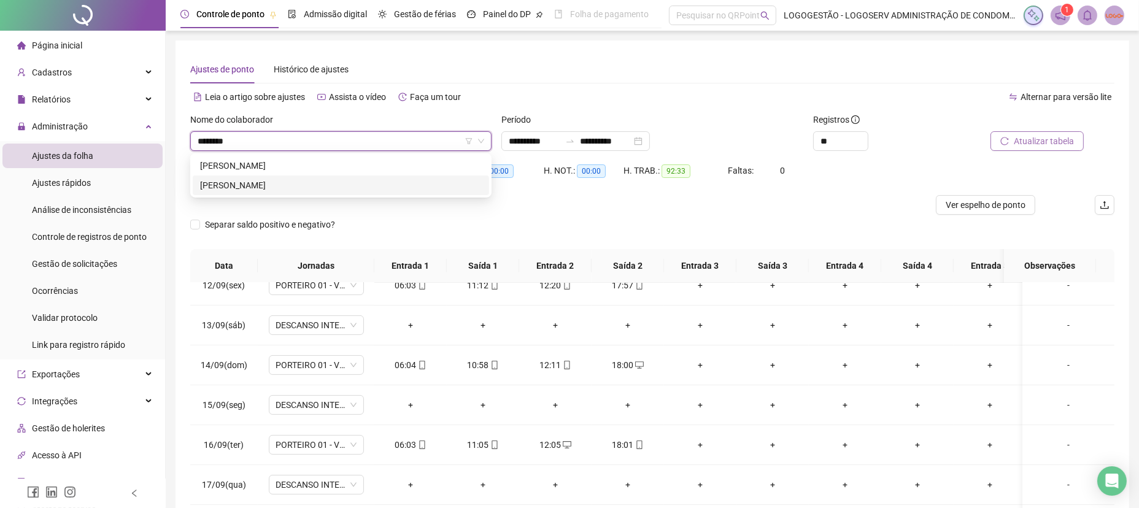
click at [346, 188] on div "[PERSON_NAME]" at bounding box center [341, 186] width 282 height 14
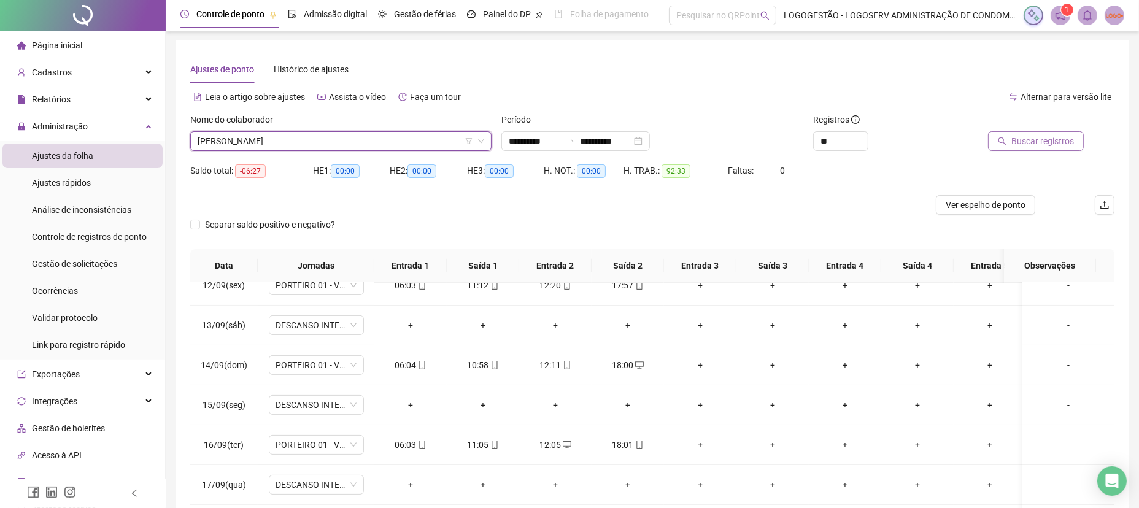
click at [1049, 146] on span "Buscar registros" at bounding box center [1043, 141] width 63 height 14
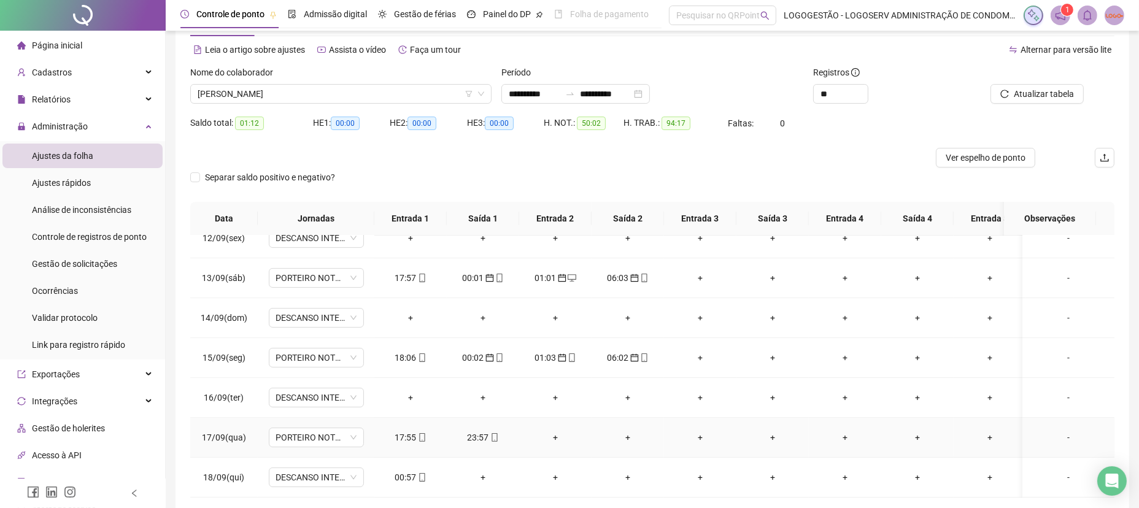
scroll to position [104, 0]
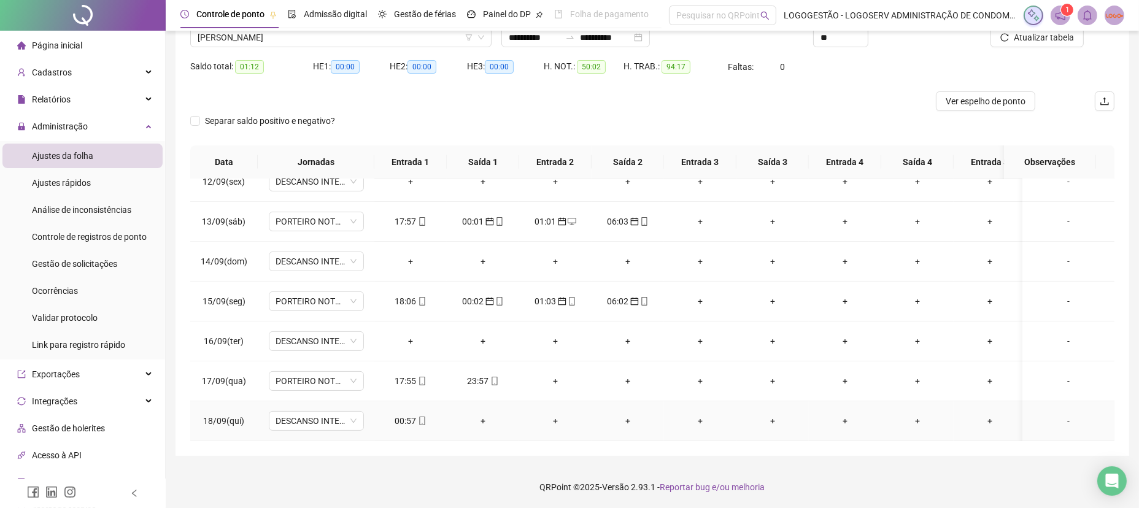
click at [418, 417] on icon "mobile" at bounding box center [422, 421] width 9 height 9
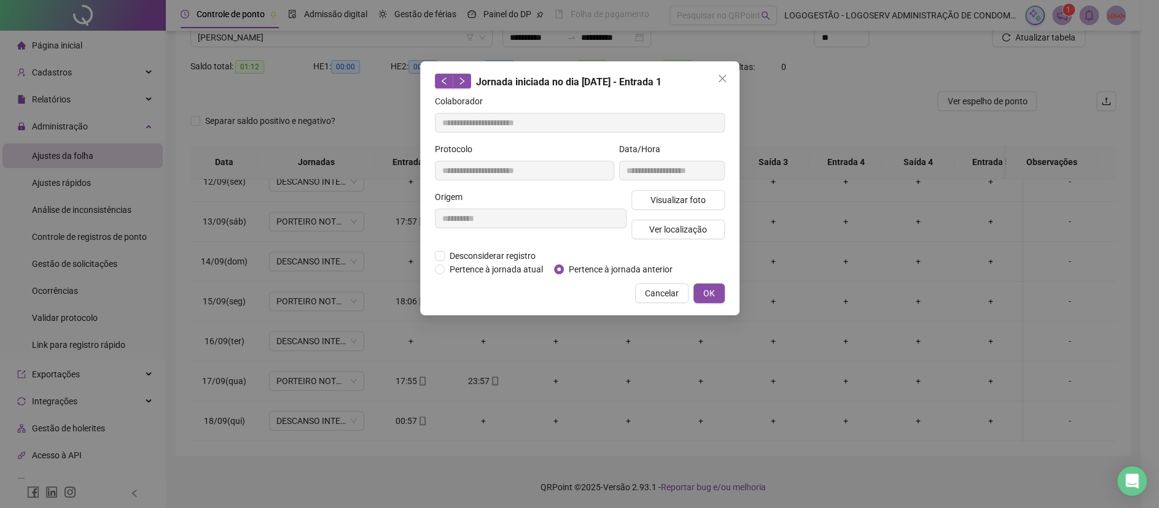
type input "**********"
click at [602, 265] on span "Pertence à jornada anterior" at bounding box center [621, 270] width 114 height 14
click at [709, 288] on span "OK" at bounding box center [709, 294] width 12 height 14
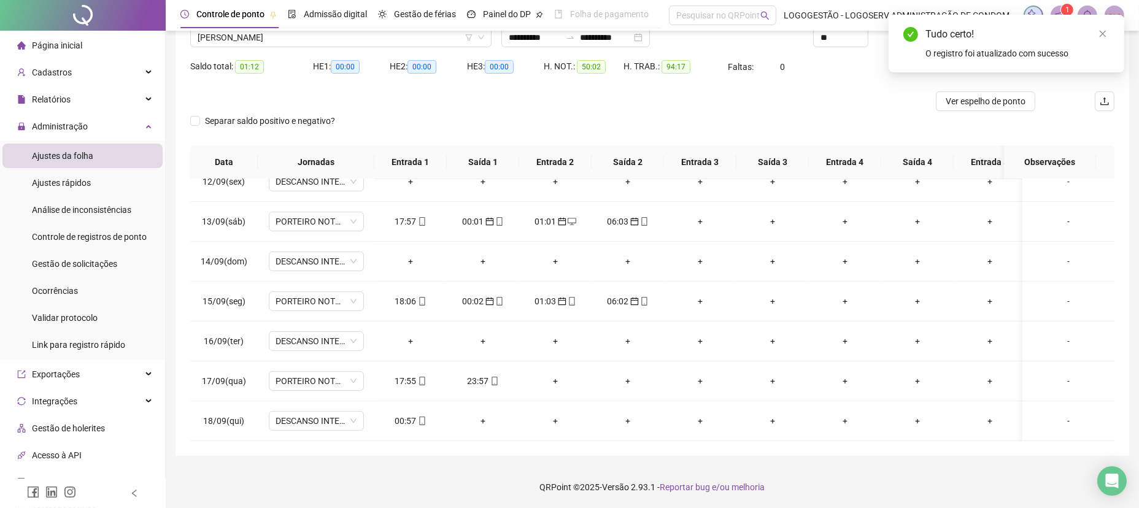
click at [637, 414] on div "+" at bounding box center [628, 421] width 53 height 14
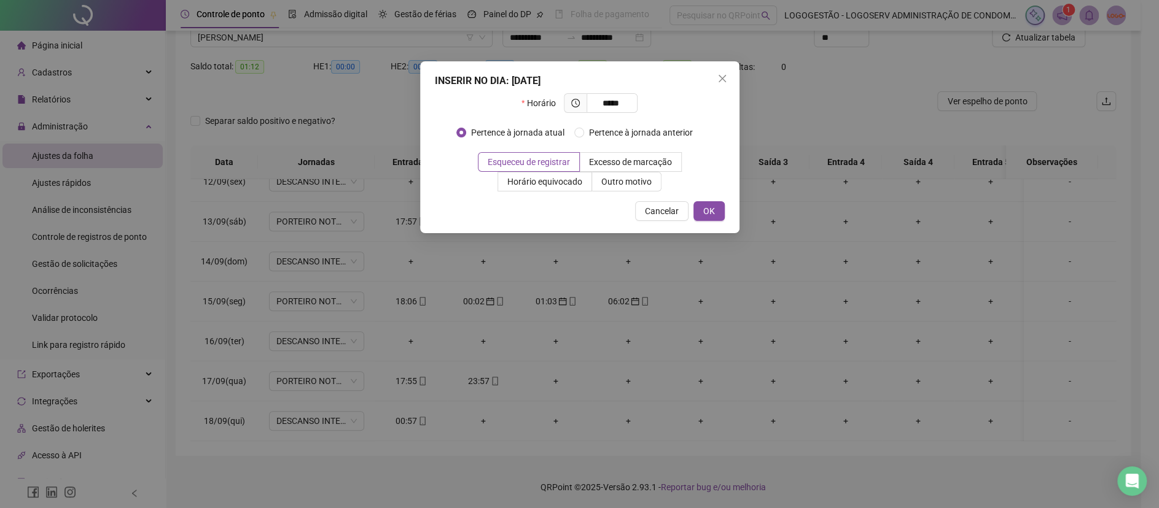
type input "*****"
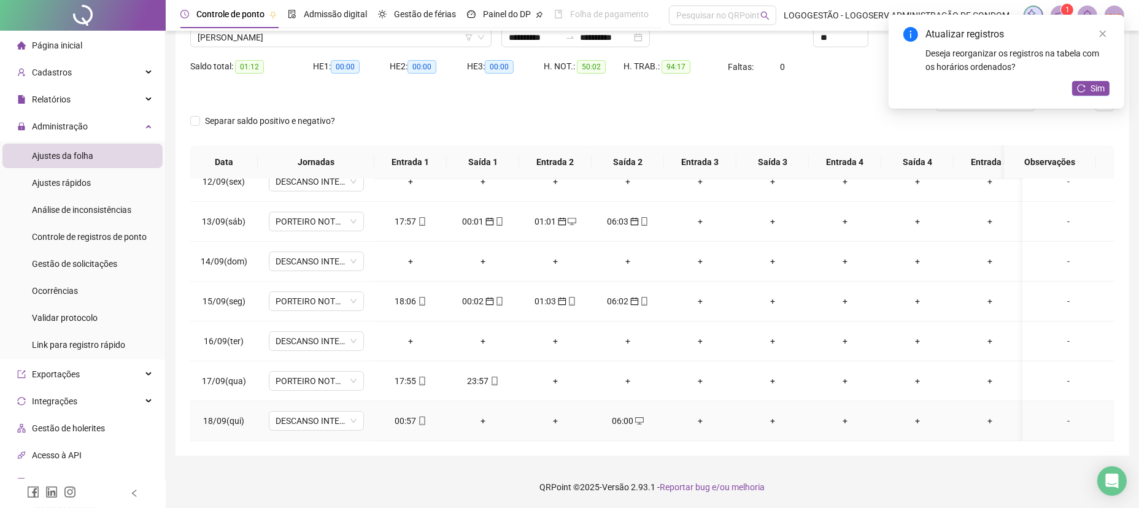
click at [628, 414] on div "06:00" at bounding box center [628, 421] width 53 height 14
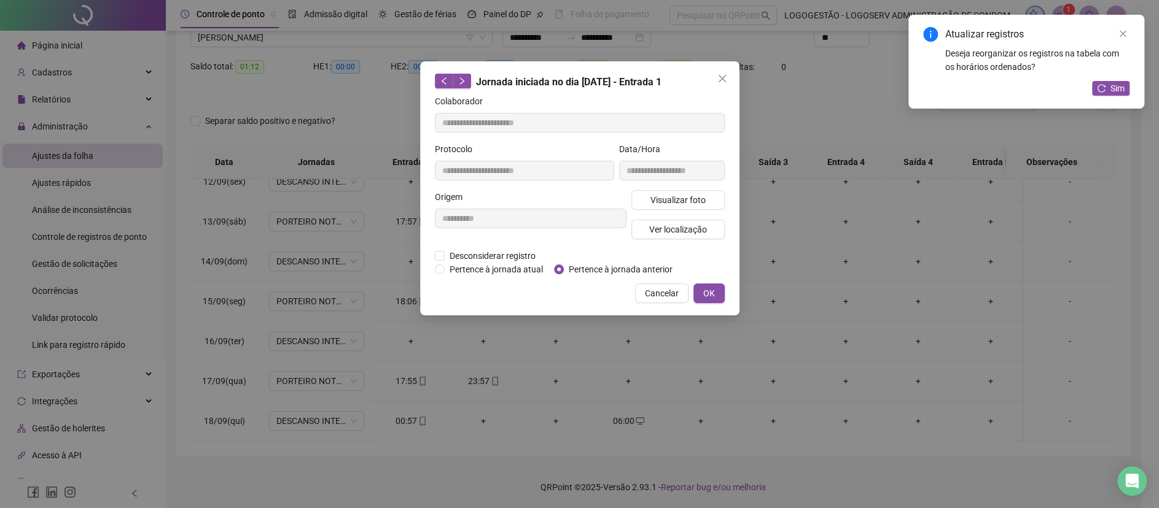
type input "**********"
click at [643, 265] on span "Pertence à jornada anterior" at bounding box center [621, 270] width 114 height 14
click at [695, 287] on button "OK" at bounding box center [708, 294] width 31 height 20
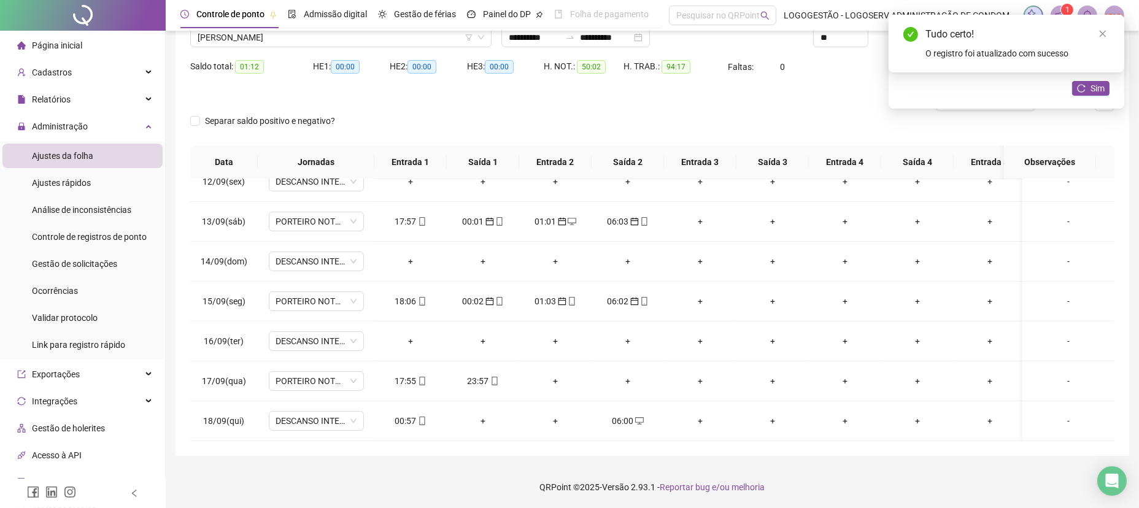
click at [1076, 72] on div "Tudo certo! O registro foi atualizado com sucesso" at bounding box center [1007, 44] width 236 height 58
click at [1085, 72] on div "Tudo certo! O registro foi atualizado com sucesso" at bounding box center [1007, 44] width 236 height 58
drag, startPoint x: 1092, startPoint y: 78, endPoint x: 1093, endPoint y: 84, distance: 6.4
click at [1093, 84] on body "**********" at bounding box center [569, 150] width 1139 height 508
click at [1092, 88] on span "Sim" at bounding box center [1098, 89] width 14 height 14
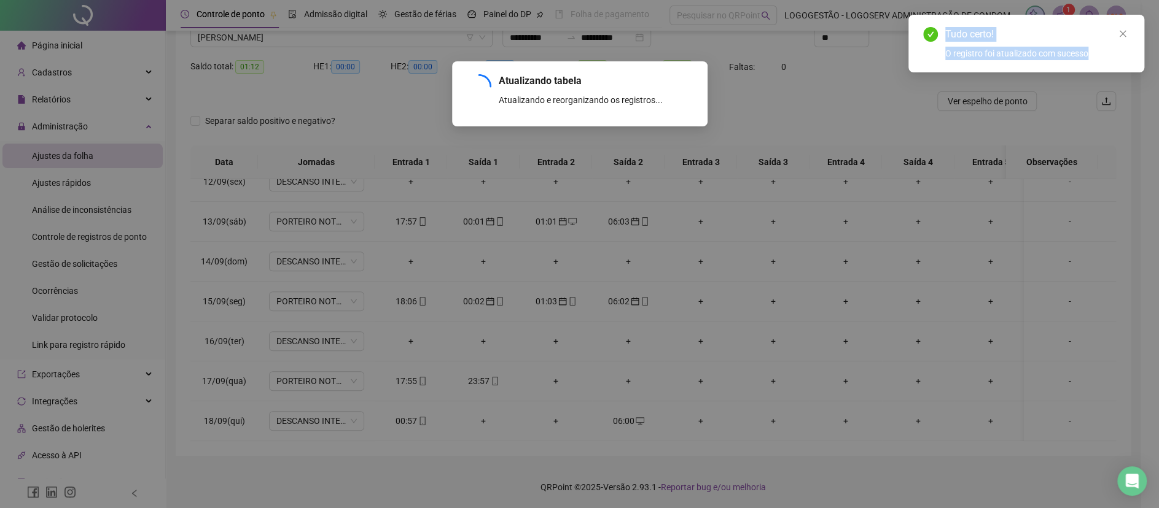
click at [1092, 88] on button "Sim" at bounding box center [1110, 88] width 37 height 15
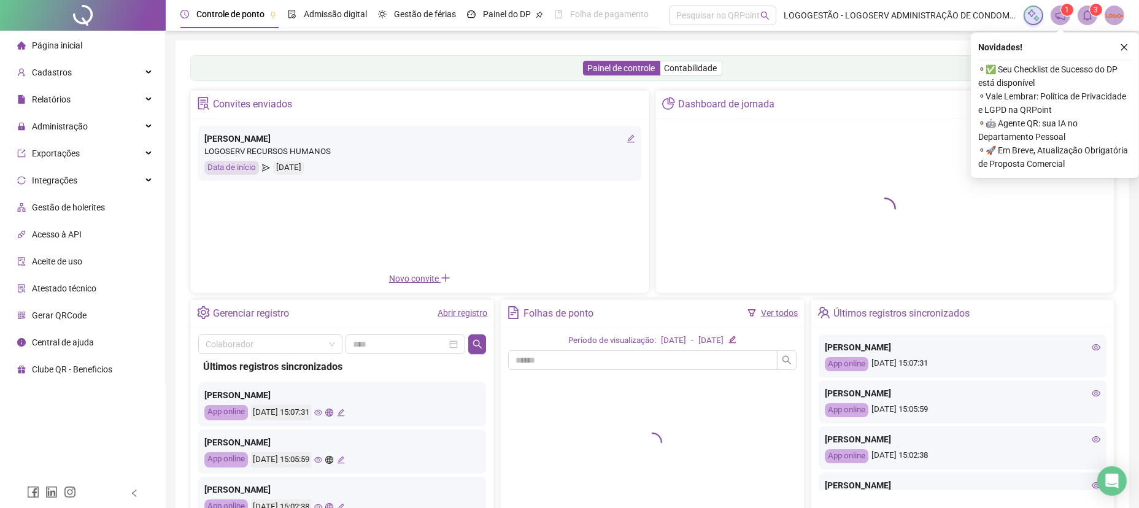
drag, startPoint x: 96, startPoint y: 107, endPoint x: 212, endPoint y: 103, distance: 115.5
click at [98, 103] on div "Relatórios" at bounding box center [82, 99] width 160 height 25
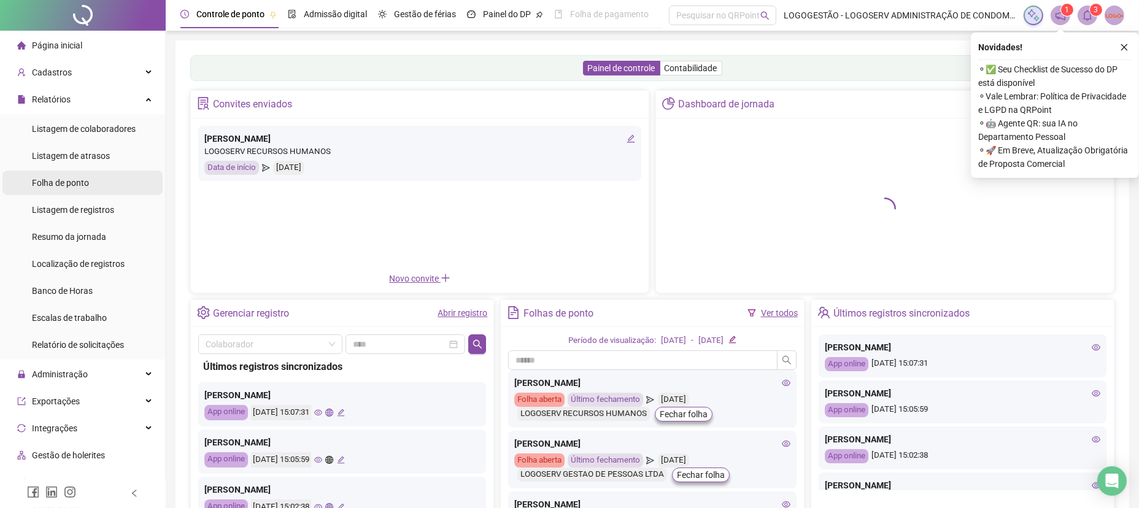
click at [58, 190] on div "Folha de ponto" at bounding box center [60, 183] width 57 height 25
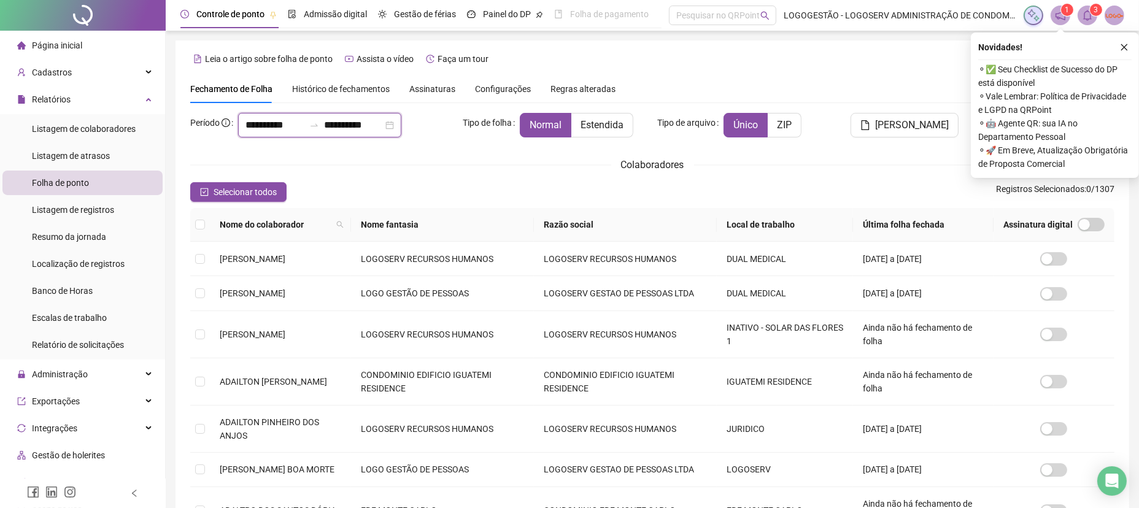
click at [195, 149] on div "**********" at bounding box center [652, 402] width 925 height 578
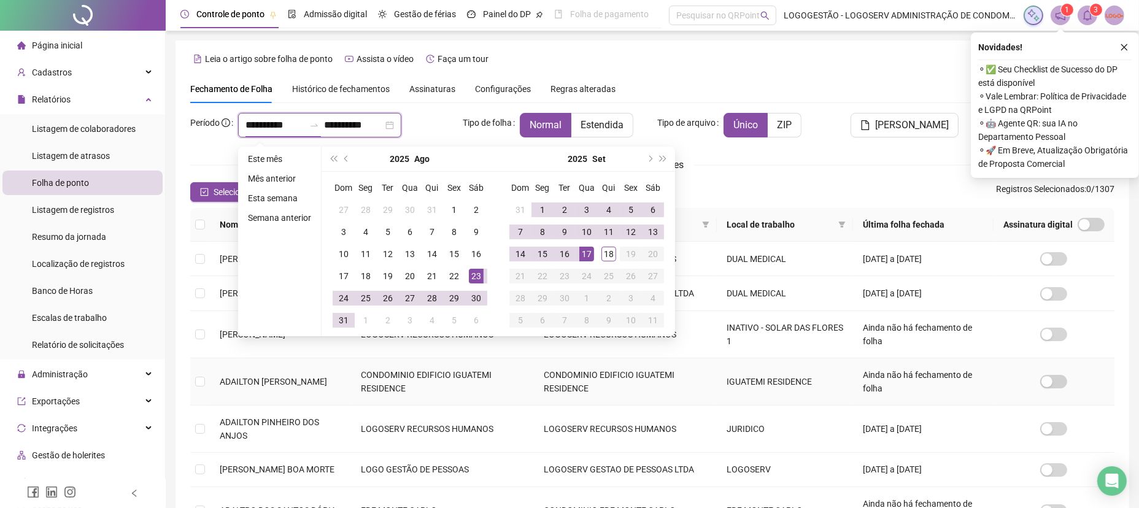
type input "**********"
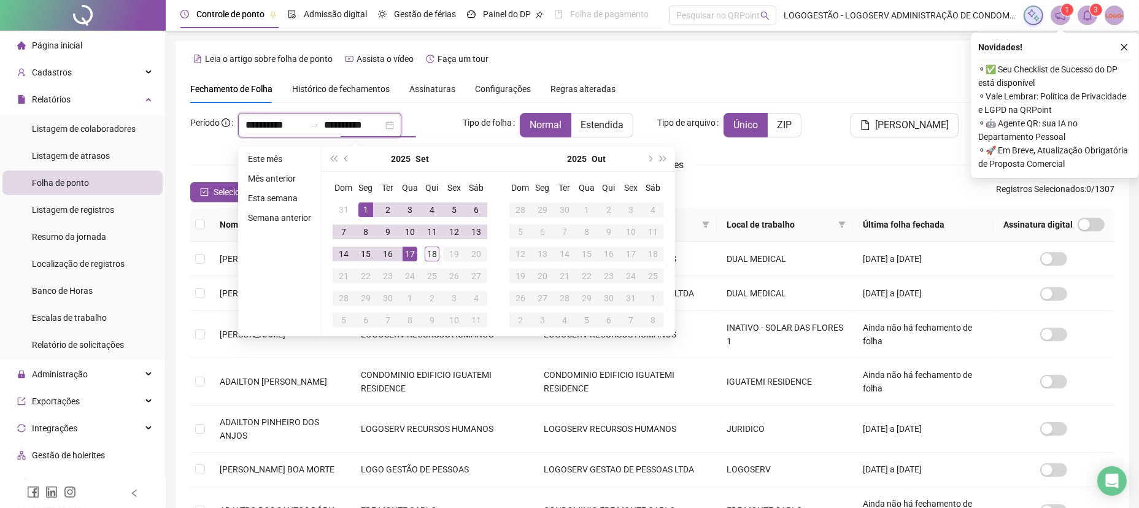
type input "**********"
click at [421, 250] on td "18" at bounding box center [432, 254] width 22 height 22
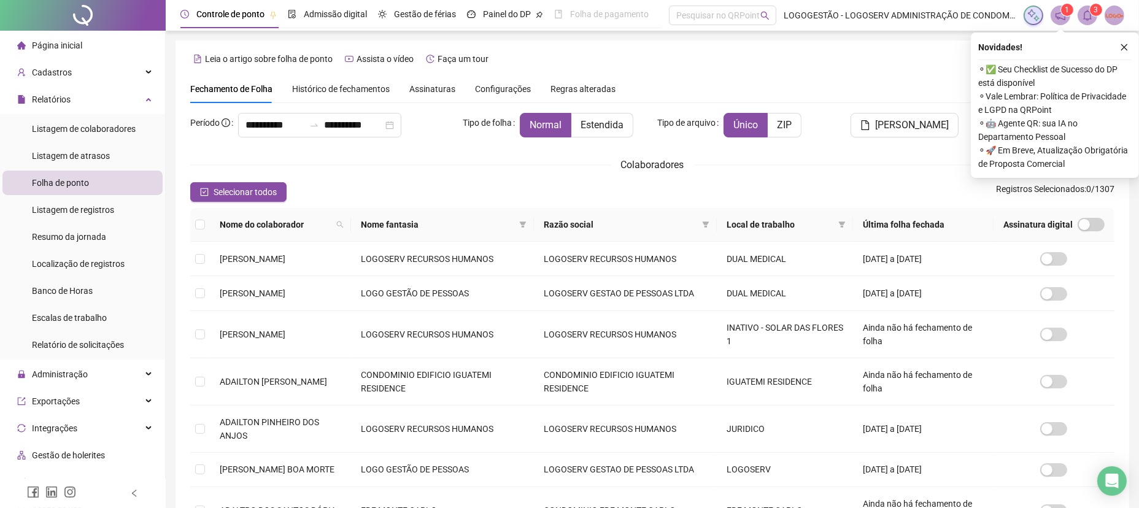
drag, startPoint x: 605, startPoint y: 125, endPoint x: 543, endPoint y: 183, distance: 84.7
click at [604, 125] on span "Estendida" at bounding box center [602, 125] width 43 height 12
click at [529, 224] on span at bounding box center [523, 224] width 12 height 18
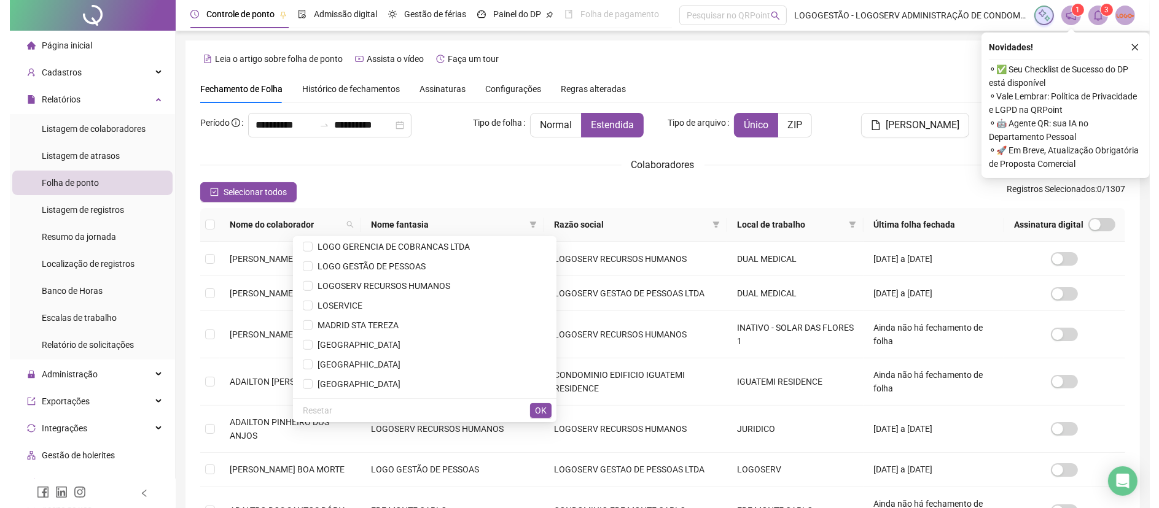
scroll to position [1104, 0]
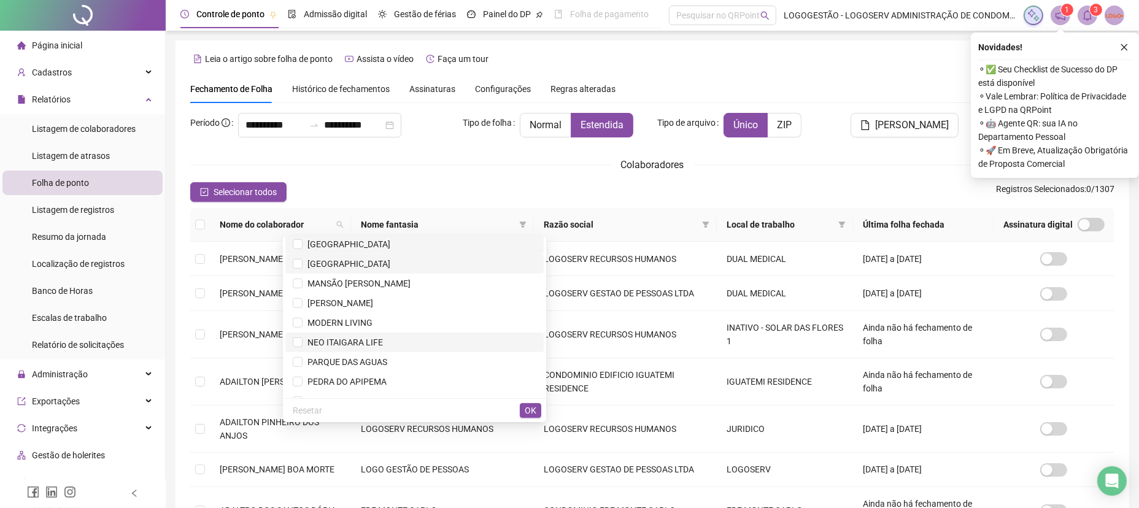
drag, startPoint x: 437, startPoint y: 256, endPoint x: 453, endPoint y: 333, distance: 79.1
click at [435, 255] on li "[GEOGRAPHIC_DATA]" at bounding box center [414, 264] width 258 height 20
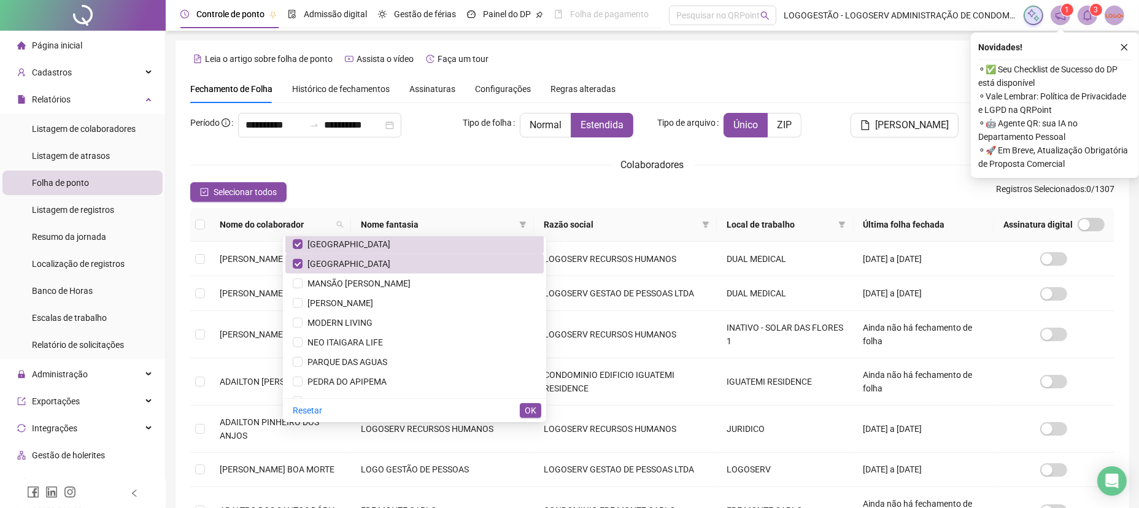
click at [543, 412] on div "Resetar OK" at bounding box center [414, 410] width 263 height 24
click at [530, 419] on div "Resetar OK" at bounding box center [414, 410] width 263 height 24
click at [525, 409] on span "OK" at bounding box center [531, 411] width 12 height 14
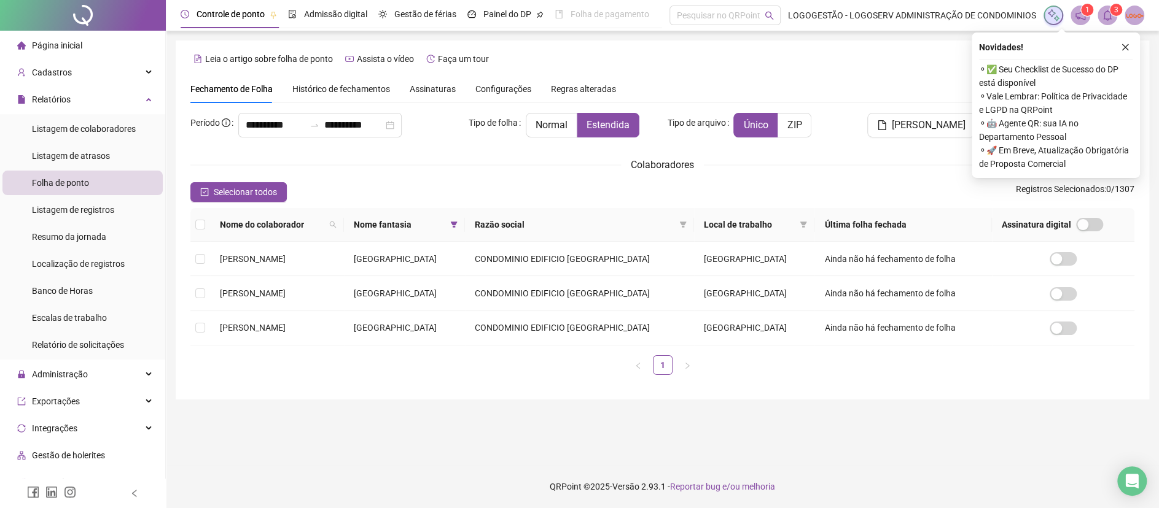
drag, startPoint x: 249, startPoint y: 180, endPoint x: 409, endPoint y: 192, distance: 160.6
click at [249, 181] on div "**********" at bounding box center [662, 249] width 944 height 272
drag, startPoint x: 268, startPoint y: 195, endPoint x: 295, endPoint y: 187, distance: 28.0
click at [268, 195] on span "Selecionar todos" at bounding box center [245, 192] width 63 height 14
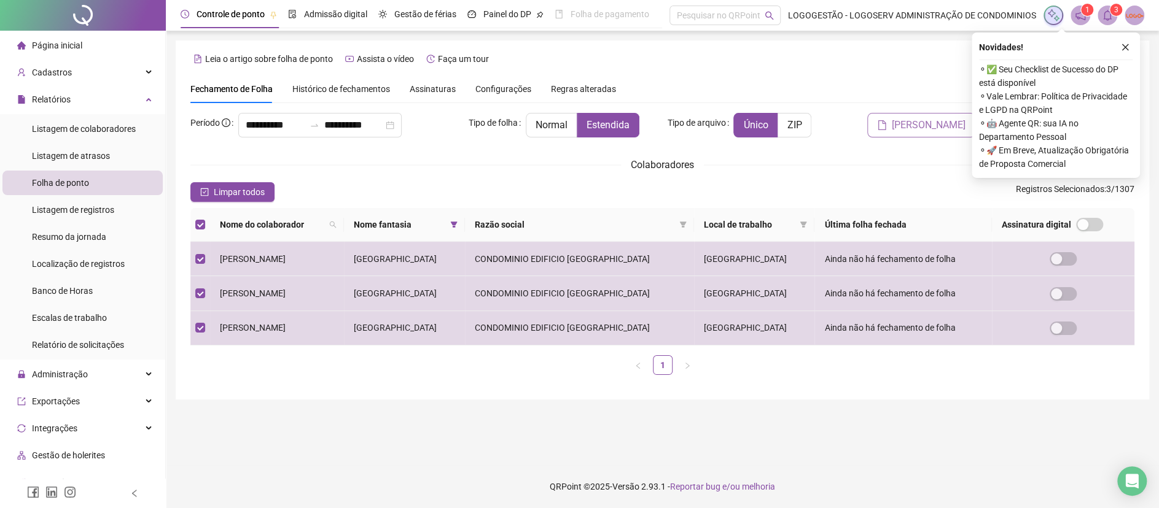
click at [946, 122] on span "[PERSON_NAME]" at bounding box center [928, 125] width 74 height 15
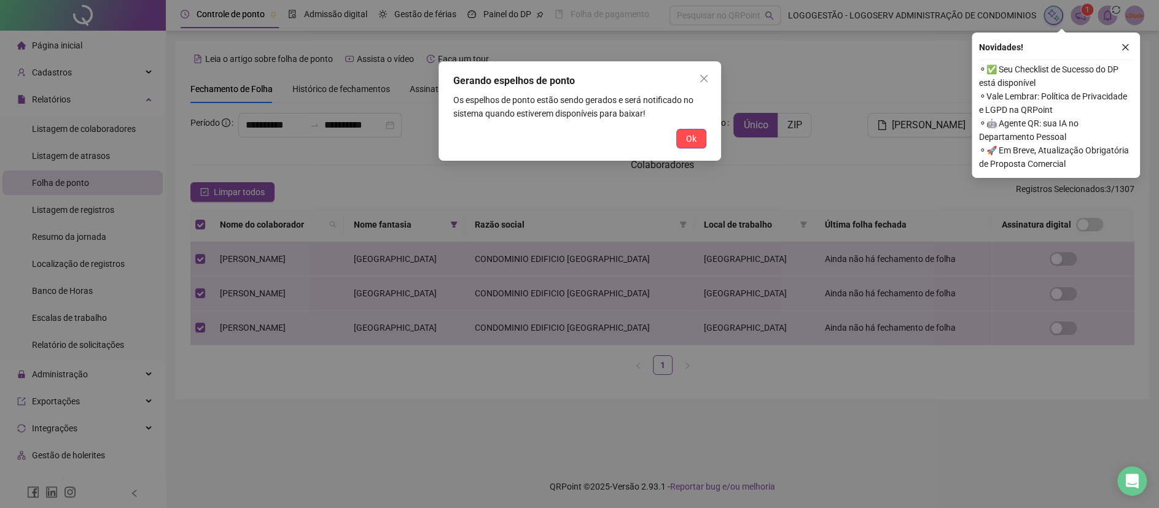
click at [682, 127] on div "Gerando espelhos de ponto Os espelhos de ponto estão sendo gerados e será notif…" at bounding box center [579, 110] width 282 height 99
drag, startPoint x: 682, startPoint y: 139, endPoint x: 686, endPoint y: 144, distance: 6.5
click at [676, 136] on button "Ok" at bounding box center [691, 139] width 30 height 20
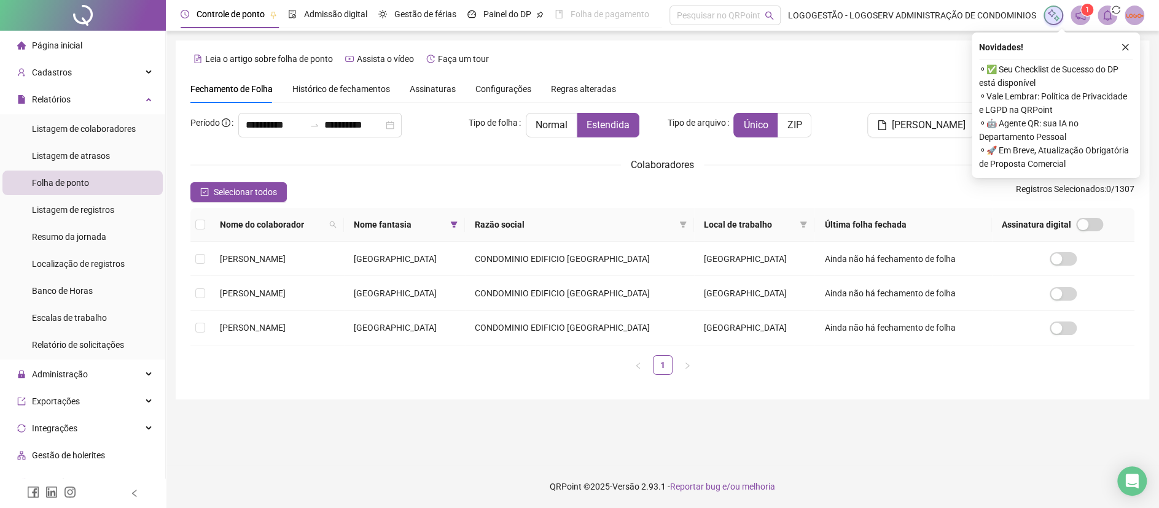
click at [1123, 53] on button "button" at bounding box center [1124, 47] width 15 height 15
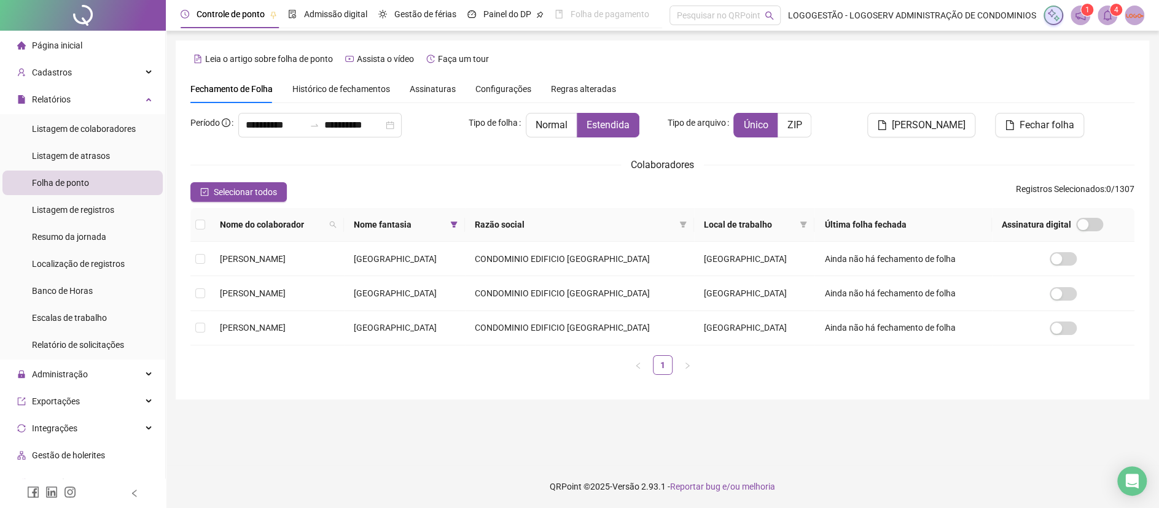
drag, startPoint x: 1112, startPoint y: 18, endPoint x: 1104, endPoint y: 23, distance: 9.1
click at [1111, 18] on icon "bell" at bounding box center [1106, 15] width 11 height 11
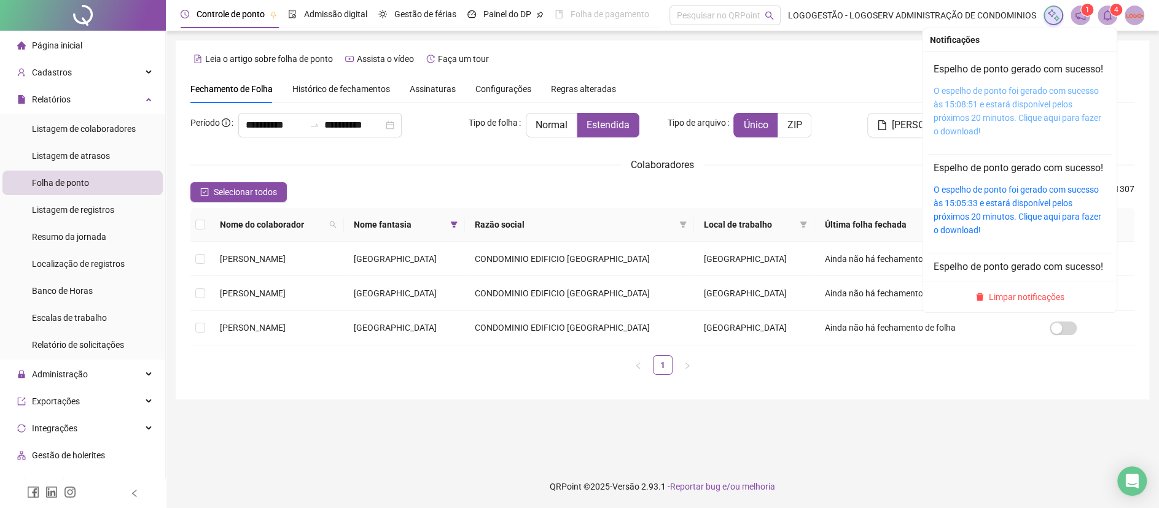
click at [1009, 130] on link "O espelho de ponto foi gerado com sucesso às 15:08:51 e estará disponível pelos…" at bounding box center [1017, 111] width 168 height 50
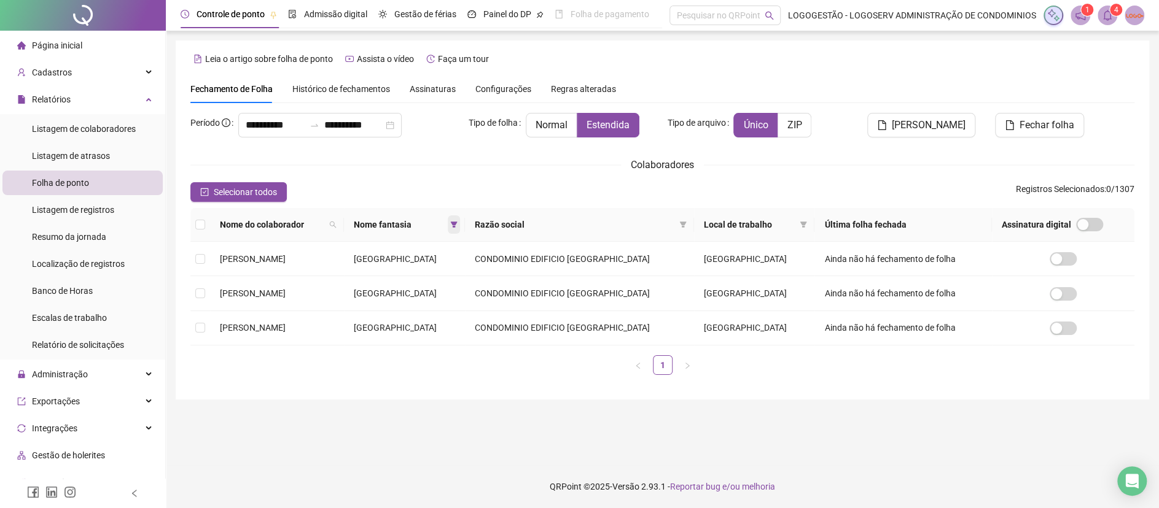
click at [460, 222] on span at bounding box center [454, 224] width 12 height 18
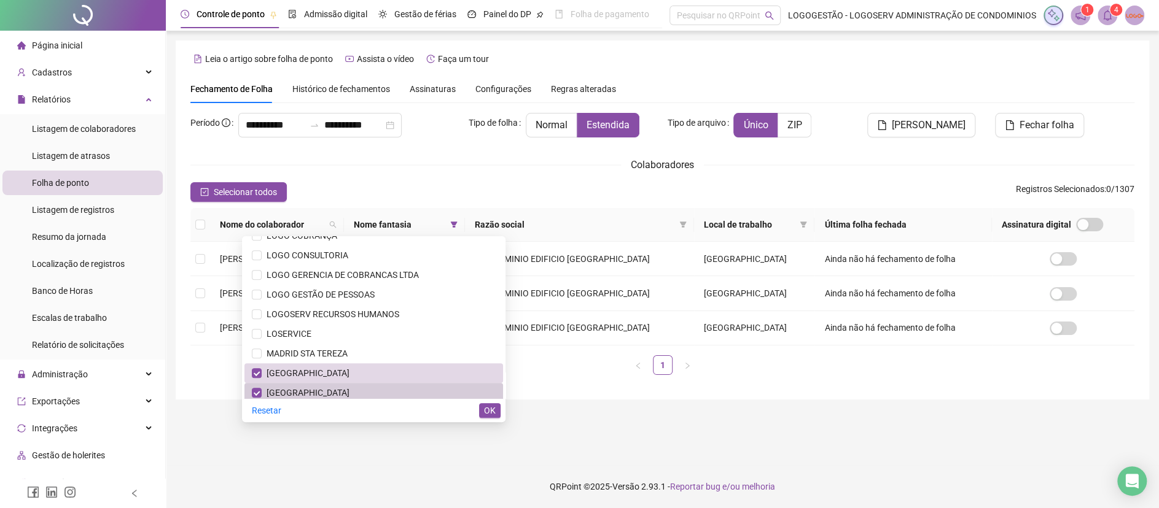
click at [430, 388] on span "[GEOGRAPHIC_DATA]" at bounding box center [374, 393] width 244 height 14
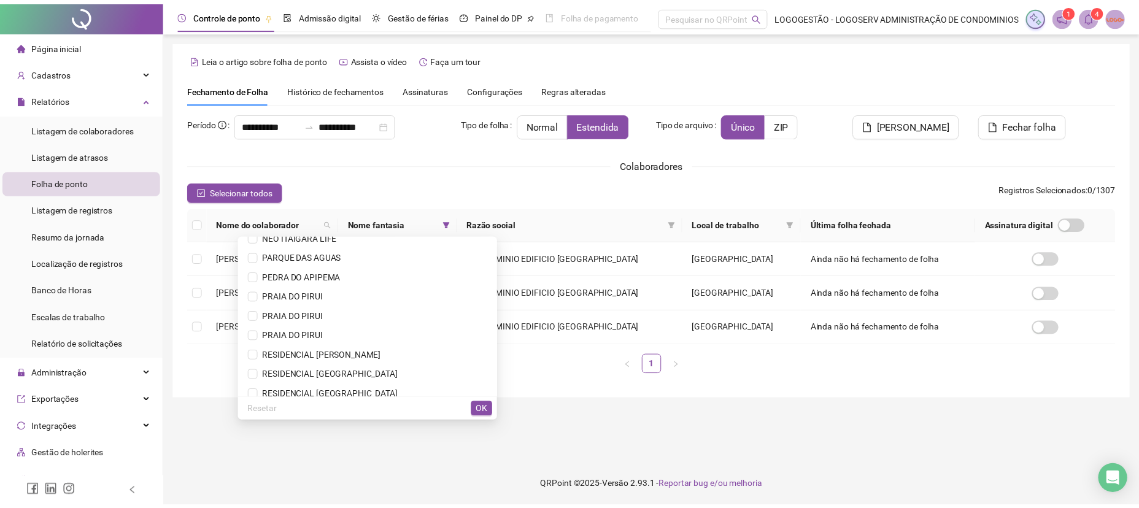
scroll to position [1227, 0]
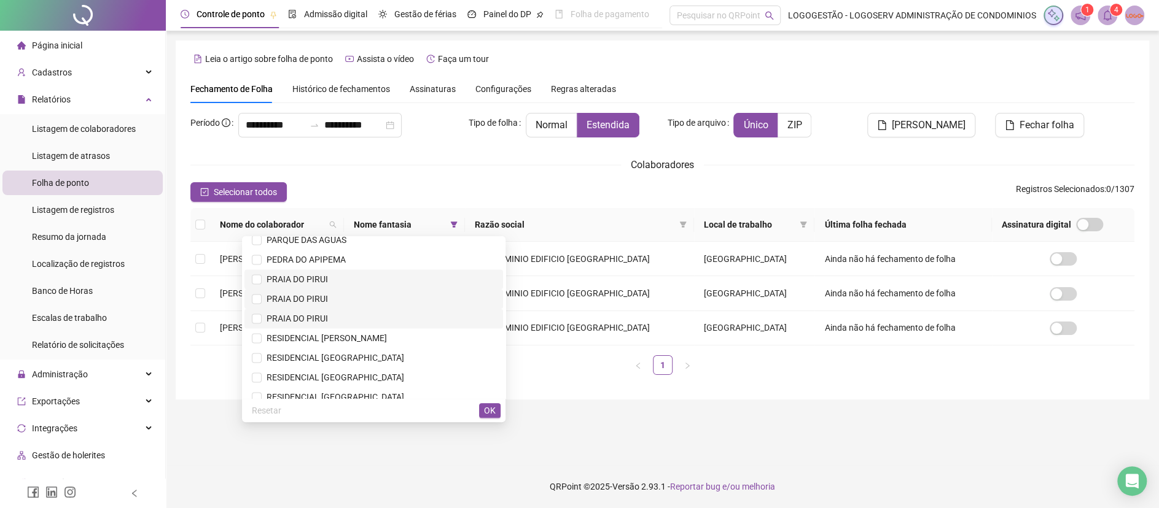
click at [416, 309] on li "PRAIA DO PIRUI" at bounding box center [373, 319] width 258 height 20
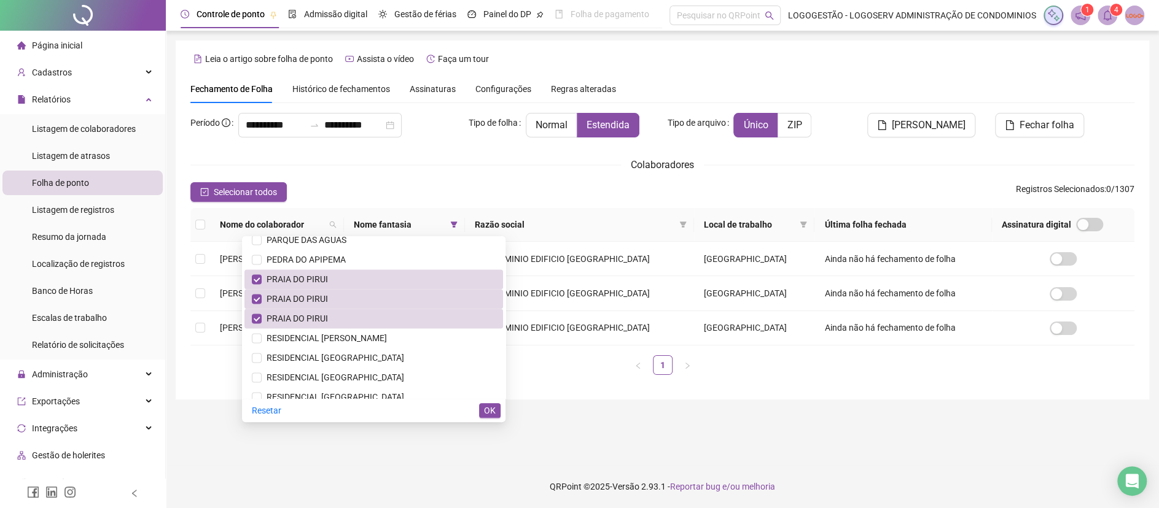
click at [493, 420] on div "Resetar OK" at bounding box center [373, 410] width 263 height 24
click at [503, 416] on div "Resetar OK" at bounding box center [373, 410] width 263 height 24
click at [487, 413] on span "OK" at bounding box center [490, 411] width 12 height 14
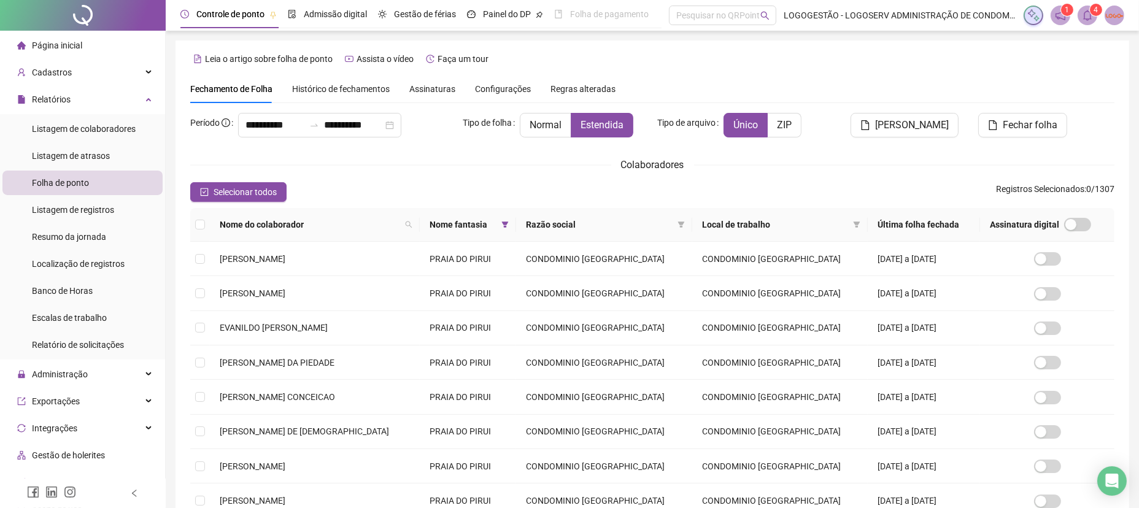
drag, startPoint x: 227, startPoint y: 191, endPoint x: 330, endPoint y: 221, distance: 107.4
click at [230, 192] on span "Selecionar todos" at bounding box center [245, 192] width 63 height 14
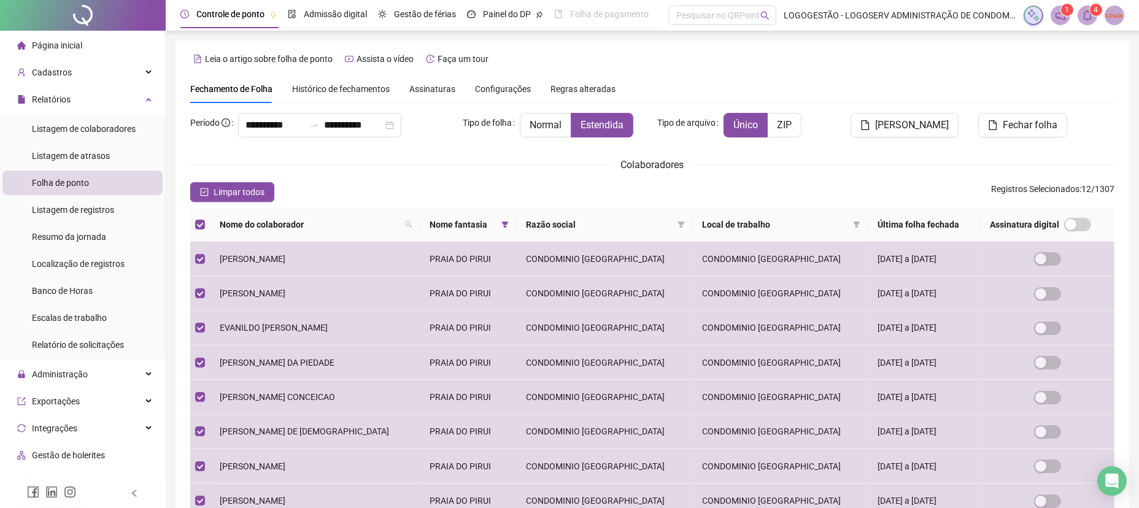
drag, startPoint x: 902, startPoint y: 132, endPoint x: 850, endPoint y: 192, distance: 79.6
click at [902, 131] on span "[PERSON_NAME]" at bounding box center [912, 125] width 74 height 15
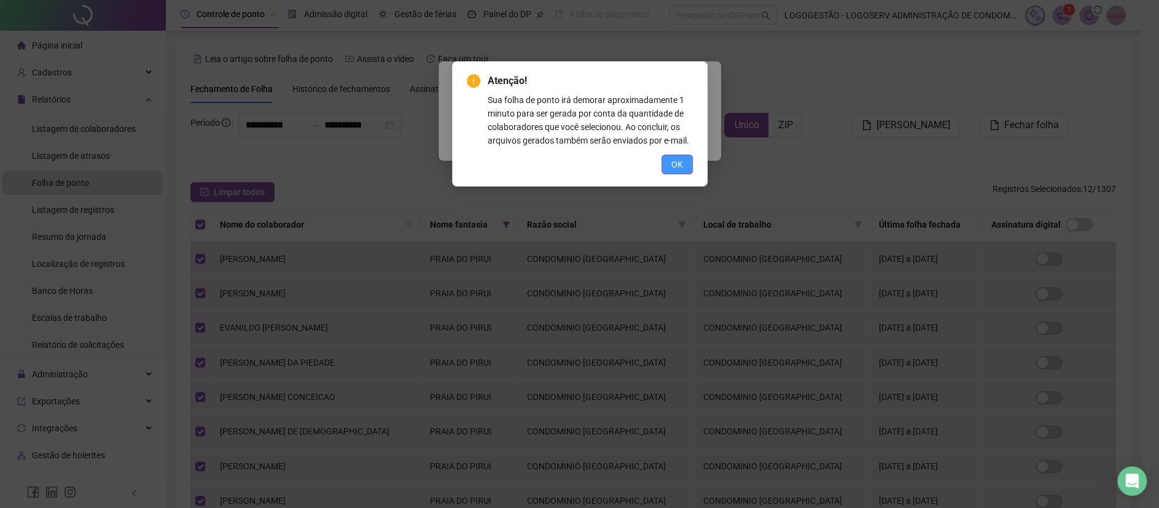
click at [672, 155] on button "OK" at bounding box center [676, 165] width 31 height 20
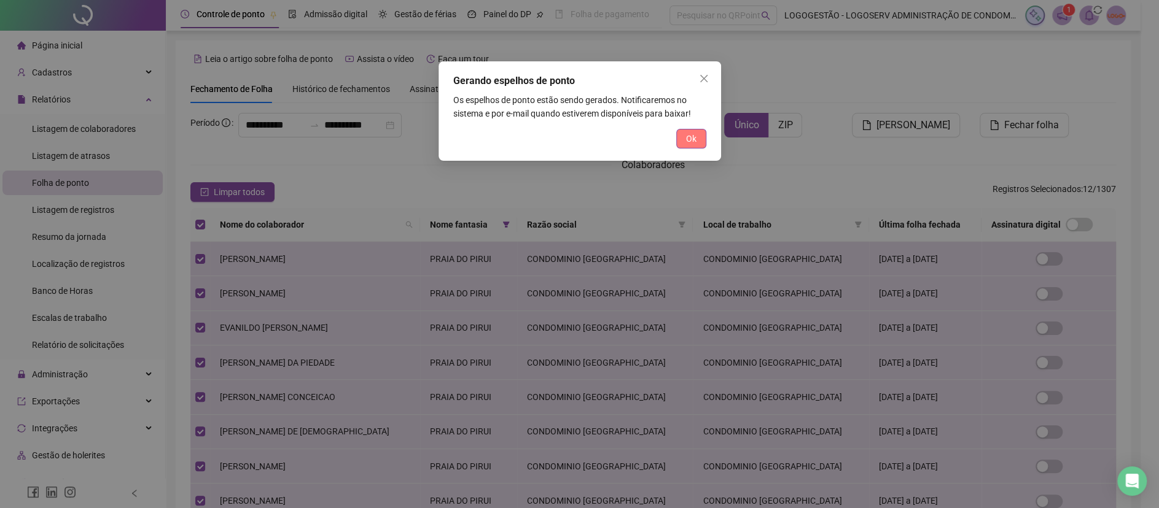
click at [693, 132] on span "Ok" at bounding box center [691, 139] width 10 height 14
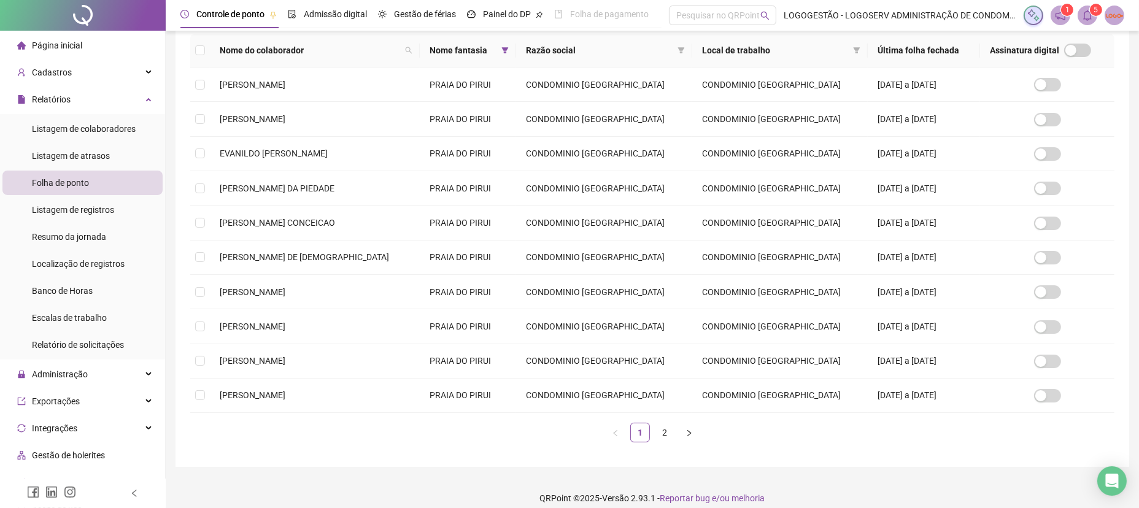
scroll to position [185, 0]
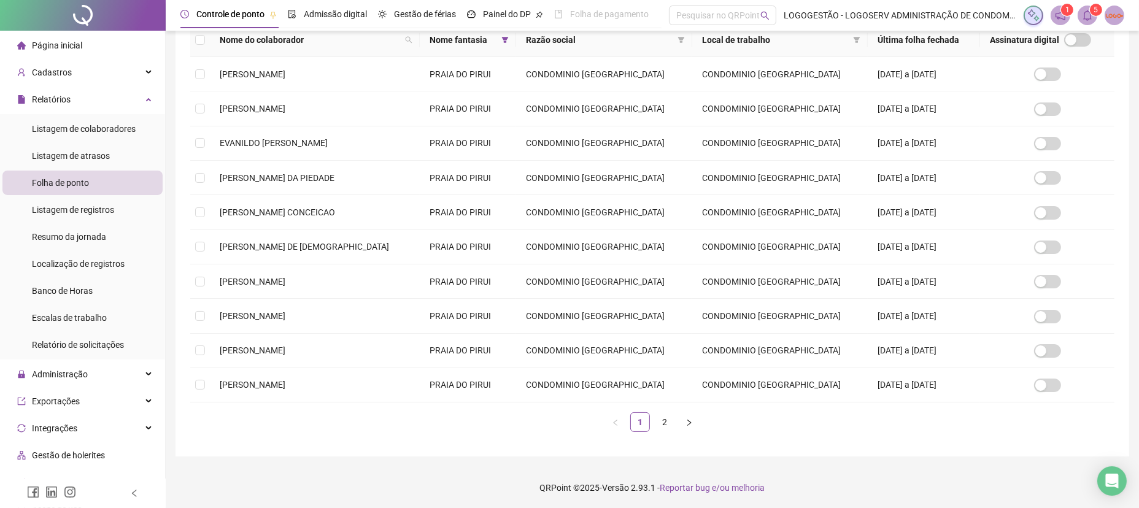
drag, startPoint x: 1090, startPoint y: 17, endPoint x: 1063, endPoint y: 60, distance: 50.8
click at [1088, 16] on icon "bell" at bounding box center [1087, 15] width 11 height 11
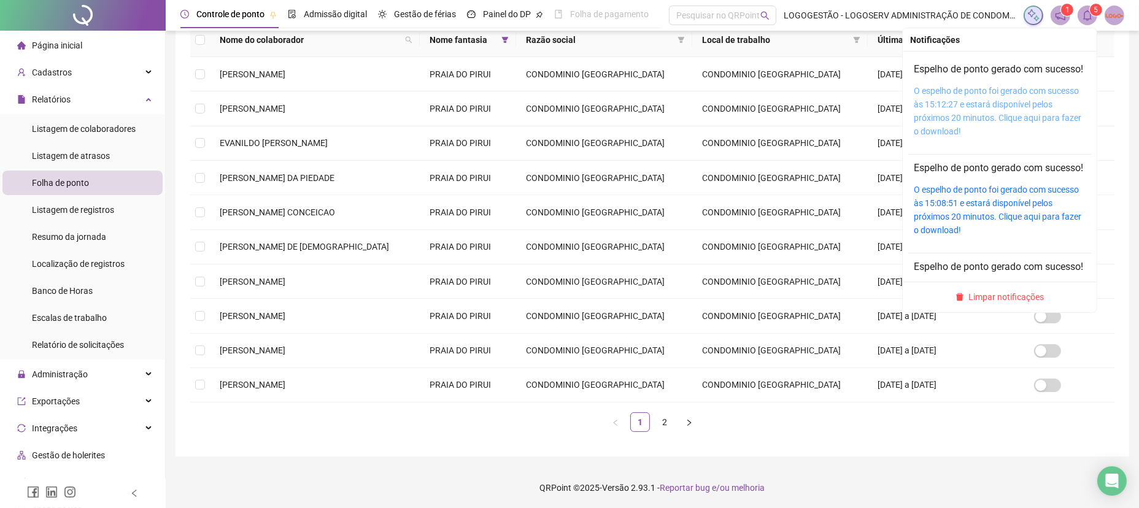
click at [1035, 135] on link "O espelho de ponto foi gerado com sucesso às 15:12:27 e estará disponível pelos…" at bounding box center [998, 111] width 168 height 50
click at [1033, 132] on link "O espelho de ponto foi gerado com sucesso às 15:12:27 e estará disponível pelos…" at bounding box center [998, 111] width 168 height 50
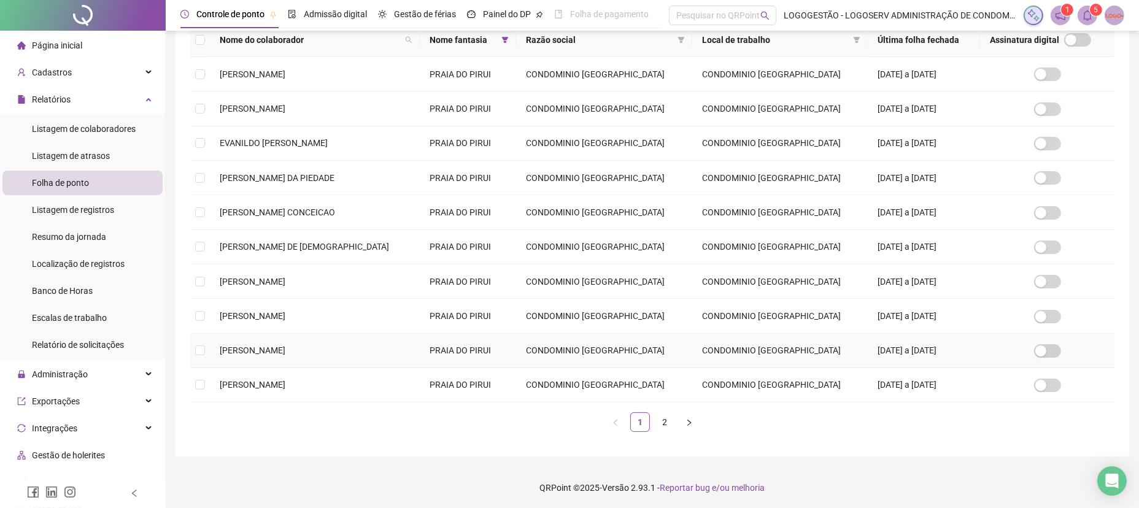
scroll to position [0, 0]
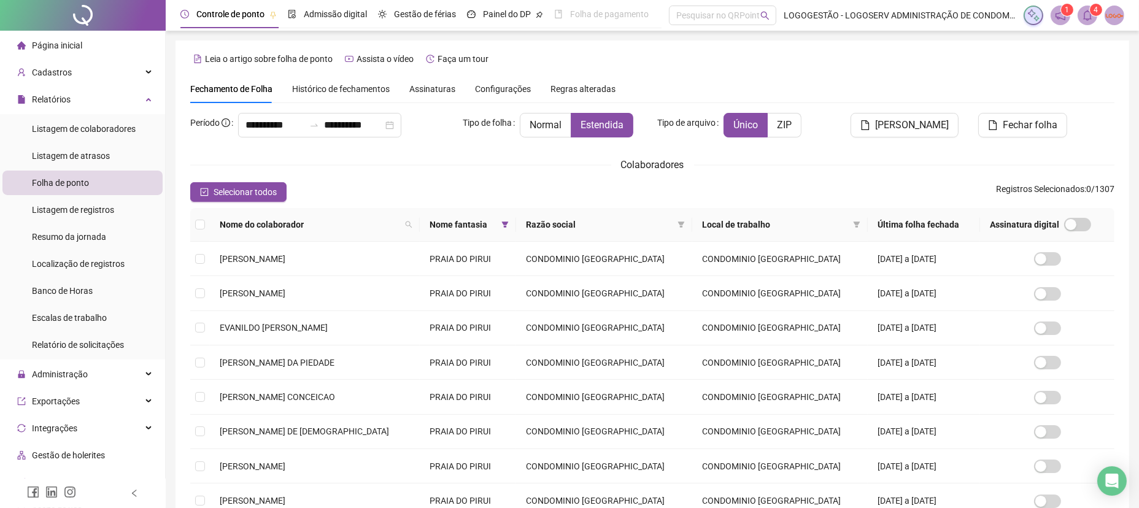
click at [477, 224] on div "Nome fantasia" at bounding box center [468, 225] width 77 height 14
click at [502, 223] on icon "filter" at bounding box center [505, 224] width 7 height 7
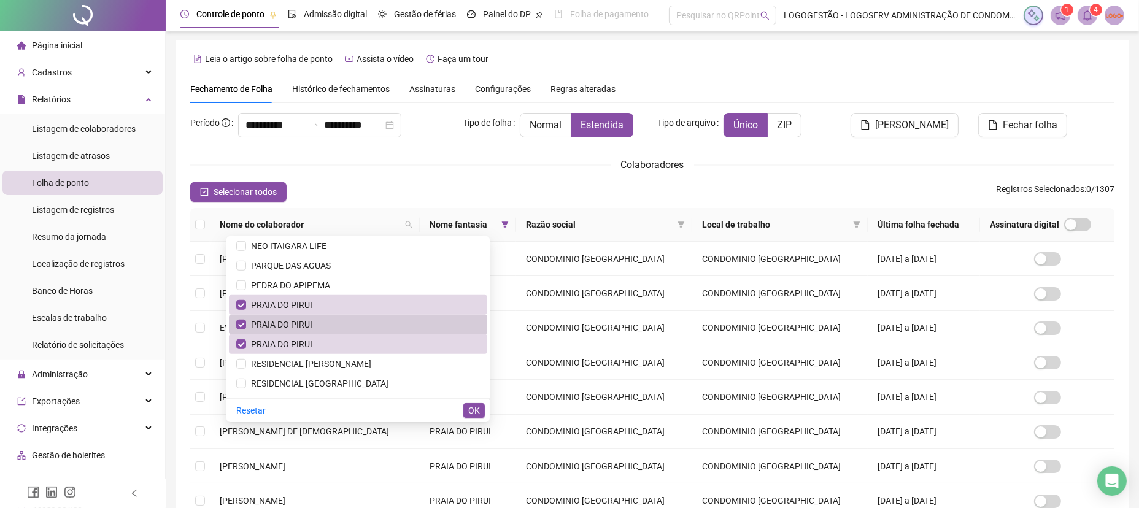
click at [387, 325] on span "PRAIA DO PIRUI" at bounding box center [358, 325] width 244 height 14
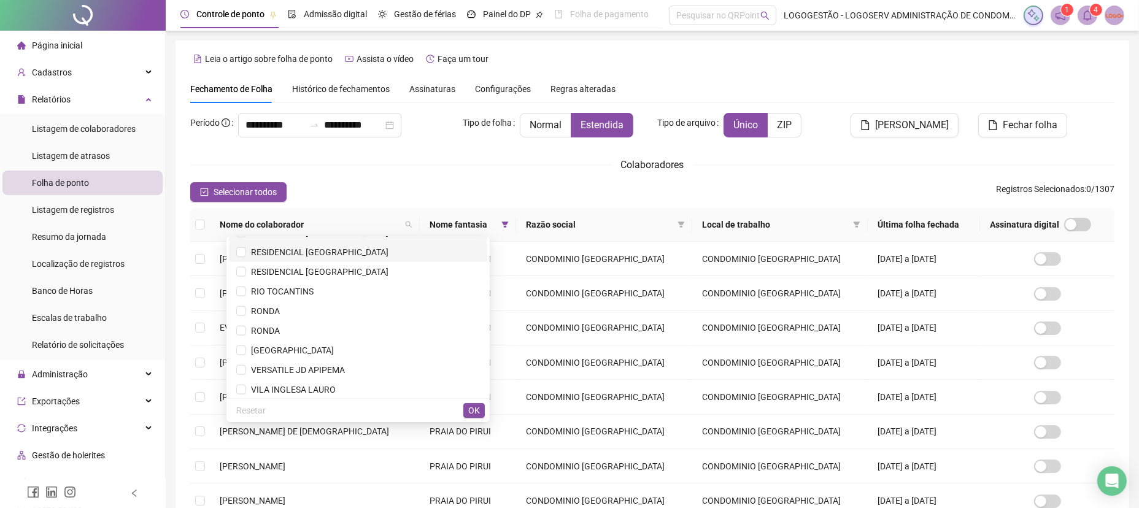
scroll to position [1473, 0]
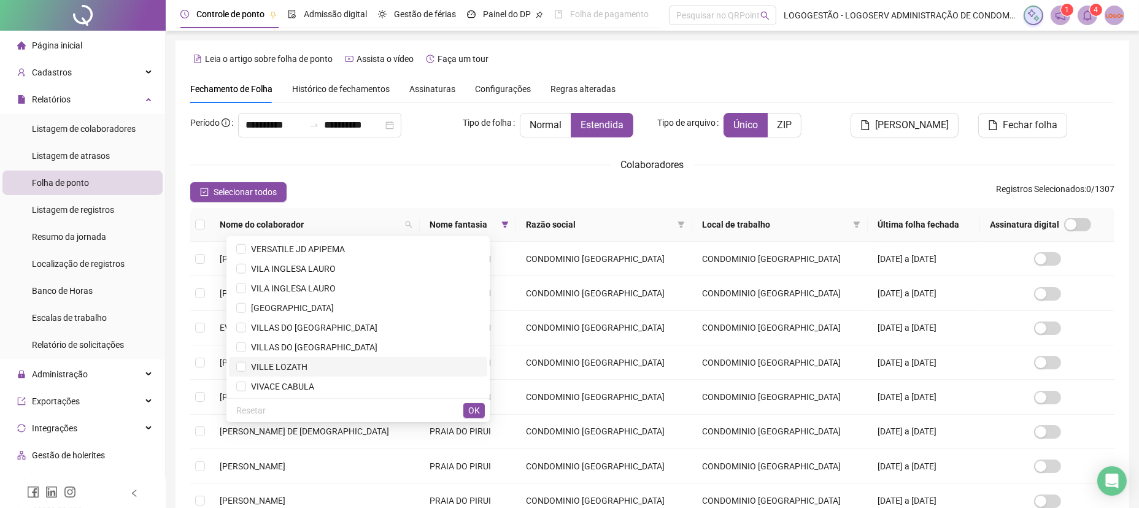
drag, startPoint x: 351, startPoint y: 363, endPoint x: 373, endPoint y: 372, distance: 23.7
click at [350, 362] on span "VILLE LOZATH" at bounding box center [358, 367] width 244 height 14
click at [475, 413] on span "OK" at bounding box center [474, 411] width 12 height 14
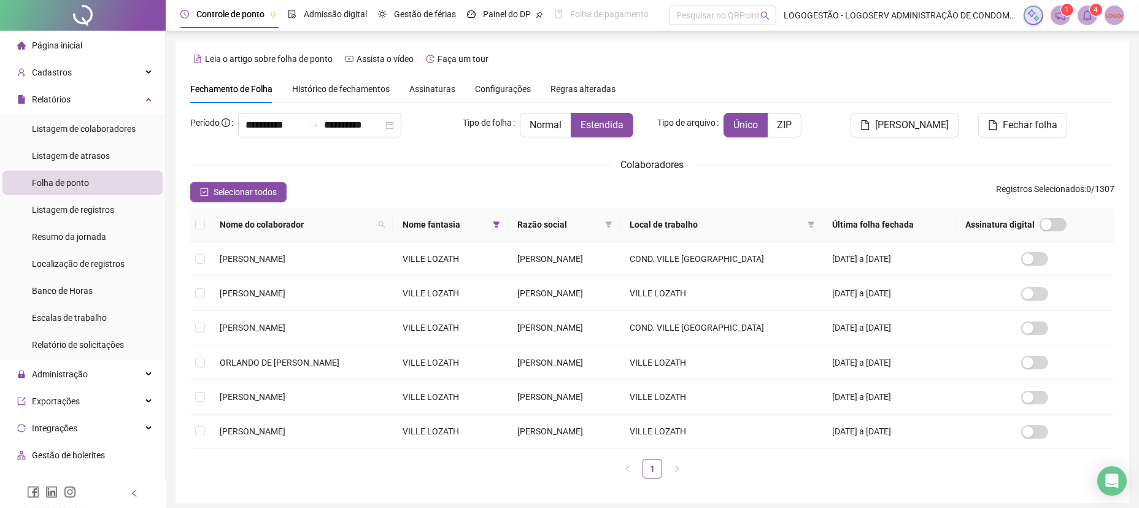
drag, startPoint x: 244, startPoint y: 179, endPoint x: 305, endPoint y: 203, distance: 64.8
click at [246, 179] on div "**********" at bounding box center [652, 301] width 925 height 376
click at [277, 196] on button "Selecionar todos" at bounding box center [238, 192] width 96 height 20
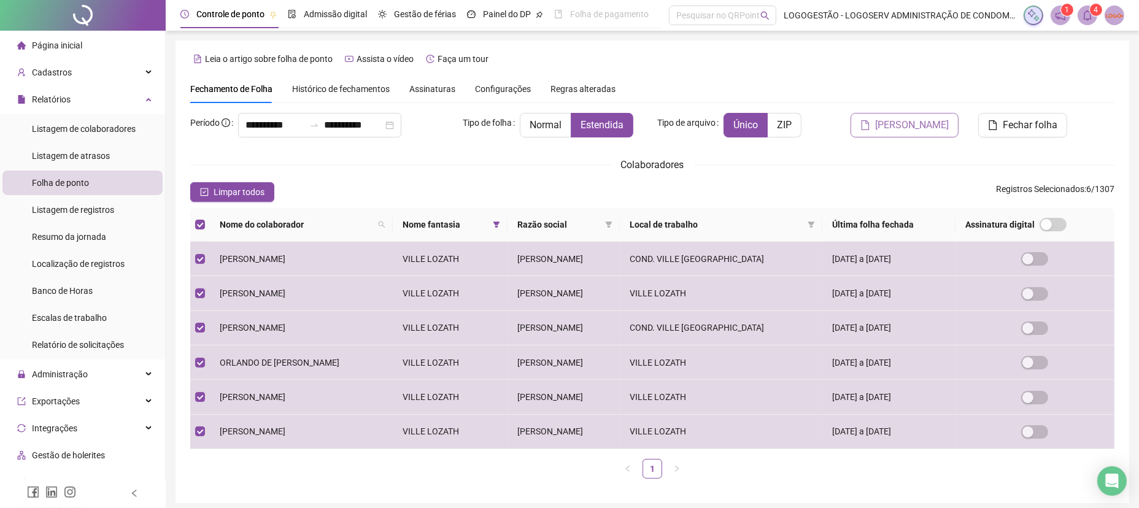
click at [917, 133] on button "[PERSON_NAME]" at bounding box center [905, 125] width 108 height 25
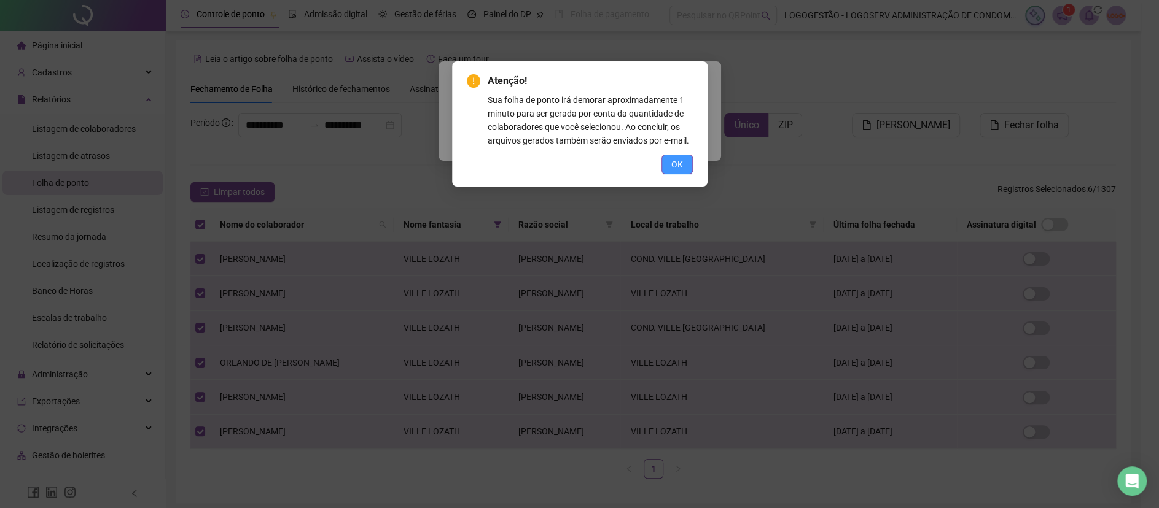
click at [682, 161] on span "OK" at bounding box center [677, 165] width 12 height 14
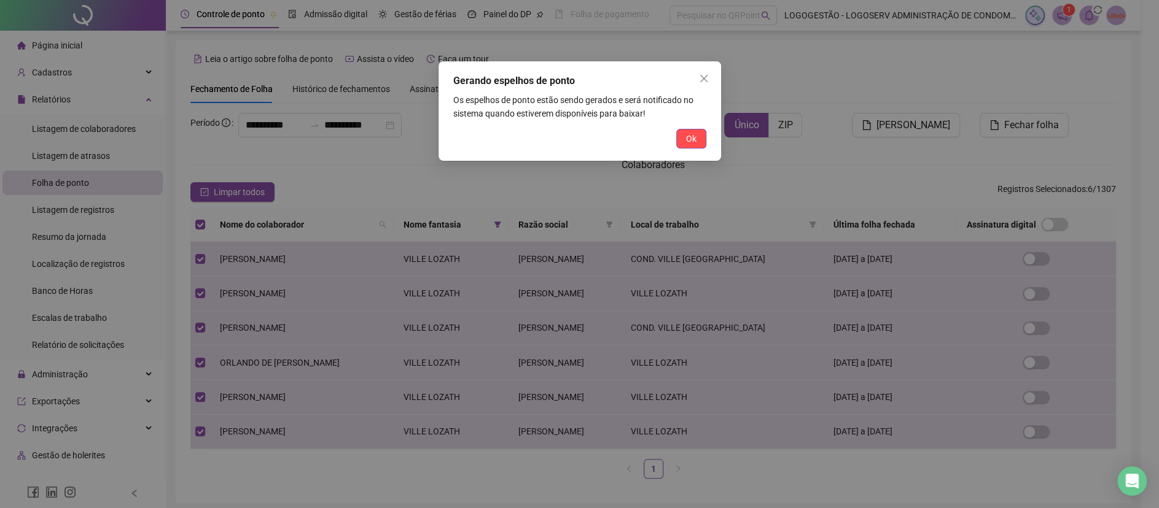
click at [688, 151] on div "Gerando espelhos de ponto Os espelhos de ponto estão sendo gerados e será notif…" at bounding box center [579, 110] width 282 height 99
click at [694, 143] on span "Ok" at bounding box center [691, 139] width 10 height 14
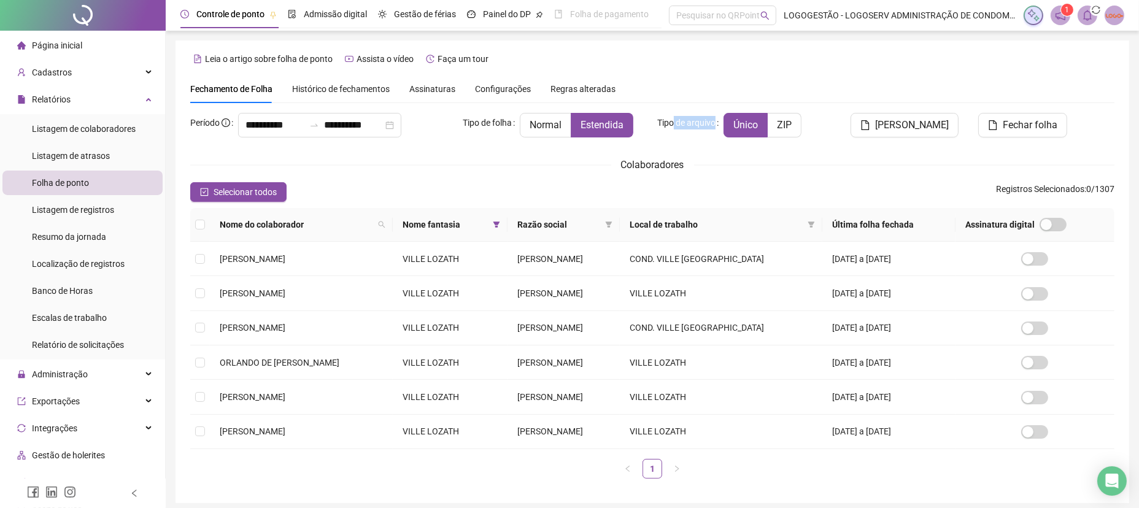
drag, startPoint x: 673, startPoint y: 122, endPoint x: 682, endPoint y: 131, distance: 12.6
click at [682, 131] on label "Tipo de arquivo" at bounding box center [691, 123] width 66 height 20
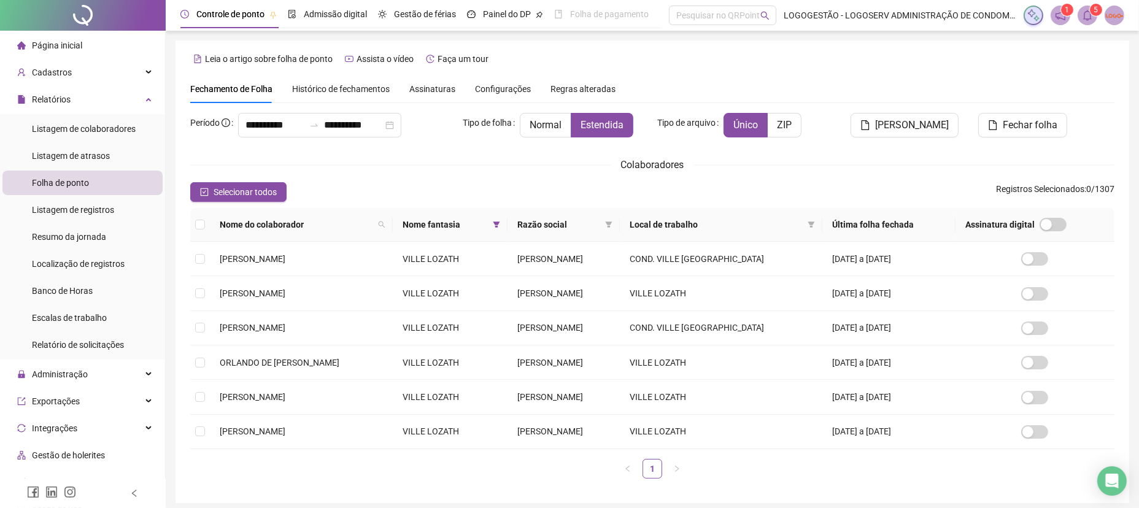
drag, startPoint x: 1093, startPoint y: 17, endPoint x: 1087, endPoint y: 22, distance: 8.3
click at [1093, 18] on span at bounding box center [1088, 16] width 20 height 20
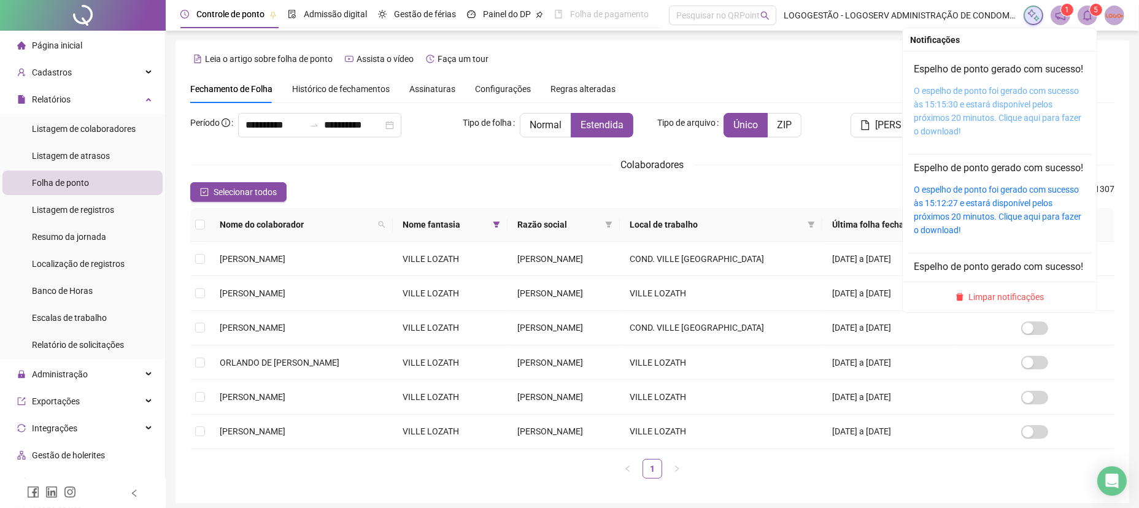
click at [1000, 129] on link "O espelho de ponto foi gerado com sucesso às 15:15:30 e estará disponível pelos…" at bounding box center [998, 111] width 168 height 50
click at [1001, 136] on link "O espelho de ponto foi gerado com sucesso às 15:15:30 e estará disponível pelos…" at bounding box center [998, 111] width 168 height 50
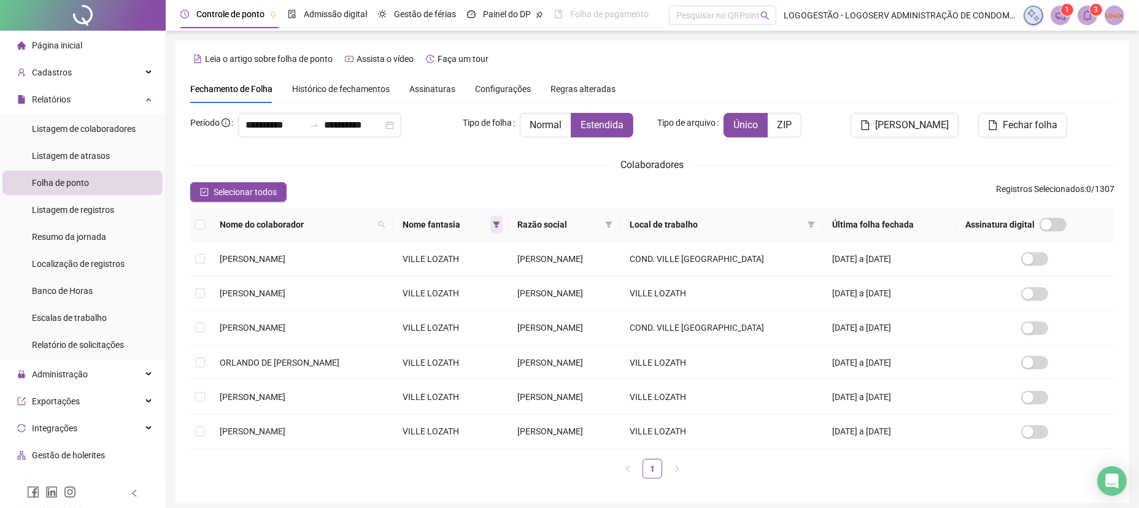
click at [500, 224] on icon "filter" at bounding box center [496, 224] width 7 height 7
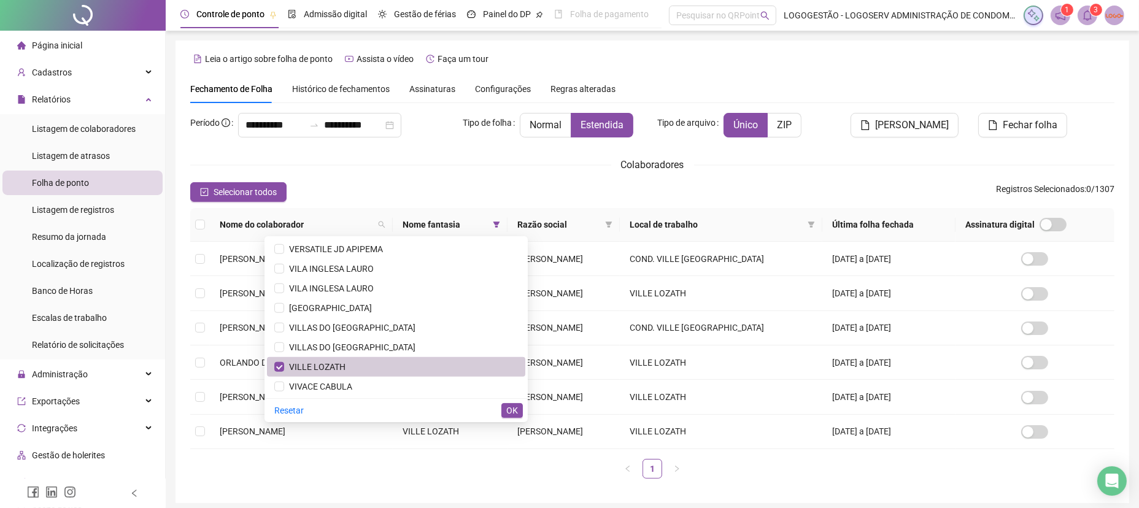
click at [335, 363] on span "VILLE LOZATH" at bounding box center [314, 367] width 61 height 10
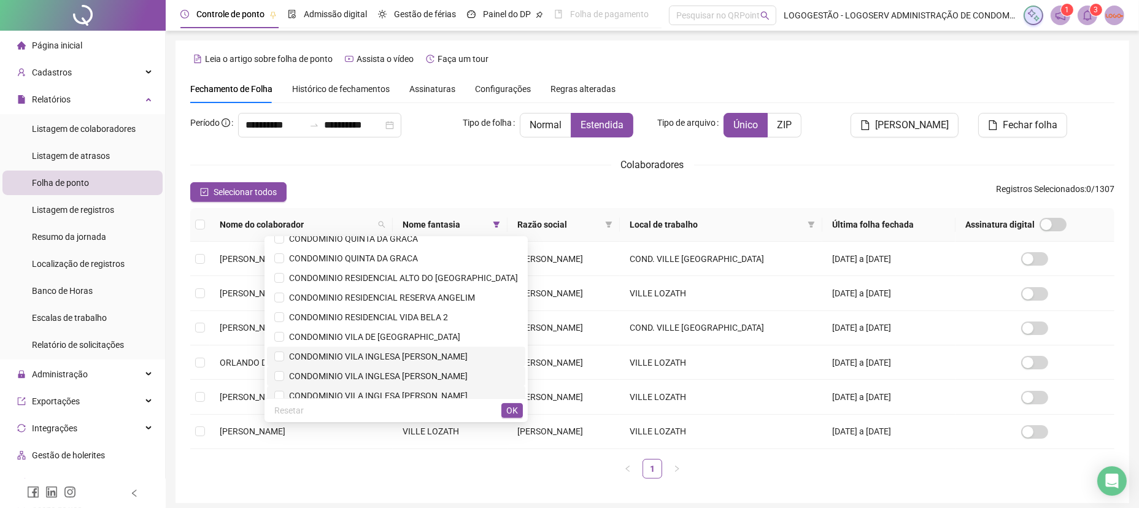
scroll to position [327, 0]
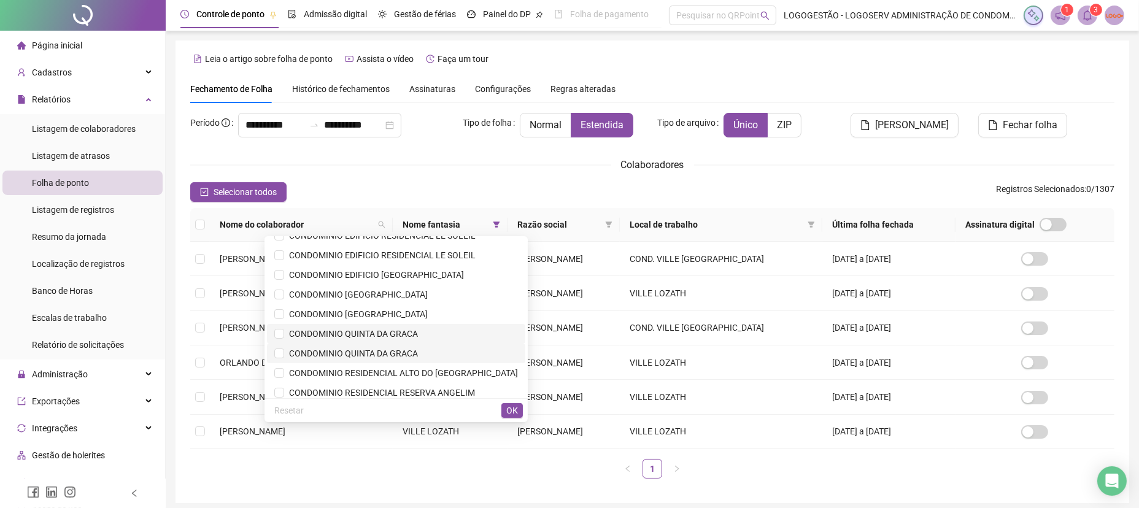
click at [418, 330] on span "CONDOMINIO QUINTA DA GRACA" at bounding box center [351, 334] width 134 height 10
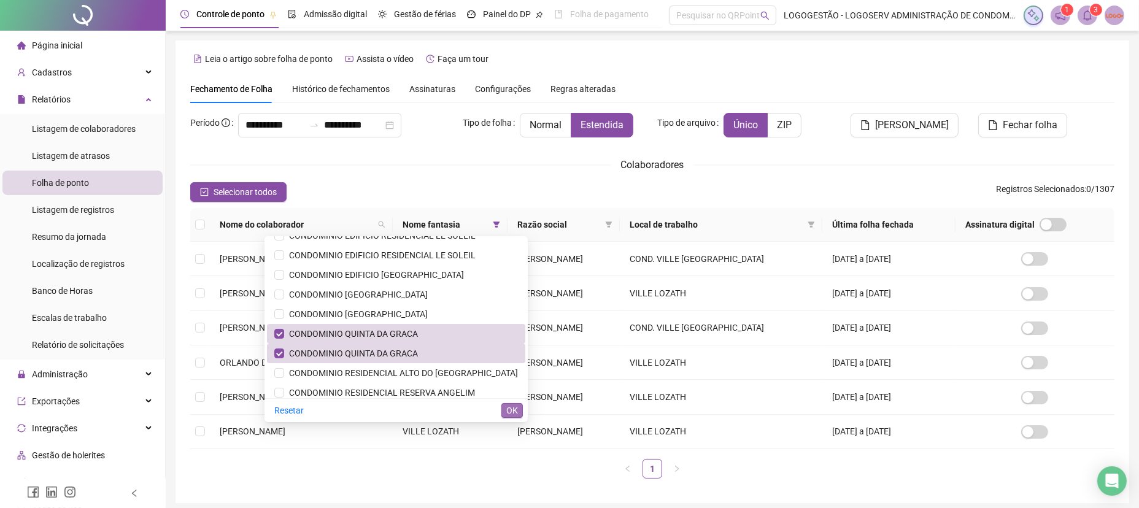
click at [511, 406] on span "OK" at bounding box center [513, 411] width 12 height 14
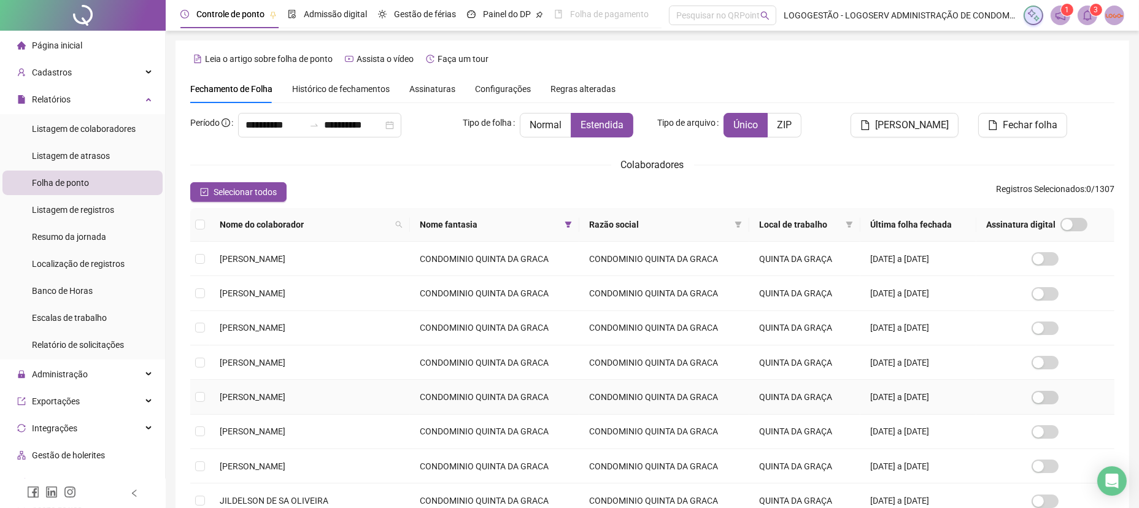
click at [510, 409] on td "CONDOMINIO QUINTA DA GRACA" at bounding box center [495, 397] width 170 height 34
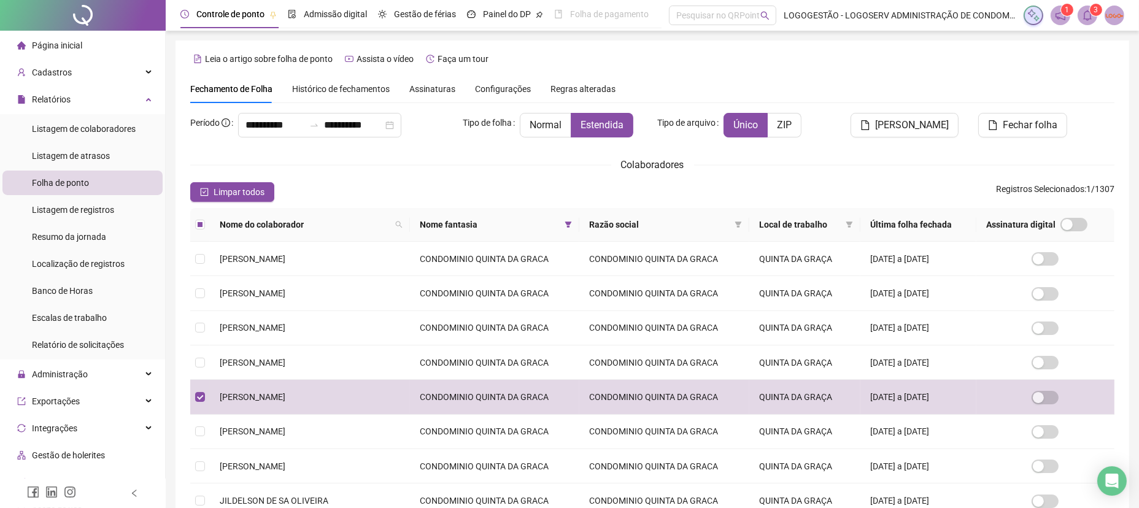
click at [245, 203] on div "**********" at bounding box center [652, 370] width 925 height 514
click at [254, 192] on span "Limpar todos" at bounding box center [239, 192] width 51 height 14
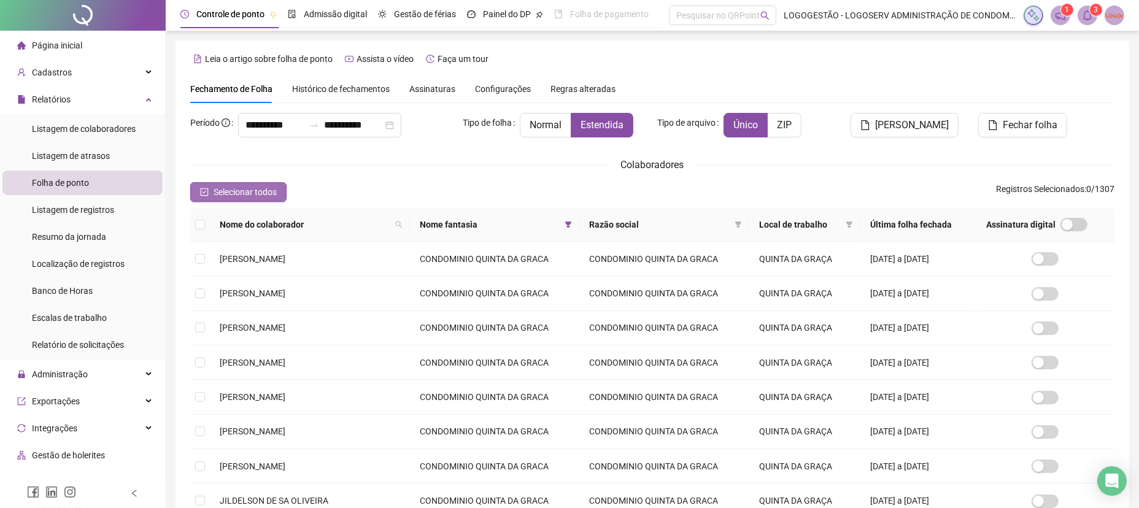
click at [254, 192] on span "Selecionar todos" at bounding box center [245, 192] width 63 height 14
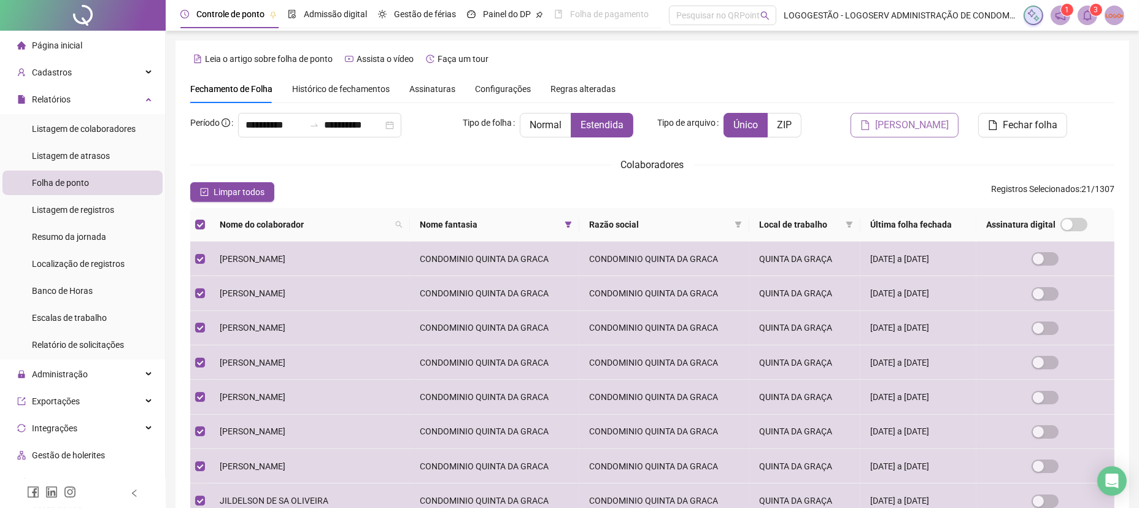
click at [912, 133] on button "[PERSON_NAME]" at bounding box center [905, 125] width 108 height 25
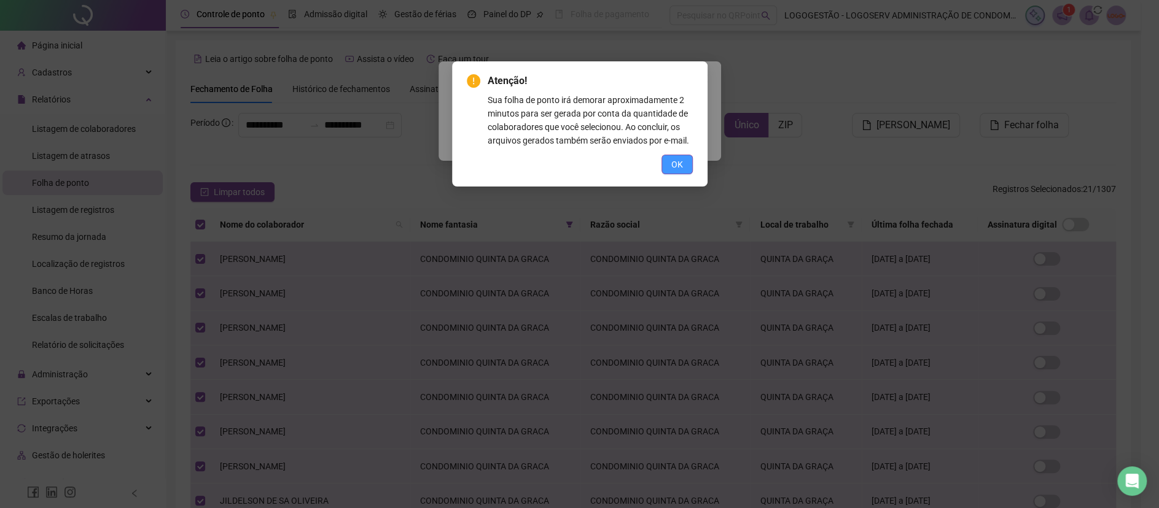
drag, startPoint x: 688, startPoint y: 168, endPoint x: 678, endPoint y: 168, distance: 9.2
click at [681, 168] on div "Atenção! Sua folha de ponto irá demorar aproximadamente 2 minutos para ser gera…" at bounding box center [579, 123] width 255 height 125
click at [678, 168] on span "OK" at bounding box center [677, 165] width 12 height 14
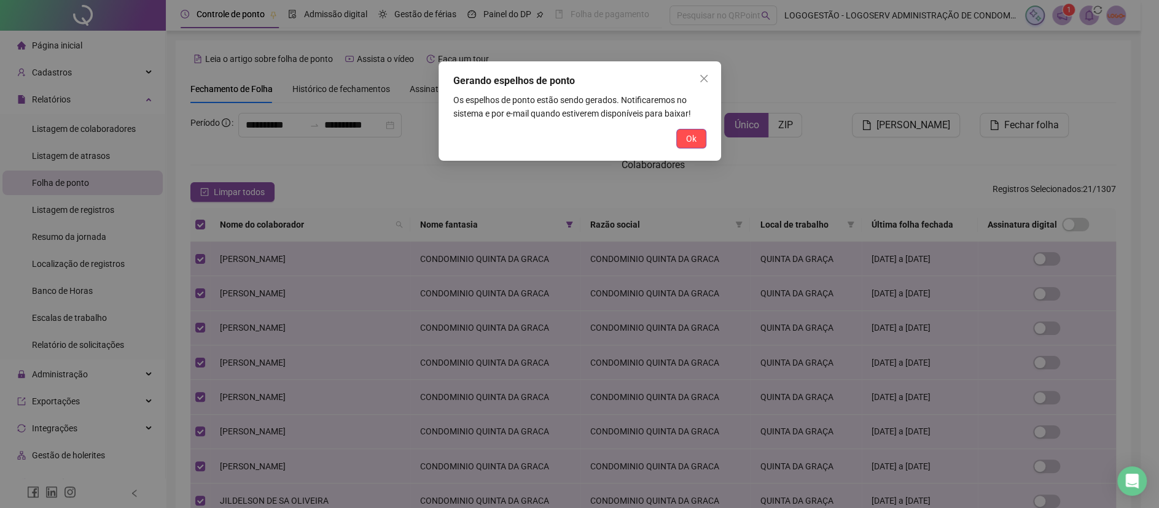
click at [693, 142] on span "Ok" at bounding box center [691, 139] width 10 height 14
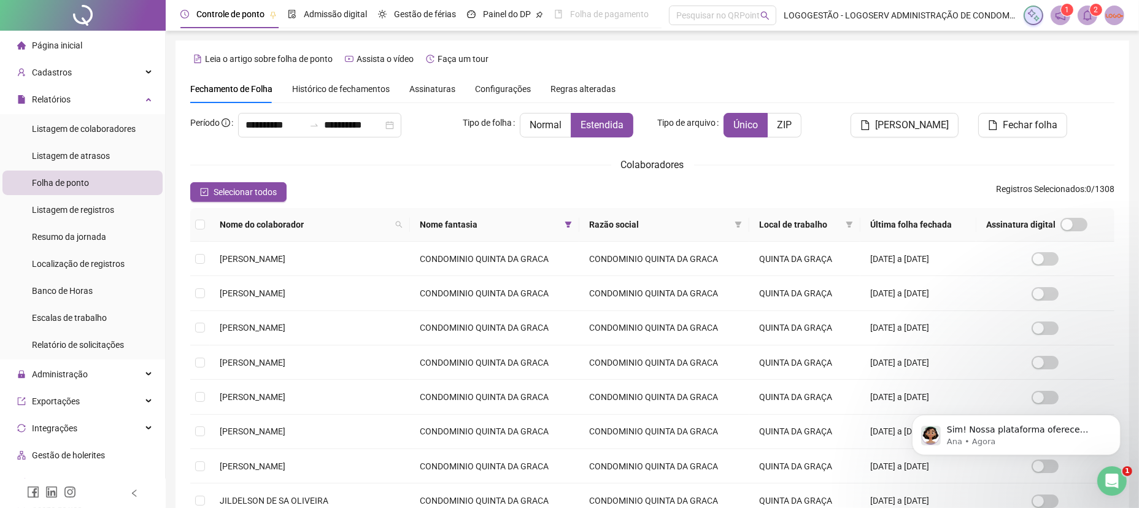
scroll to position [0, 0]
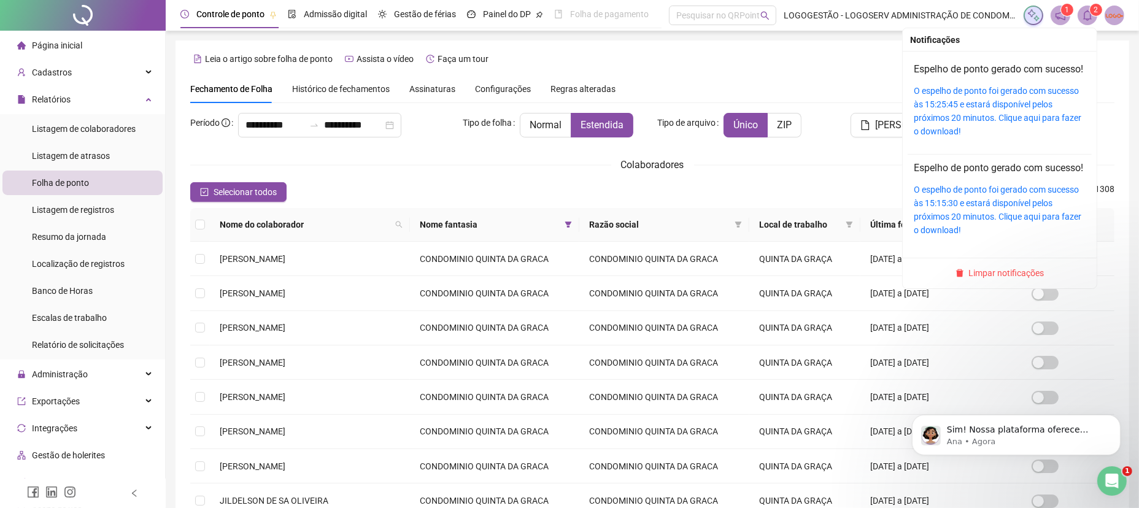
click at [1081, 20] on span at bounding box center [1088, 16] width 20 height 20
click at [1012, 131] on link "O espelho de ponto foi gerado com sucesso às 15:25:45 e estará disponível pelos…" at bounding box center [998, 111] width 168 height 50
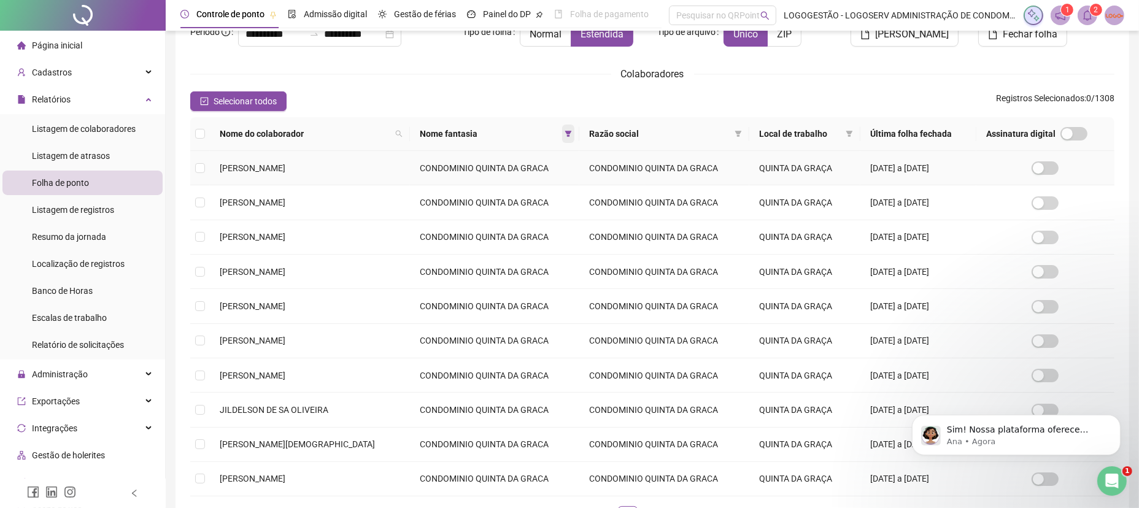
scroll to position [82, 0]
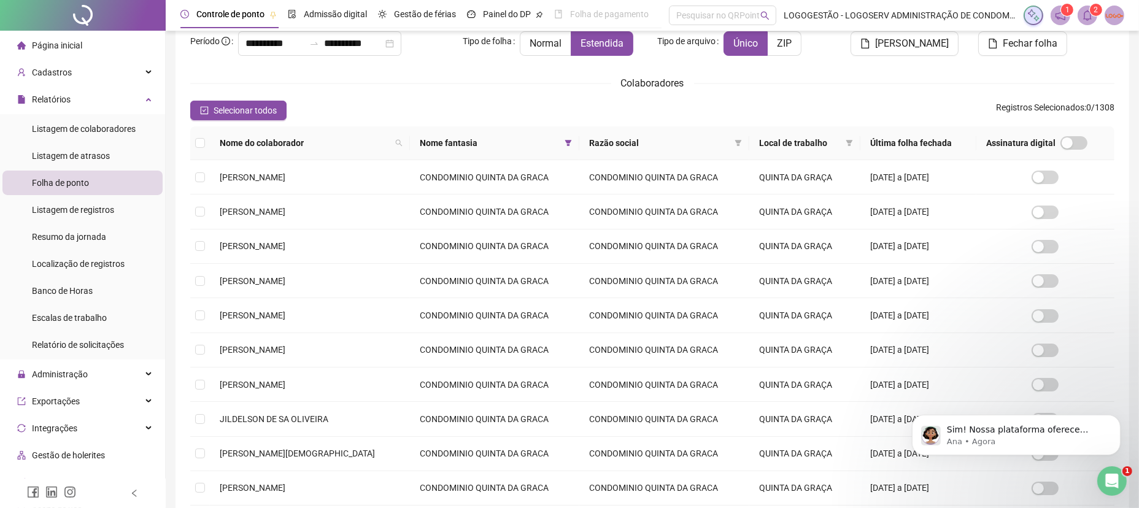
click at [565, 141] on icon "filter" at bounding box center [568, 143] width 7 height 6
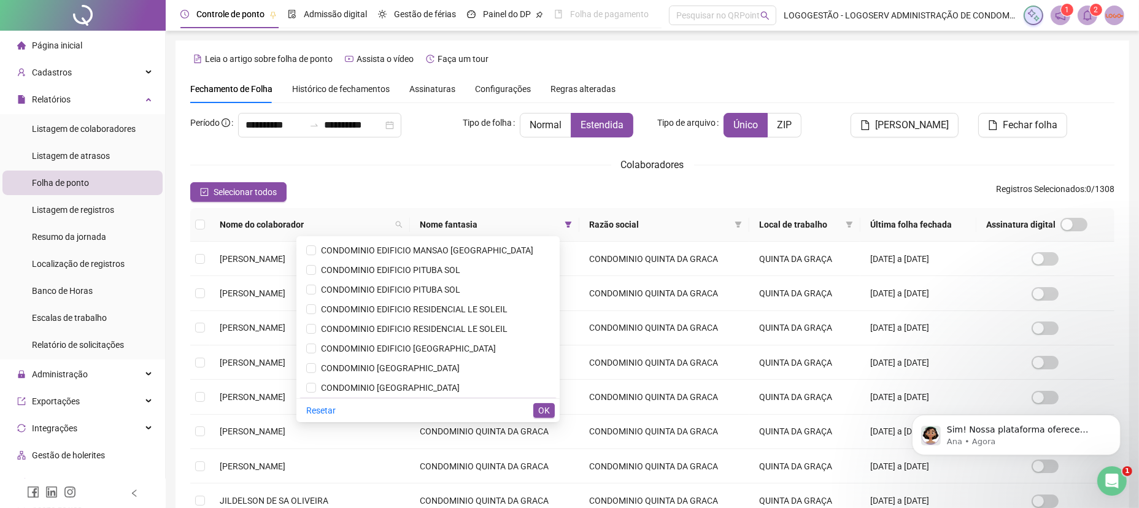
scroll to position [0, 0]
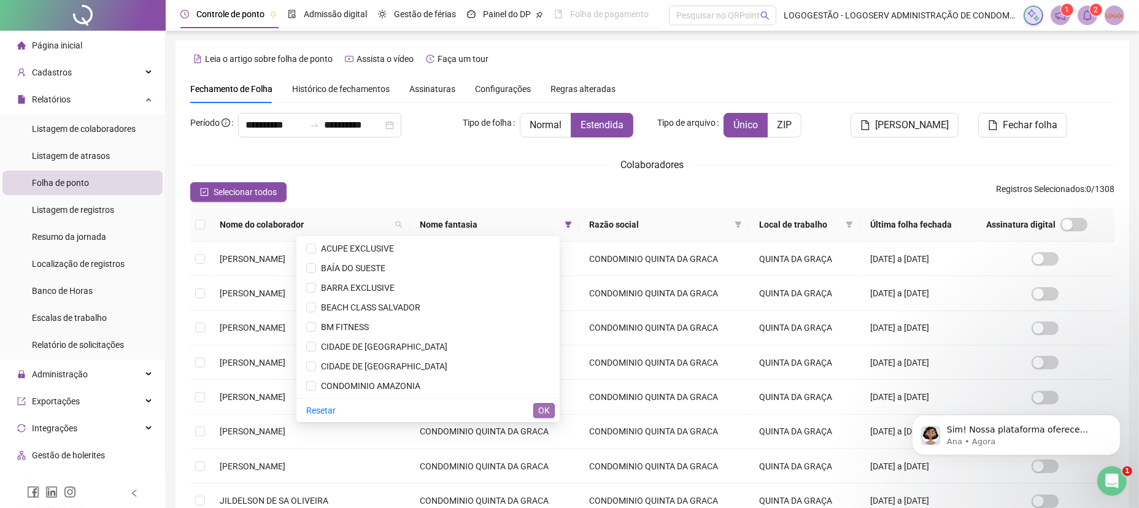
click at [551, 405] on button "OK" at bounding box center [544, 410] width 21 height 15
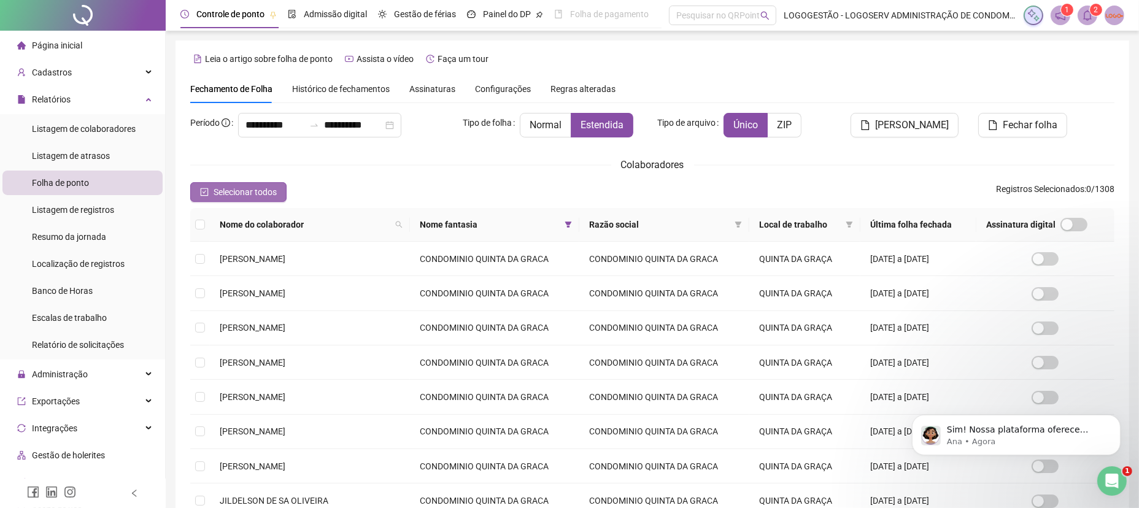
click at [271, 195] on span "Selecionar todos" at bounding box center [245, 192] width 63 height 14
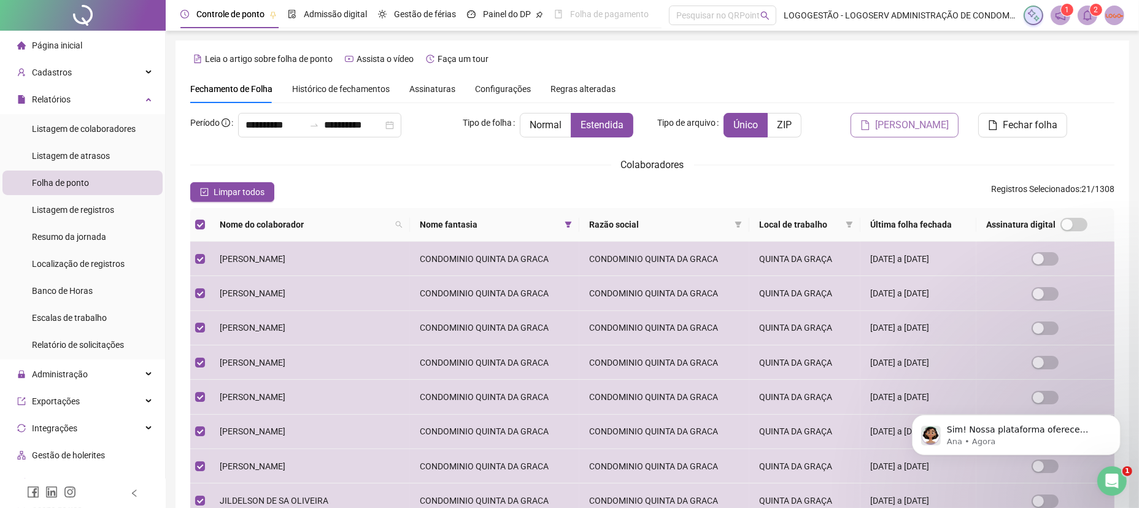
click at [920, 136] on button "[PERSON_NAME]" at bounding box center [905, 125] width 108 height 25
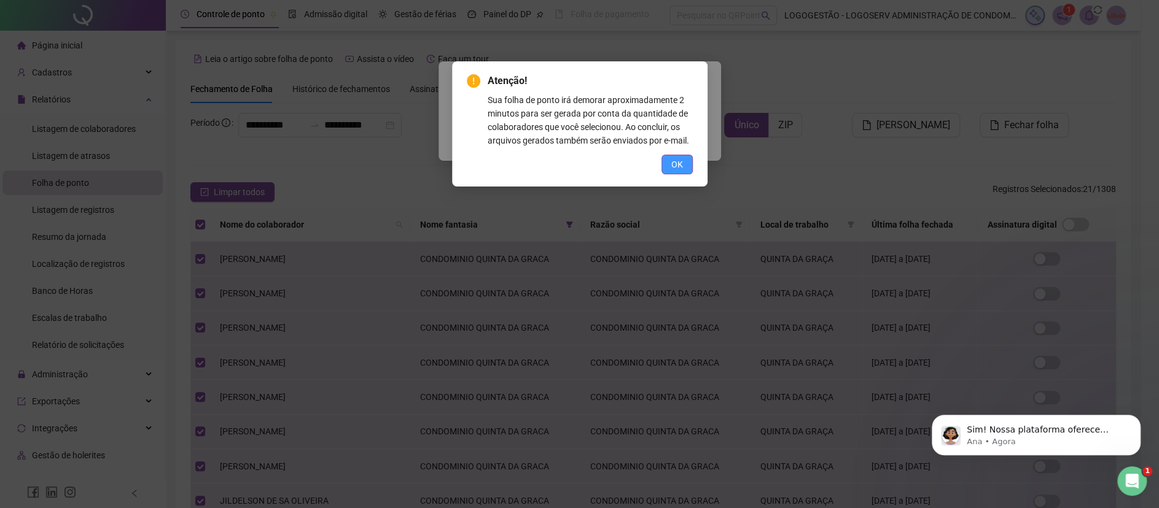
drag, startPoint x: 661, startPoint y: 173, endPoint x: 681, endPoint y: 165, distance: 21.8
click at [669, 169] on div "OK" at bounding box center [580, 165] width 226 height 20
click at [685, 165] on button "OK" at bounding box center [676, 165] width 31 height 20
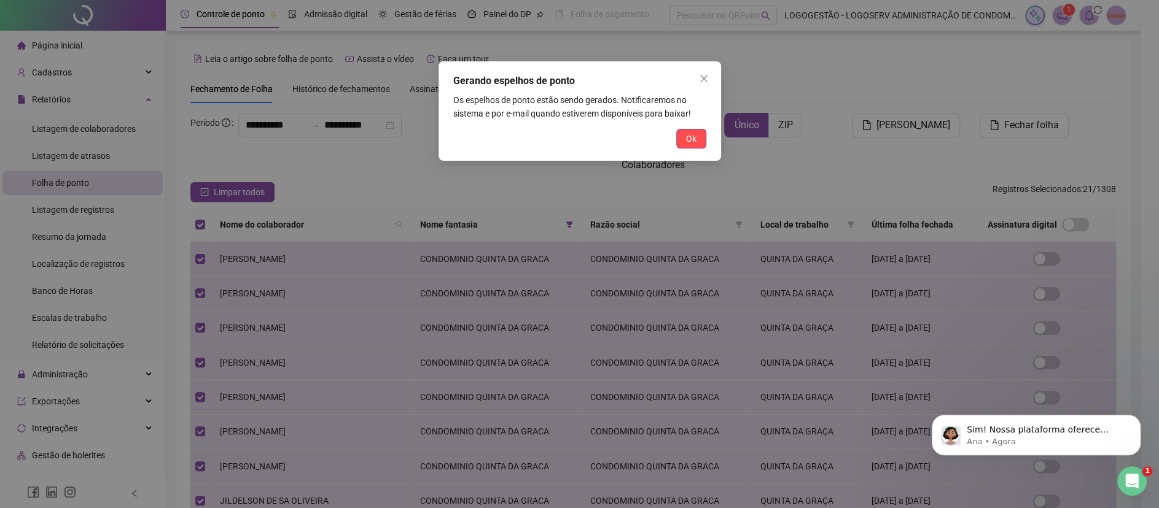
click at [707, 141] on div "Gerando espelhos de ponto Os espelhos de ponto estão sendo gerados. Notificarem…" at bounding box center [579, 110] width 282 height 99
click at [696, 139] on button "Ok" at bounding box center [691, 139] width 30 height 20
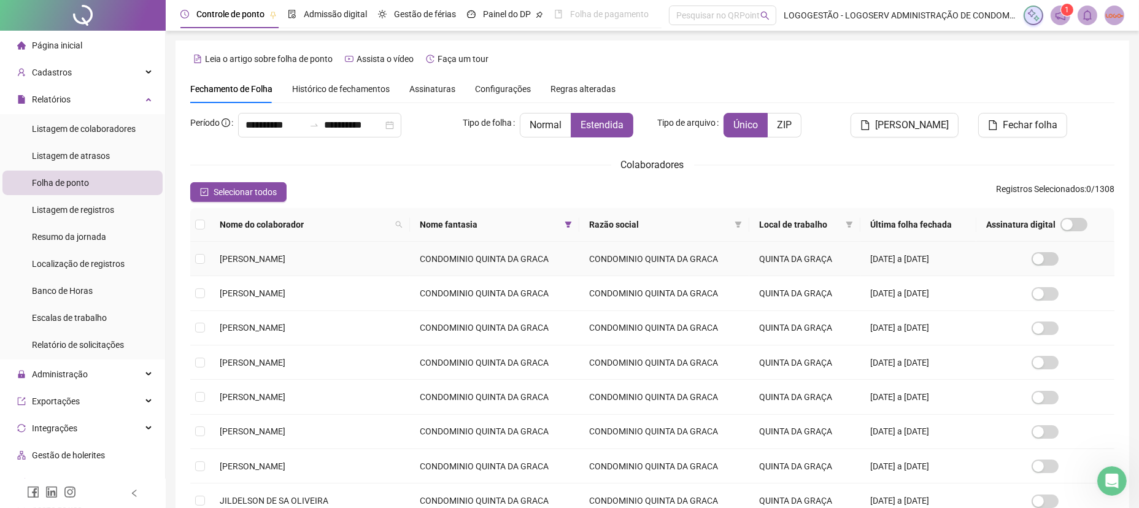
click at [479, 269] on td "CONDOMINIO QUINTA DA GRACA" at bounding box center [495, 259] width 170 height 34
